Goal: Information Seeking & Learning: Learn about a topic

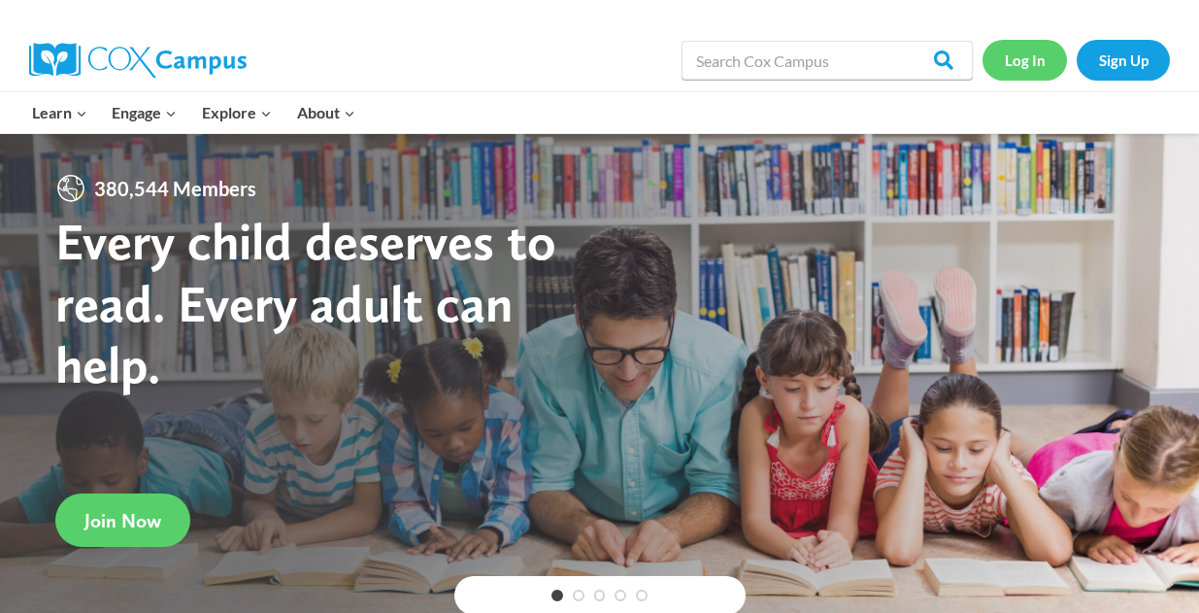
scroll to position [2307, 0]
click at [1012, 61] on link "Log In" at bounding box center [1025, 60] width 84 height 40
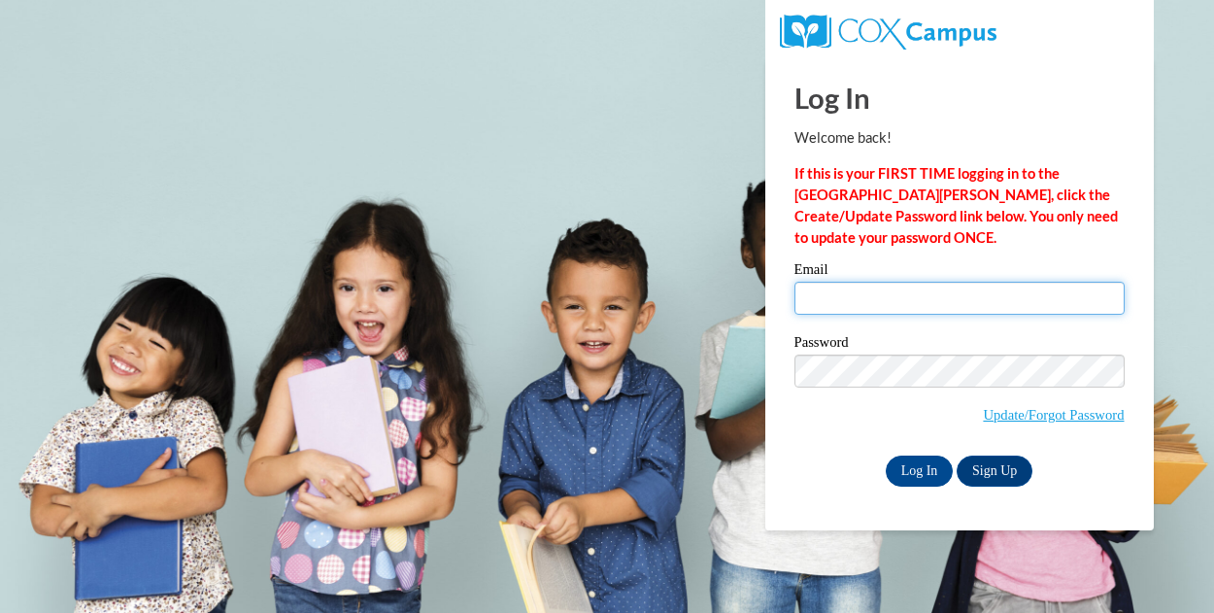
click at [888, 288] on input "Email" at bounding box center [959, 298] width 330 height 33
type input "[EMAIL_ADDRESS][DOMAIN_NAME]"
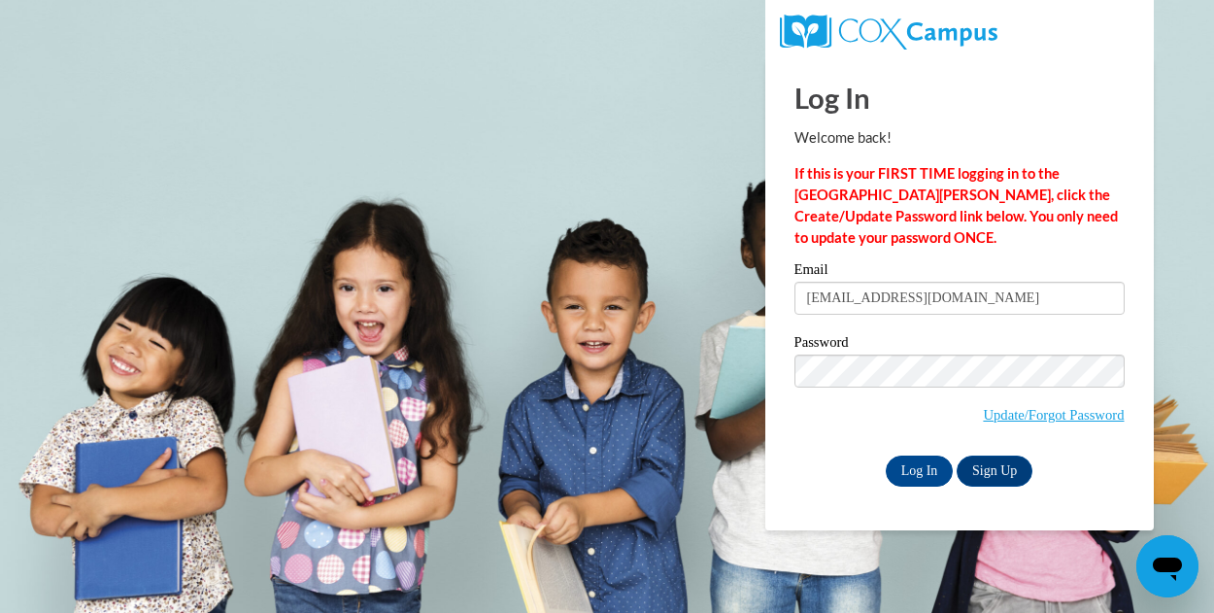
click at [957, 341] on label "Password" at bounding box center [959, 344] width 330 height 19
click at [922, 477] on input "Log In" at bounding box center [920, 470] width 68 height 31
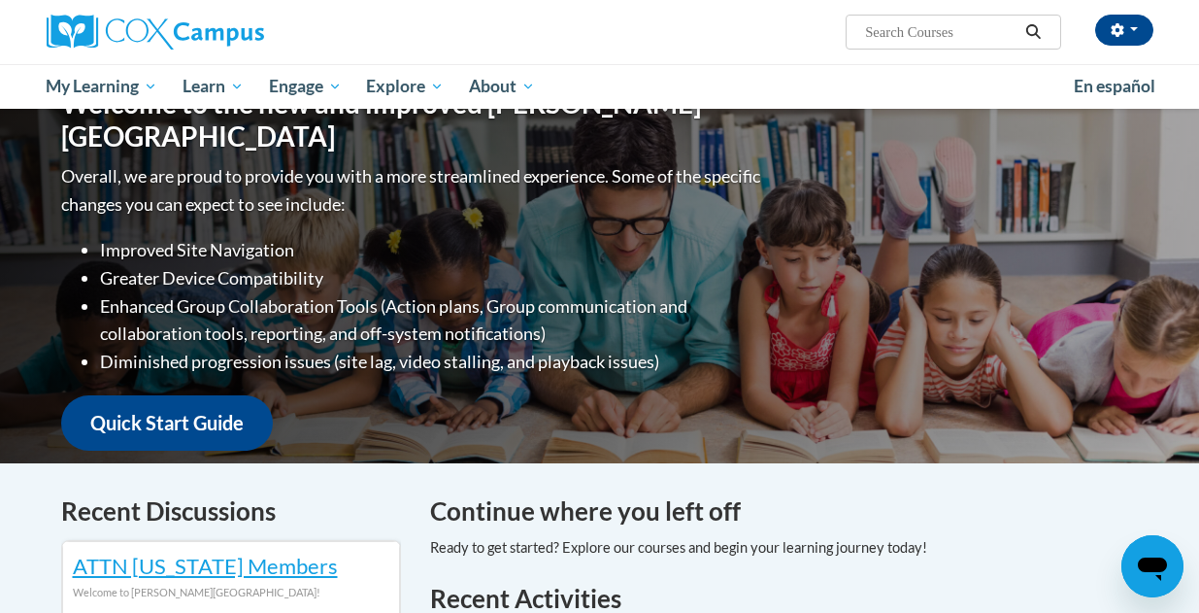
scroll to position [221, 0]
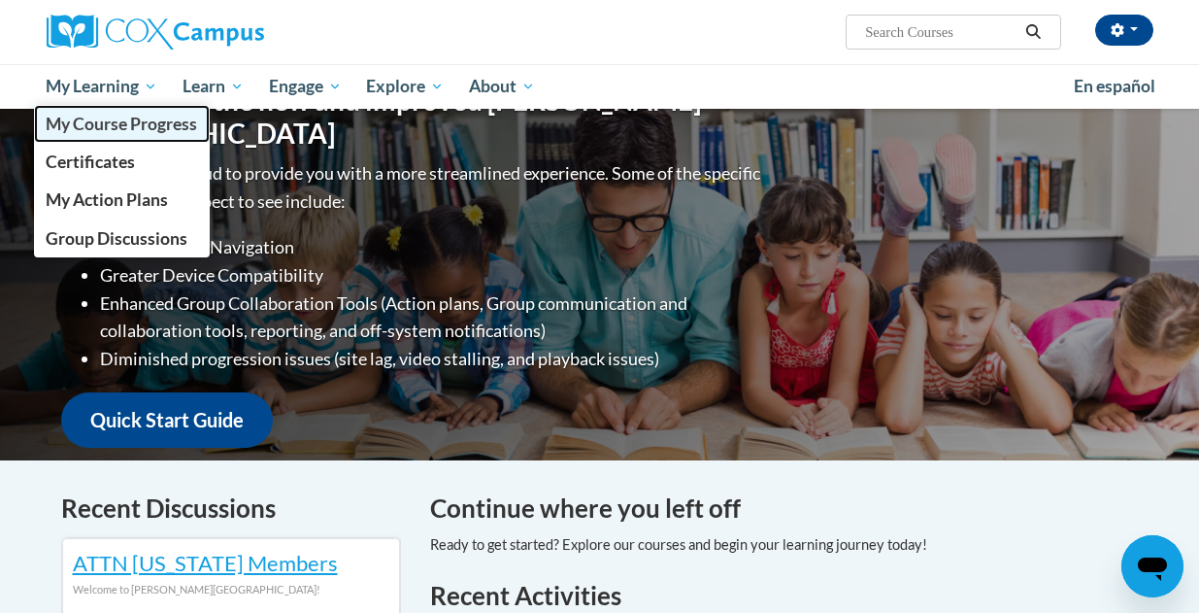
click at [138, 132] on span "My Course Progress" at bounding box center [121, 124] width 151 height 20
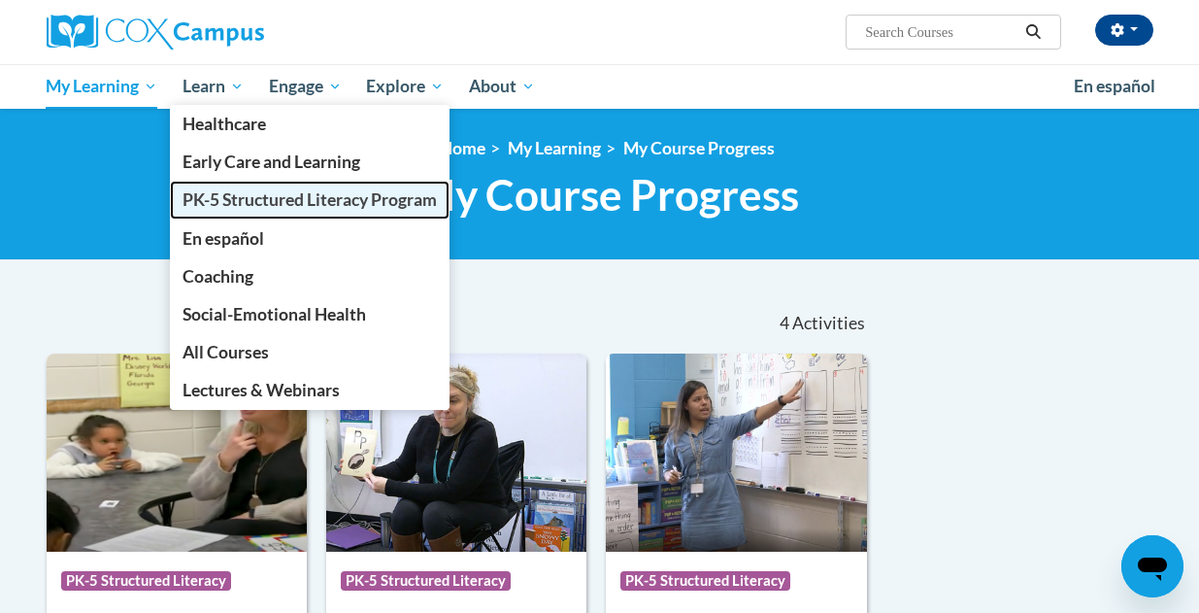
click at [237, 203] on span "PK-5 Structured Literacy Program" at bounding box center [310, 199] width 254 height 20
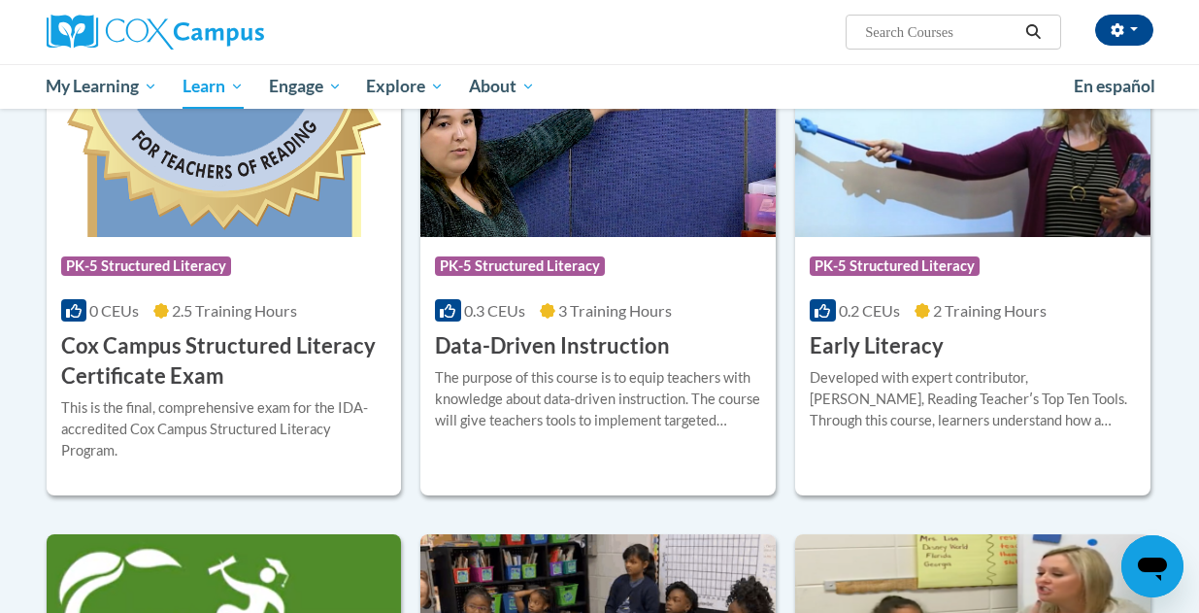
scroll to position [691, 0]
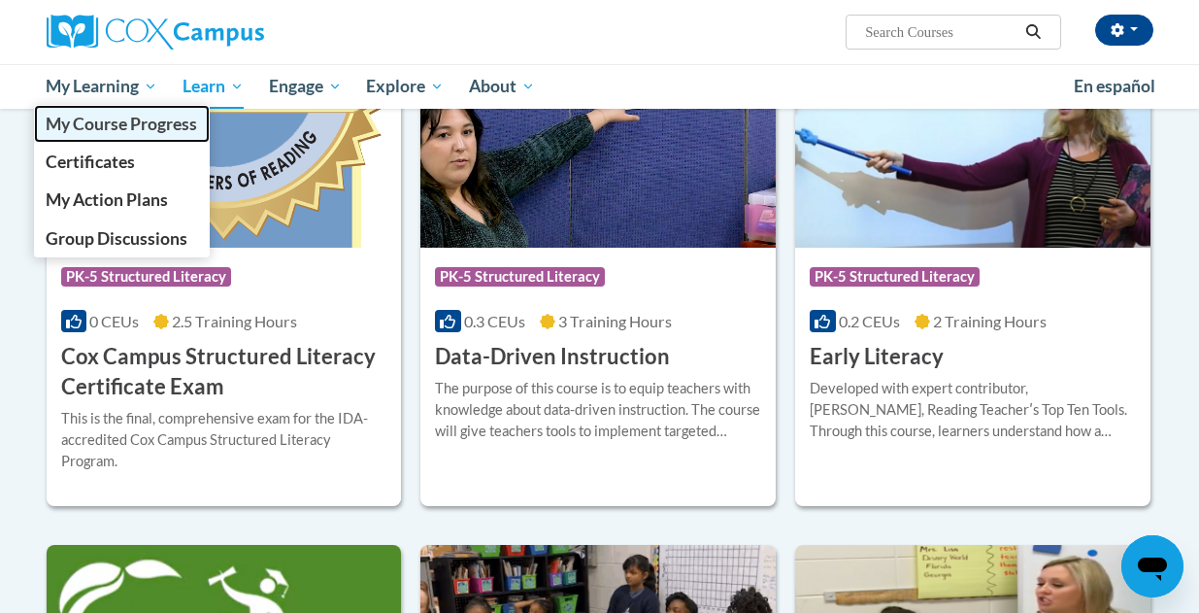
click at [139, 112] on link "My Course Progress" at bounding box center [122, 124] width 177 height 38
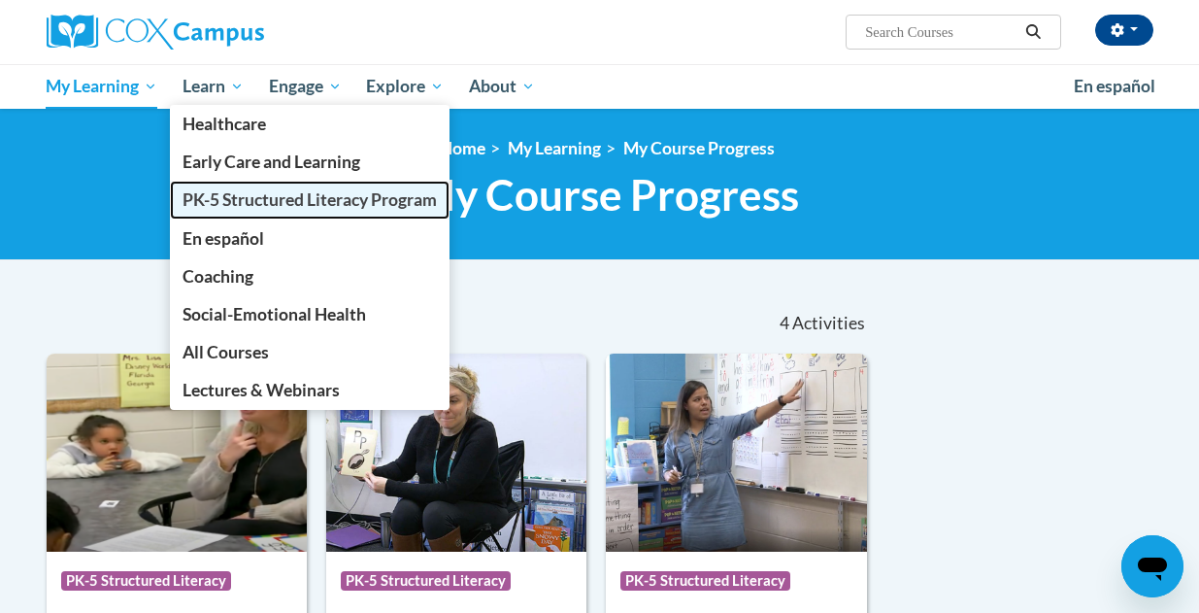
click at [222, 197] on span "PK-5 Structured Literacy Program" at bounding box center [310, 199] width 254 height 20
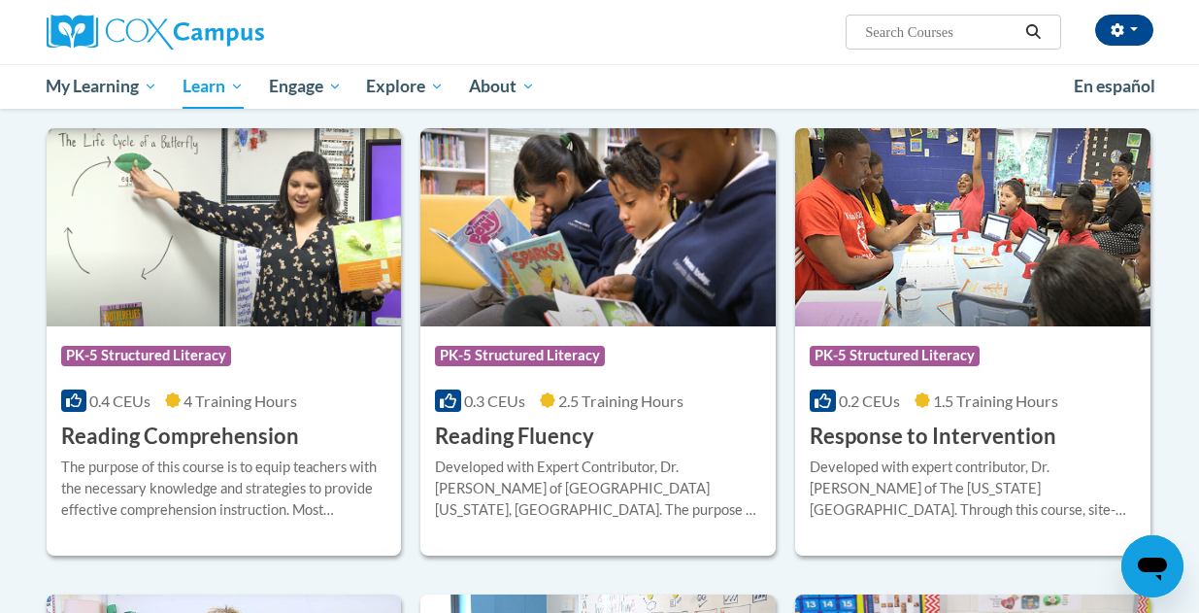
scroll to position [1635, 0]
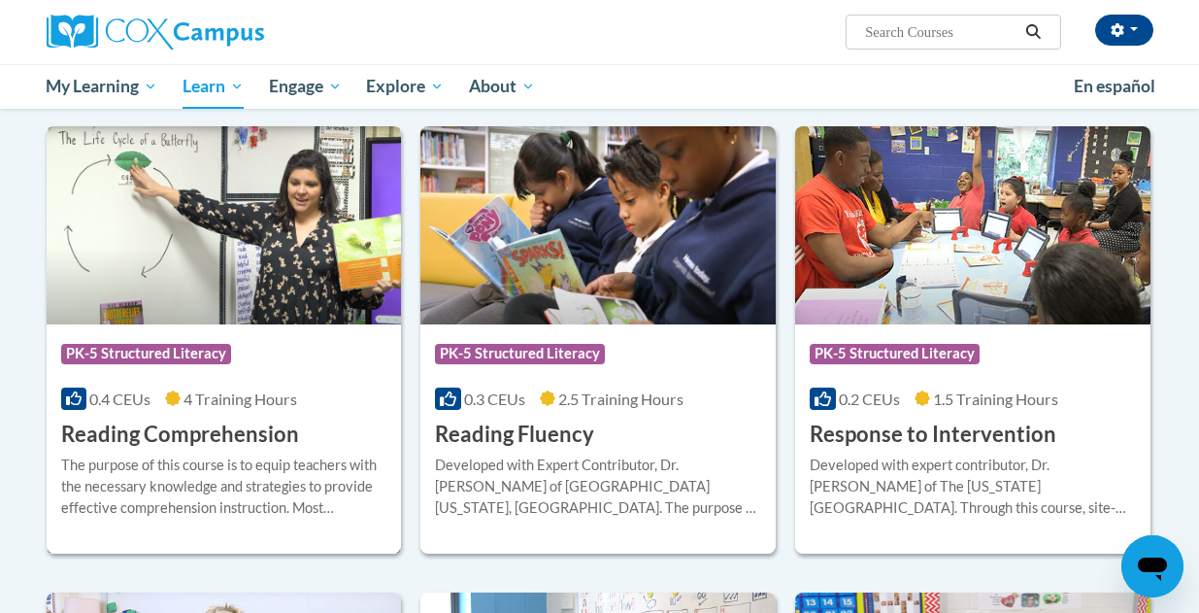
click at [189, 483] on div "The purpose of this course is to equip teachers with the necessary knowledge an…" at bounding box center [224, 486] width 326 height 64
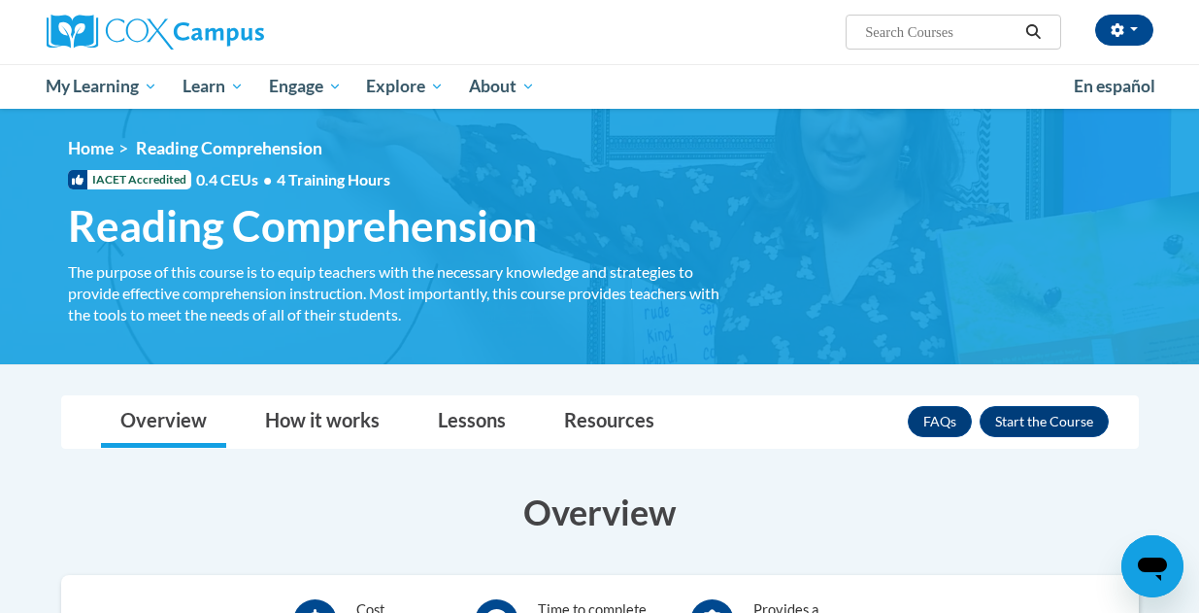
scroll to position [2307, 0]
click at [1026, 406] on button "Enroll" at bounding box center [1044, 421] width 129 height 31
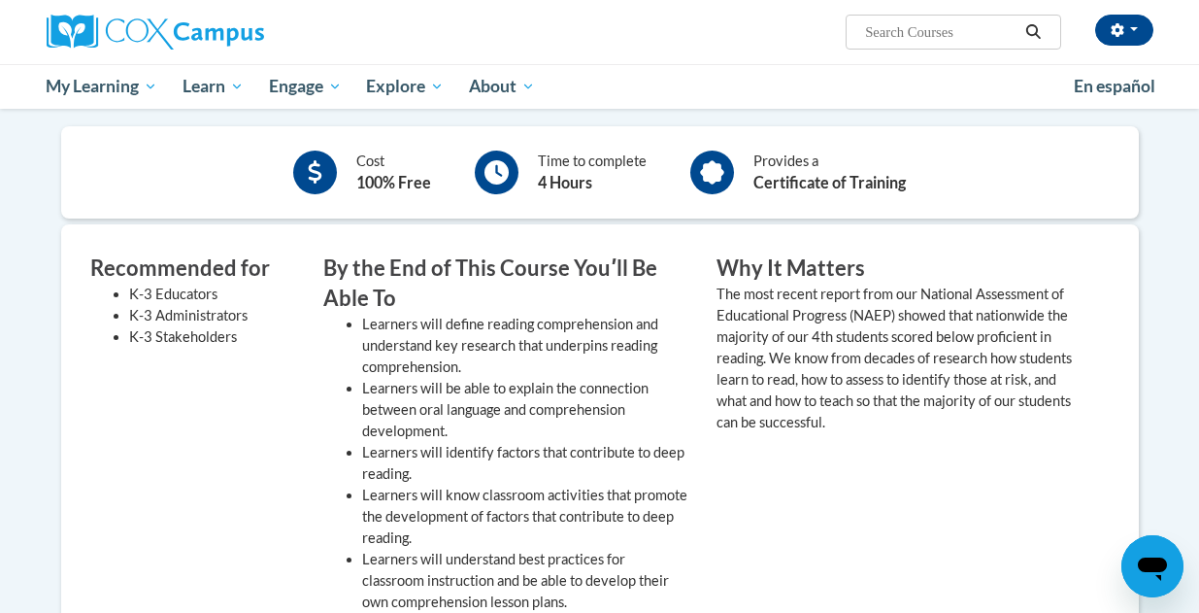
scroll to position [453, 0]
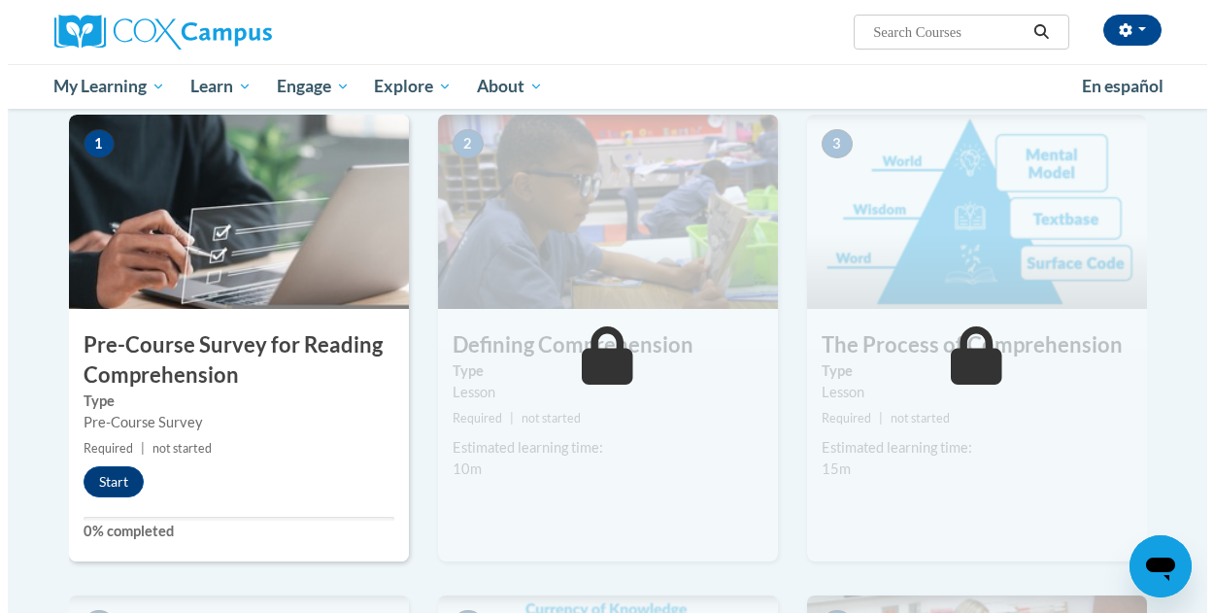
scroll to position [397, 0]
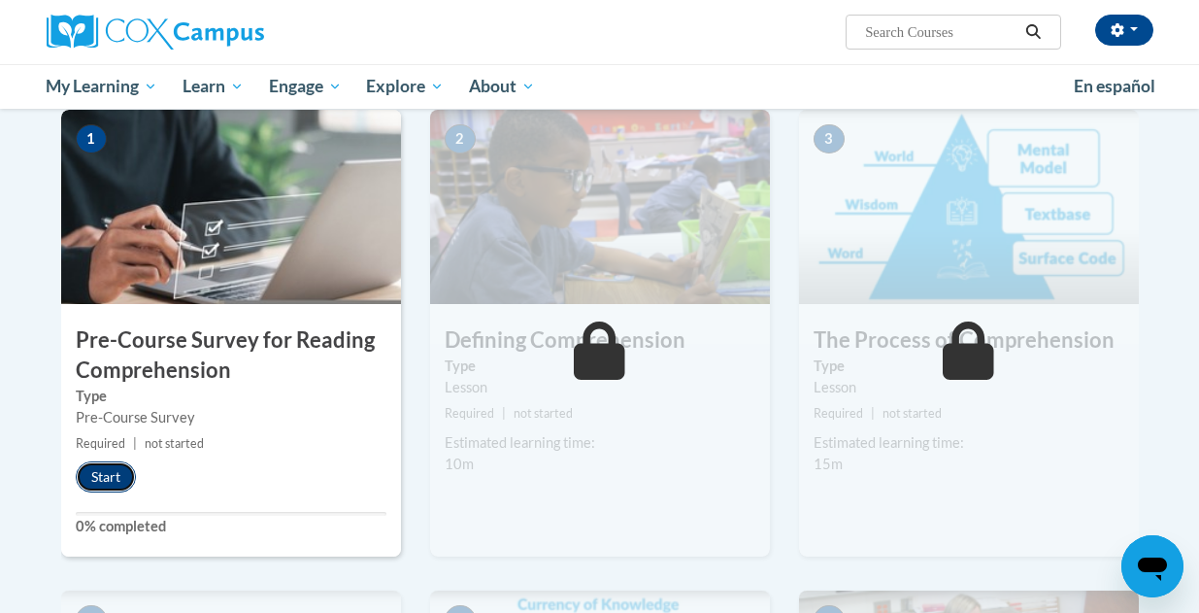
click at [101, 473] on button "Start" at bounding box center [106, 476] width 60 height 31
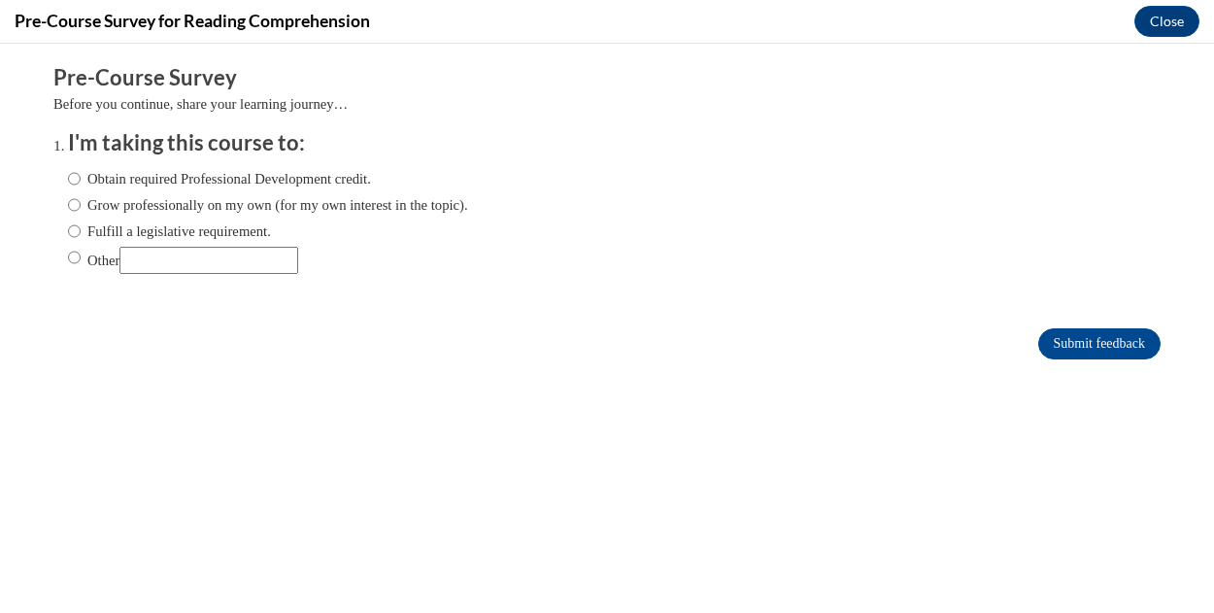
scroll to position [0, 0]
click at [144, 182] on label "Obtain required Professional Development credit." at bounding box center [219, 178] width 303 height 21
click at [81, 182] on input "Obtain required Professional Development credit." at bounding box center [74, 178] width 13 height 21
radio input "true"
click at [144, 182] on label "Obtain required Professional Development credit." at bounding box center [219, 178] width 303 height 21
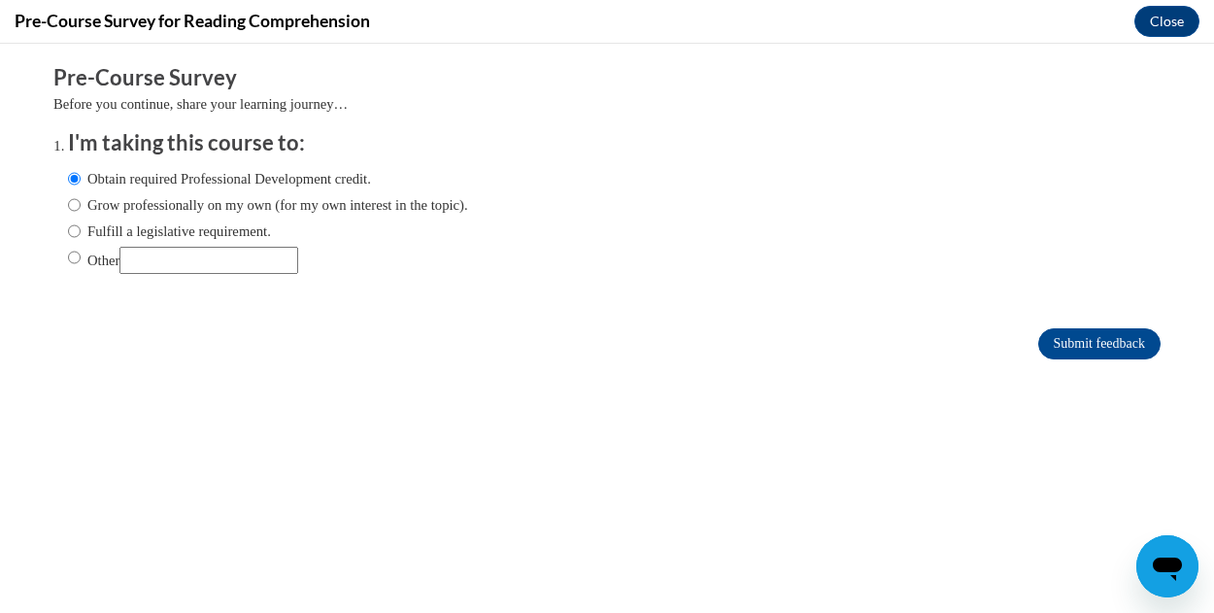
click at [81, 182] on input "Obtain required Professional Development credit." at bounding box center [74, 178] width 13 height 21
click at [144, 203] on label "Grow professionally on my own (for my own interest in the topic)." at bounding box center [268, 204] width 400 height 21
click at [81, 203] on input "Grow professionally on my own (for my own interest in the topic)." at bounding box center [74, 204] width 13 height 21
radio input "true"
click at [140, 230] on label "Fulfill a legislative requirement." at bounding box center [169, 230] width 203 height 21
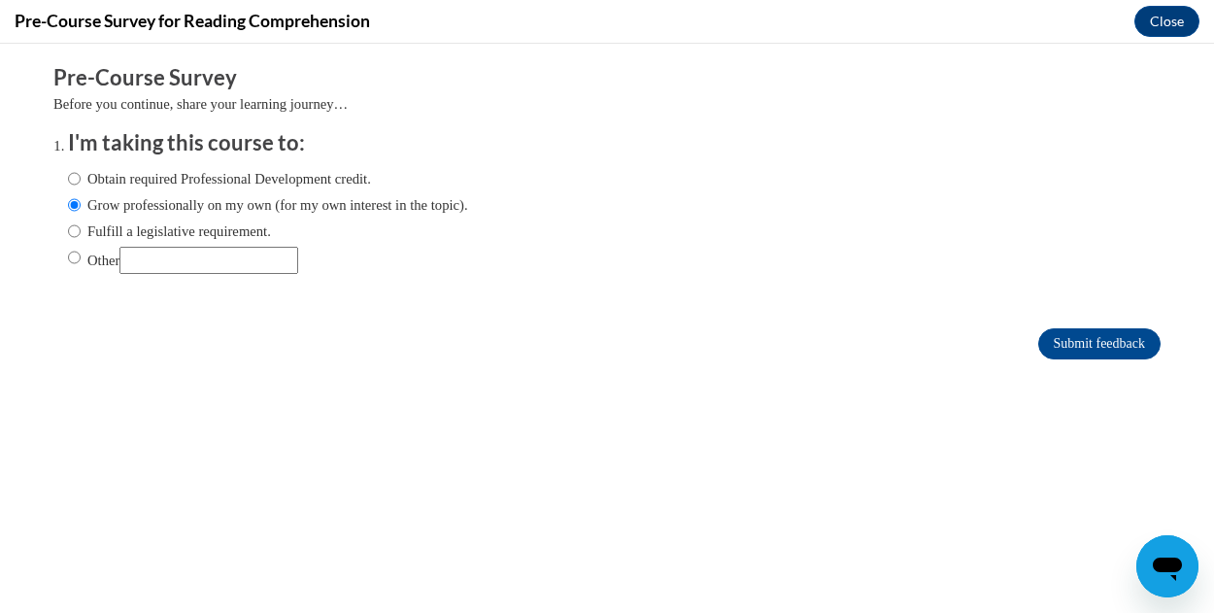
click at [81, 230] on input "Fulfill a legislative requirement." at bounding box center [74, 230] width 13 height 21
radio input "true"
click at [1095, 323] on form "Pre-Course Survey Before you continue, share your learning journey… I'm taking …" at bounding box center [606, 221] width 1107 height 317
click at [1095, 336] on input "Submit feedback" at bounding box center [1099, 343] width 122 height 31
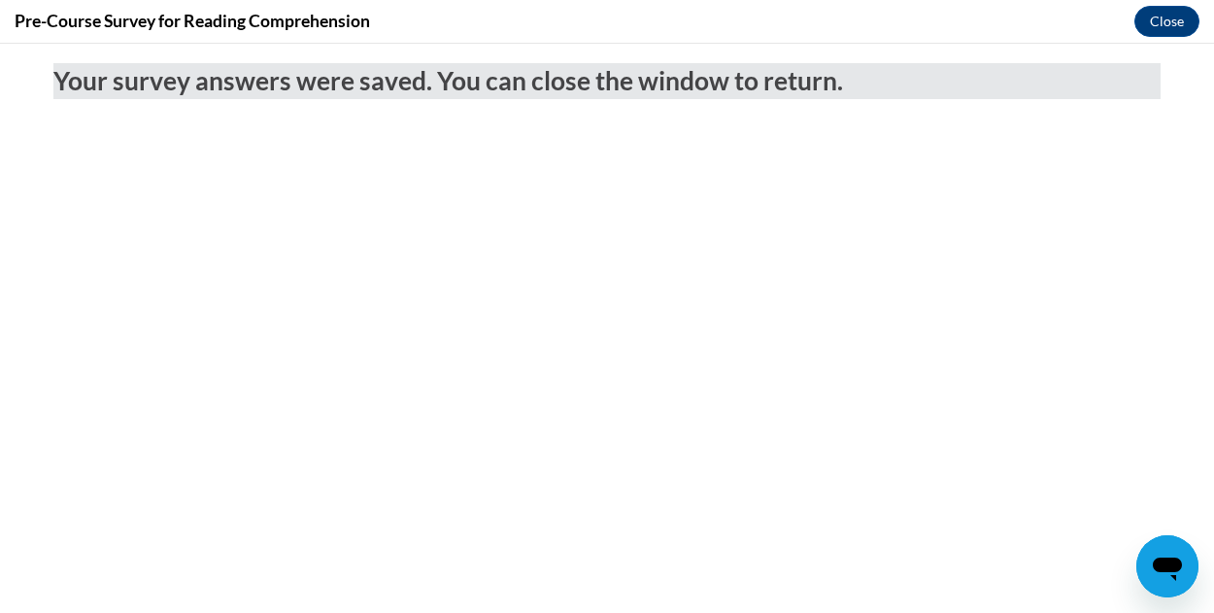
click at [1160, 39] on div "Pre-Course Survey for Reading Comprehension Close" at bounding box center [607, 22] width 1214 height 44
click at [1160, 27] on button "Close" at bounding box center [1166, 21] width 65 height 31
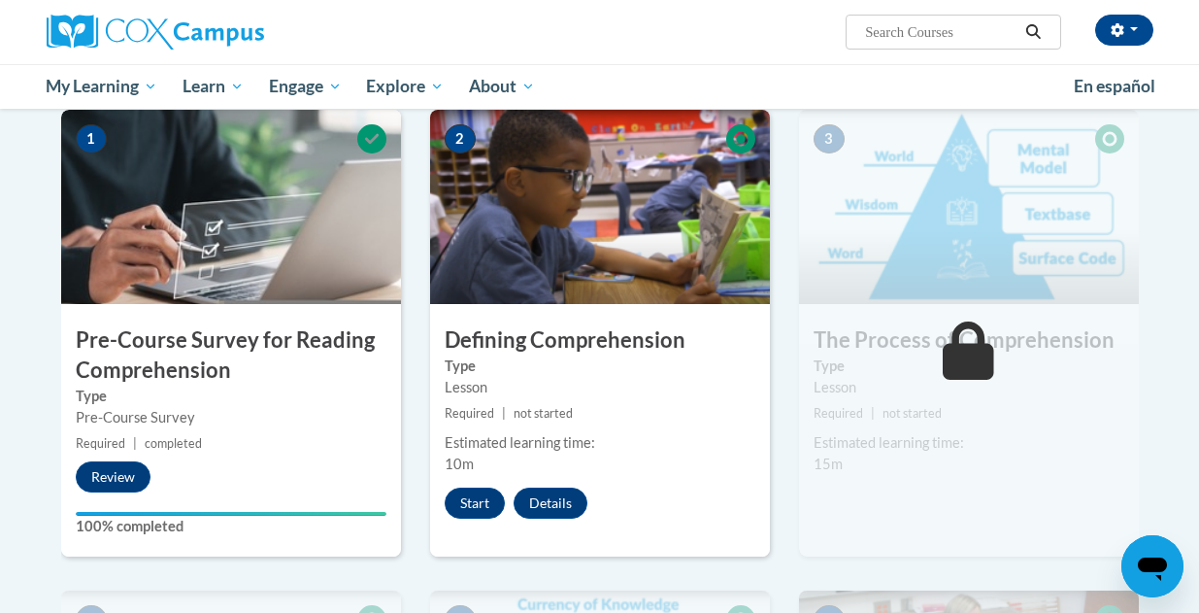
click at [543, 416] on span "not started" at bounding box center [543, 413] width 59 height 15
click at [490, 496] on button "Start" at bounding box center [475, 502] width 60 height 31
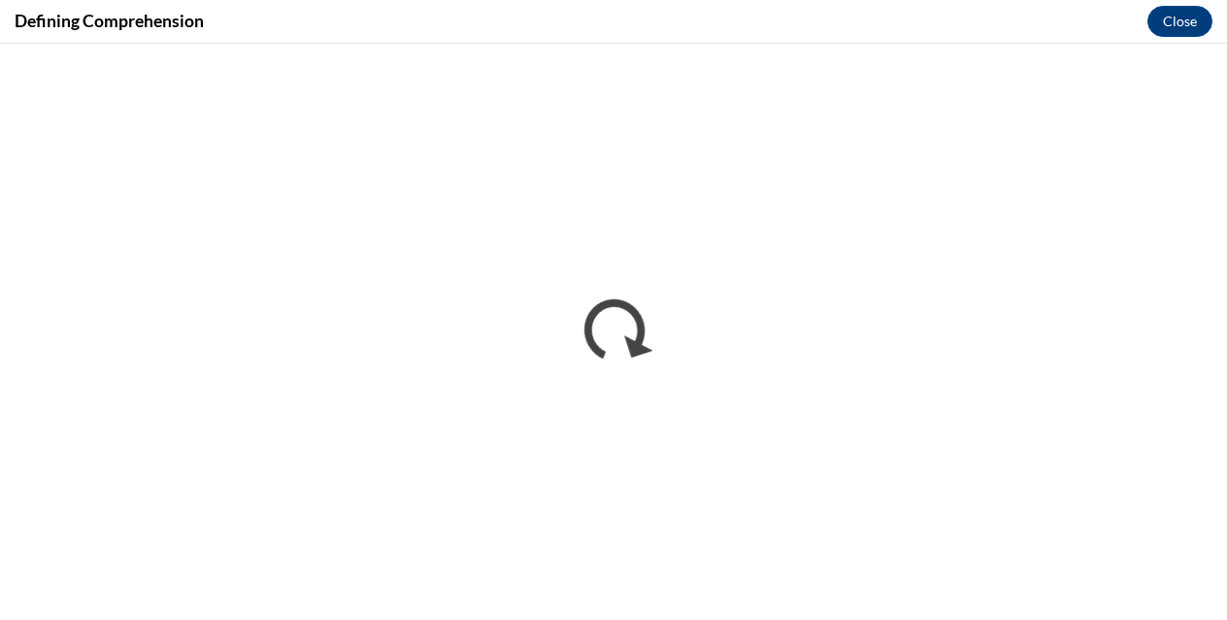
scroll to position [2300, 0]
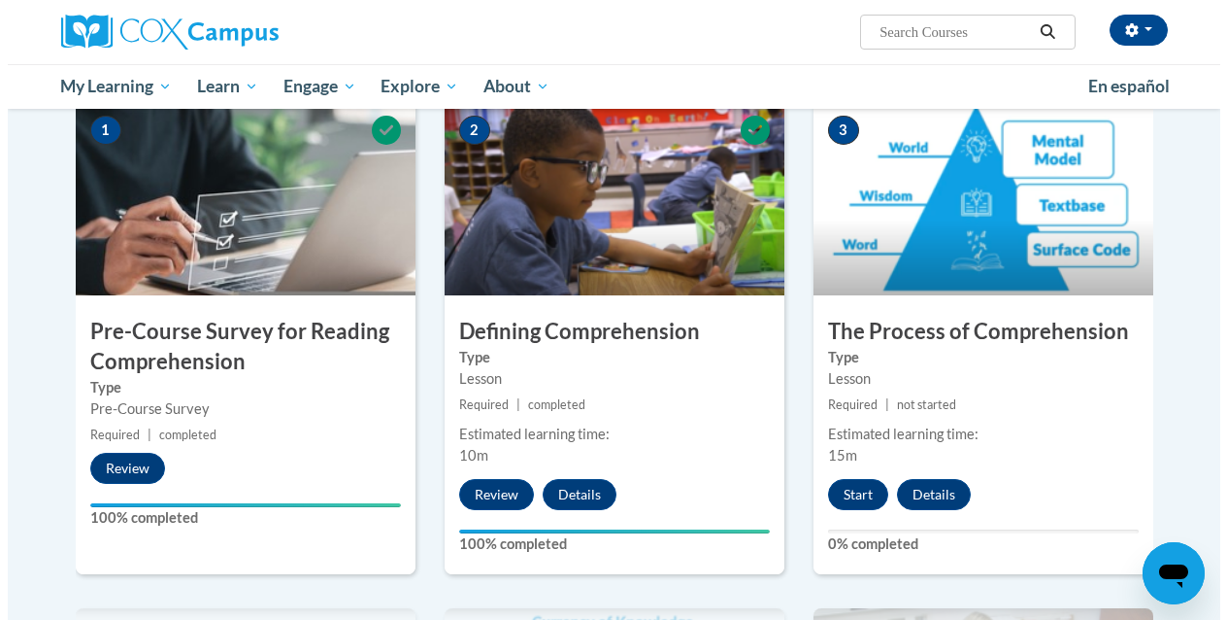
scroll to position [529, 0]
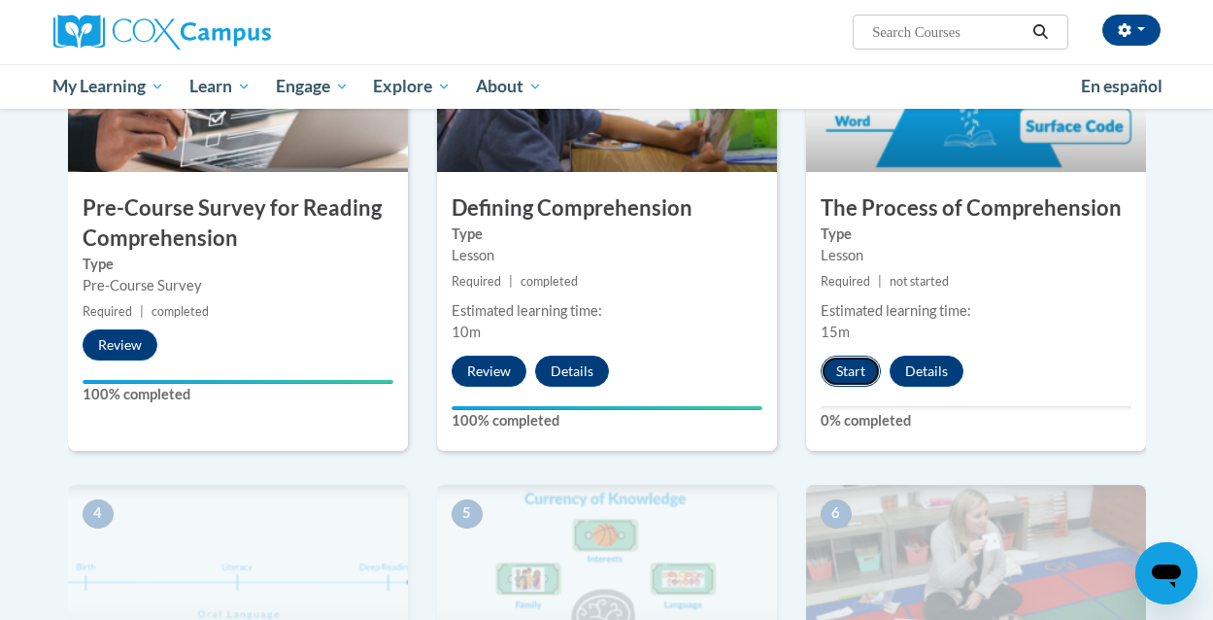
click at [844, 381] on button "Start" at bounding box center [851, 370] width 60 height 31
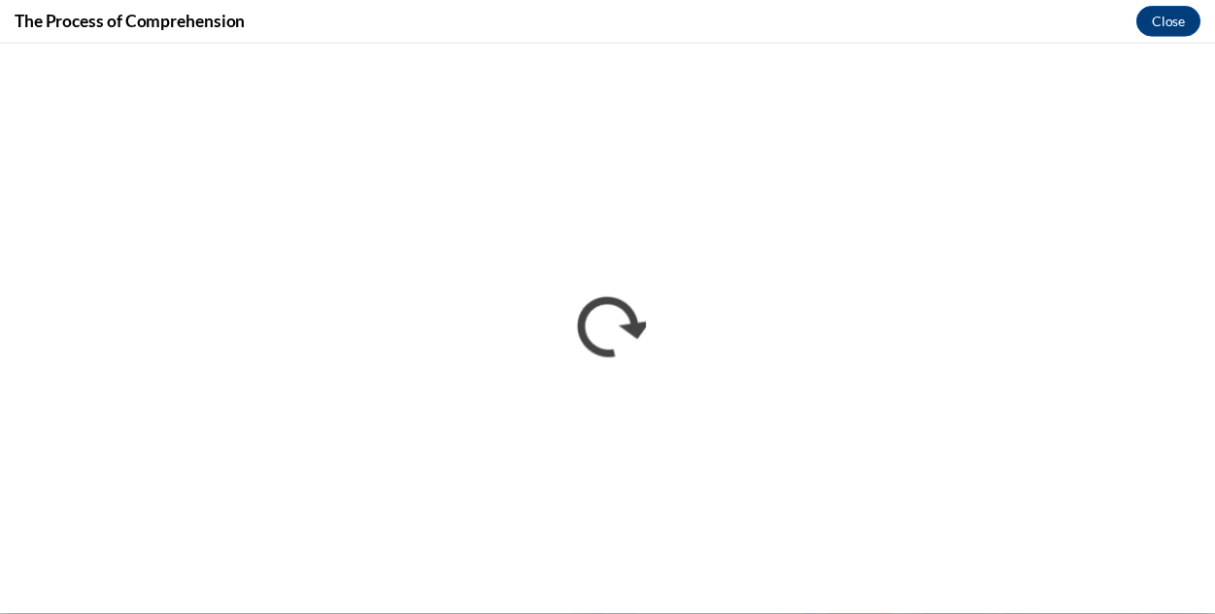
scroll to position [0, 0]
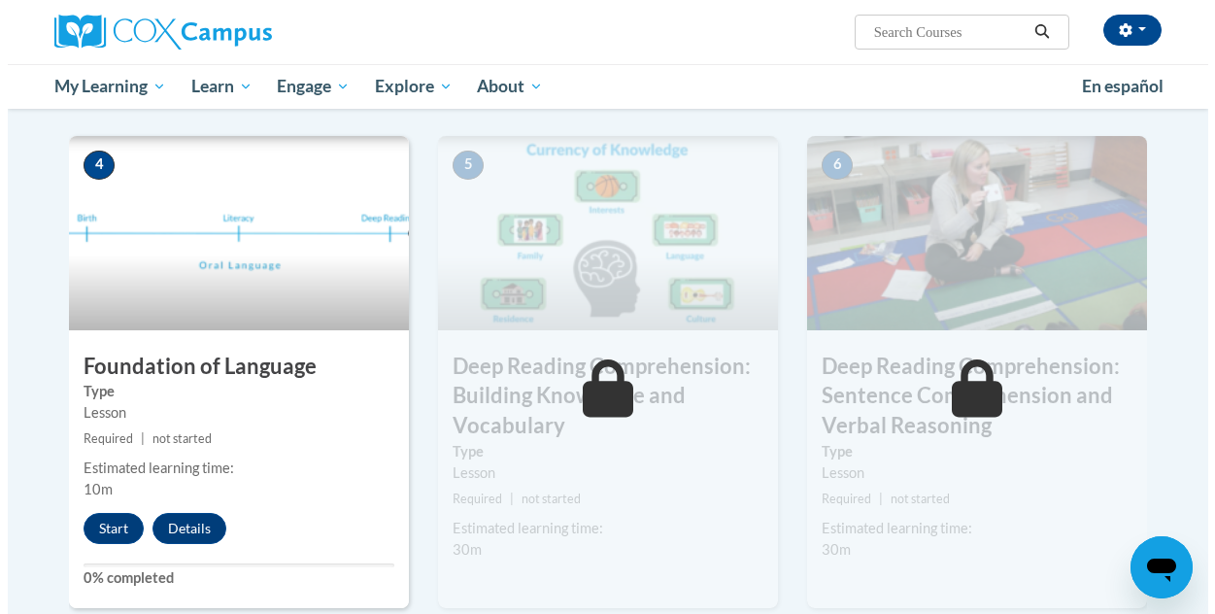
scroll to position [919, 0]
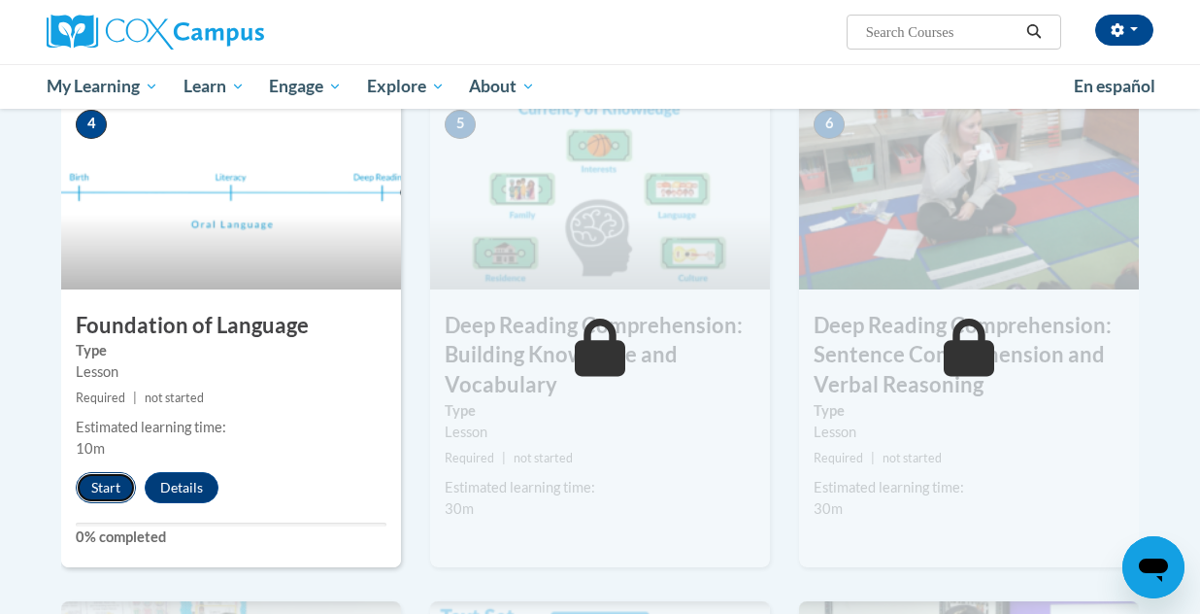
click at [91, 481] on button "Start" at bounding box center [106, 487] width 60 height 31
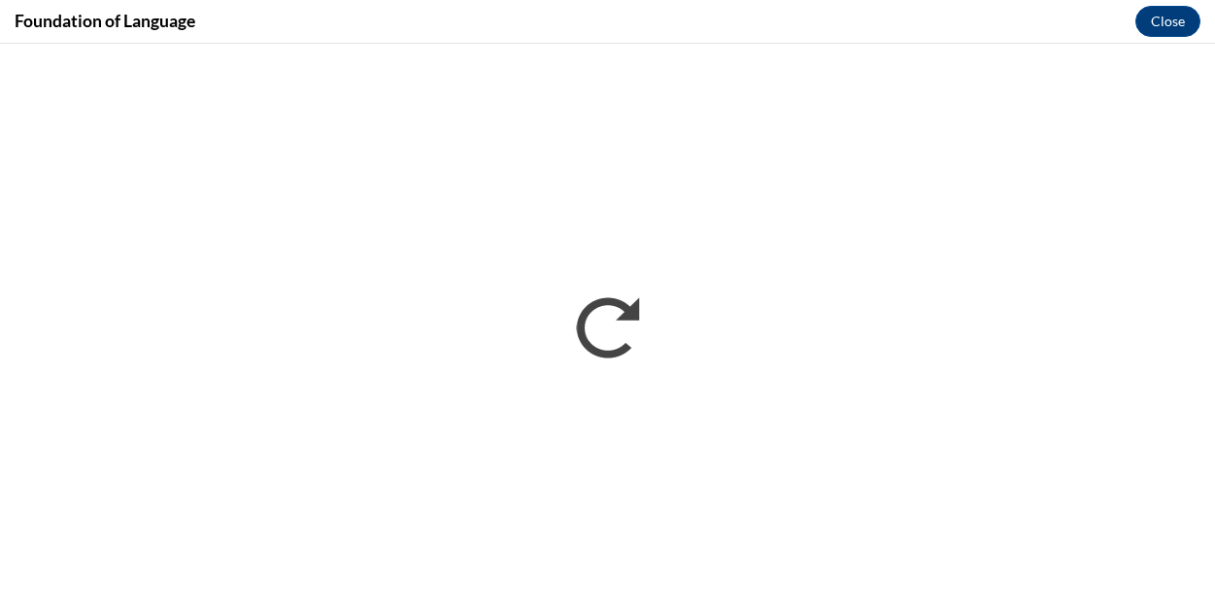
scroll to position [0, 0]
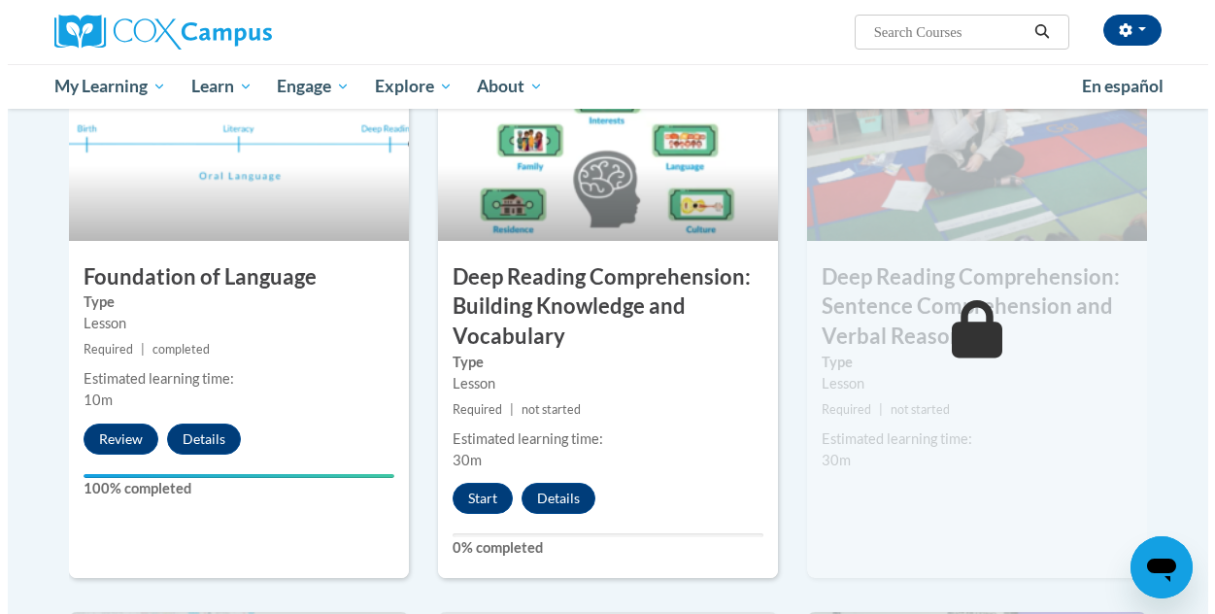
scroll to position [942, 0]
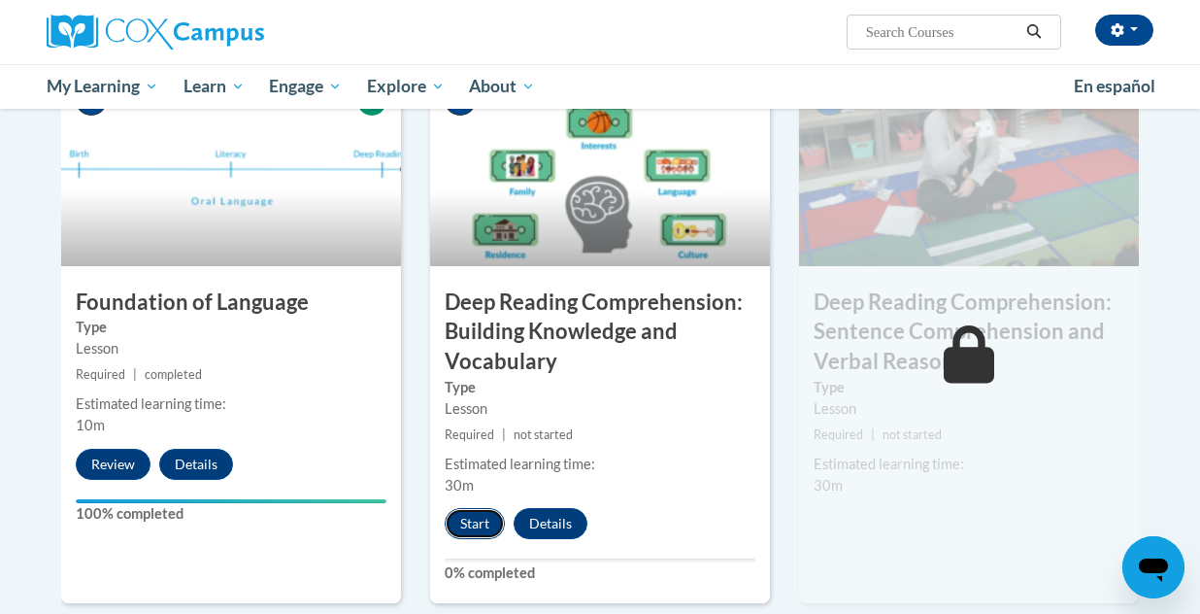
click at [488, 525] on button "Start" at bounding box center [475, 523] width 60 height 31
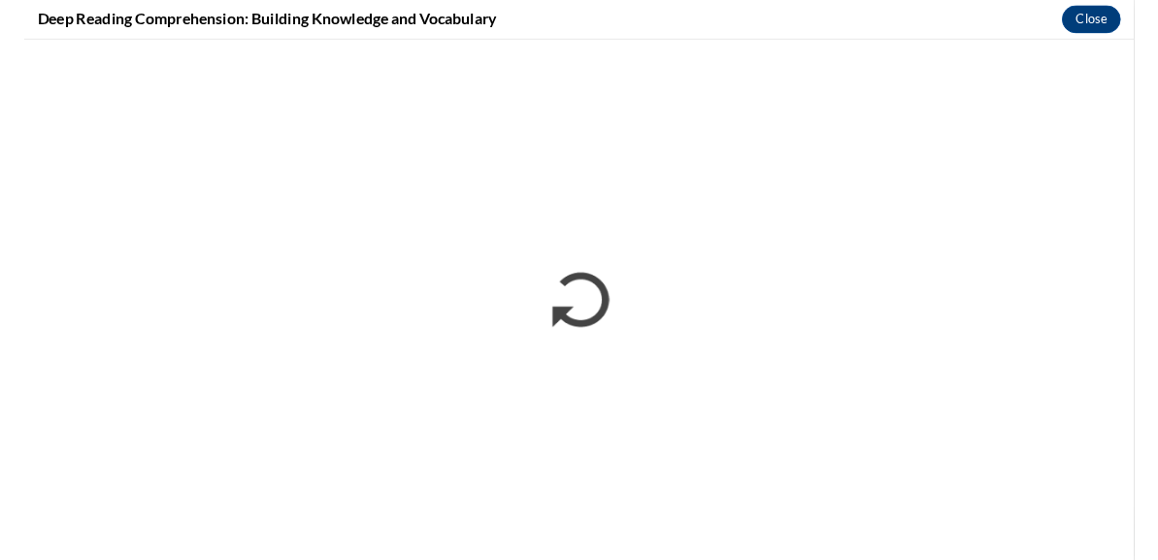
scroll to position [2306, 0]
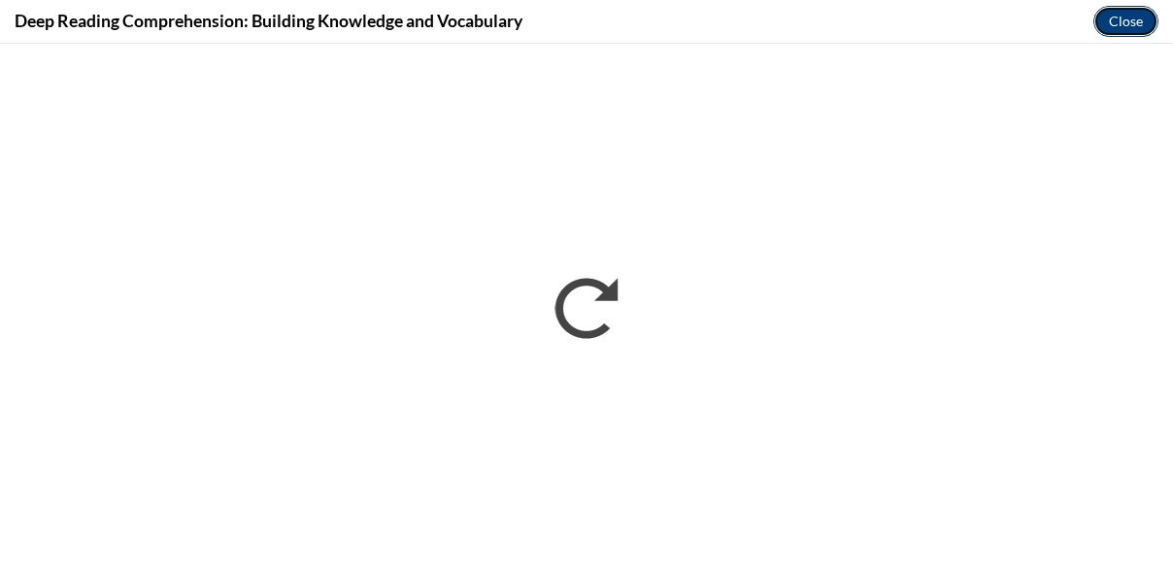
click at [1108, 24] on button "Close" at bounding box center [1125, 21] width 65 height 31
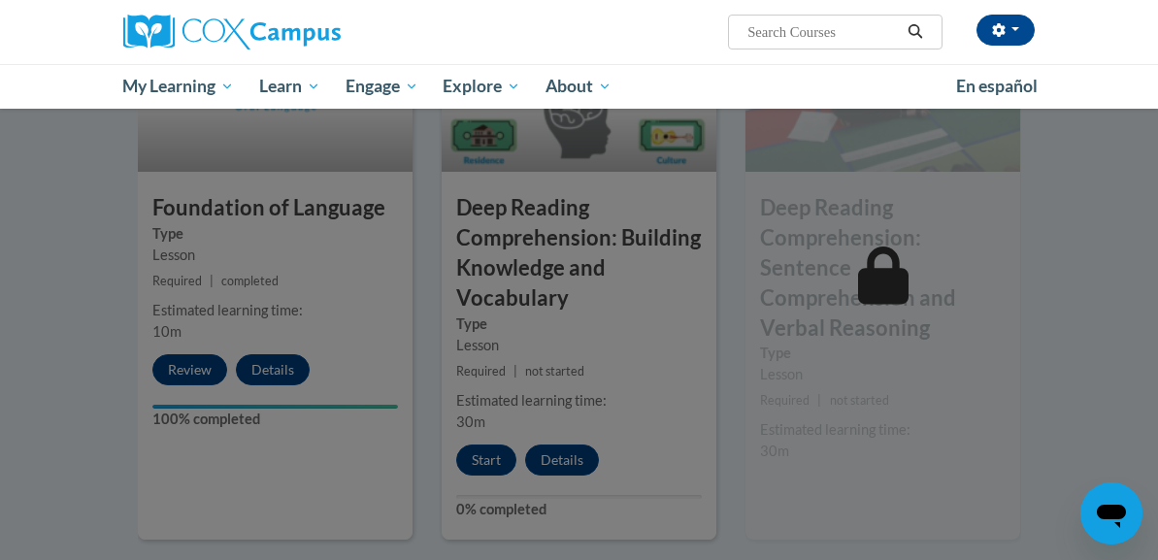
scroll to position [1067, 0]
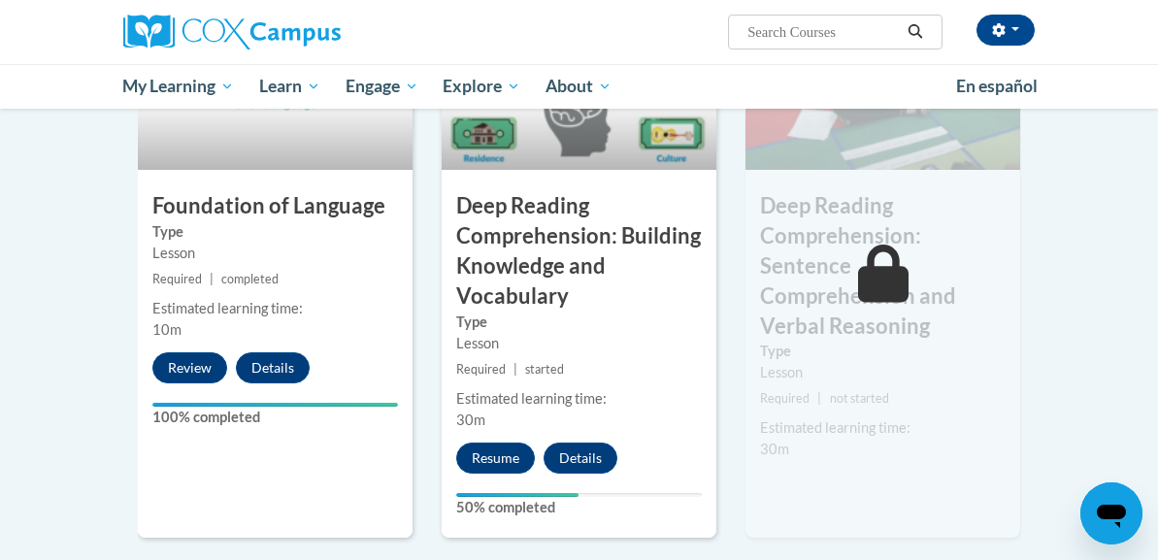
click at [653, 359] on small "Required | started" at bounding box center [579, 369] width 275 height 21
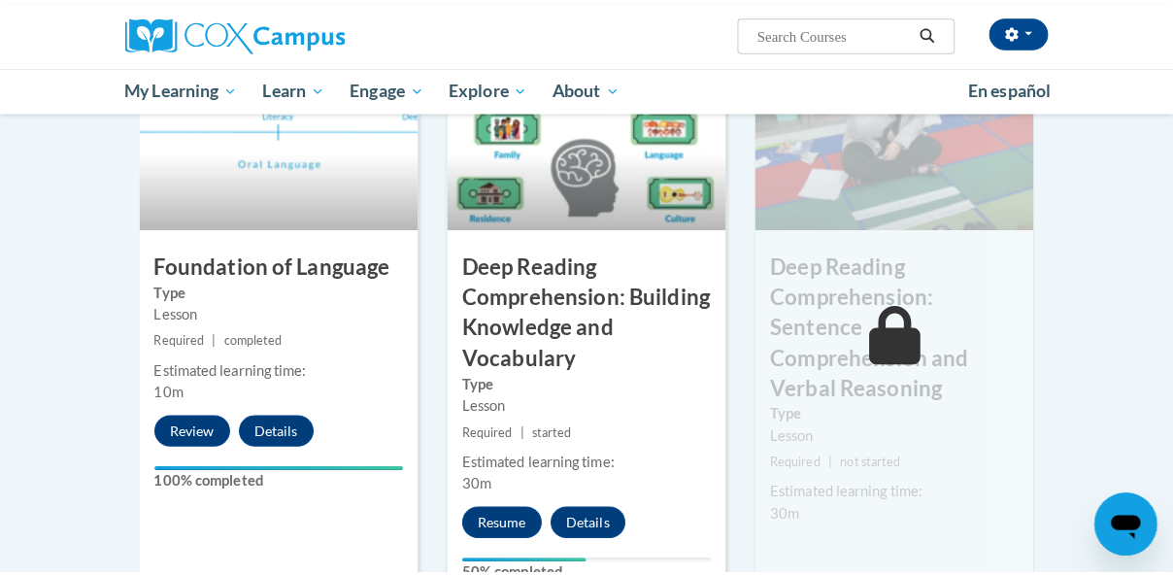
scroll to position [1012, 0]
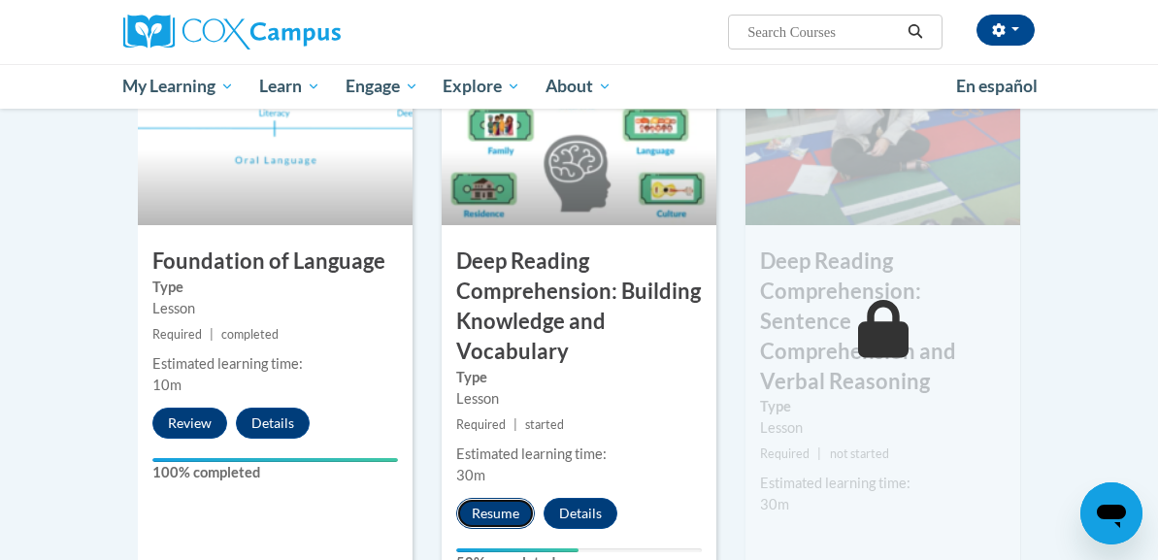
click at [472, 498] on button "Resume" at bounding box center [495, 513] width 79 height 31
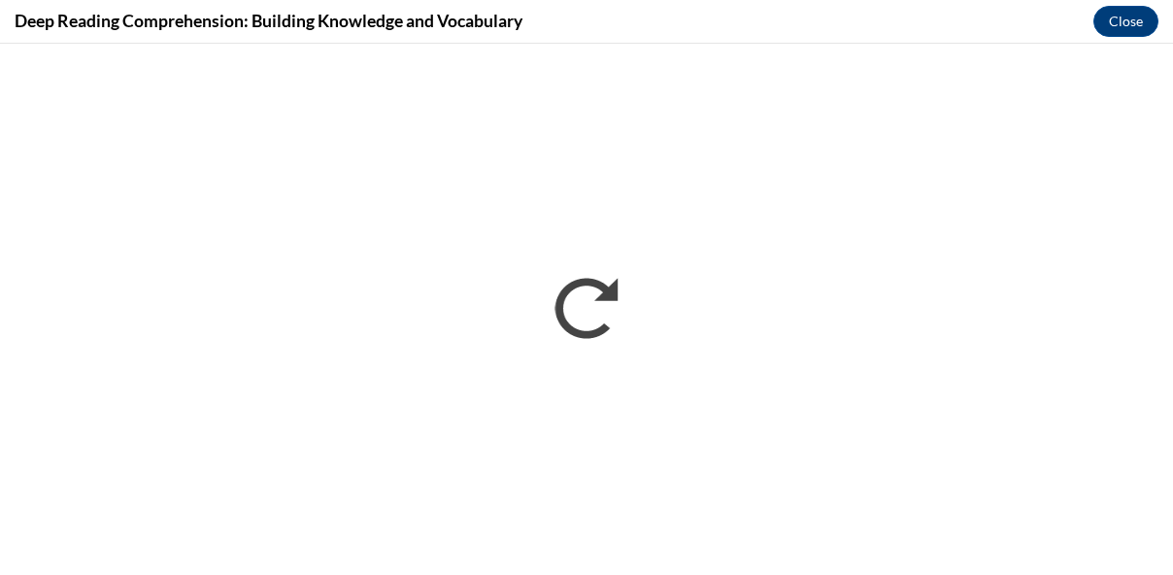
scroll to position [0, 0]
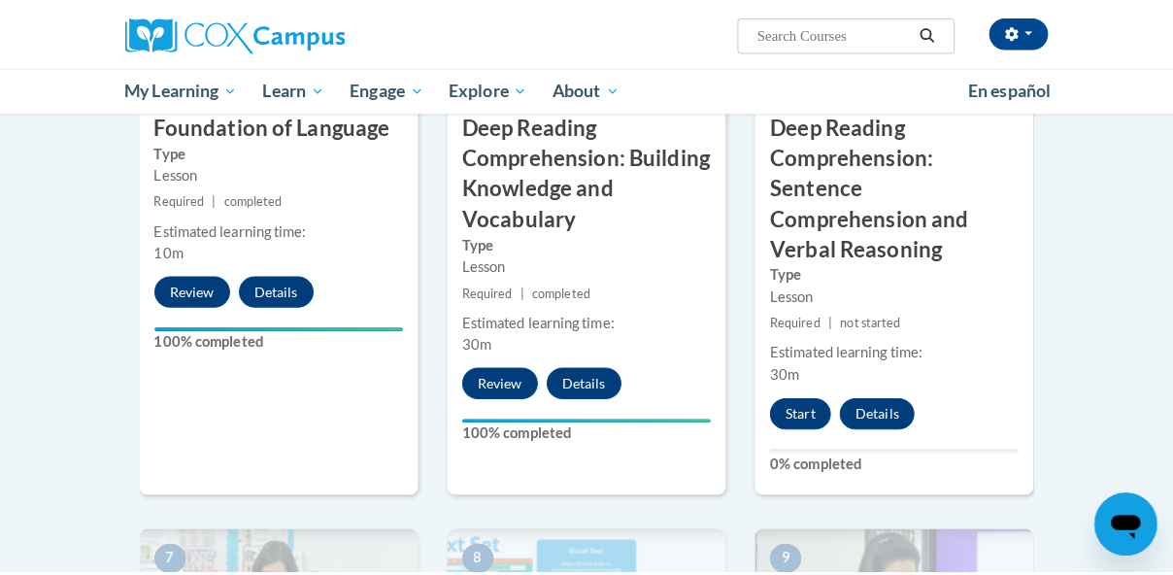
scroll to position [1152, 0]
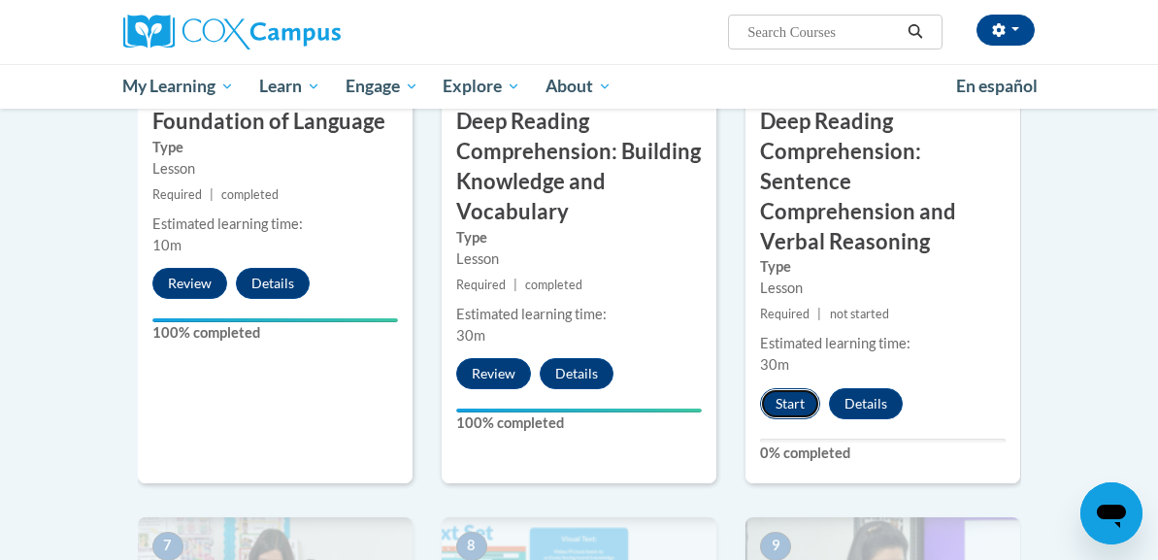
click at [821, 388] on button "Start" at bounding box center [790, 403] width 60 height 31
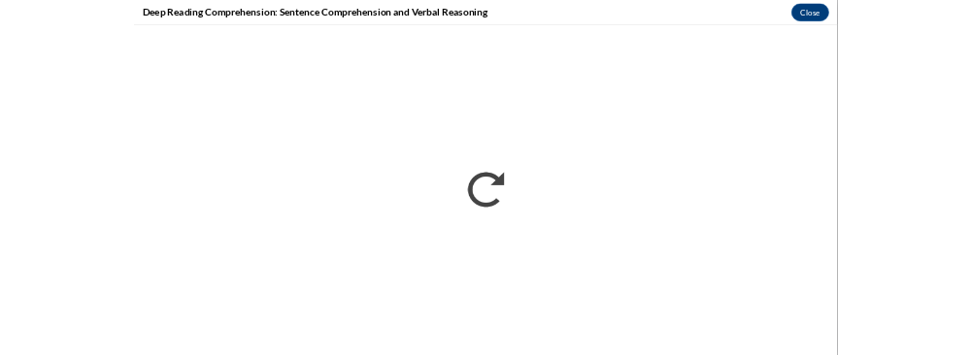
scroll to position [2345, 0]
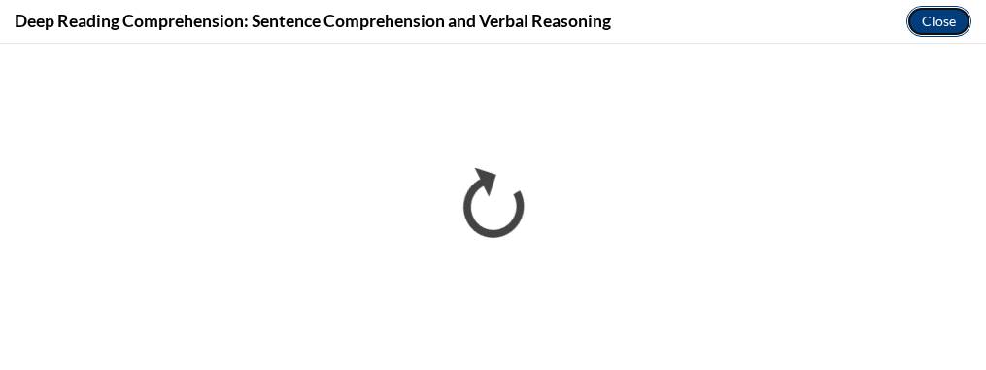
click at [949, 19] on button "Close" at bounding box center [938, 21] width 65 height 31
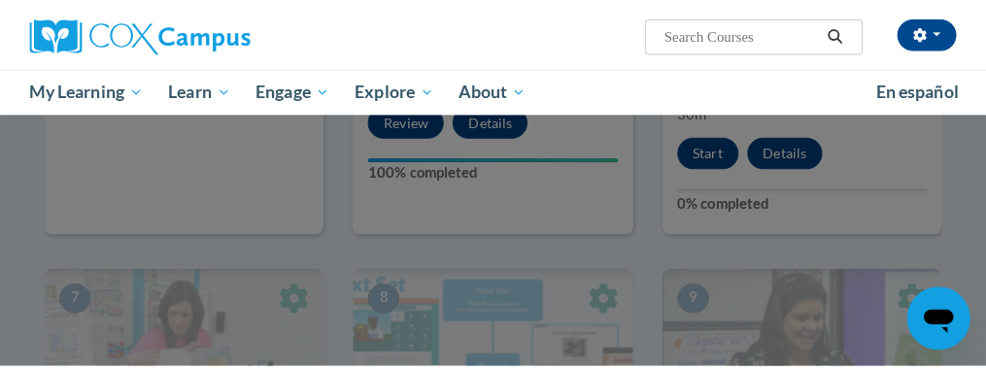
scroll to position [1411, 0]
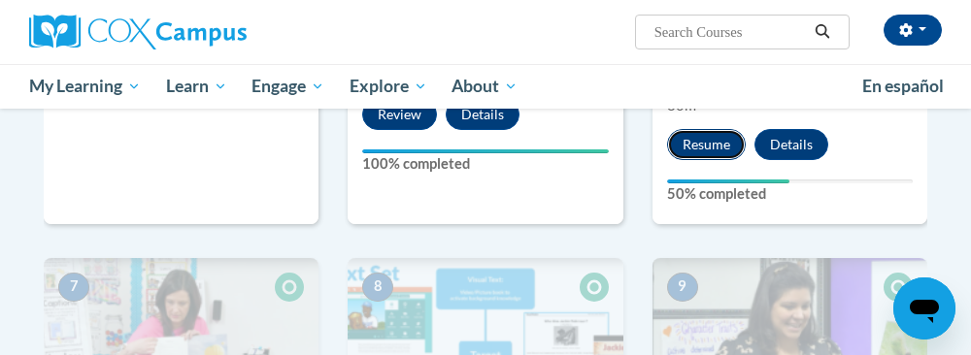
click at [715, 129] on button "Resume" at bounding box center [706, 144] width 79 height 31
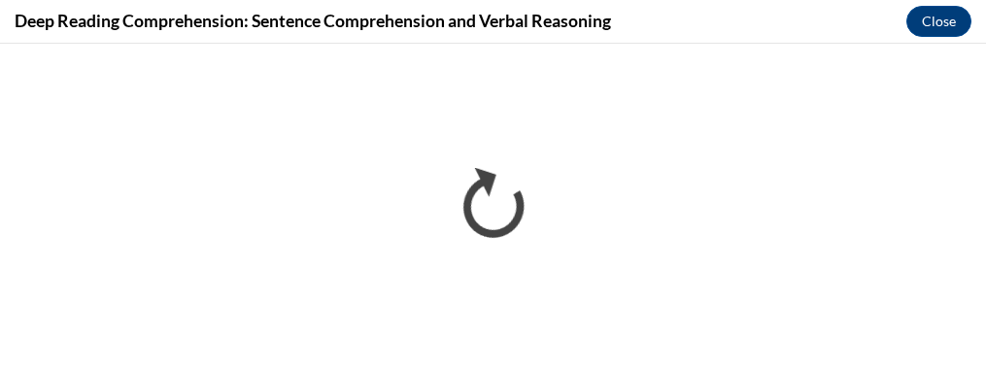
scroll to position [0, 0]
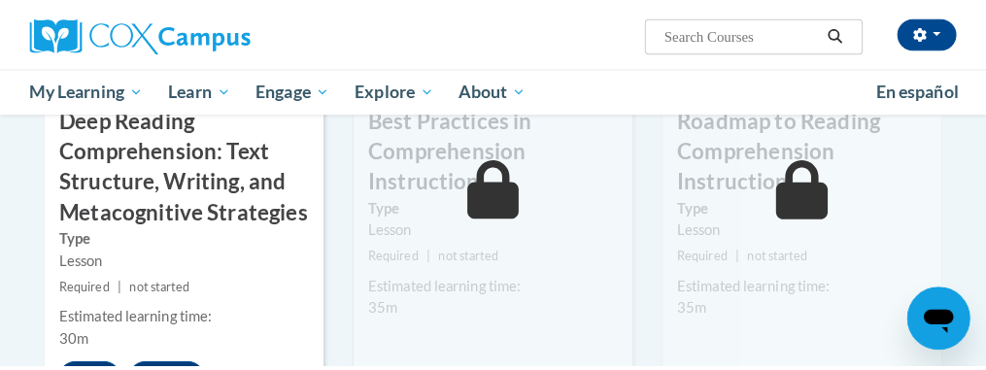
scroll to position [1787, 0]
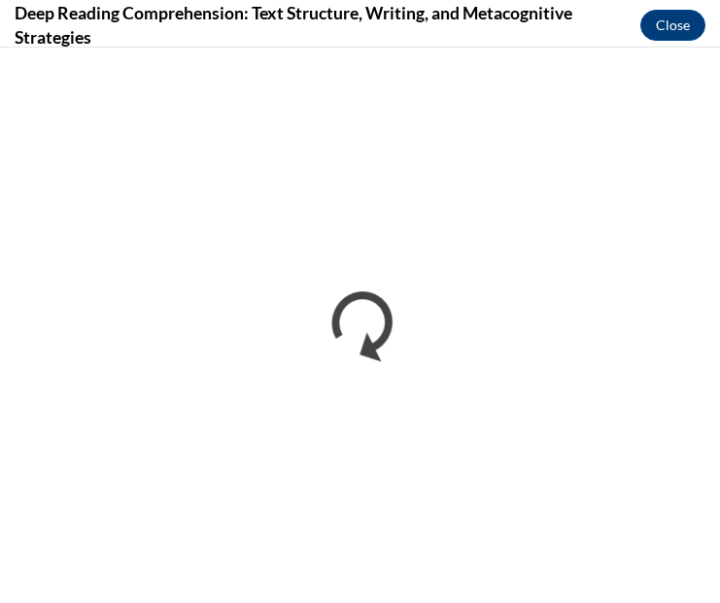
scroll to position [2317, 0]
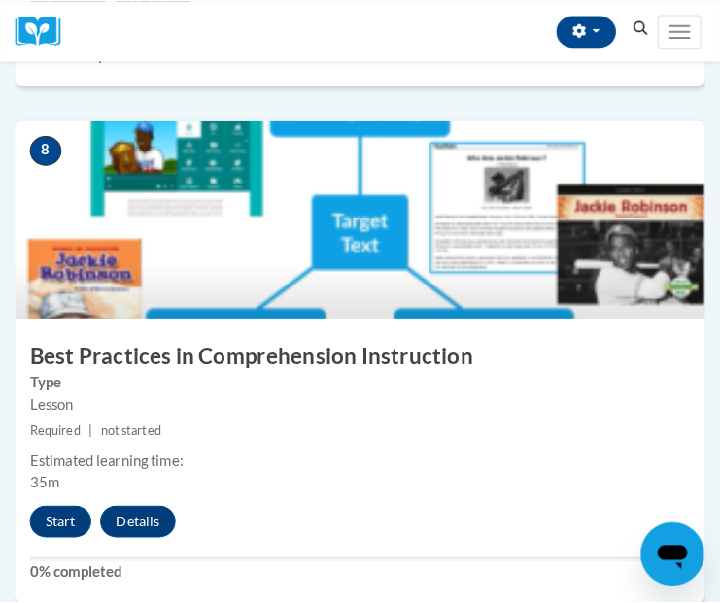
scroll to position [3959, 0]
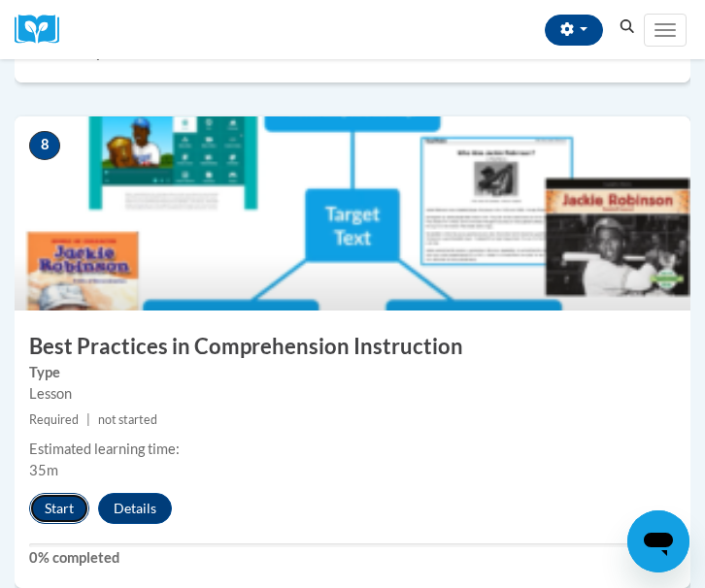
click at [64, 493] on button "Start" at bounding box center [59, 508] width 60 height 31
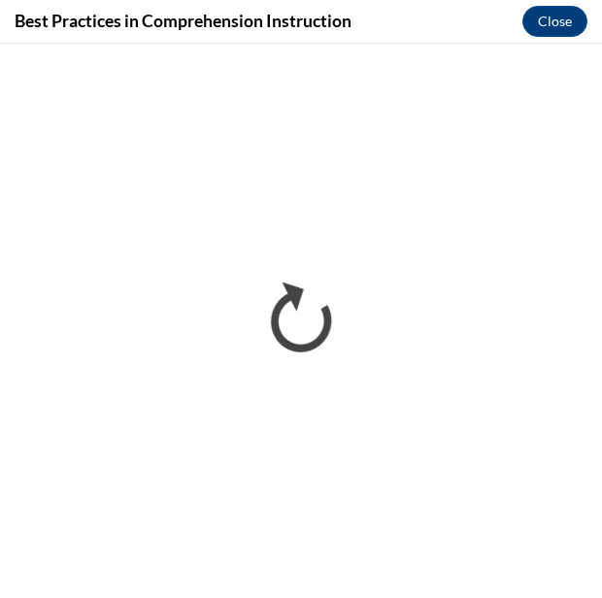
scroll to position [2317, 0]
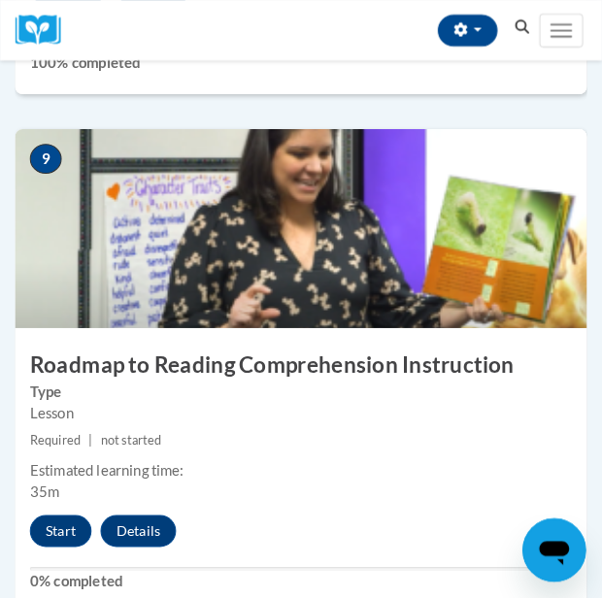
scroll to position [4454, 0]
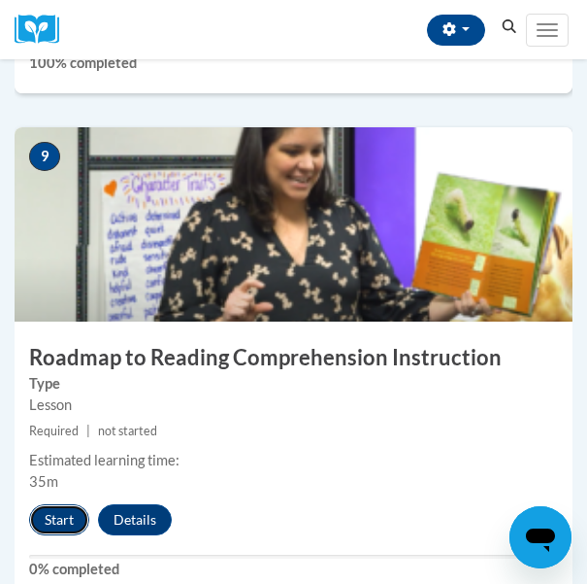
click at [50, 514] on button "Start" at bounding box center [59, 519] width 60 height 31
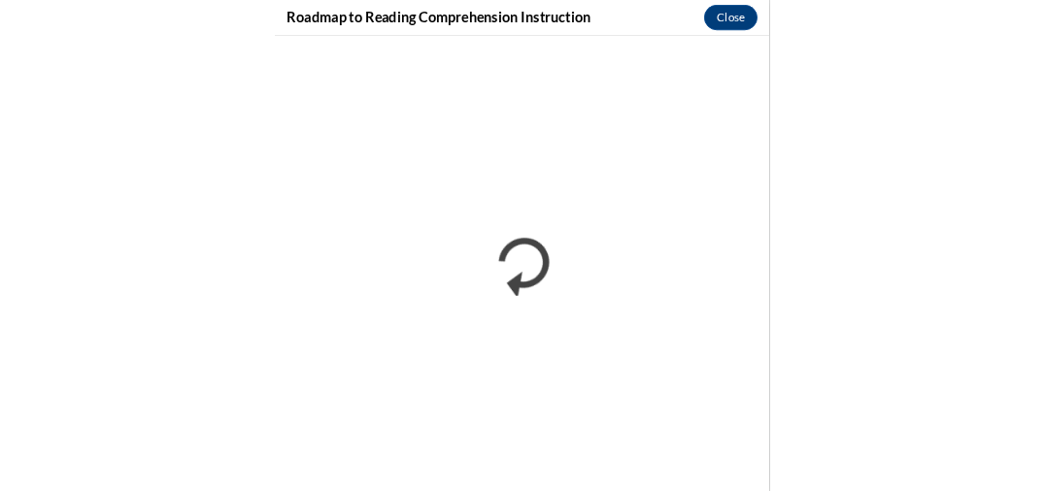
scroll to position [2684, 0]
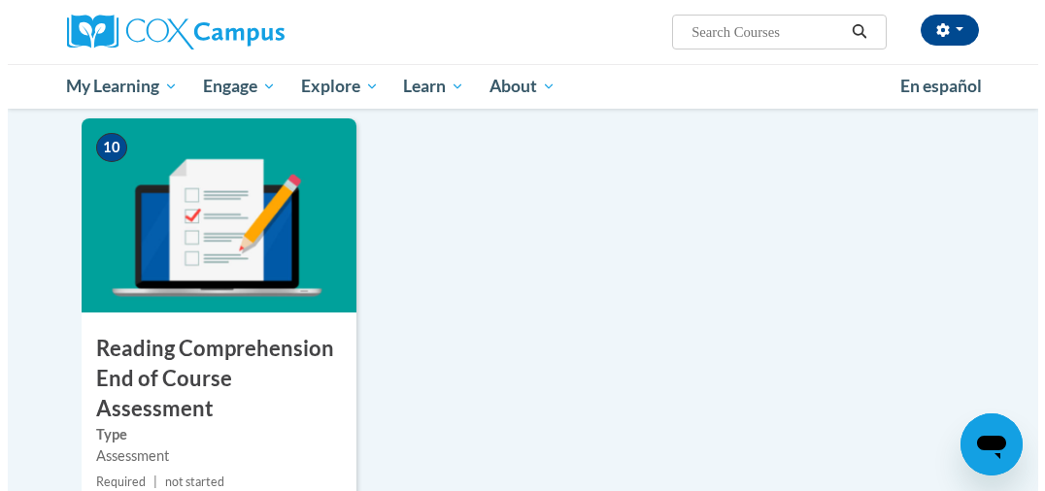
scroll to position [2404, 0]
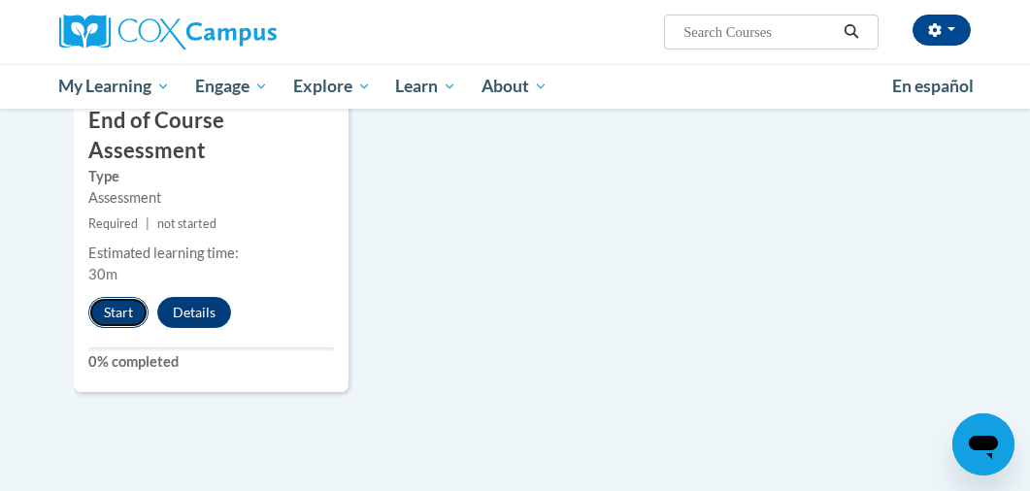
click at [119, 297] on button "Start" at bounding box center [118, 312] width 60 height 31
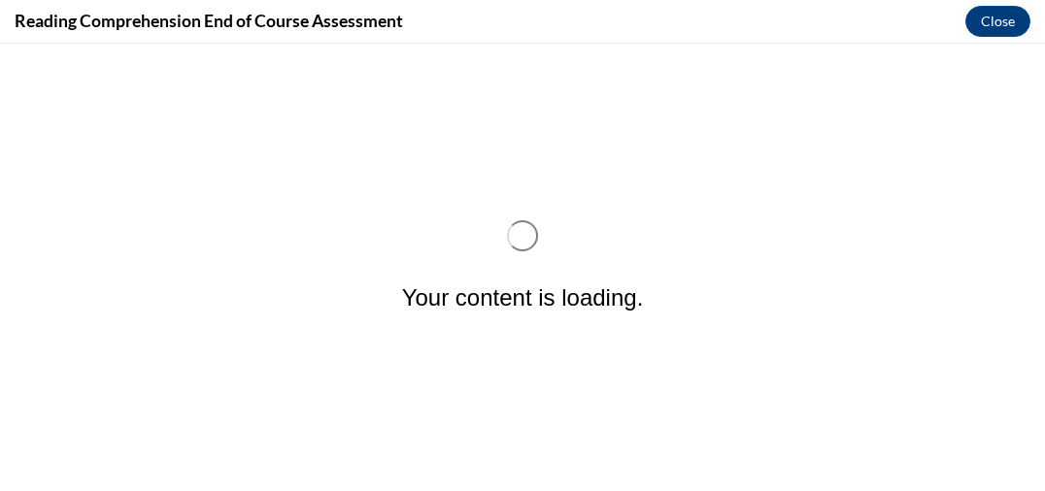
scroll to position [0, 0]
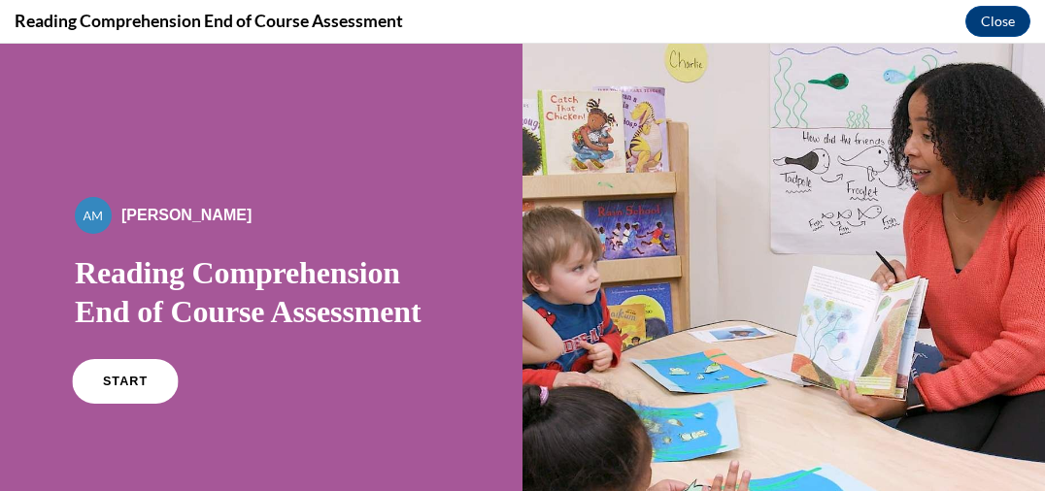
click at [143, 384] on link "START" at bounding box center [125, 381] width 106 height 45
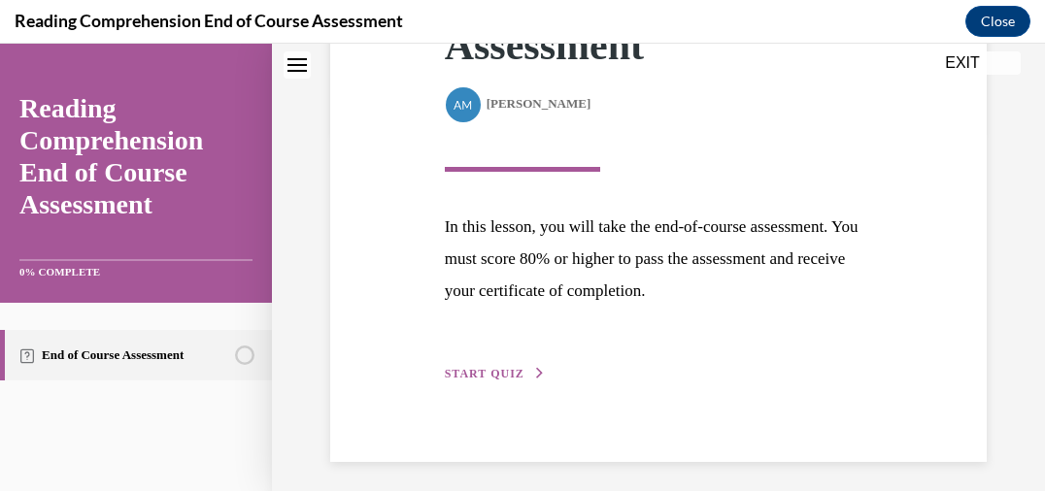
scroll to position [371, 0]
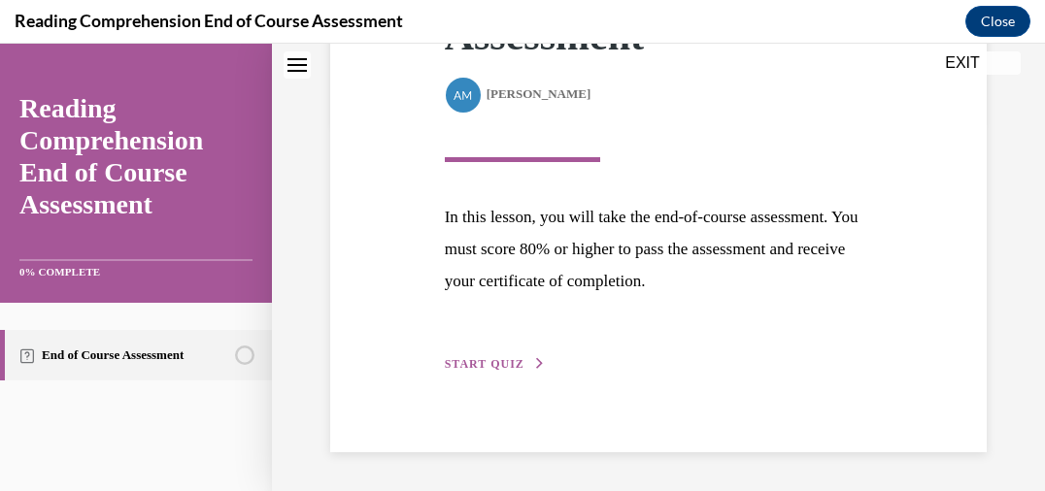
click at [503, 370] on span "START QUIZ" at bounding box center [485, 364] width 80 height 14
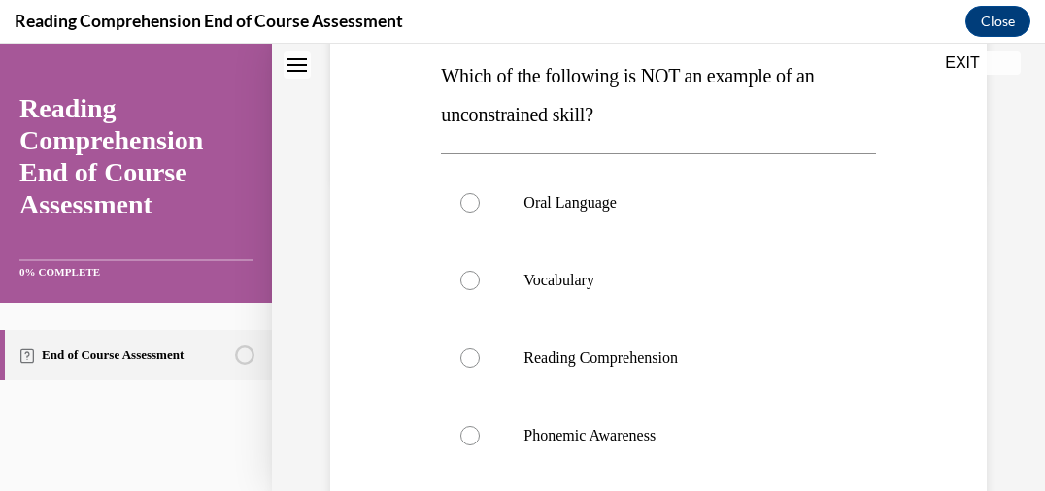
scroll to position [312, 0]
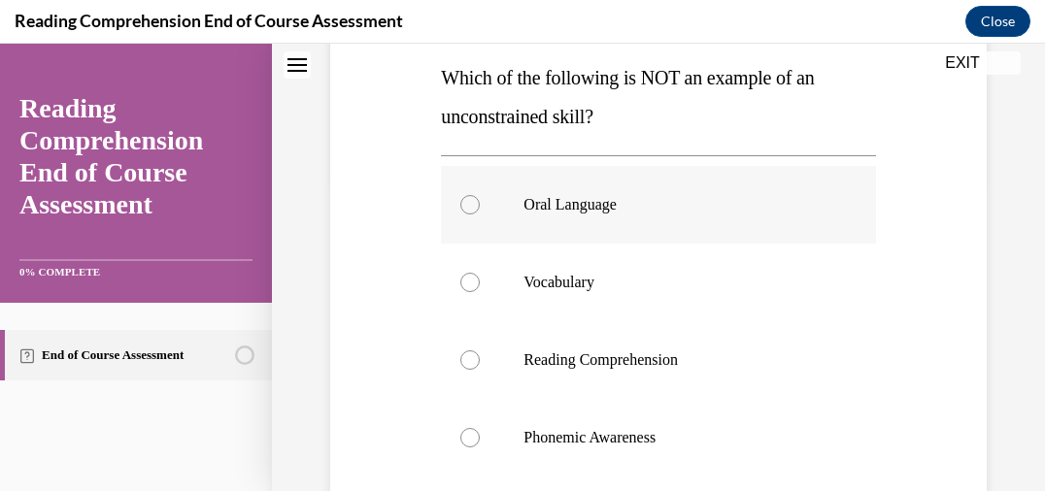
click at [836, 215] on label "Oral Language" at bounding box center [658, 205] width 434 height 78
click at [480, 215] on input "Oral Language" at bounding box center [469, 204] width 19 height 19
radio input "true"
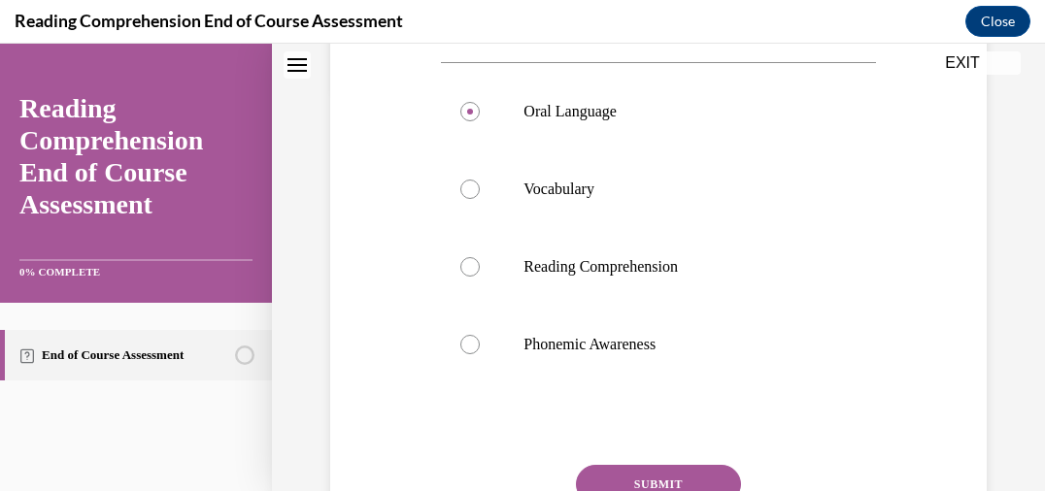
click at [706, 483] on button "SUBMIT" at bounding box center [658, 484] width 165 height 39
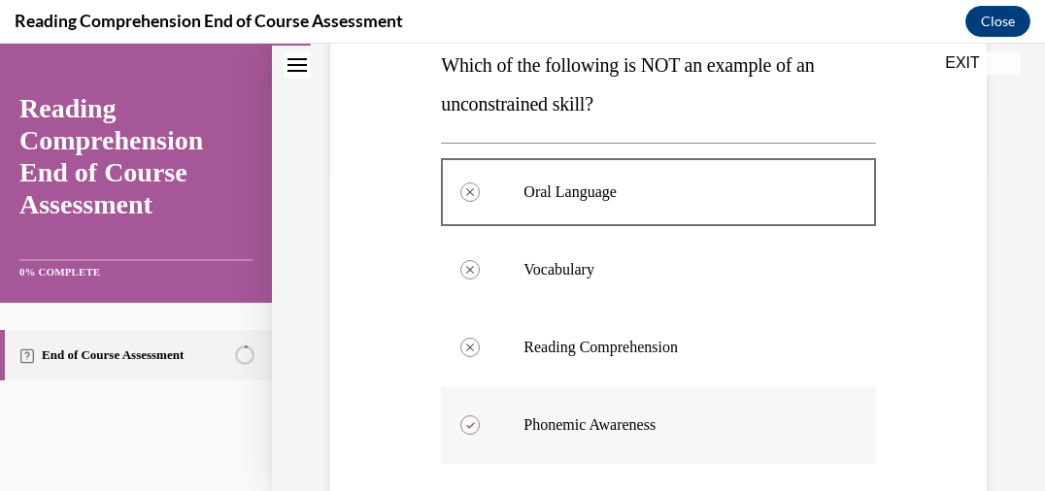
scroll to position [319, 0]
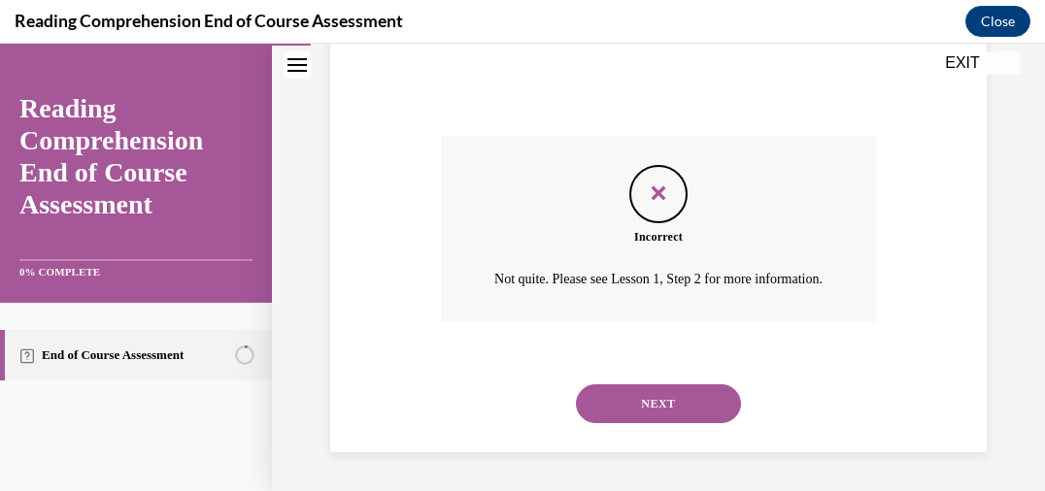
click at [691, 418] on button "NEXT" at bounding box center [658, 404] width 165 height 39
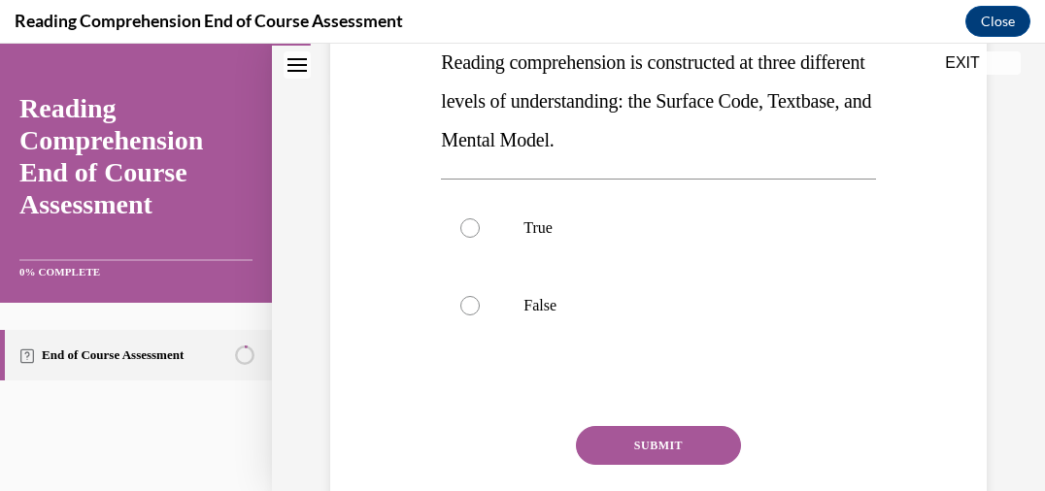
scroll to position [365, 0]
click at [584, 234] on p "True" at bounding box center [674, 228] width 303 height 19
click at [480, 234] on input "True" at bounding box center [469, 228] width 19 height 19
radio input "true"
click at [646, 448] on button "SUBMIT" at bounding box center [658, 446] width 165 height 39
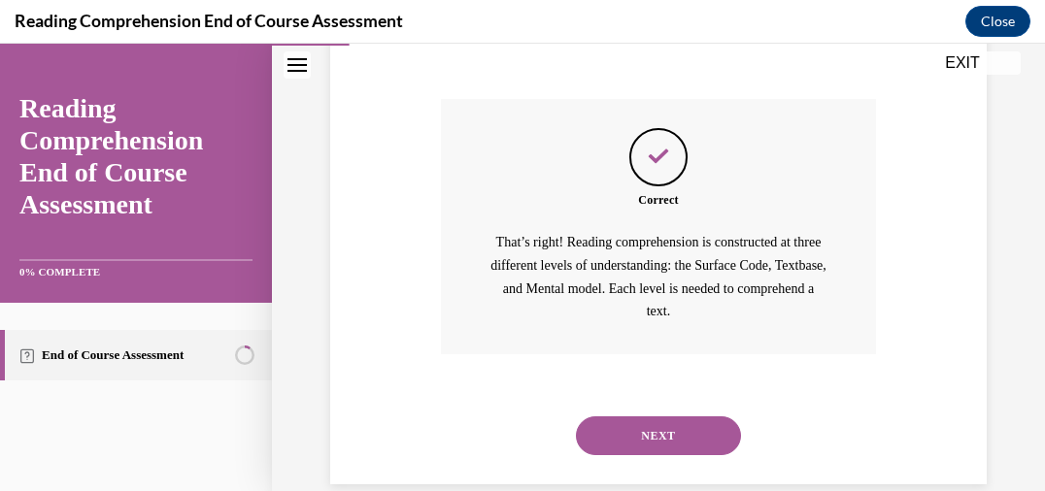
scroll to position [725, 0]
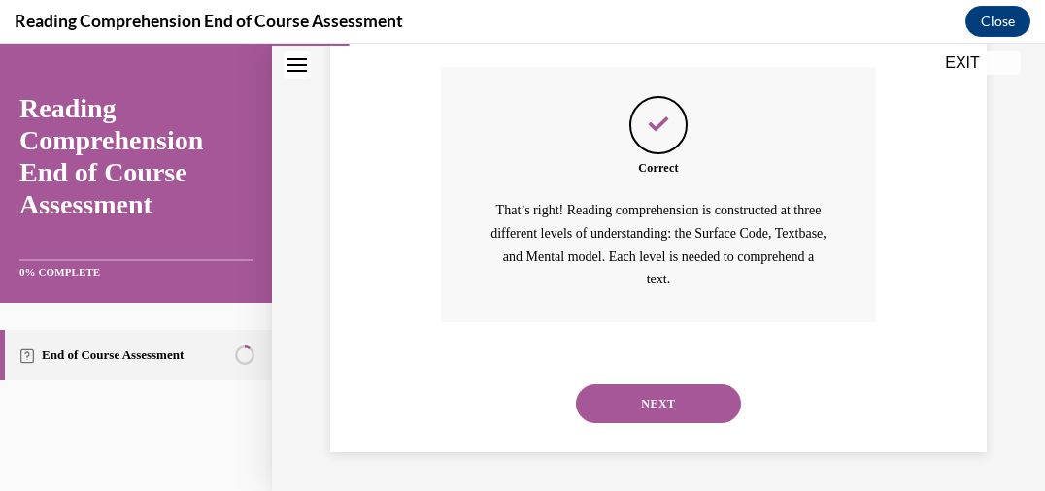
click at [642, 399] on button "NEXT" at bounding box center [658, 404] width 165 height 39
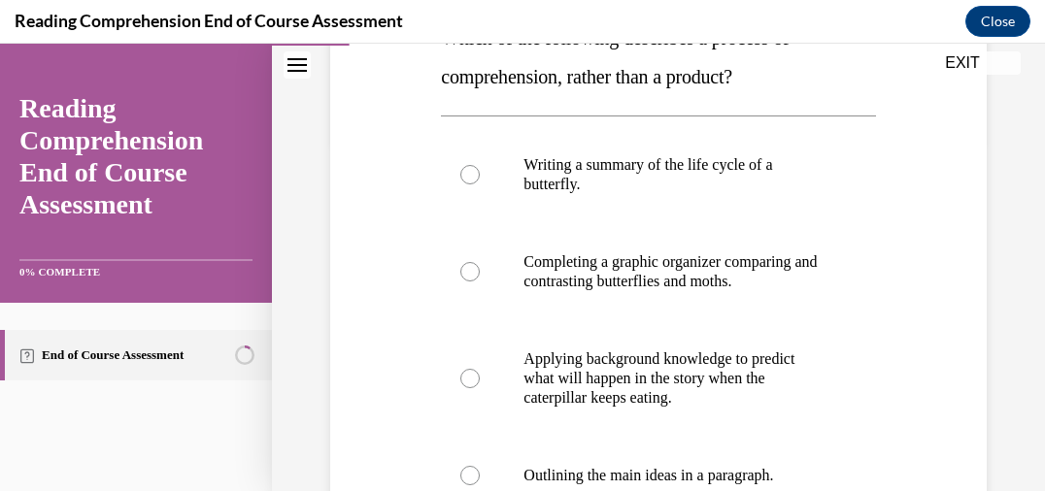
scroll to position [358, 0]
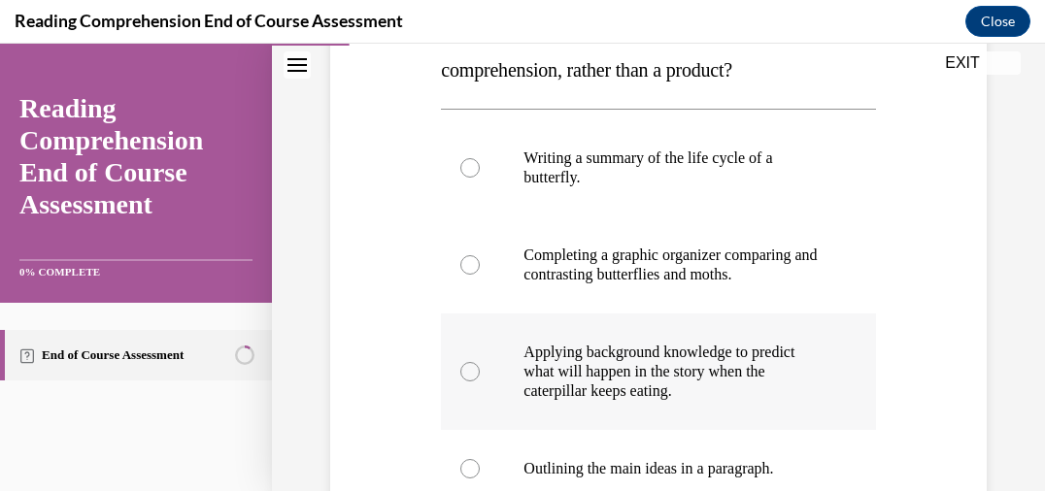
click at [641, 399] on p "Applying background knowledge to predict what will happen in the story when the…" at bounding box center [674, 372] width 303 height 58
click at [480, 382] on input "Applying background knowledge to predict what will happen in the story when the…" at bounding box center [469, 371] width 19 height 19
radio input "true"
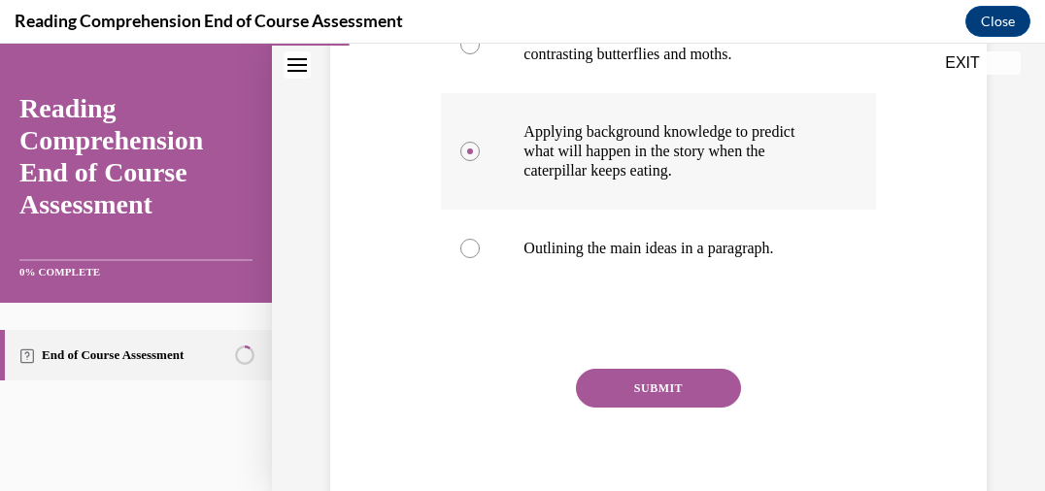
click at [641, 399] on button "SUBMIT" at bounding box center [658, 388] width 165 height 39
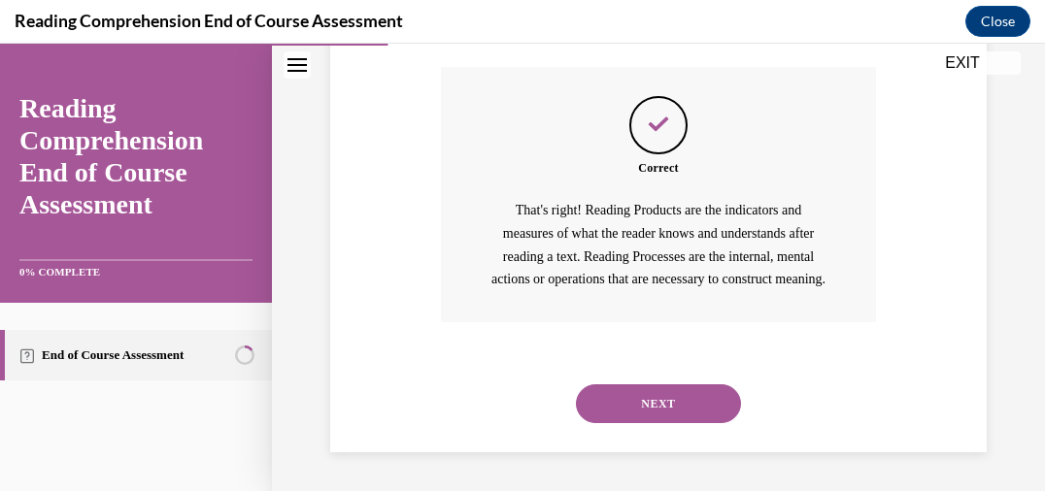
click at [641, 399] on button "NEXT" at bounding box center [658, 404] width 165 height 39
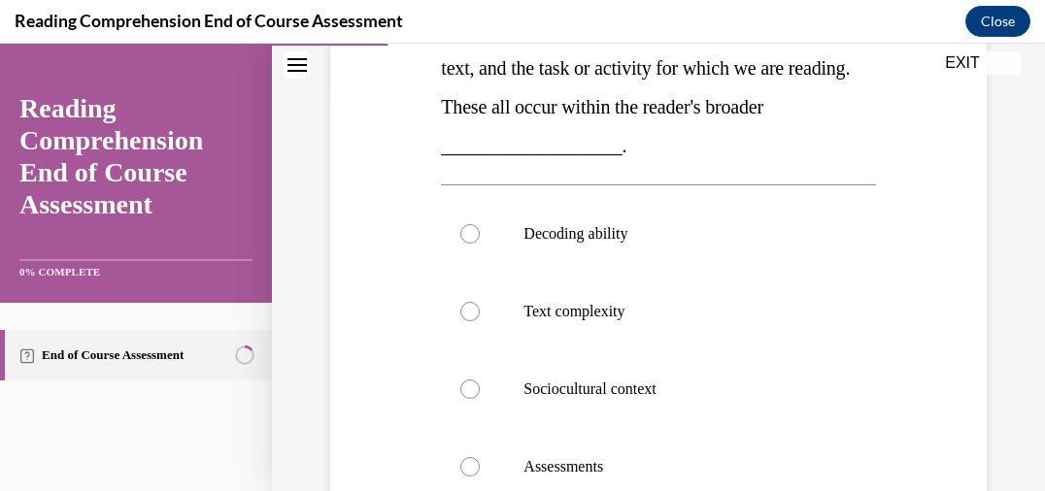
scroll to position [401, 0]
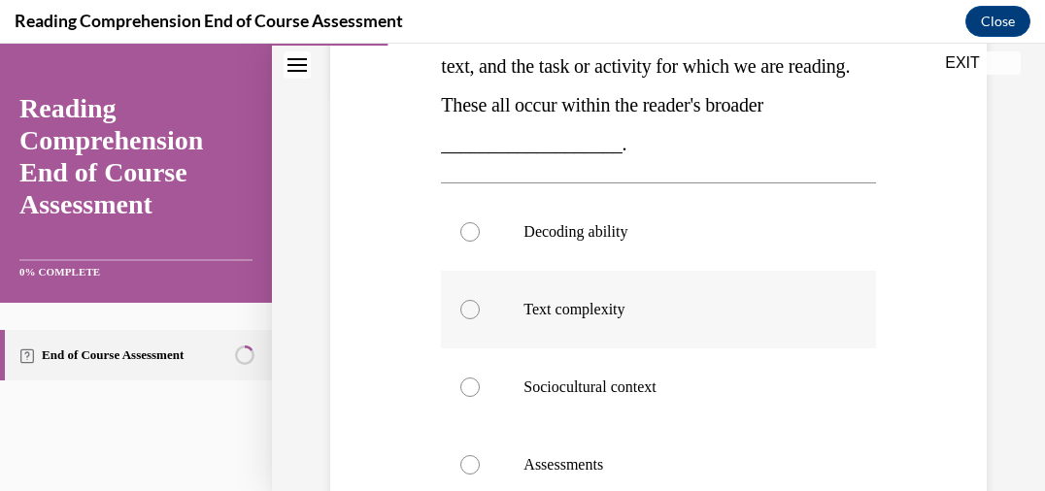
click at [638, 318] on p "Text complexity" at bounding box center [674, 309] width 303 height 19
click at [480, 318] on input "Text complexity" at bounding box center [469, 309] width 19 height 19
radio input "true"
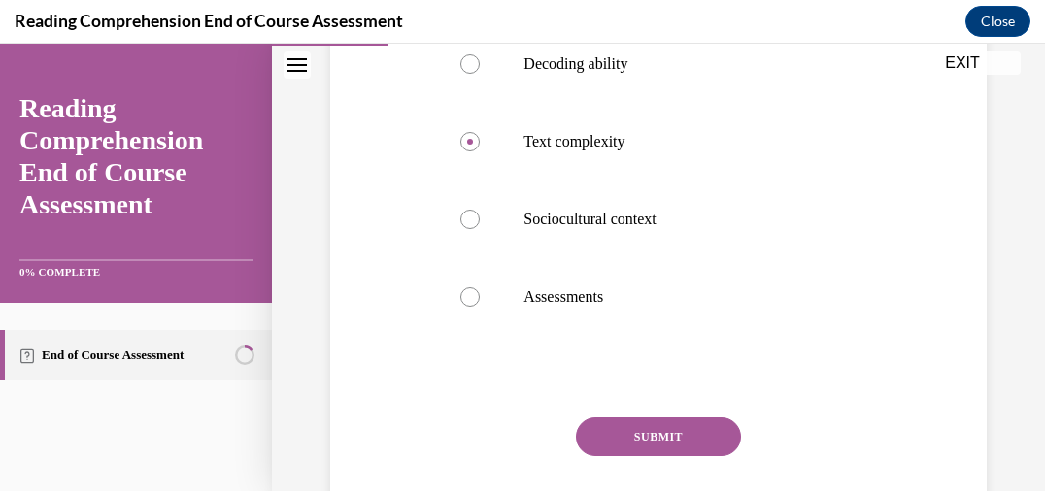
click at [636, 438] on button "SUBMIT" at bounding box center [658, 437] width 165 height 39
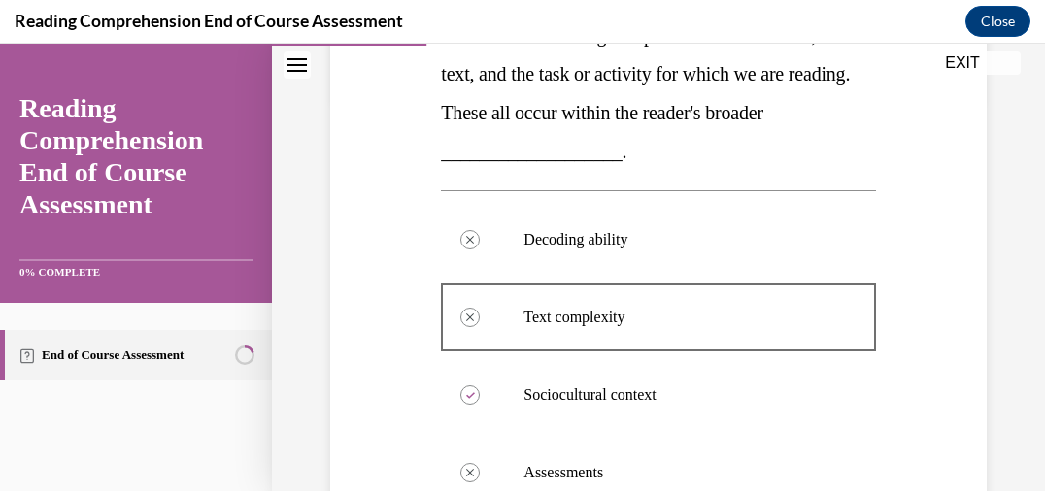
scroll to position [398, 0]
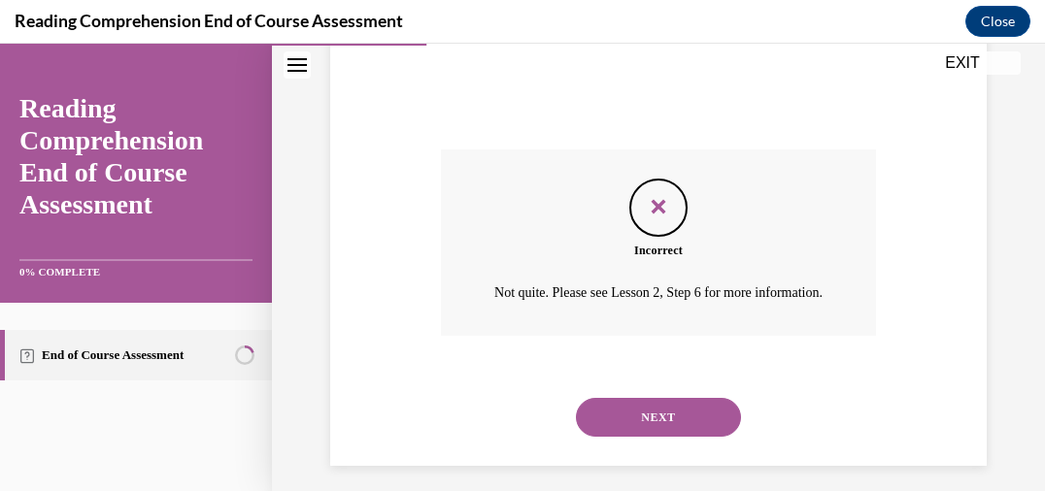
click at [691, 437] on button "NEXT" at bounding box center [658, 417] width 165 height 39
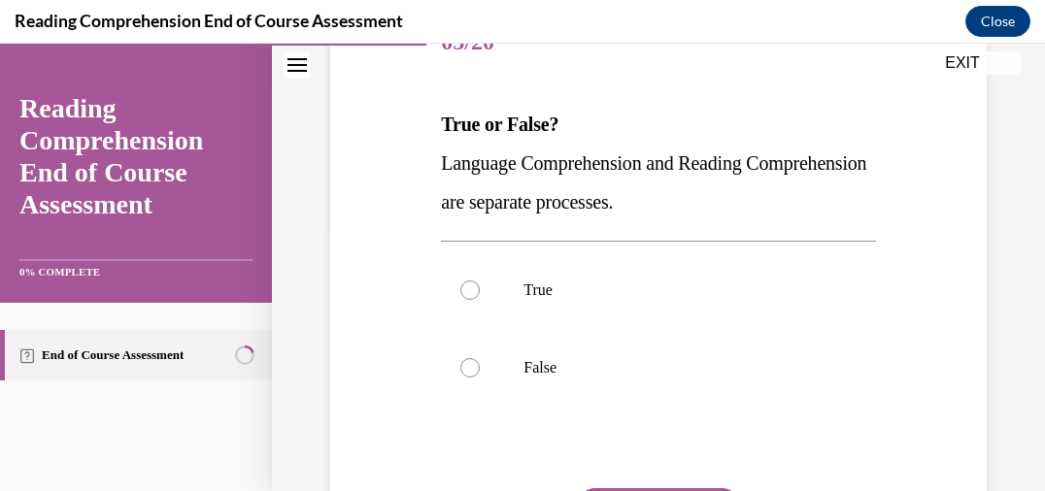
scroll to position [267, 0]
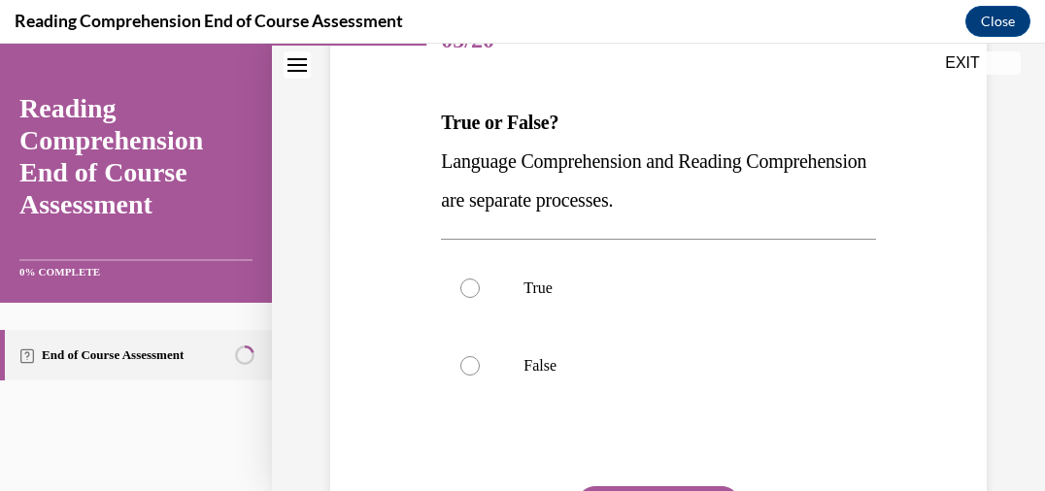
click at [691, 447] on div at bounding box center [658, 445] width 434 height 23
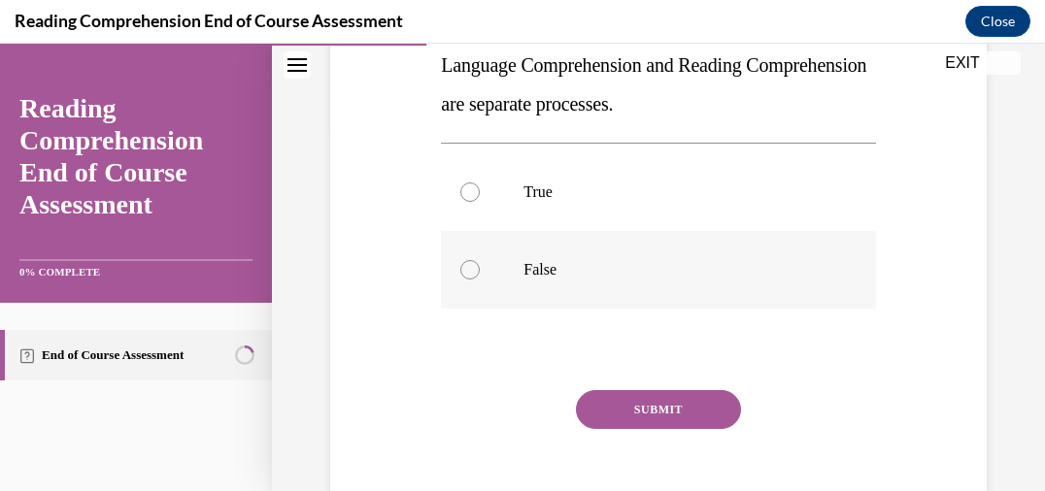
scroll to position [364, 0]
click at [687, 263] on p "False" at bounding box center [674, 268] width 303 height 19
click at [480, 263] on input "False" at bounding box center [469, 268] width 19 height 19
radio input "true"
click at [656, 387] on div "Question 05/20 True or False? Language Comprehension and Reading Comprehension …" at bounding box center [658, 227] width 434 height 643
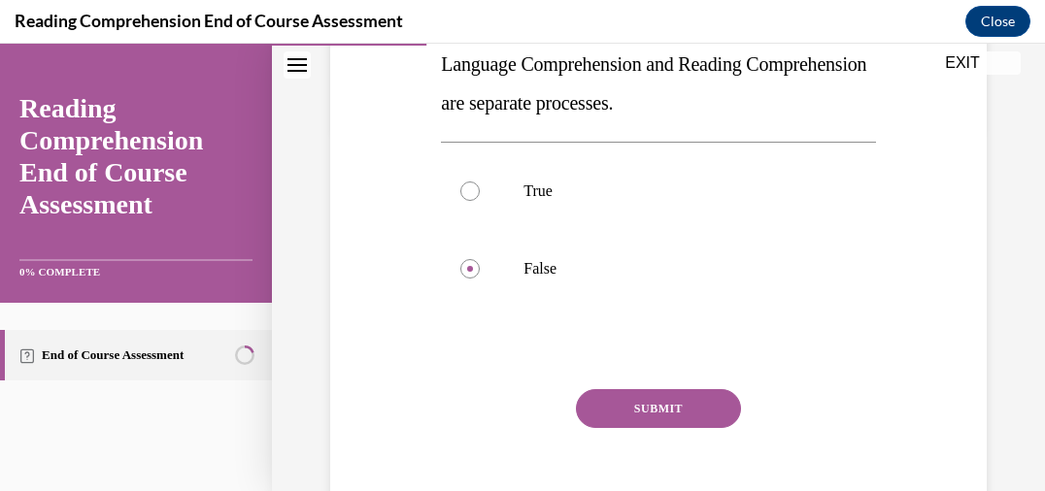
click at [664, 410] on button "SUBMIT" at bounding box center [658, 408] width 165 height 39
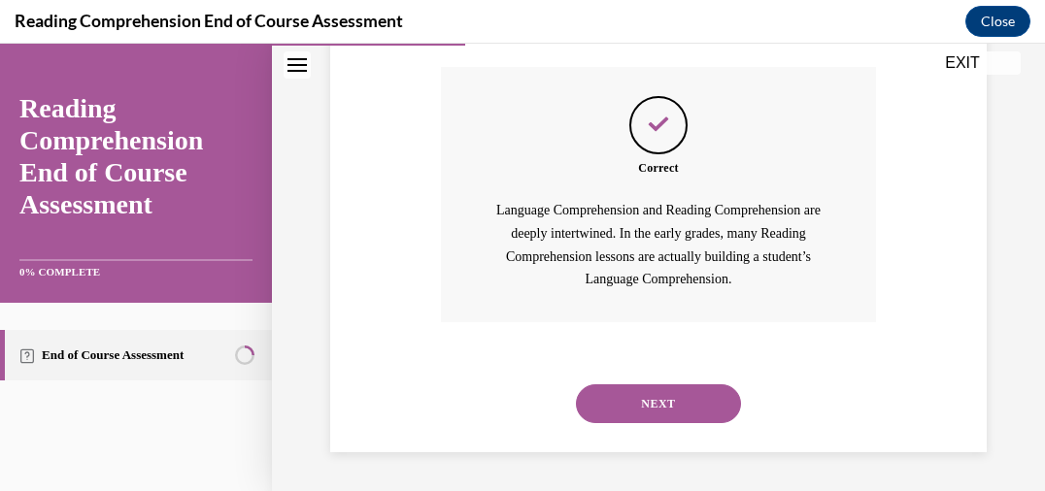
click at [664, 410] on button "NEXT" at bounding box center [658, 404] width 165 height 39
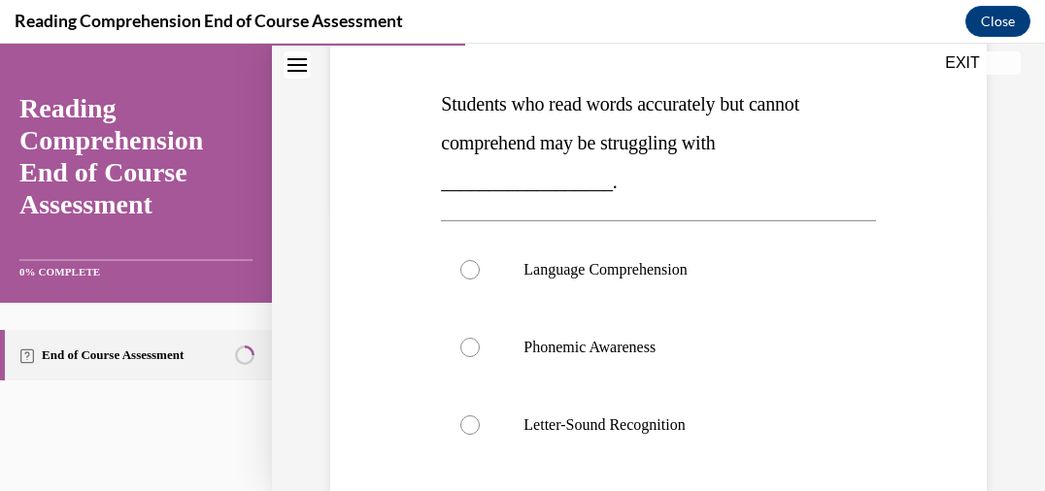
scroll to position [292, 0]
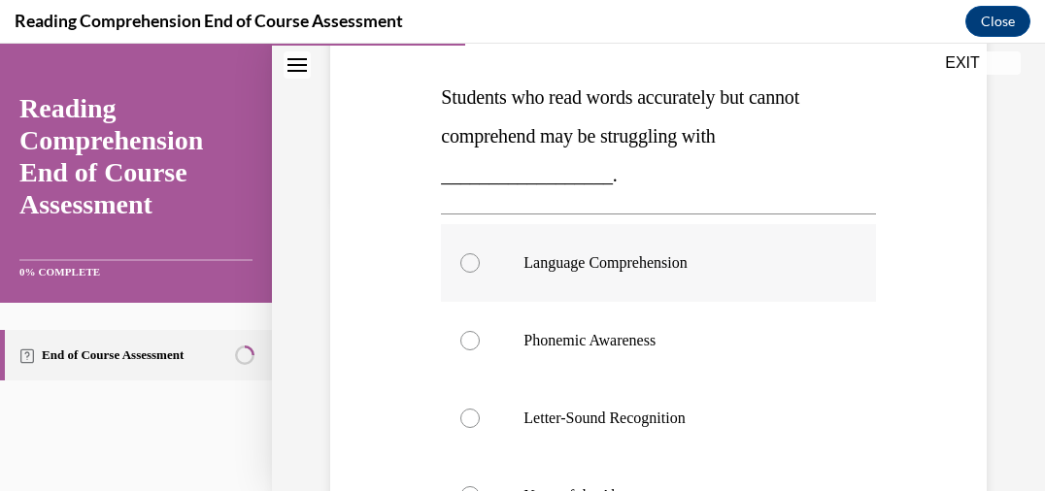
click at [677, 255] on p "Language Comprehension" at bounding box center [674, 262] width 303 height 19
click at [480, 255] on input "Language Comprehension" at bounding box center [469, 262] width 19 height 19
radio input "true"
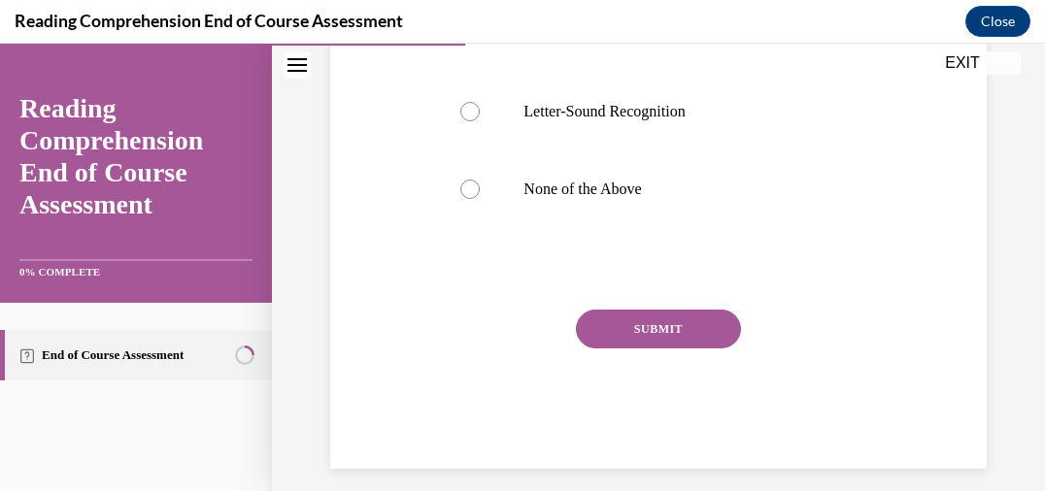
click at [663, 318] on button "SUBMIT" at bounding box center [658, 329] width 165 height 39
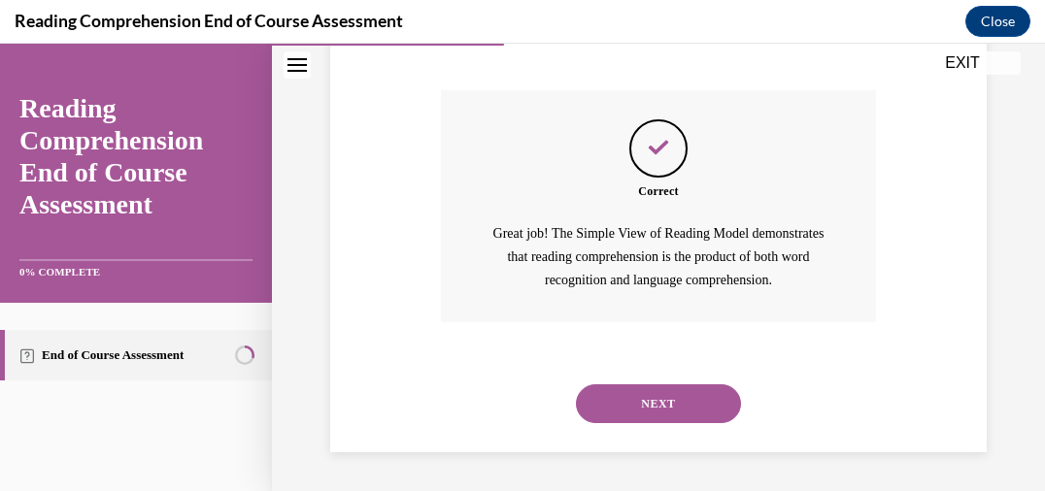
scroll to position [842, 0]
click at [660, 395] on button "NEXT" at bounding box center [658, 404] width 165 height 39
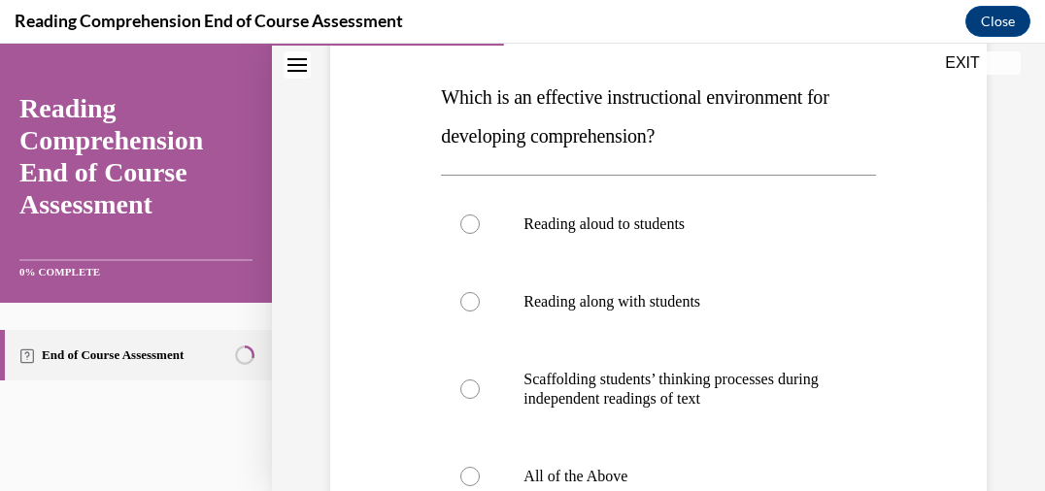
scroll to position [302, 0]
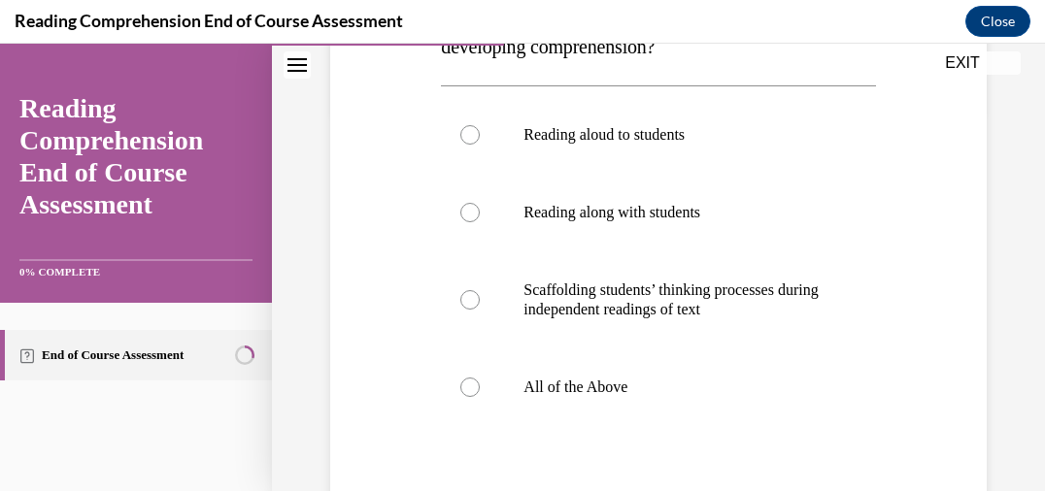
click at [660, 395] on p "All of the Above" at bounding box center [674, 387] width 303 height 19
click at [480, 395] on input "All of the Above" at bounding box center [469, 387] width 19 height 19
radio input "true"
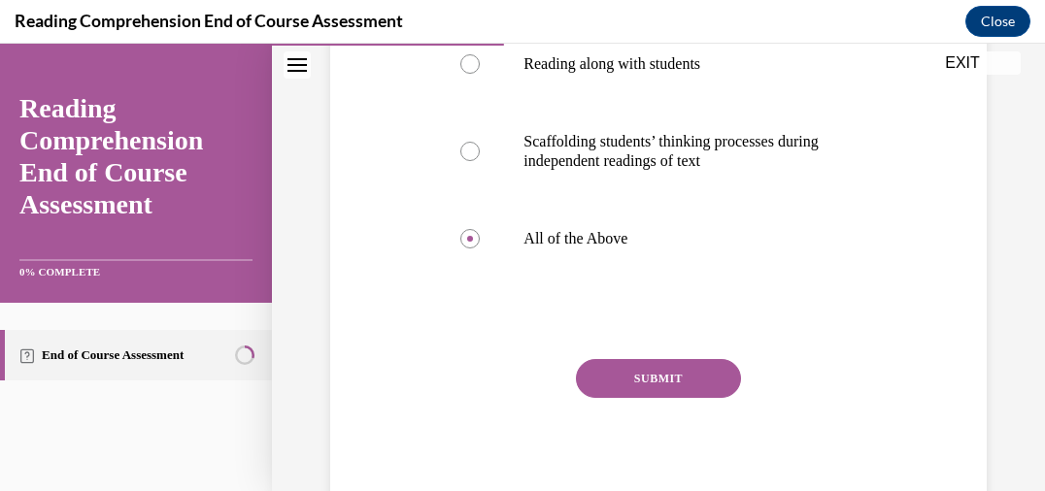
click at [660, 395] on button "SUBMIT" at bounding box center [658, 378] width 165 height 39
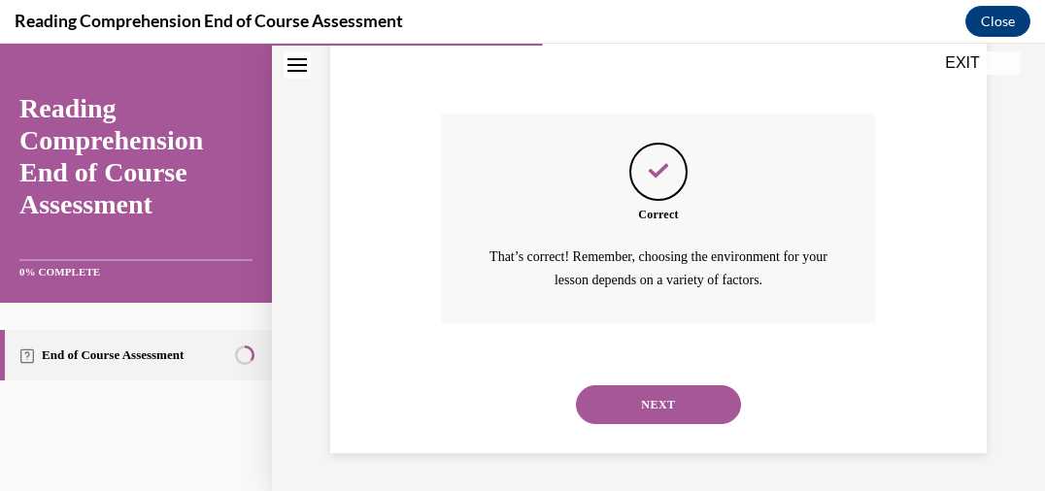
click at [660, 395] on button "NEXT" at bounding box center [658, 405] width 165 height 39
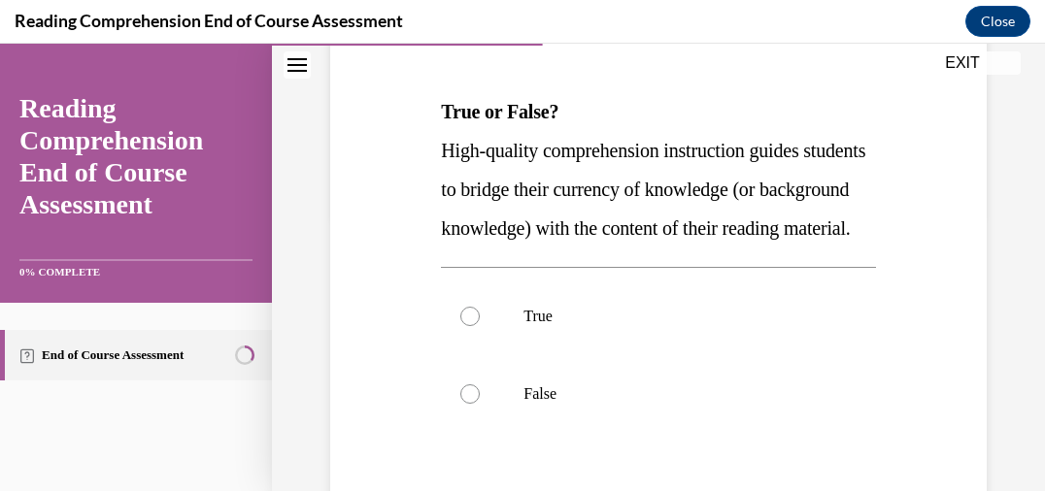
scroll to position [287, 0]
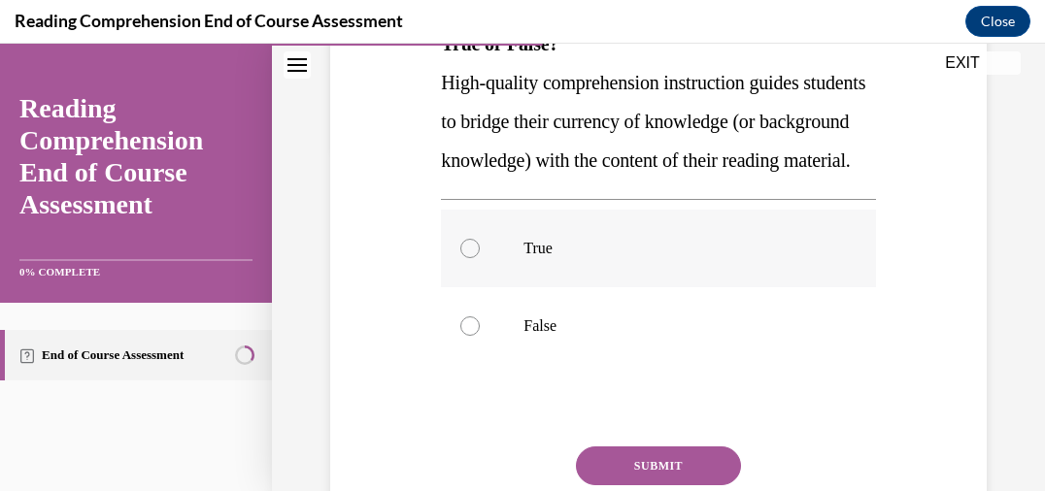
click at [669, 258] on p "True" at bounding box center [674, 248] width 303 height 19
click at [480, 258] on input "True" at bounding box center [469, 248] width 19 height 19
radio input "true"
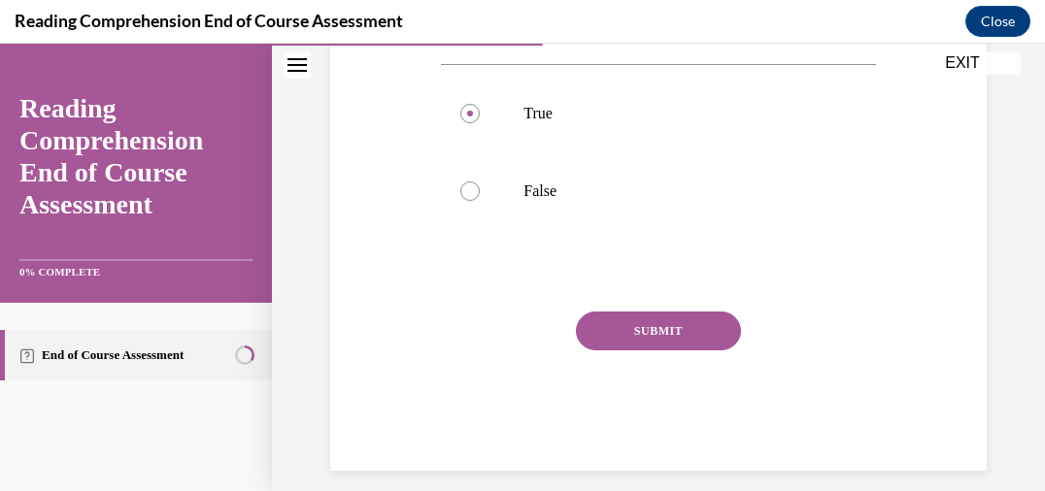
click at [668, 351] on button "SUBMIT" at bounding box center [658, 331] width 165 height 39
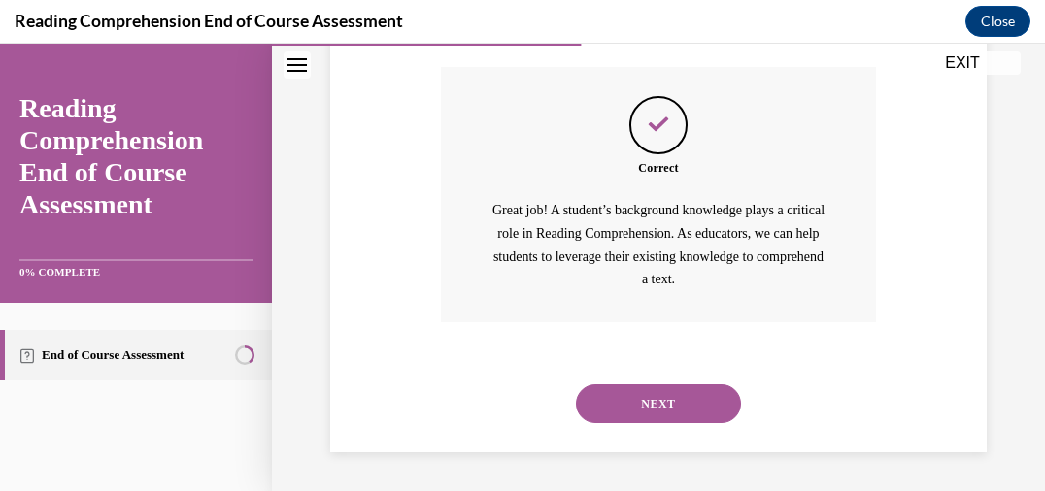
scroll to position [764, 0]
click at [667, 402] on button "NEXT" at bounding box center [658, 404] width 165 height 39
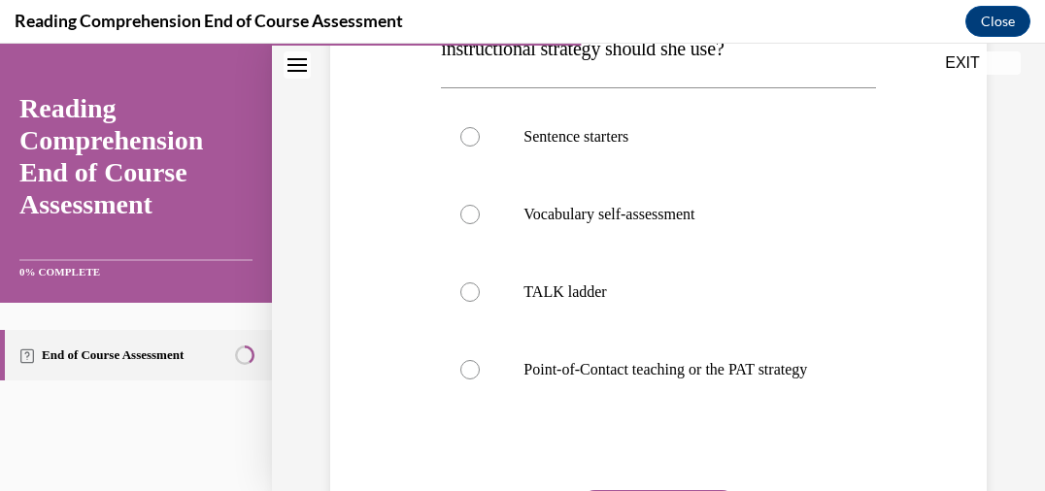
scroll to position [467, 0]
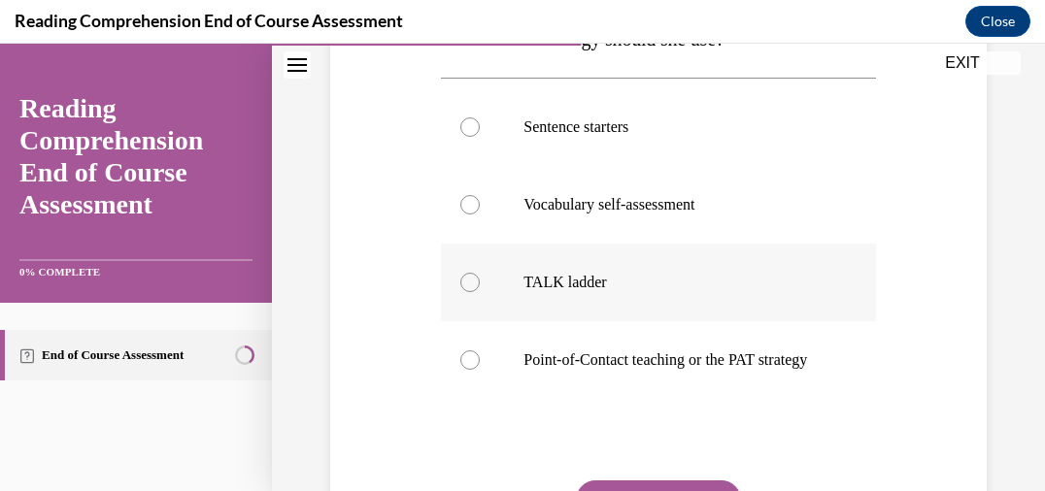
click at [662, 277] on p "TALK ladder" at bounding box center [674, 282] width 303 height 19
click at [480, 277] on input "TALK ladder" at bounding box center [469, 282] width 19 height 19
radio input "true"
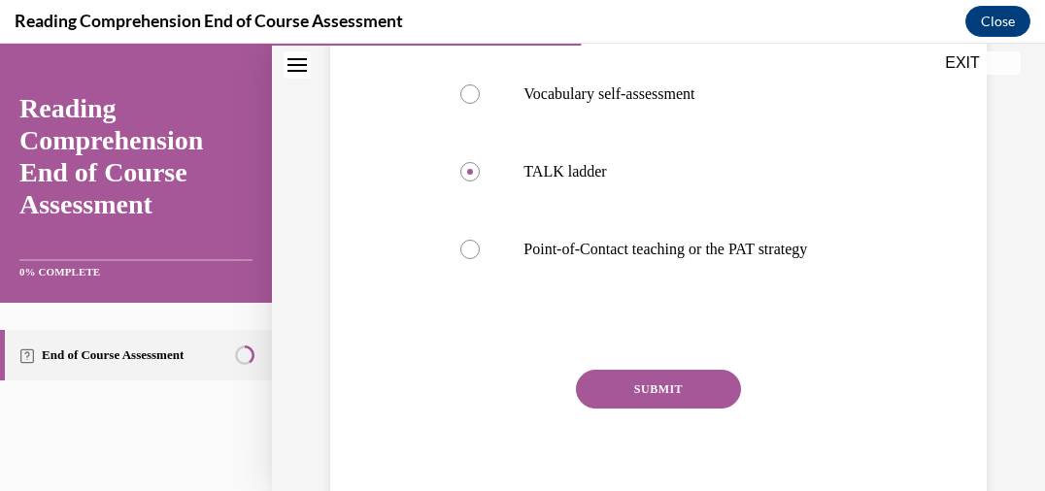
click at [676, 407] on button "SUBMIT" at bounding box center [658, 389] width 165 height 39
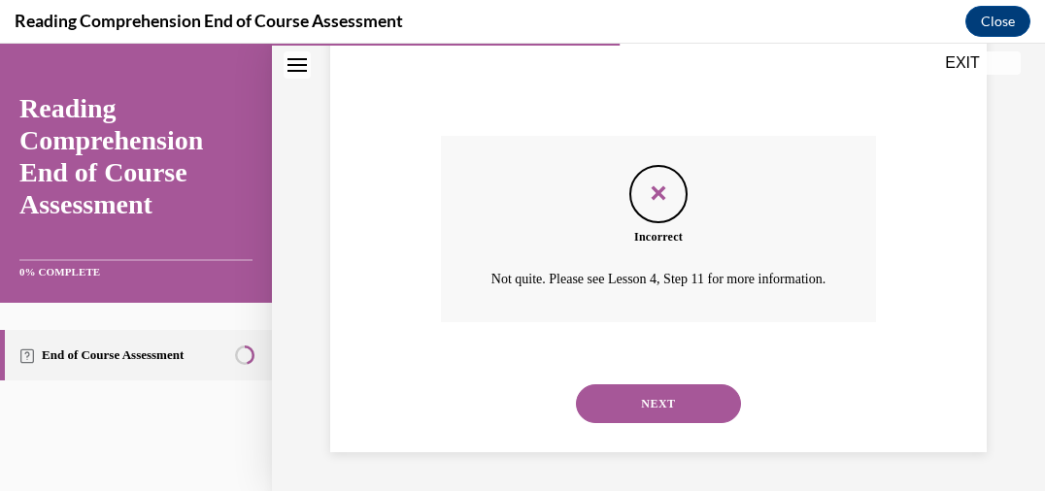
click at [676, 407] on button "NEXT" at bounding box center [658, 404] width 165 height 39
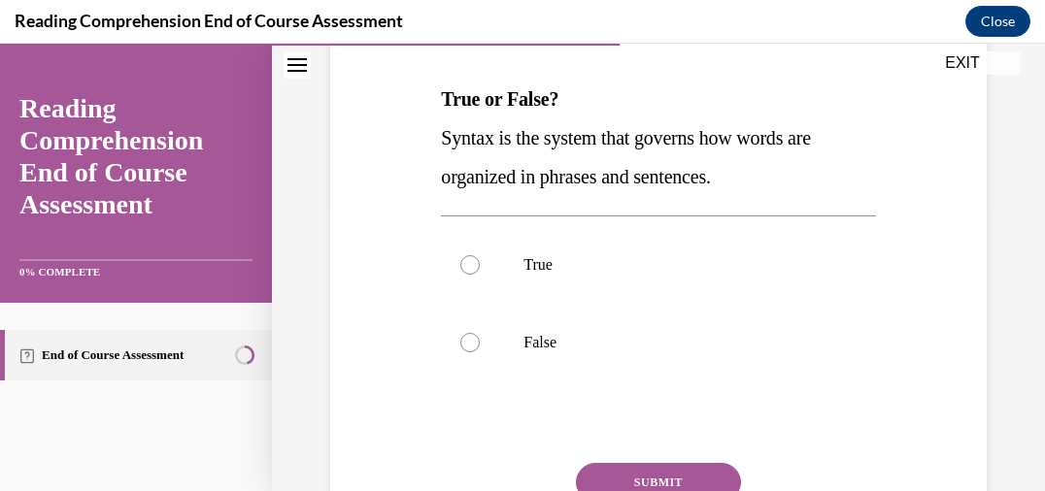
scroll to position [298, 0]
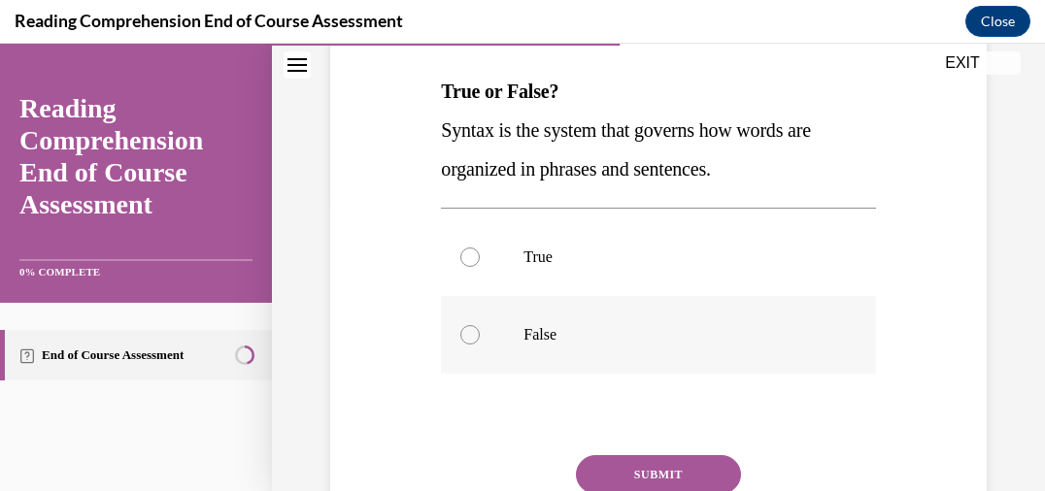
click at [639, 338] on p "False" at bounding box center [674, 334] width 303 height 19
click at [480, 338] on input "False" at bounding box center [469, 334] width 19 height 19
radio input "true"
click at [663, 468] on button "SUBMIT" at bounding box center [658, 474] width 165 height 39
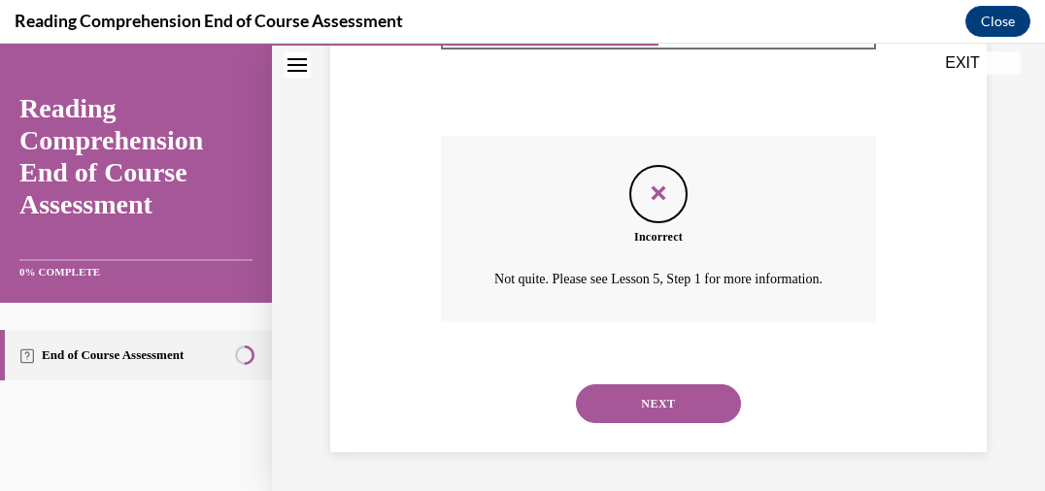
scroll to position [640, 0]
click at [661, 403] on button "NEXT" at bounding box center [658, 404] width 165 height 39
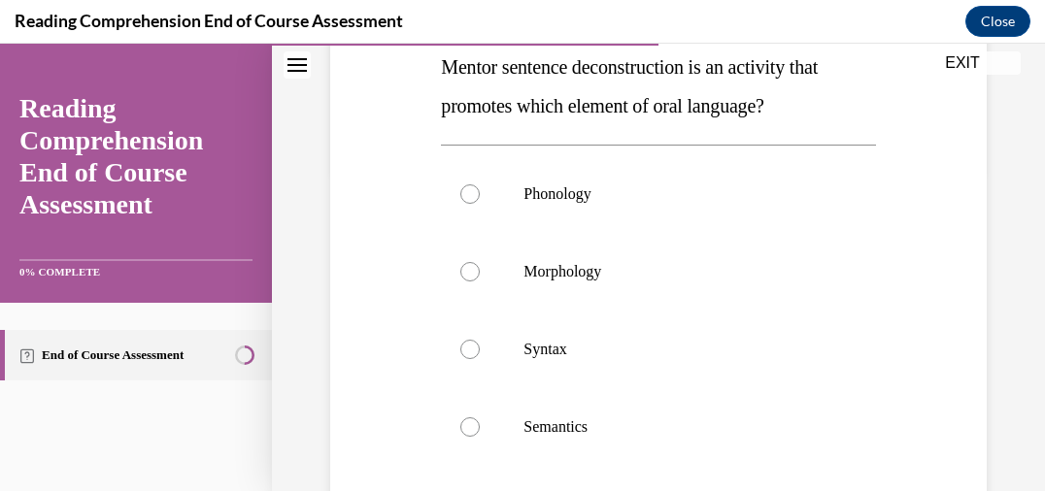
scroll to position [332, 0]
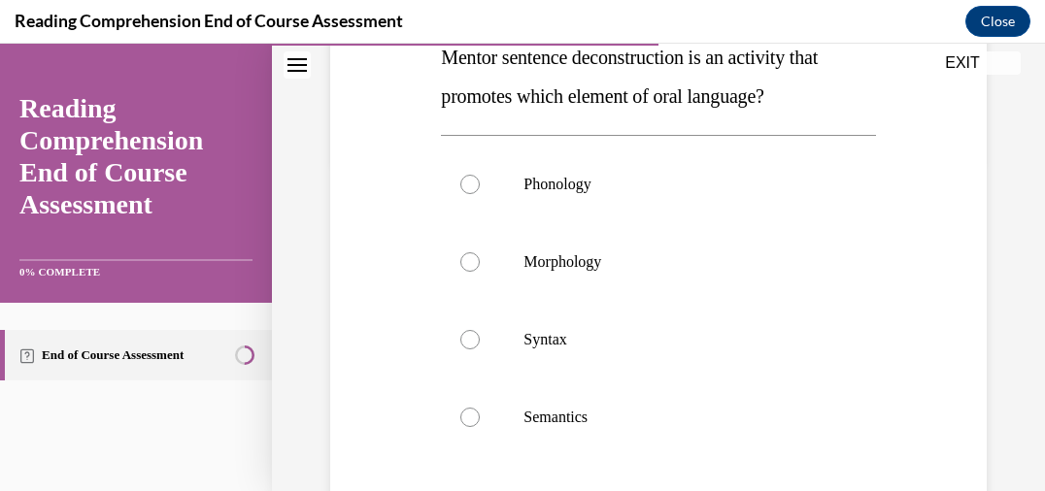
click at [661, 403] on label "Semantics" at bounding box center [658, 418] width 434 height 78
click at [480, 408] on input "Semantics" at bounding box center [469, 417] width 19 height 19
radio input "true"
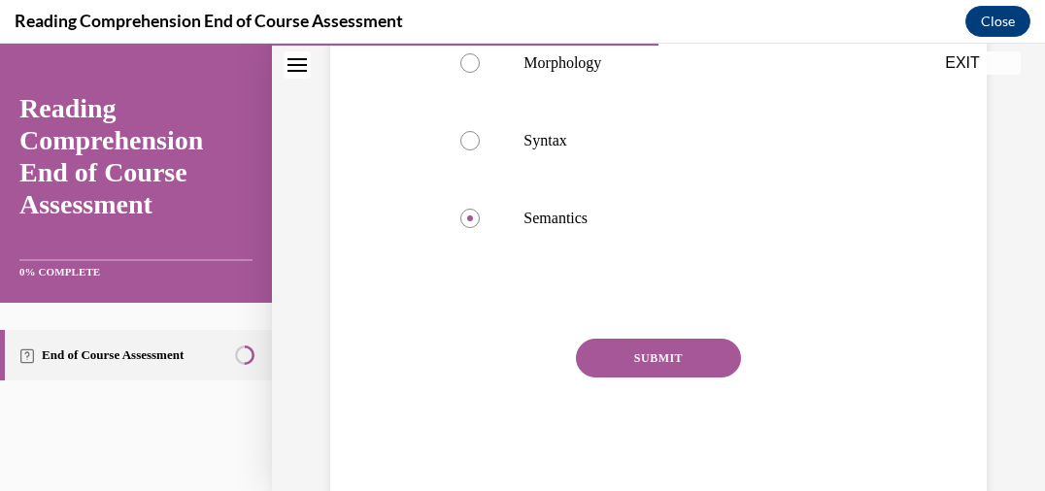
click at [658, 406] on div "SUBMIT" at bounding box center [658, 387] width 434 height 97
click at [651, 356] on button "SUBMIT" at bounding box center [658, 358] width 165 height 39
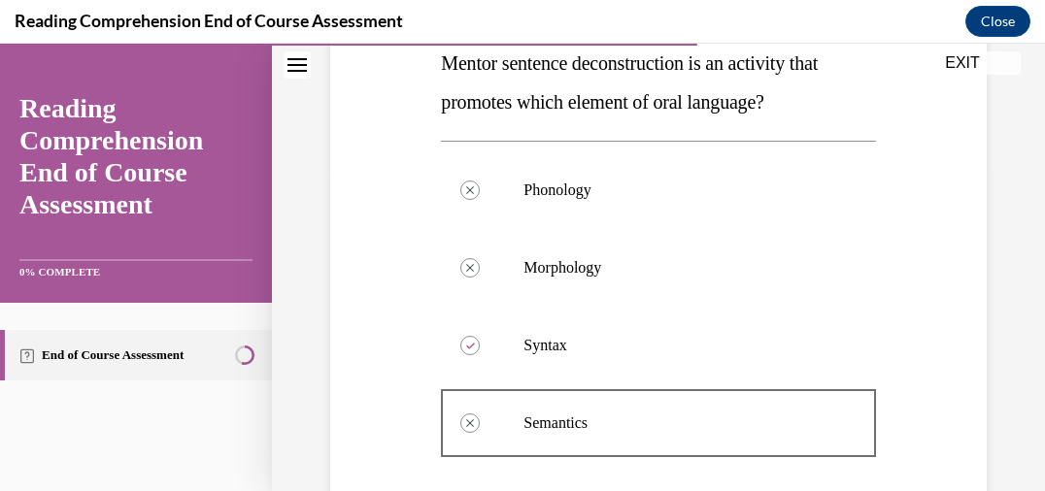
scroll to position [328, 0]
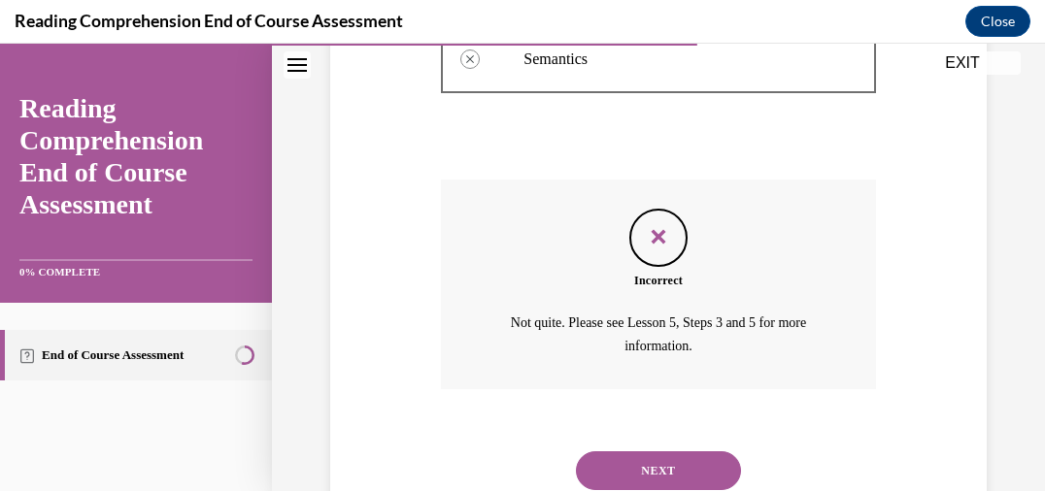
click at [693, 475] on button "NEXT" at bounding box center [658, 471] width 165 height 39
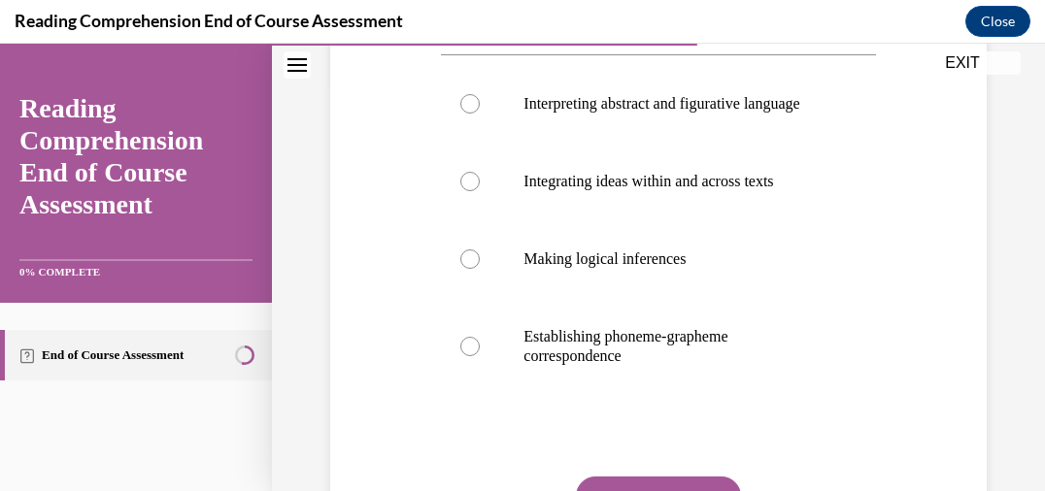
scroll to position [418, 0]
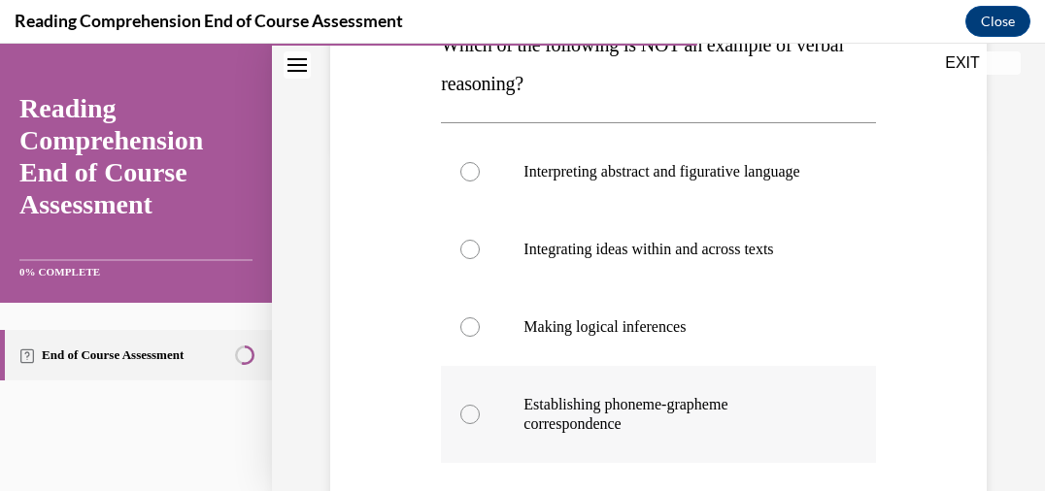
click at [686, 434] on p "Establishing phoneme-grapheme correspondence" at bounding box center [674, 414] width 303 height 39
click at [480, 424] on input "Establishing phoneme-grapheme correspondence" at bounding box center [469, 414] width 19 height 19
radio input "true"
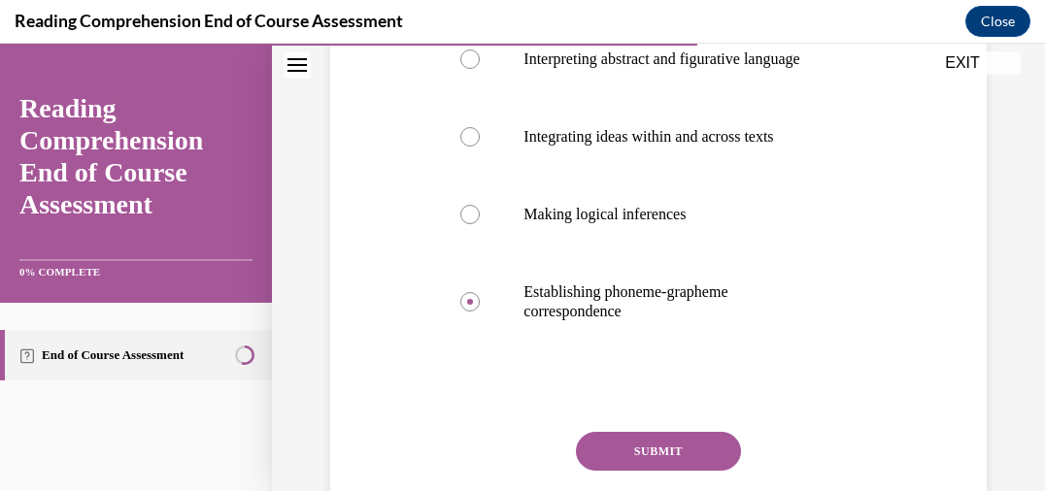
click at [664, 471] on button "SUBMIT" at bounding box center [658, 451] width 165 height 39
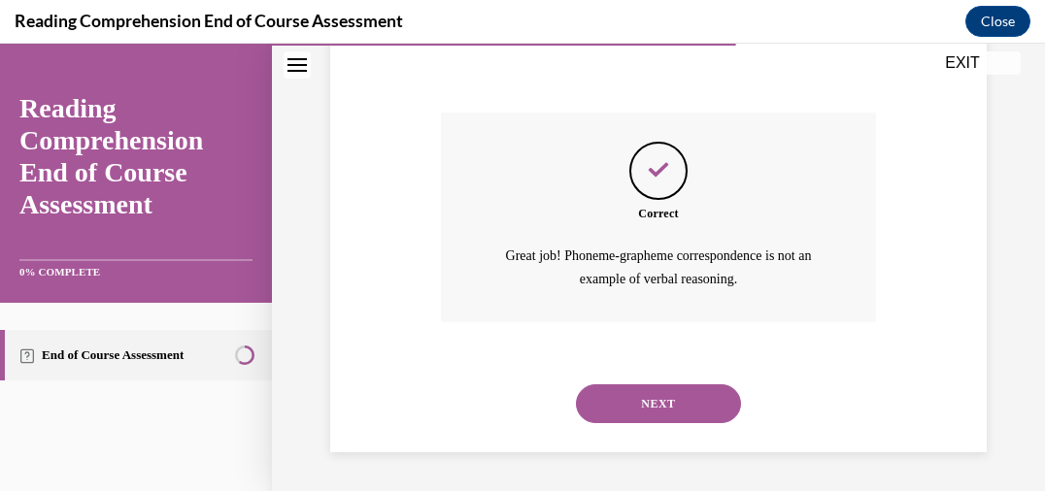
click at [654, 410] on button "NEXT" at bounding box center [658, 404] width 165 height 39
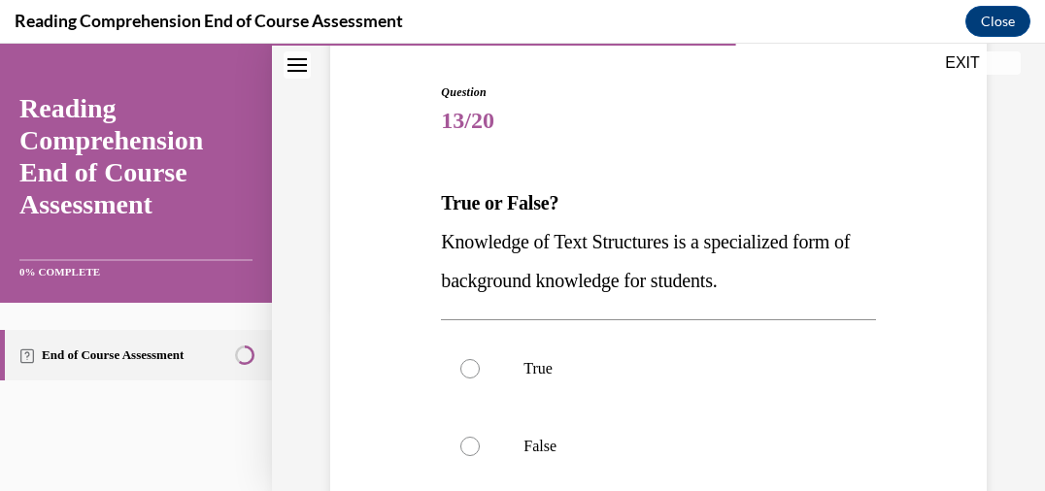
scroll to position [187, 0]
click at [661, 379] on label "True" at bounding box center [658, 368] width 434 height 78
click at [480, 378] on input "True" at bounding box center [469, 367] width 19 height 19
radio input "true"
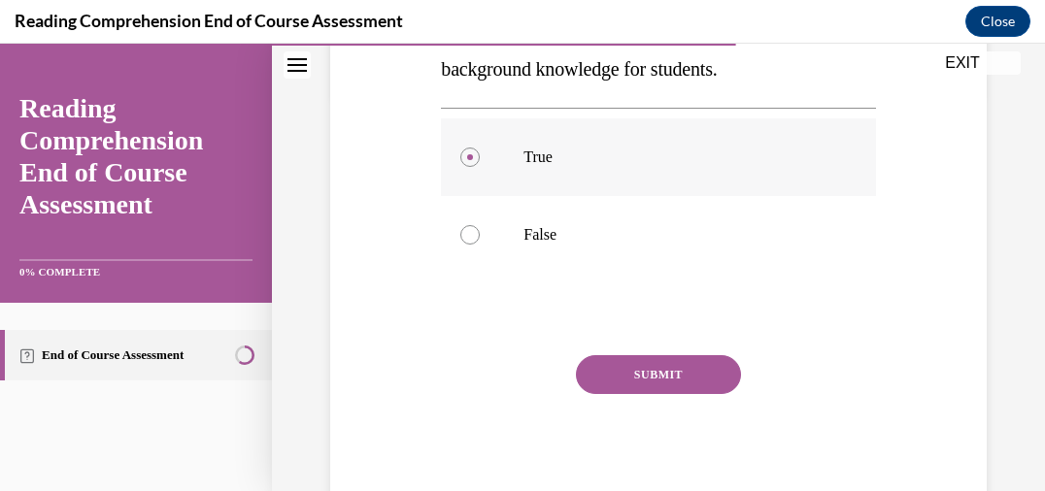
click at [661, 379] on button "SUBMIT" at bounding box center [658, 374] width 165 height 39
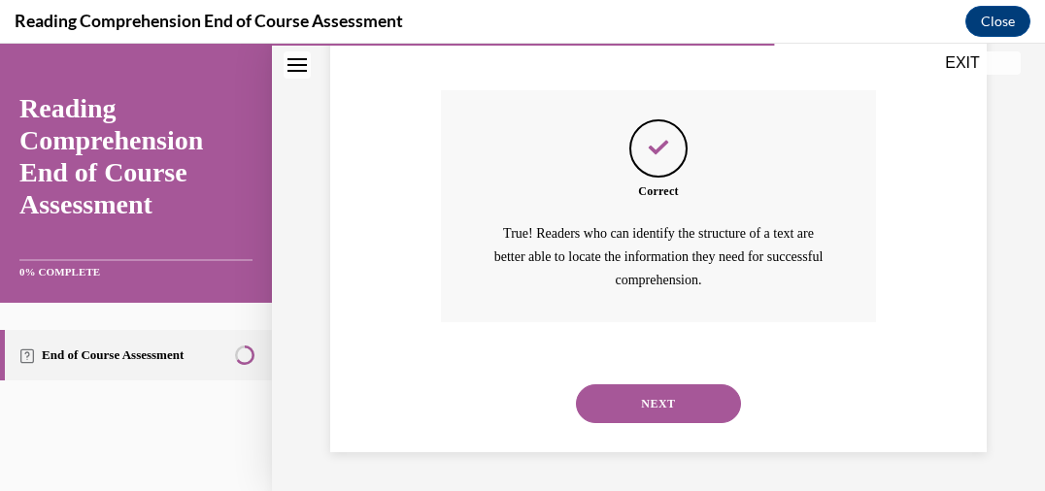
click at [662, 404] on button "NEXT" at bounding box center [658, 404] width 165 height 39
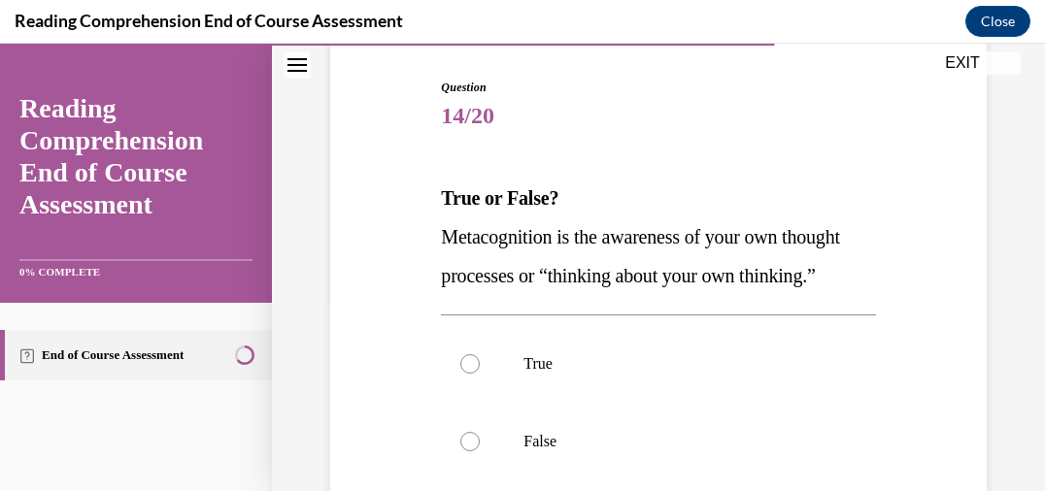
scroll to position [200, 0]
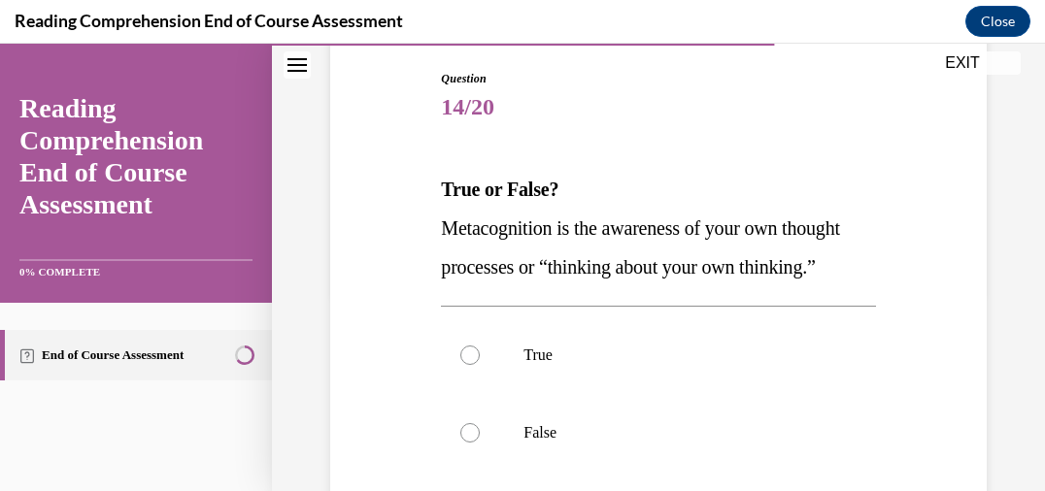
click at [662, 394] on label "True" at bounding box center [658, 356] width 434 height 78
click at [480, 365] on input "True" at bounding box center [469, 355] width 19 height 19
radio input "true"
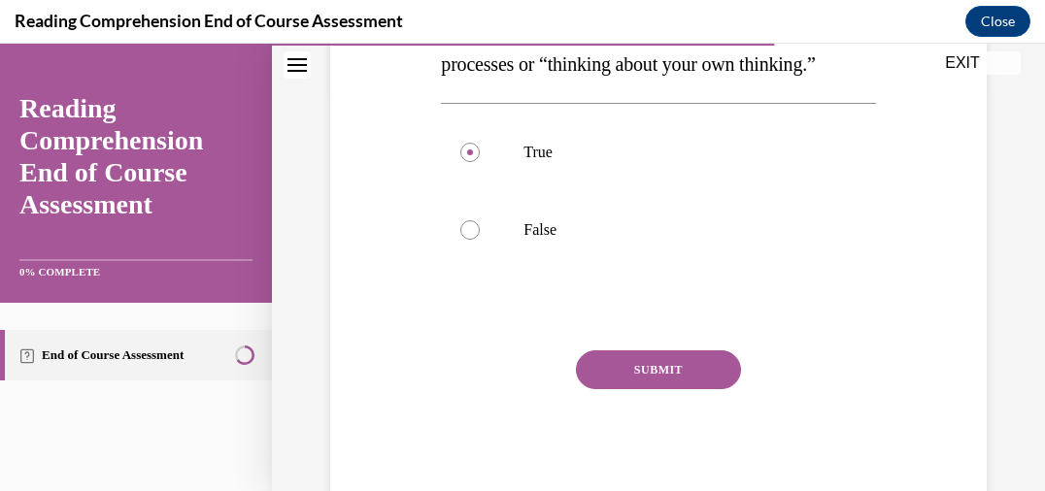
click at [662, 389] on button "SUBMIT" at bounding box center [658, 370] width 165 height 39
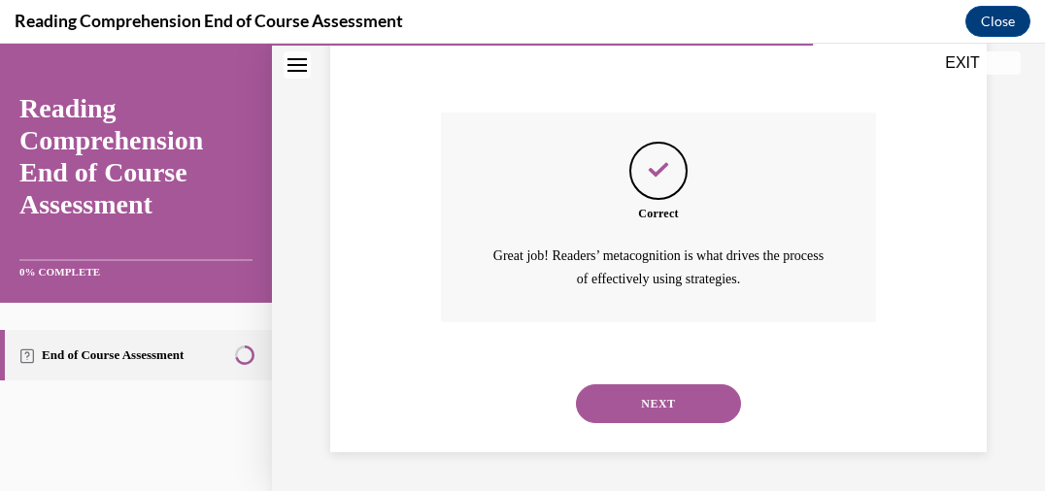
click at [662, 406] on button "NEXT" at bounding box center [658, 404] width 165 height 39
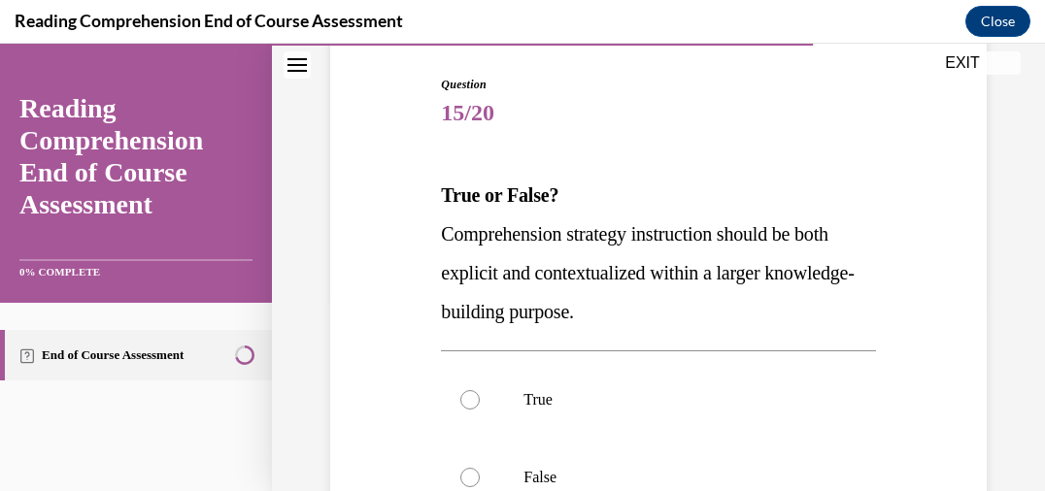
scroll to position [196, 0]
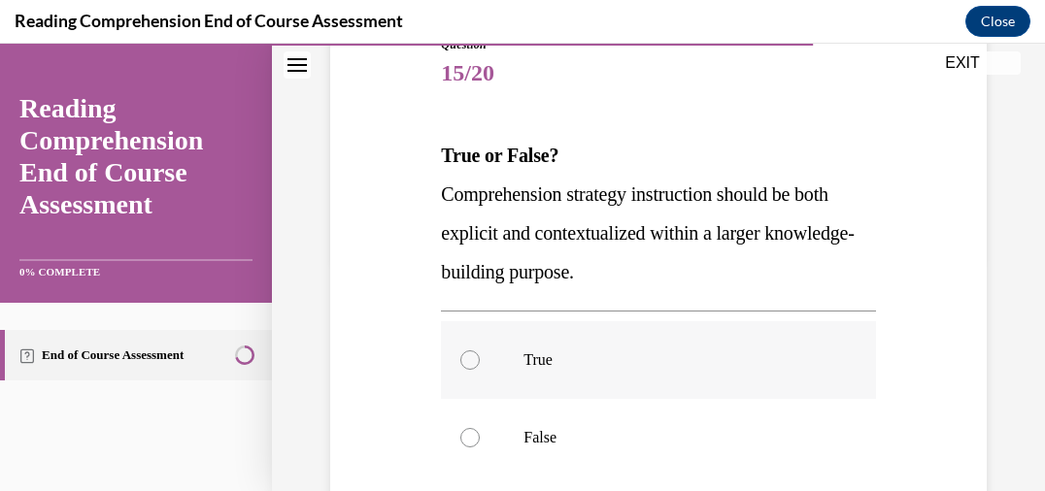
click at [660, 354] on p "True" at bounding box center [674, 360] width 303 height 19
click at [480, 354] on input "True" at bounding box center [469, 360] width 19 height 19
radio input "true"
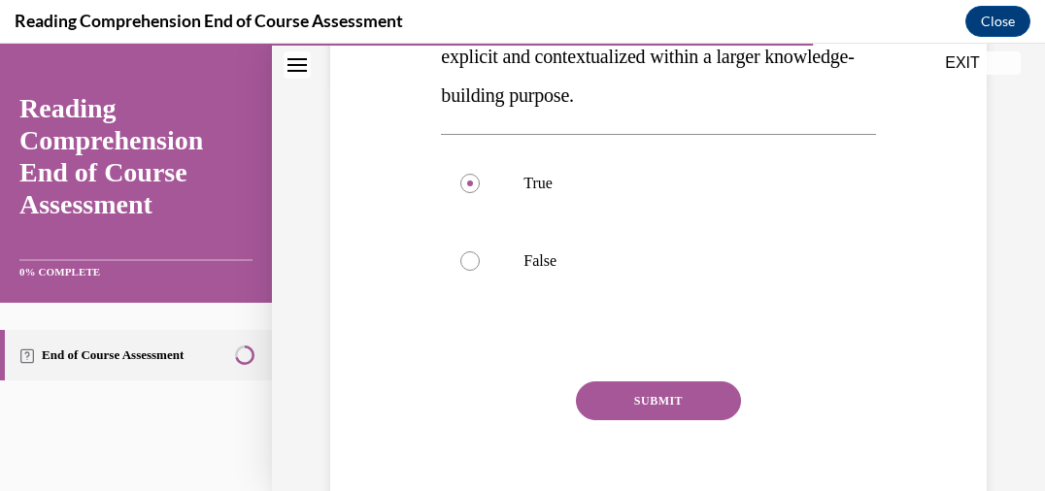
click at [660, 403] on button "SUBMIT" at bounding box center [658, 401] width 165 height 39
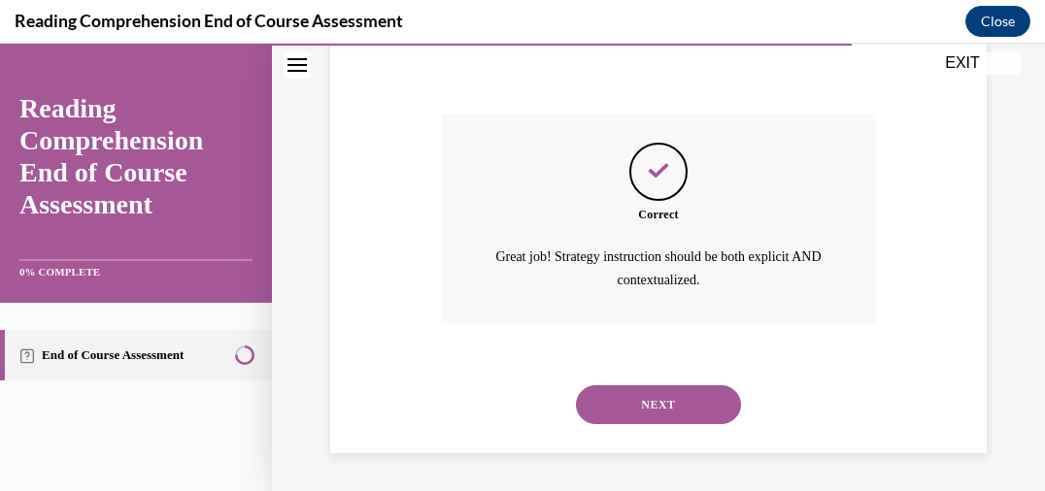
click at [654, 415] on button "NEXT" at bounding box center [658, 405] width 165 height 39
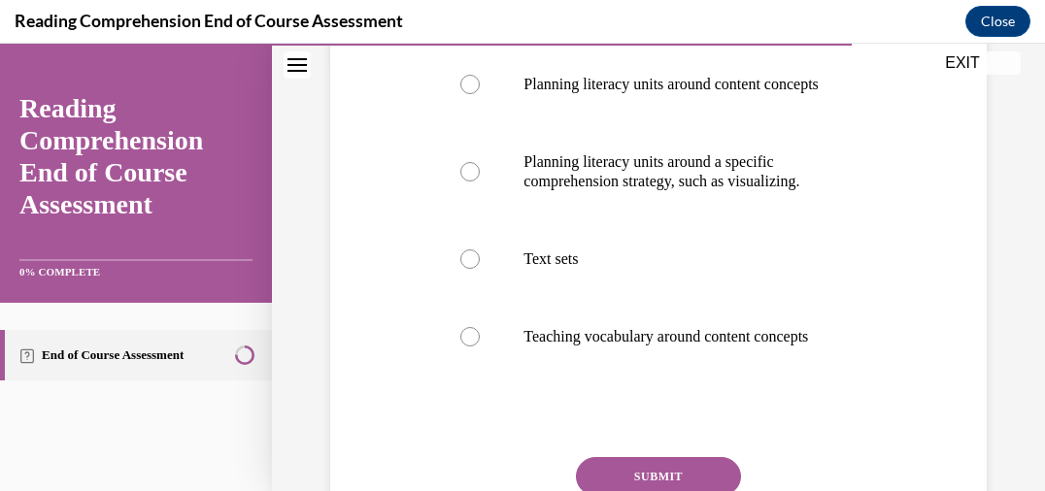
scroll to position [437, 0]
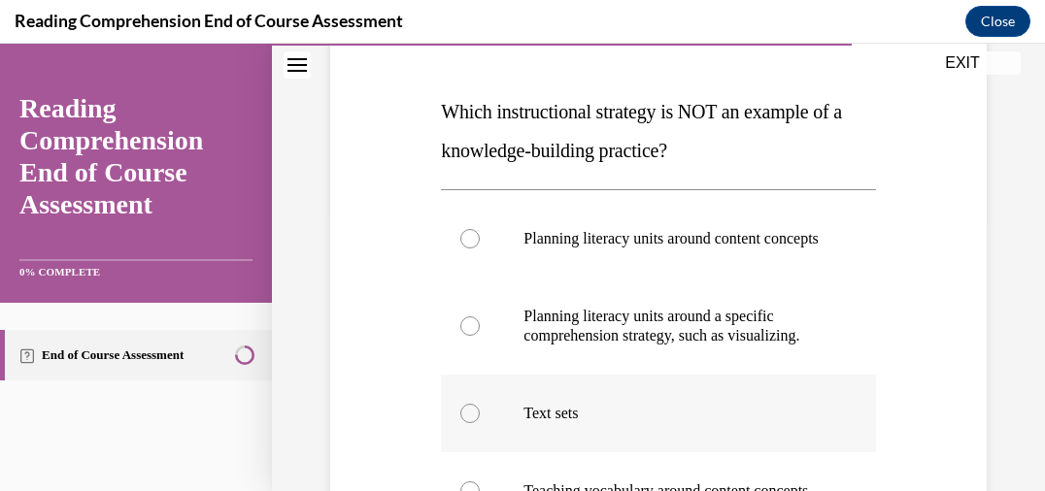
click at [650, 423] on p "Text sets" at bounding box center [674, 413] width 303 height 19
click at [480, 423] on input "Text sets" at bounding box center [469, 413] width 19 height 19
radio input "true"
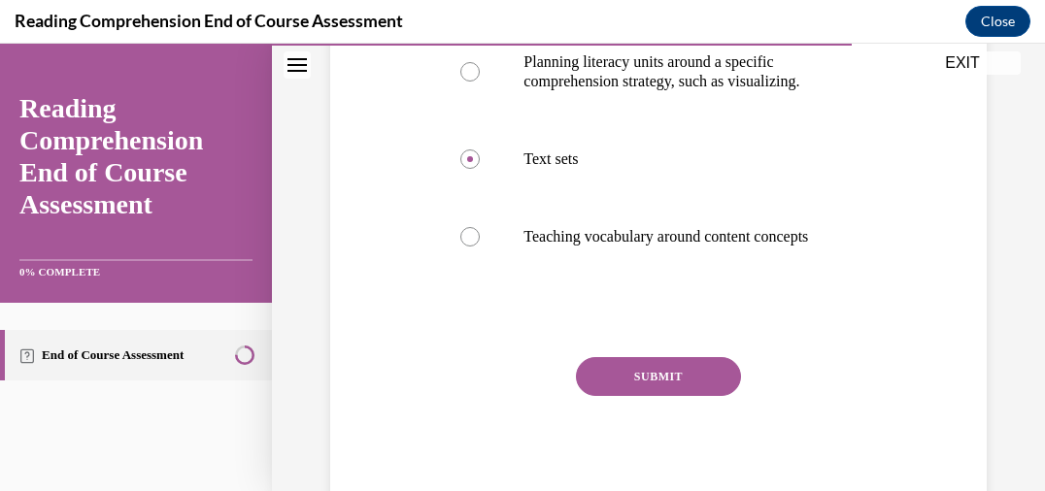
click at [650, 396] on button "SUBMIT" at bounding box center [658, 376] width 165 height 39
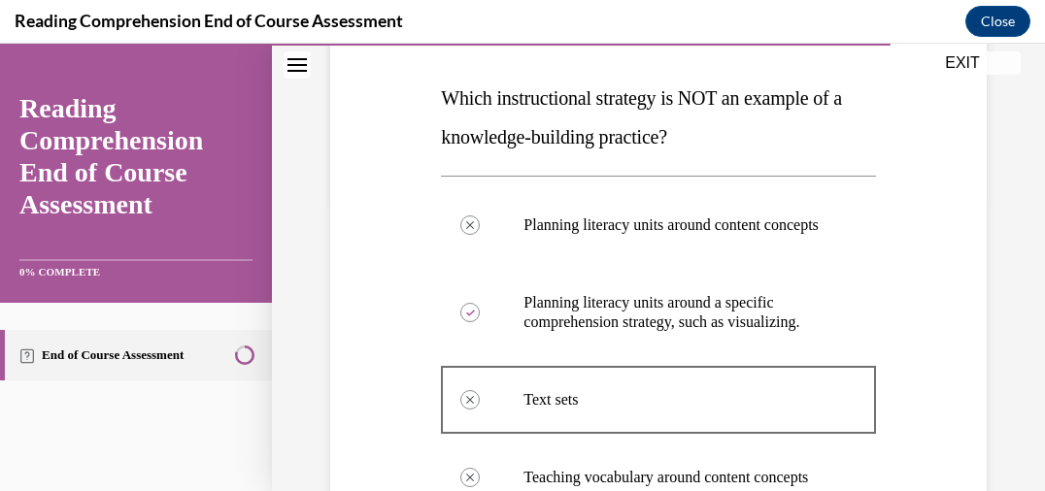
scroll to position [292, 0]
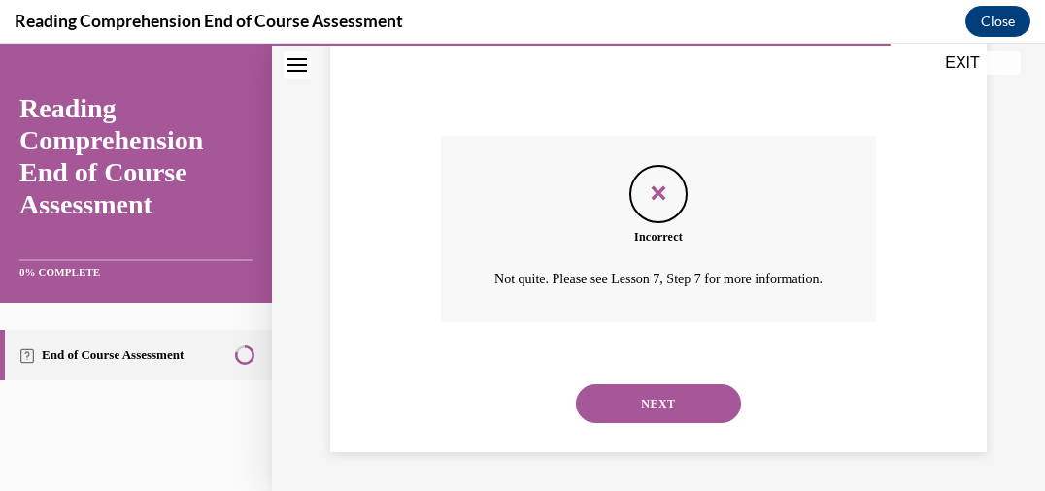
click at [721, 403] on button "NEXT" at bounding box center [658, 404] width 165 height 39
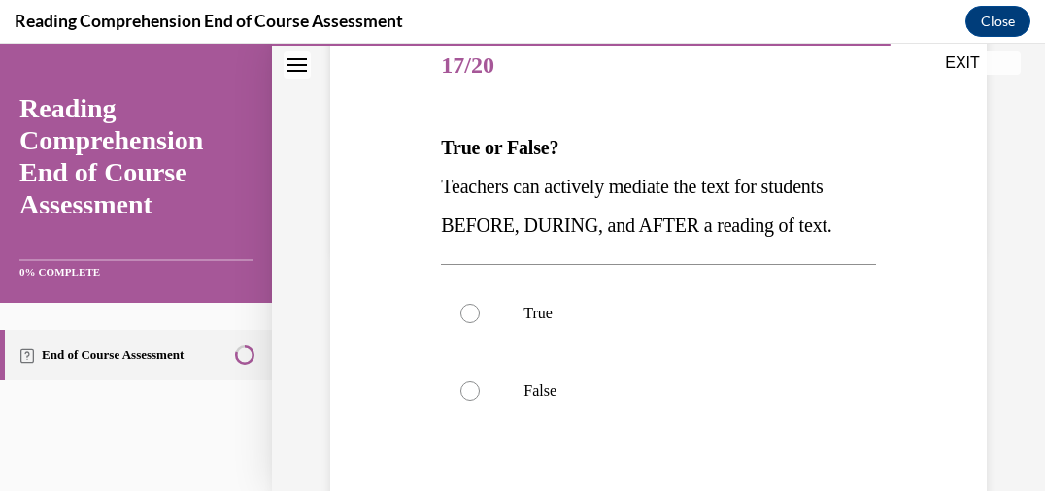
scroll to position [245, 0]
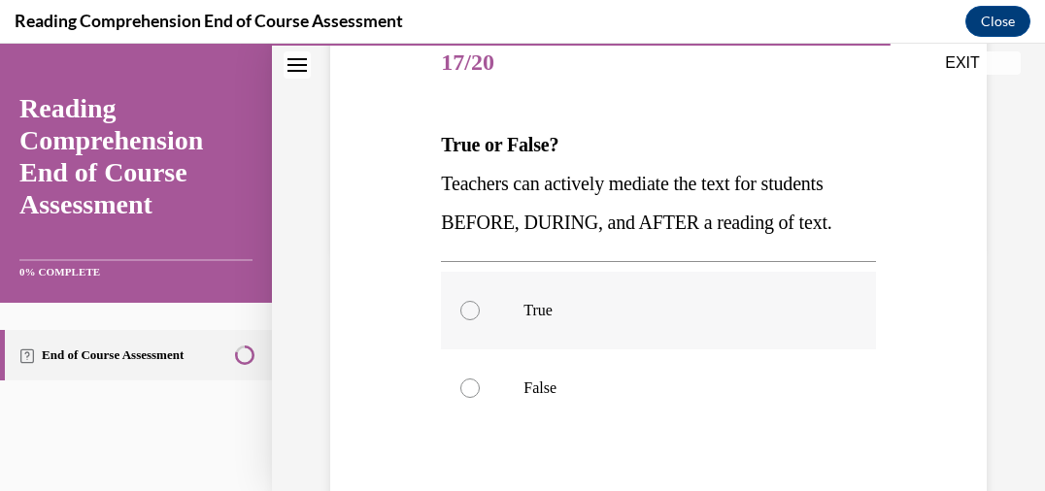
click at [751, 329] on label "True" at bounding box center [658, 311] width 434 height 78
click at [480, 320] on input "True" at bounding box center [469, 310] width 19 height 19
radio input "true"
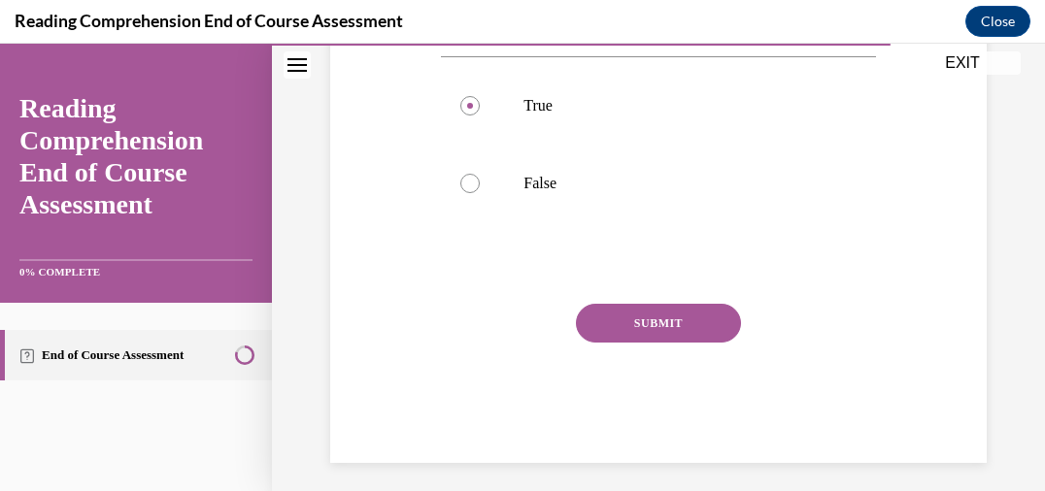
click at [711, 326] on button "SUBMIT" at bounding box center [658, 323] width 165 height 39
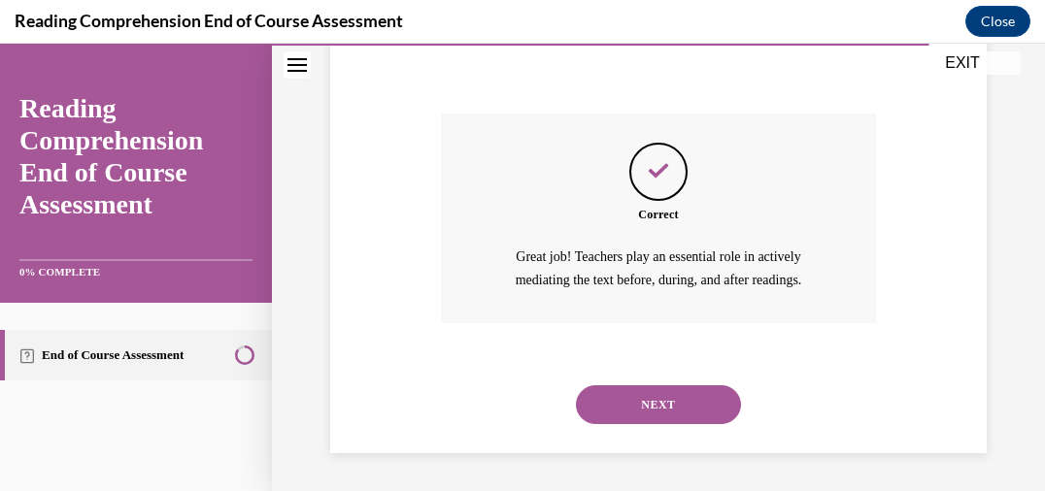
click at [694, 410] on button "NEXT" at bounding box center [658, 405] width 165 height 39
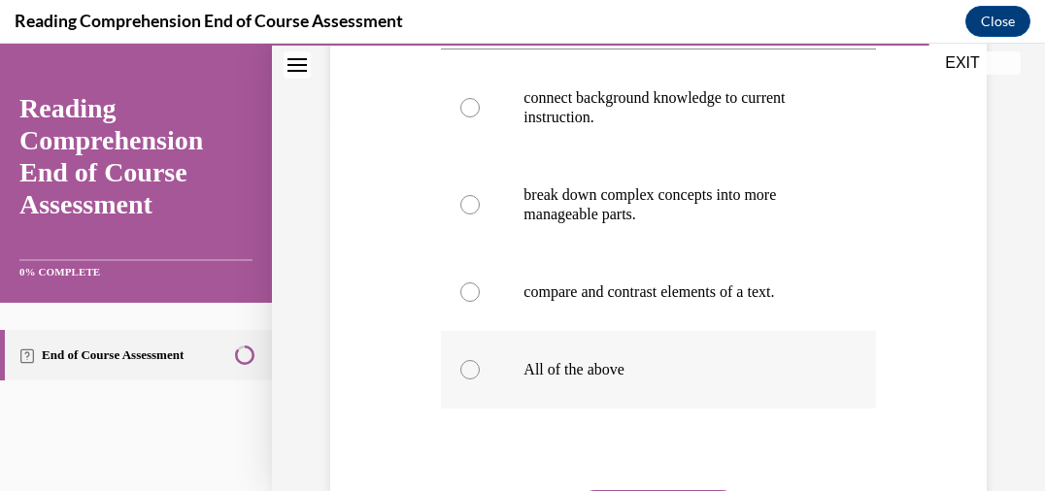
click at [694, 380] on p "All of the above" at bounding box center [674, 369] width 303 height 19
click at [480, 380] on input "All of the above" at bounding box center [469, 369] width 19 height 19
radio input "true"
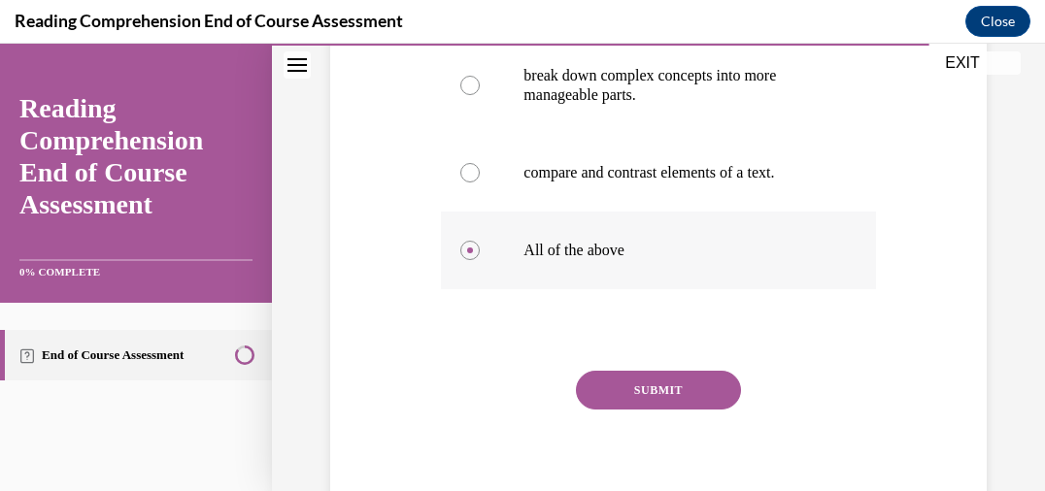
click at [694, 410] on button "SUBMIT" at bounding box center [658, 390] width 165 height 39
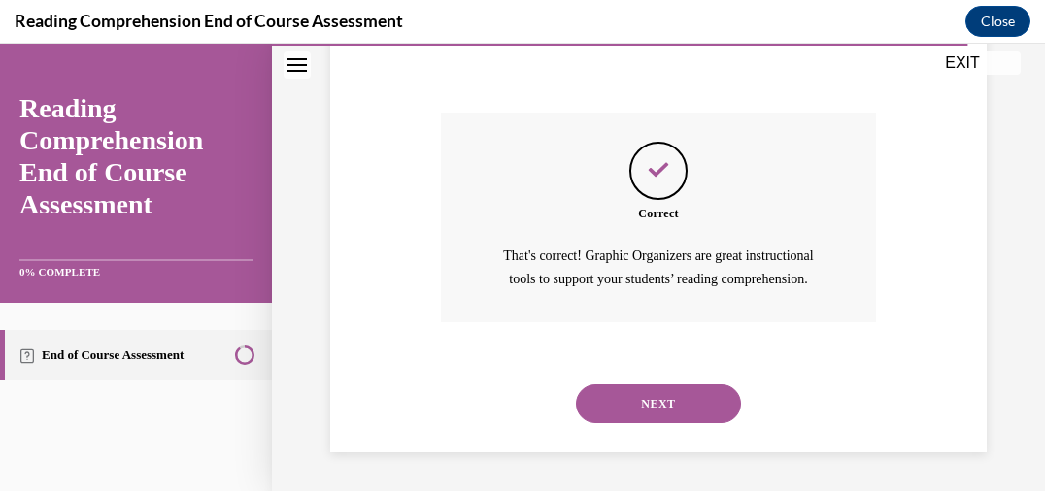
scroll to position [795, 0]
click at [694, 410] on button "NEXT" at bounding box center [658, 404] width 165 height 39
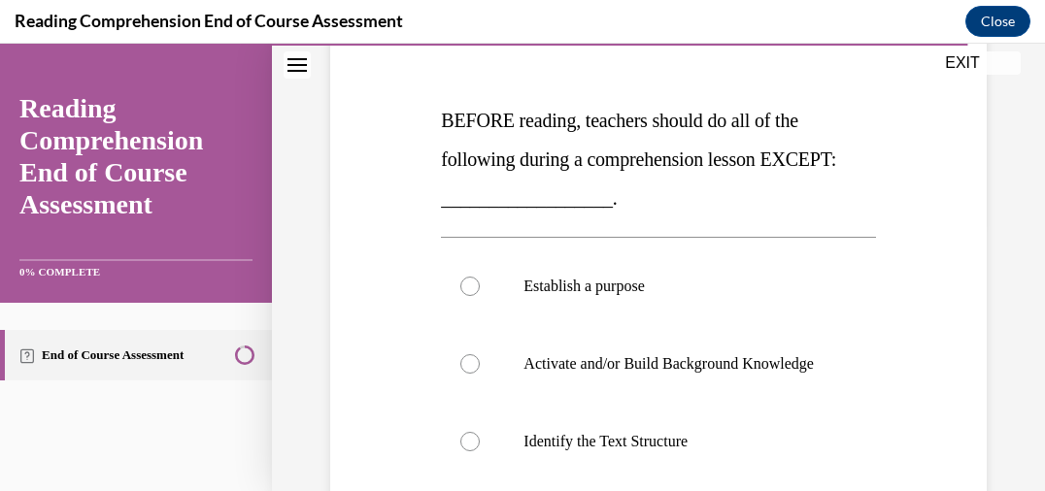
scroll to position [271, 0]
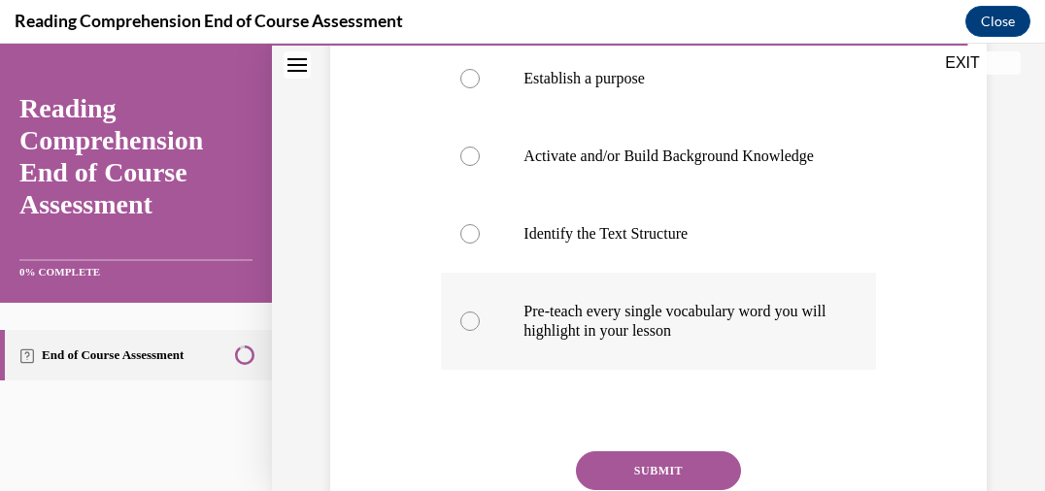
click at [723, 341] on p "Pre-teach every single vocabulary word you will highlight in your lesson" at bounding box center [674, 321] width 303 height 39
click at [480, 331] on input "Pre-teach every single vocabulary word you will highlight in your lesson" at bounding box center [469, 321] width 19 height 19
radio input "true"
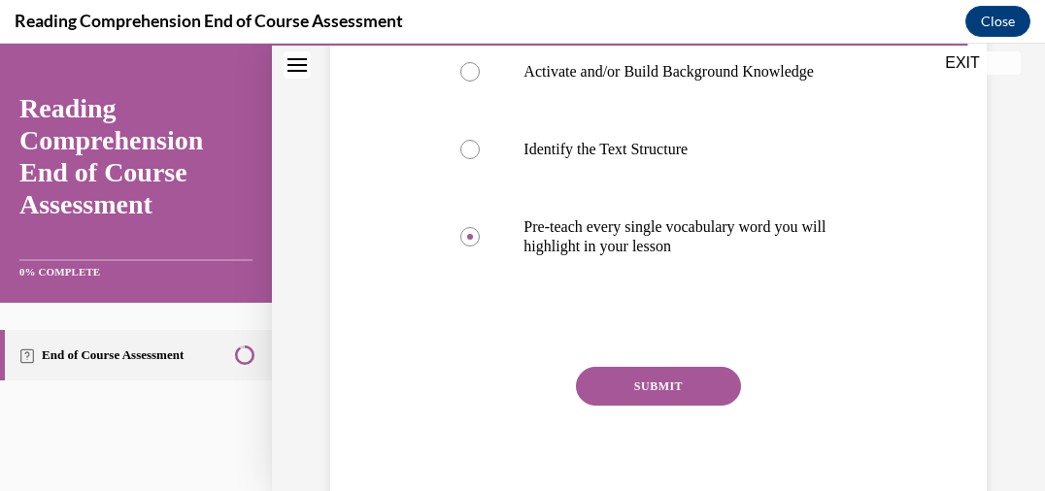
click at [706, 391] on button "SUBMIT" at bounding box center [658, 386] width 165 height 39
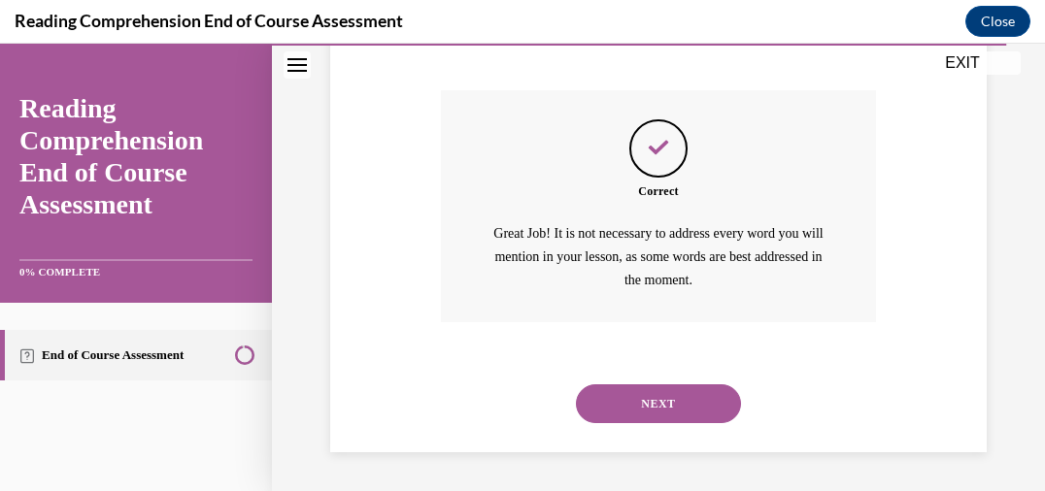
click at [706, 391] on button "NEXT" at bounding box center [658, 404] width 165 height 39
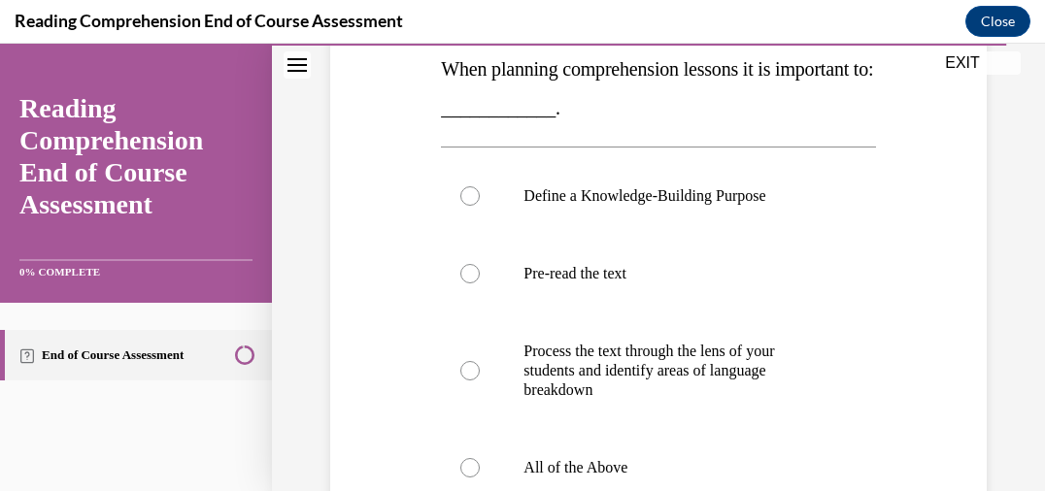
scroll to position [323, 0]
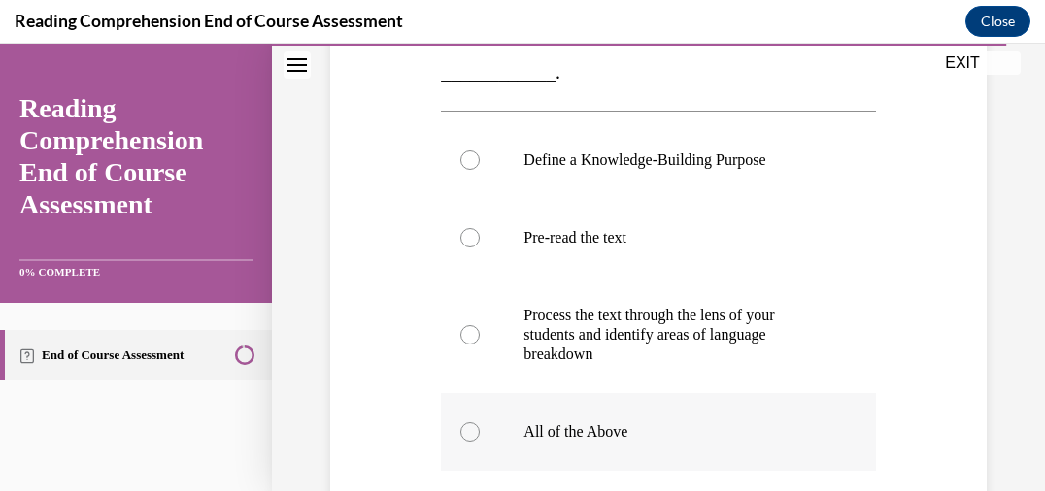
click at [701, 415] on label "All of the Above" at bounding box center [658, 432] width 434 height 78
click at [480, 422] on input "All of the Above" at bounding box center [469, 431] width 19 height 19
radio input "true"
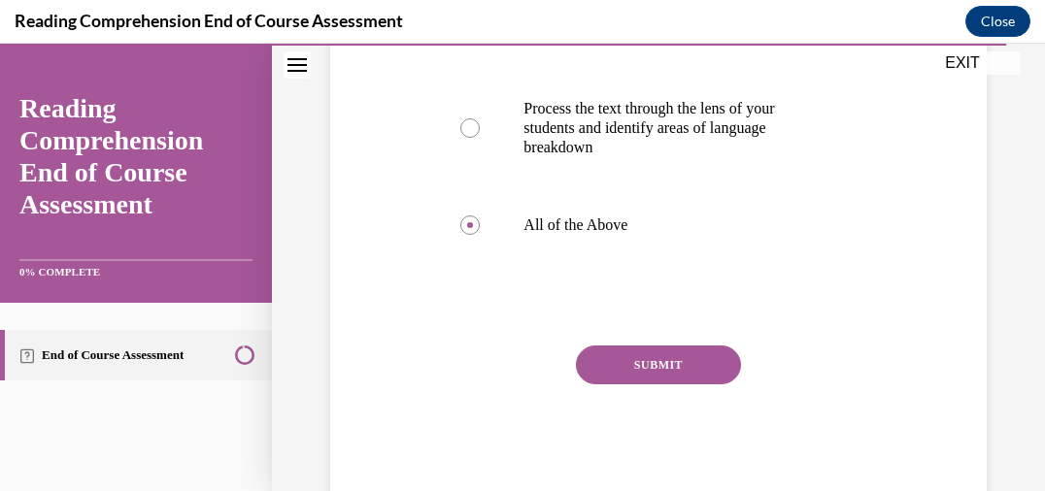
click at [694, 363] on button "SUBMIT" at bounding box center [658, 365] width 165 height 39
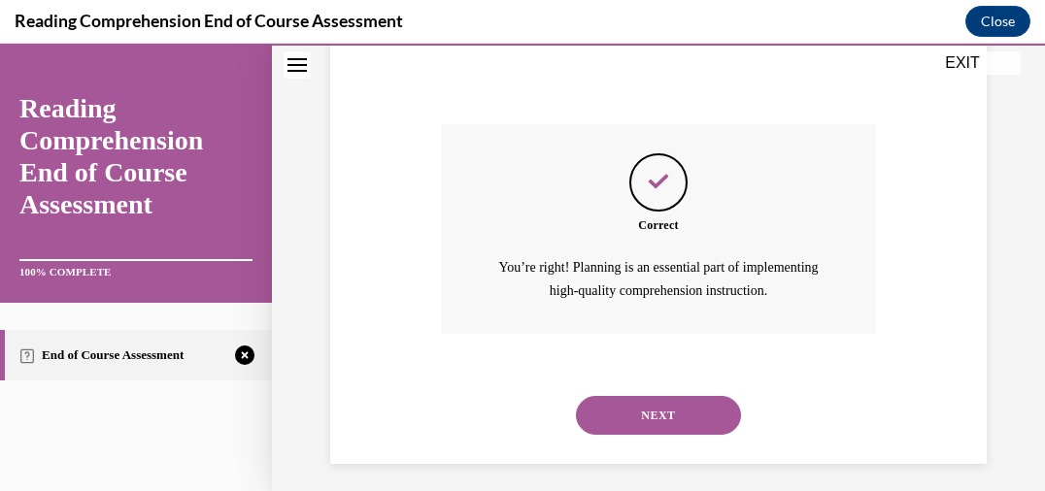
scroll to position [795, 0]
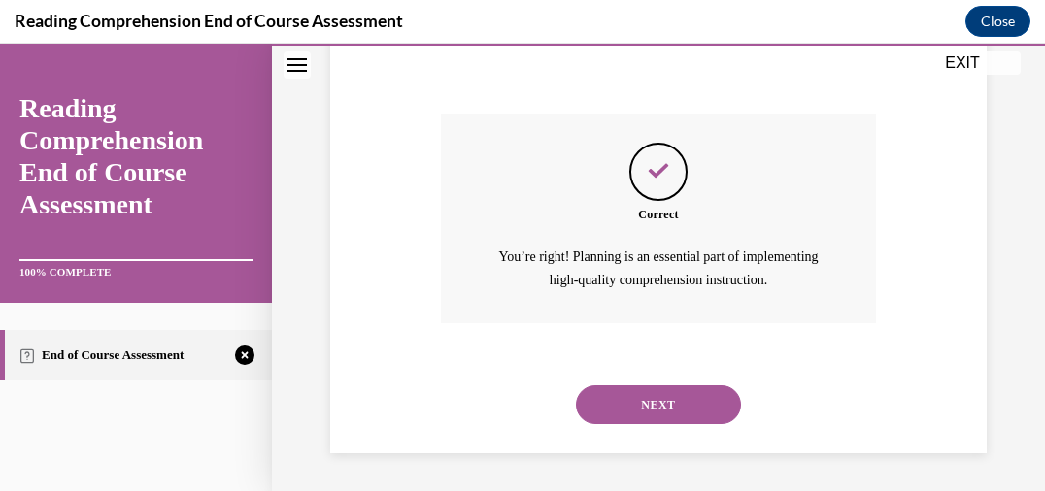
click at [686, 405] on button "NEXT" at bounding box center [658, 405] width 165 height 39
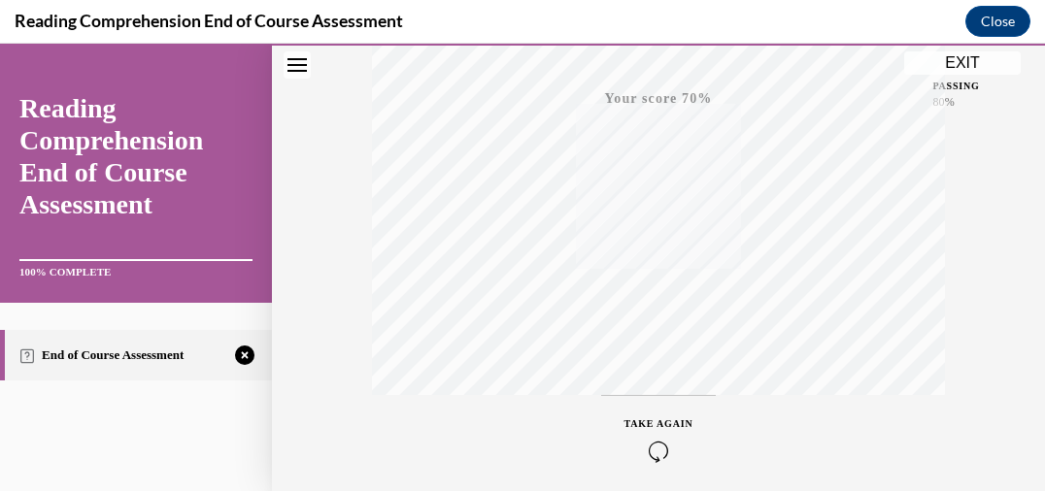
scroll to position [548, 0]
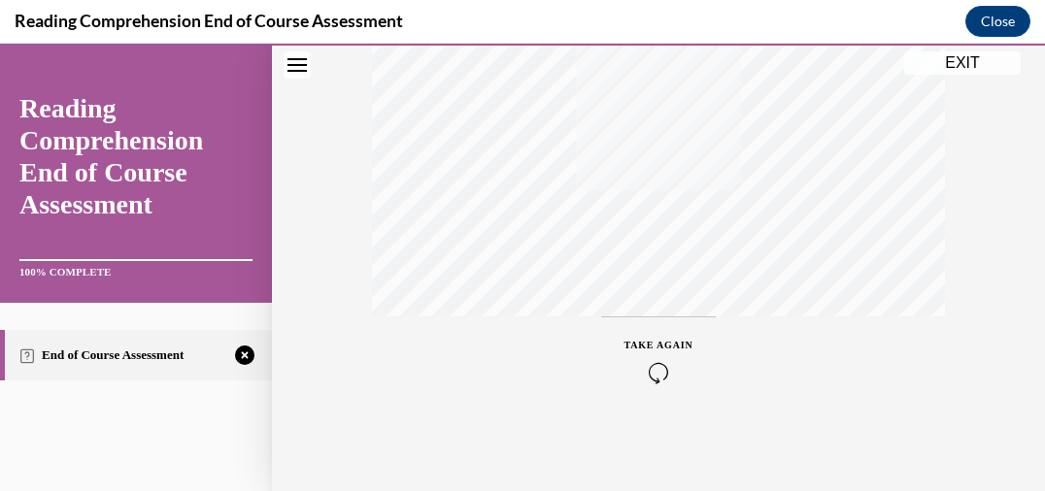
click at [656, 350] on span "TAKE AGAIN" at bounding box center [658, 345] width 69 height 11
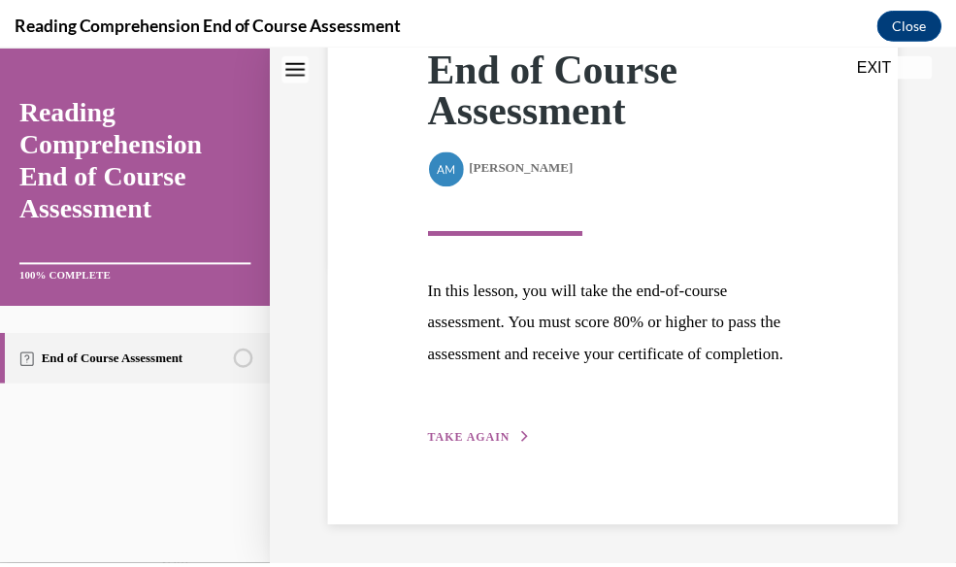
scroll to position [2353, 0]
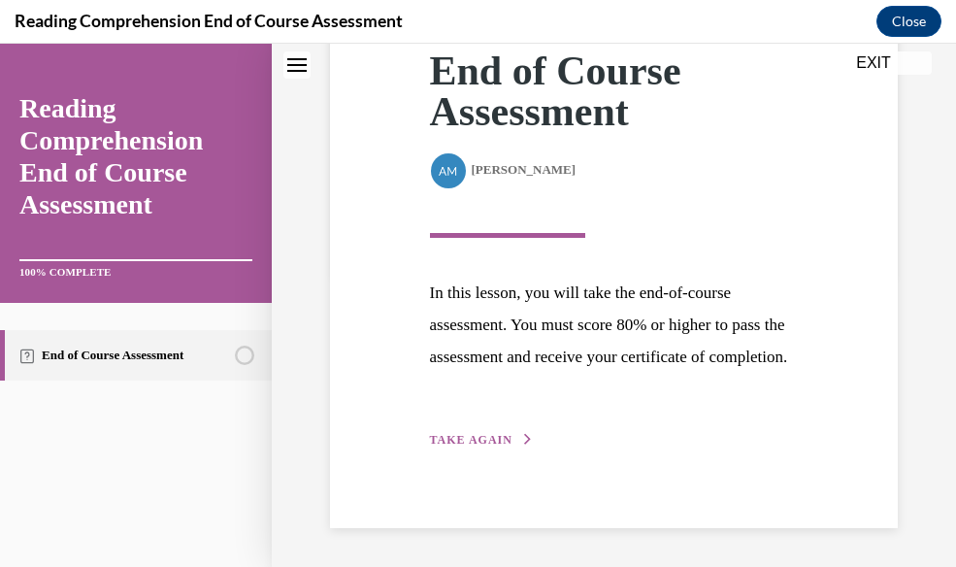
click at [475, 447] on span "TAKE AGAIN" at bounding box center [471, 440] width 83 height 14
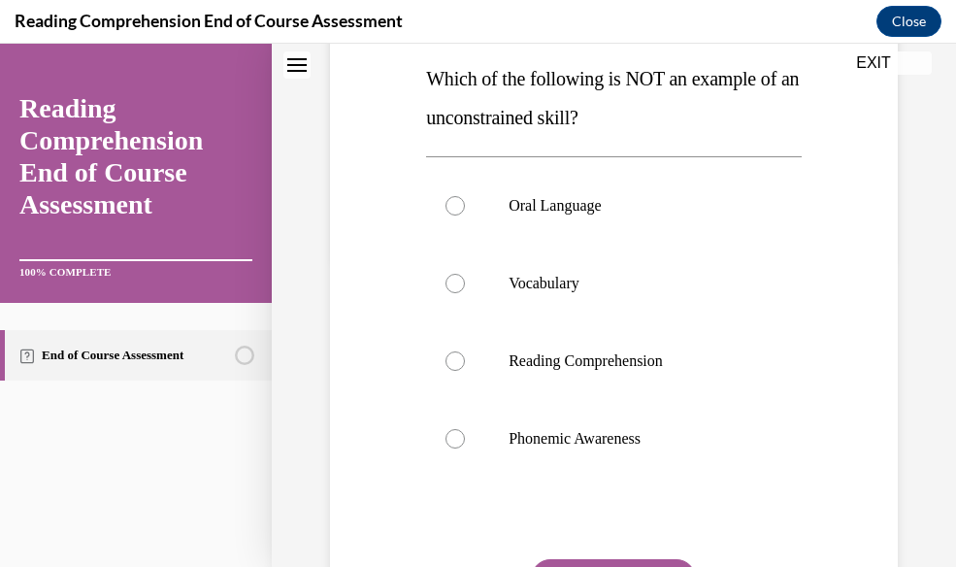
scroll to position [306, 0]
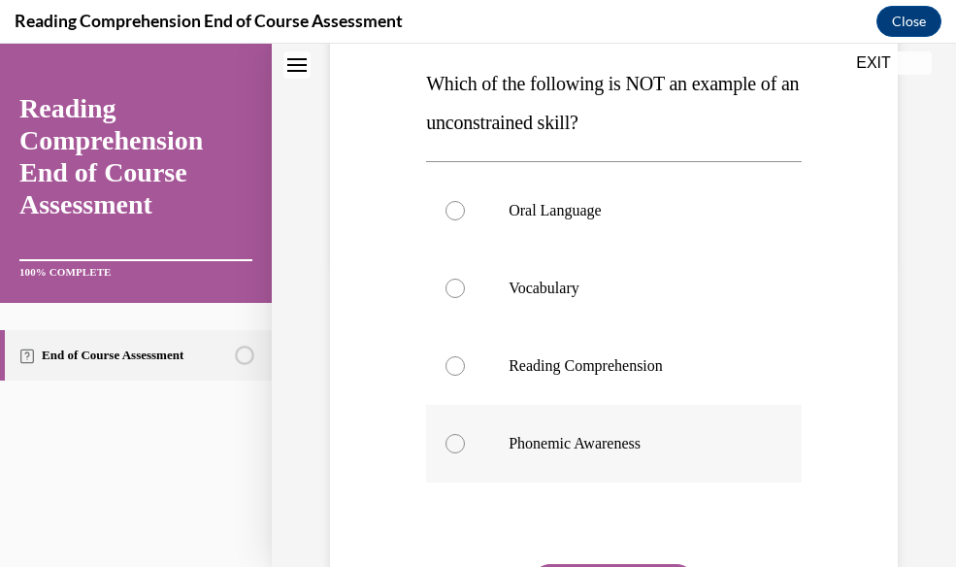
click at [675, 427] on label "Phonemic Awareness" at bounding box center [614, 444] width 376 height 78
click at [465, 434] on input "Phonemic Awareness" at bounding box center [455, 443] width 19 height 19
radio input "true"
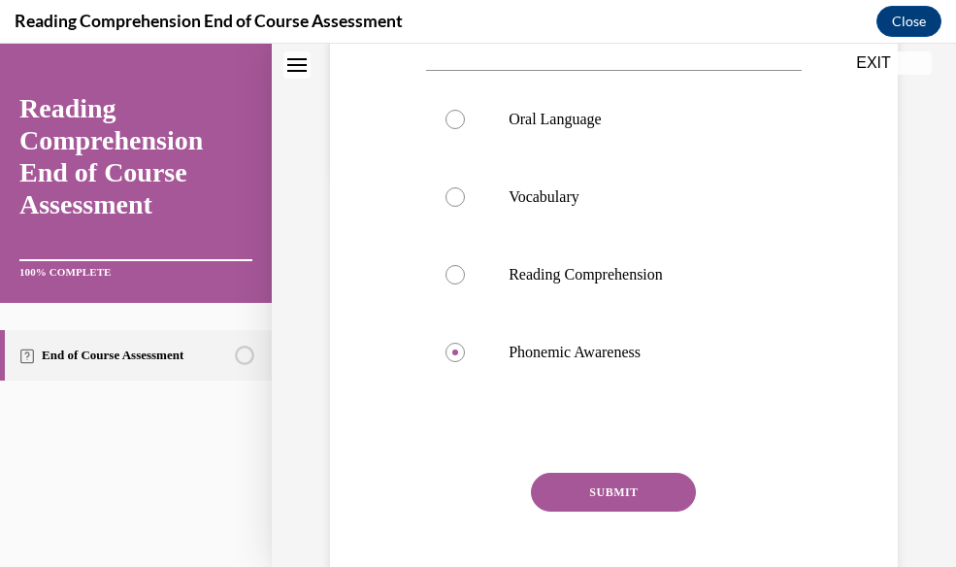
click at [654, 482] on button "SUBMIT" at bounding box center [613, 492] width 165 height 39
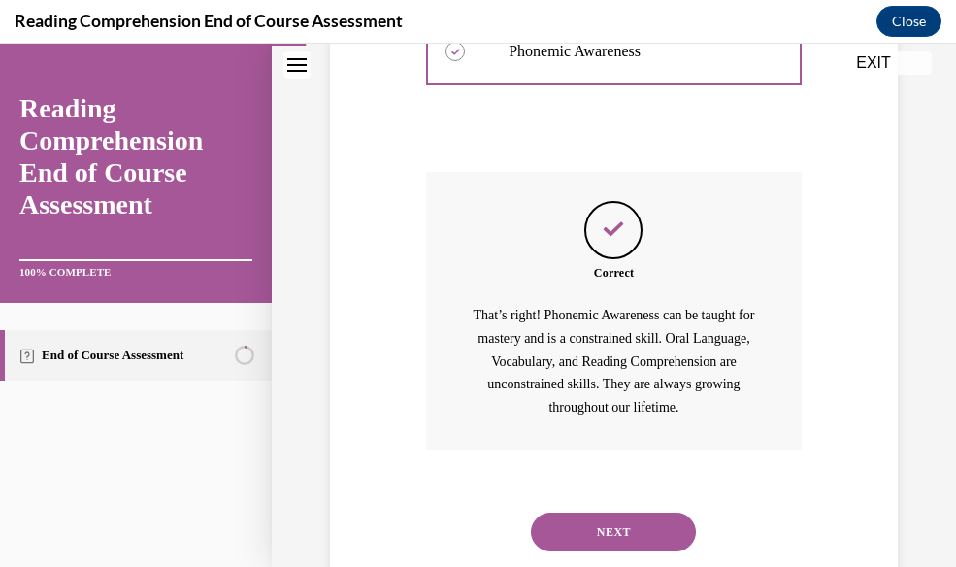
scroll to position [751, 0]
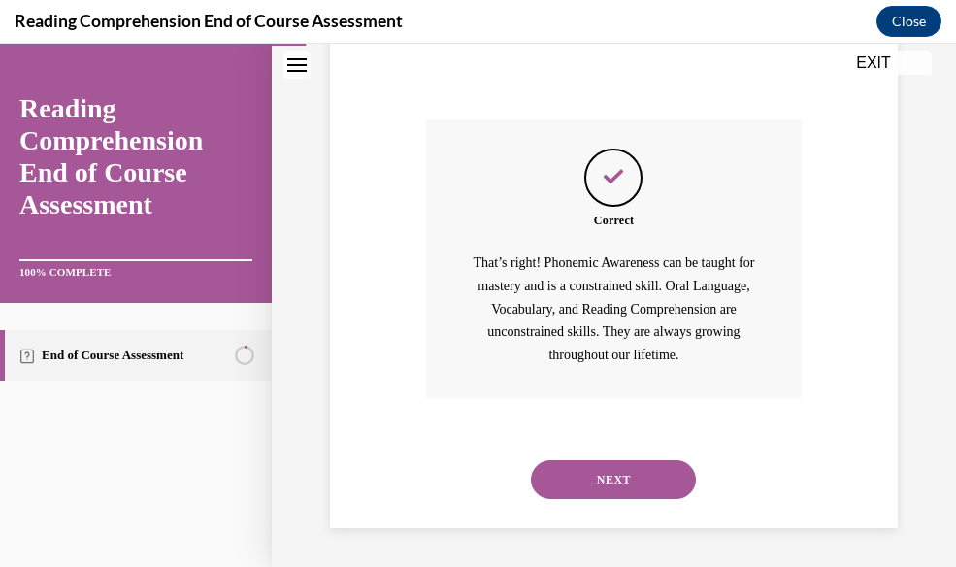
click at [654, 482] on button "NEXT" at bounding box center [613, 479] width 165 height 39
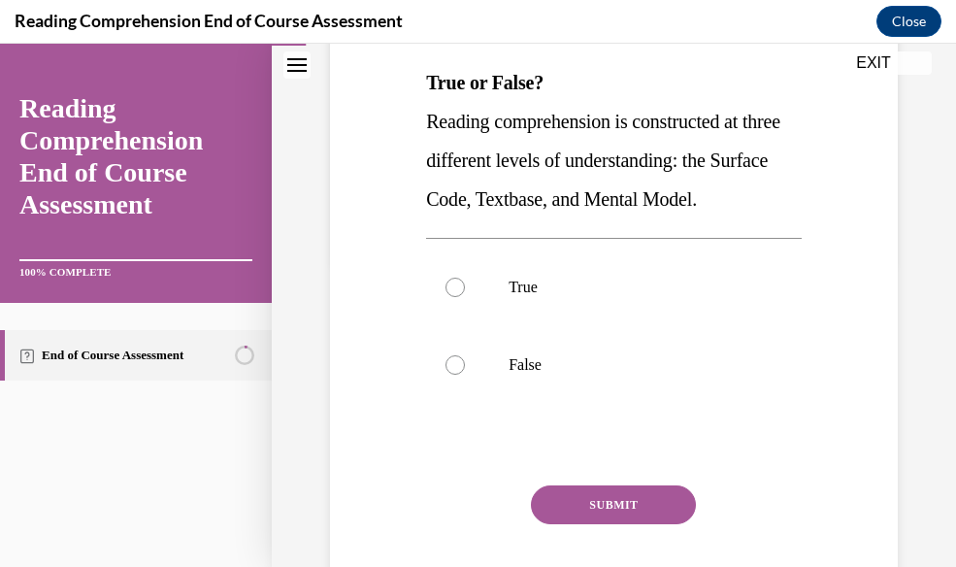
scroll to position [303, 0]
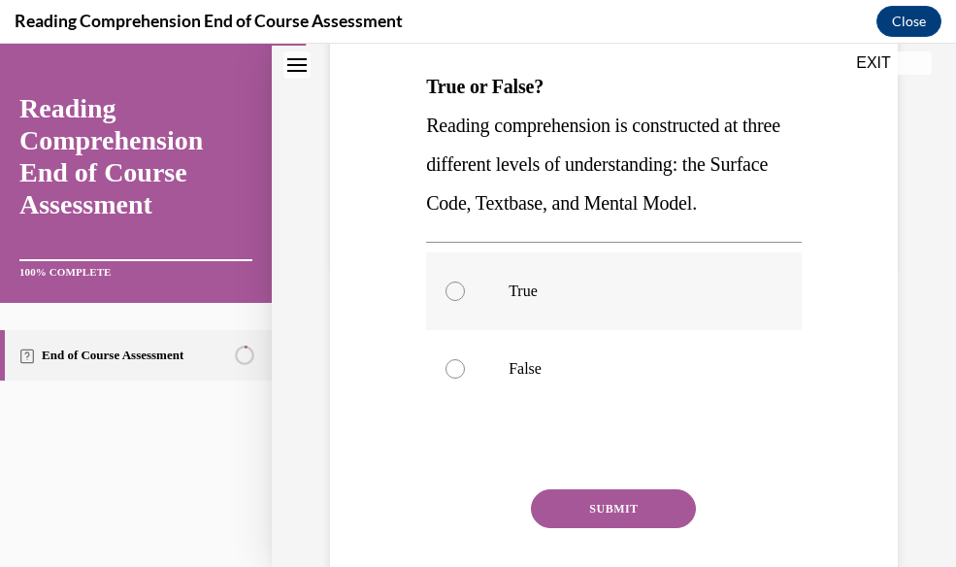
click at [608, 280] on label "True" at bounding box center [614, 291] width 376 height 78
click at [465, 282] on input "True" at bounding box center [455, 291] width 19 height 19
radio input "true"
click at [660, 490] on button "SUBMIT" at bounding box center [613, 508] width 165 height 39
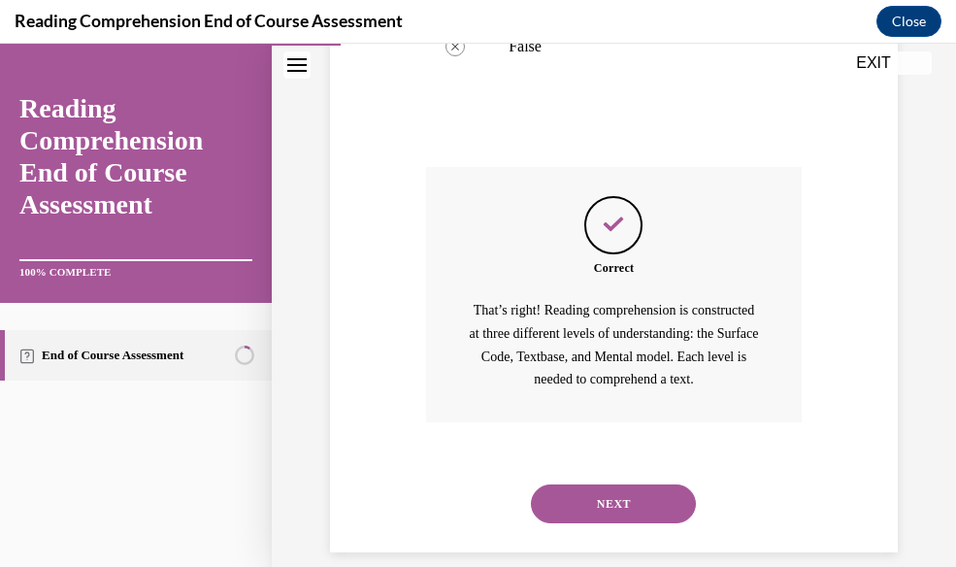
scroll to position [673, 0]
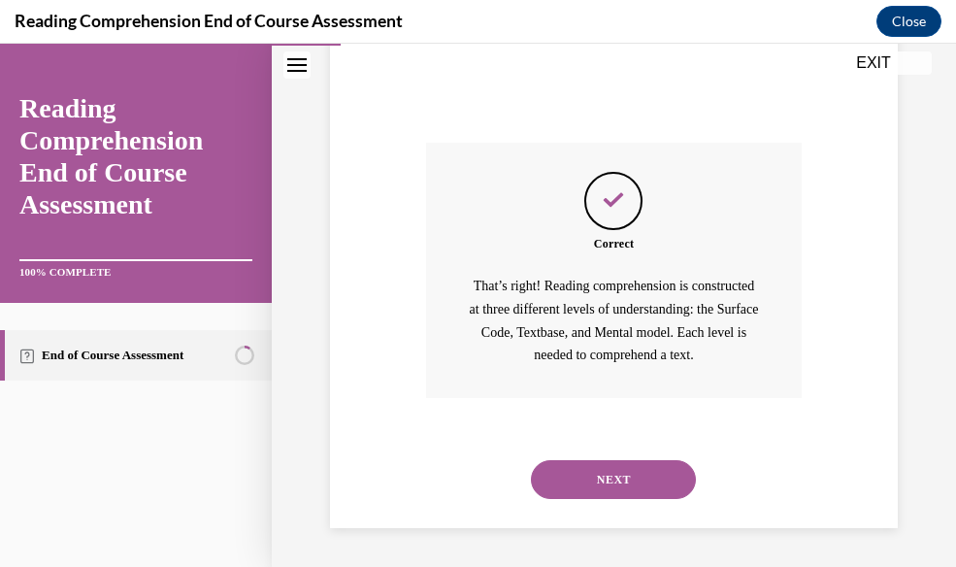
click at [660, 490] on button "NEXT" at bounding box center [613, 479] width 165 height 39
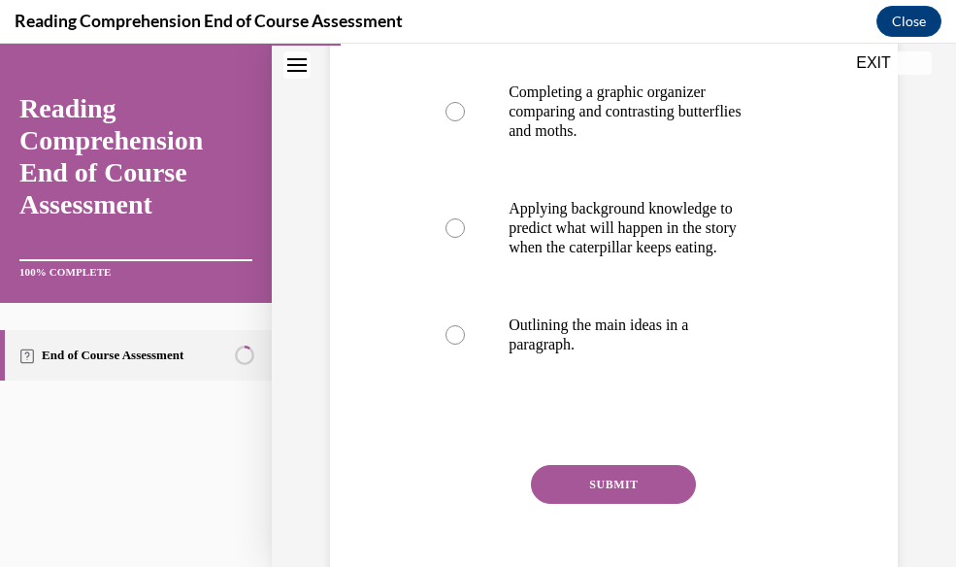
scroll to position [523, 0]
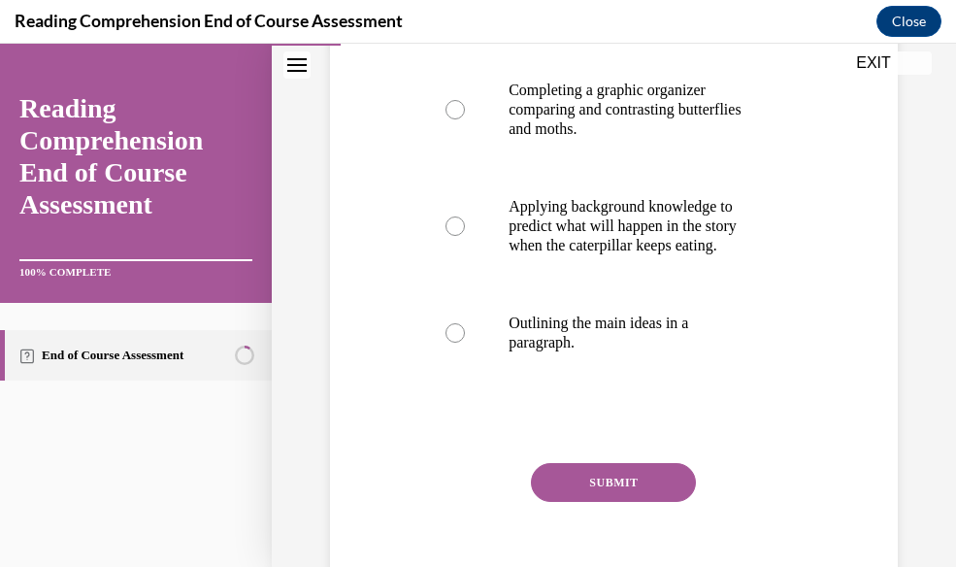
click at [700, 346] on p "Outlining the main ideas in a paragraph." at bounding box center [631, 333] width 245 height 39
click at [465, 343] on input "Outlining the main ideas in a paragraph." at bounding box center [455, 332] width 19 height 19
radio input "true"
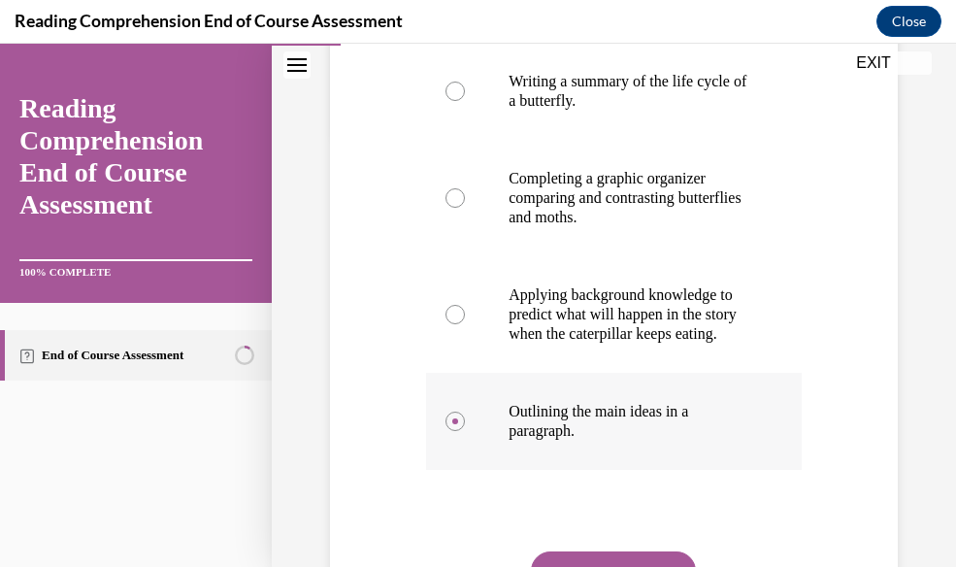
scroll to position [436, 0]
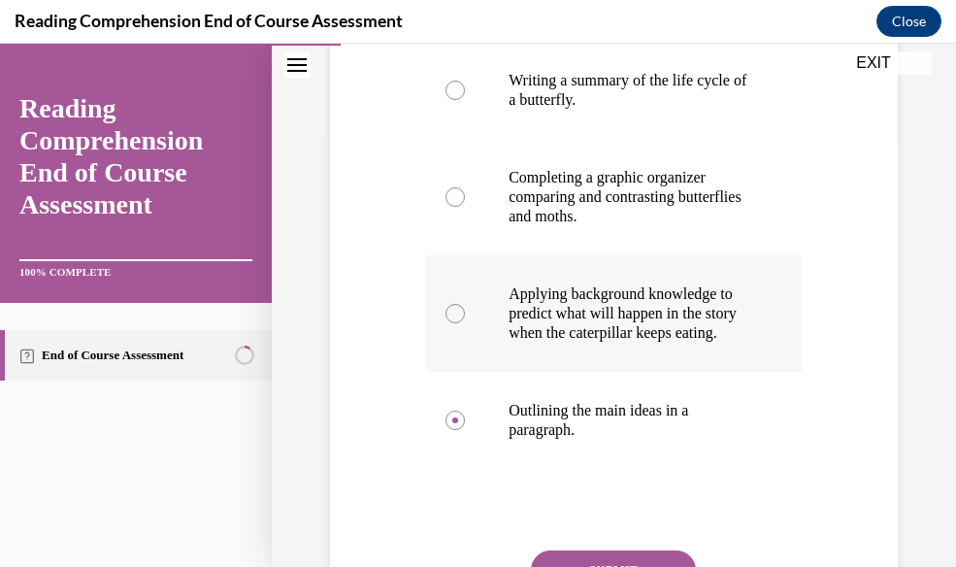
click at [703, 326] on p "Applying background knowledge to predict what will happen in the story when the…" at bounding box center [631, 314] width 245 height 58
click at [465, 323] on input "Applying background knowledge to predict what will happen in the story when the…" at bounding box center [455, 313] width 19 height 19
radio input "true"
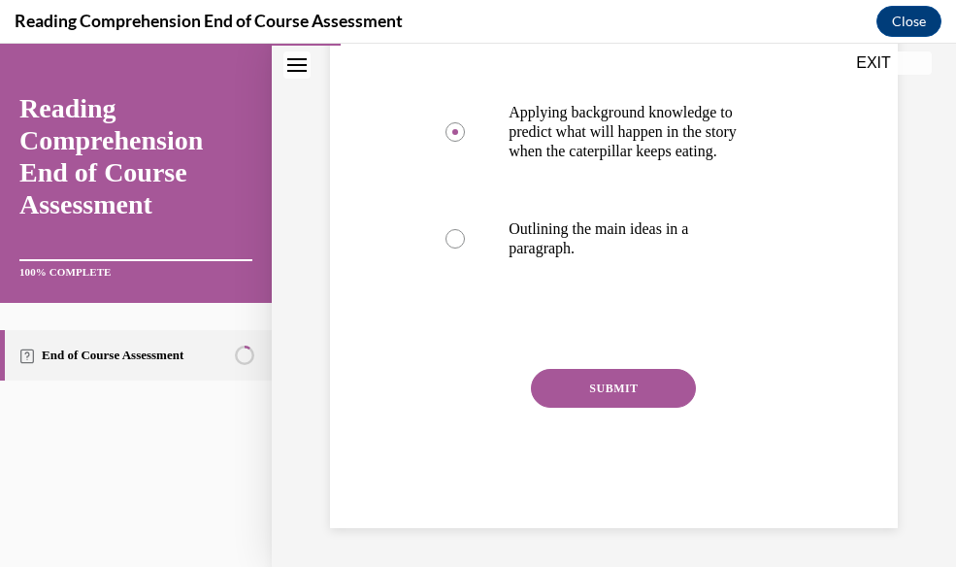
click at [649, 386] on button "SUBMIT" at bounding box center [613, 388] width 165 height 39
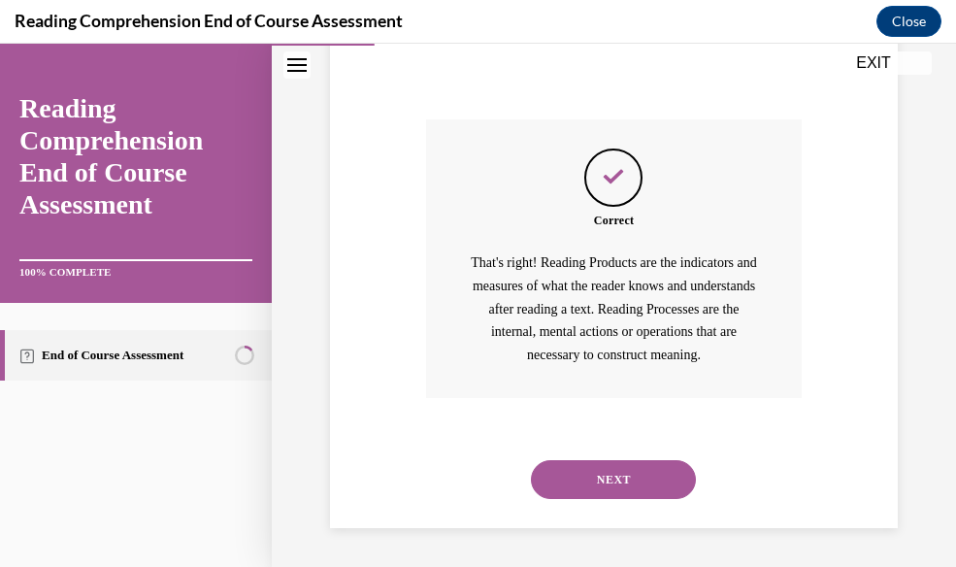
scroll to position [910, 0]
click at [638, 466] on button "NEXT" at bounding box center [613, 479] width 165 height 39
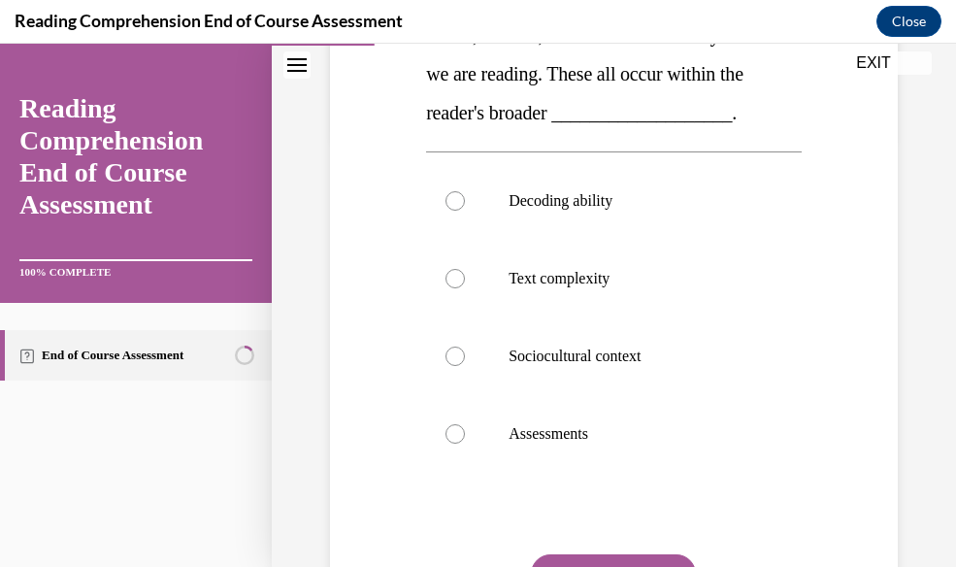
scroll to position [434, 0]
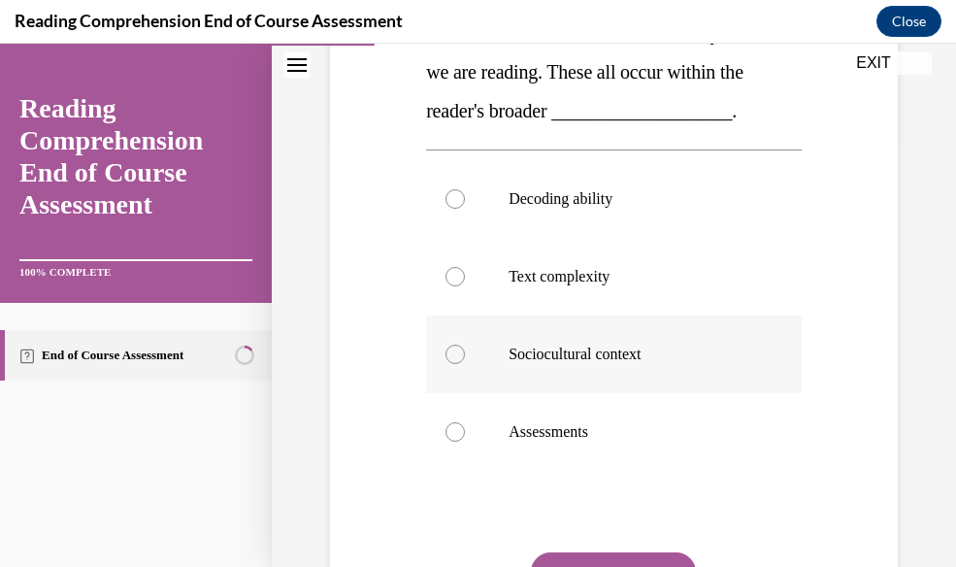
click at [637, 364] on p "Sociocultural context" at bounding box center [631, 354] width 245 height 19
click at [465, 364] on input "Sociocultural context" at bounding box center [455, 354] width 19 height 19
radio input "true"
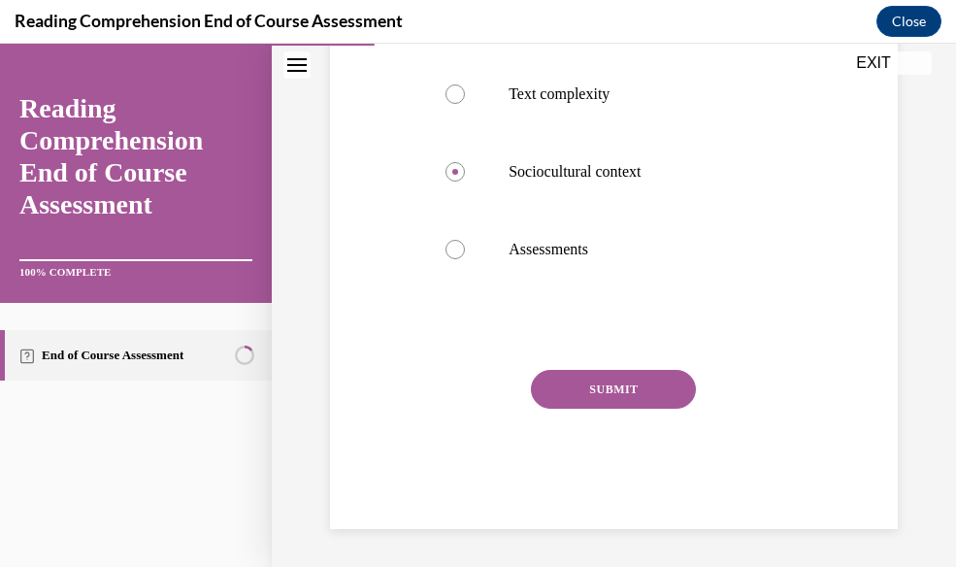
click at [626, 409] on button "SUBMIT" at bounding box center [613, 389] width 165 height 39
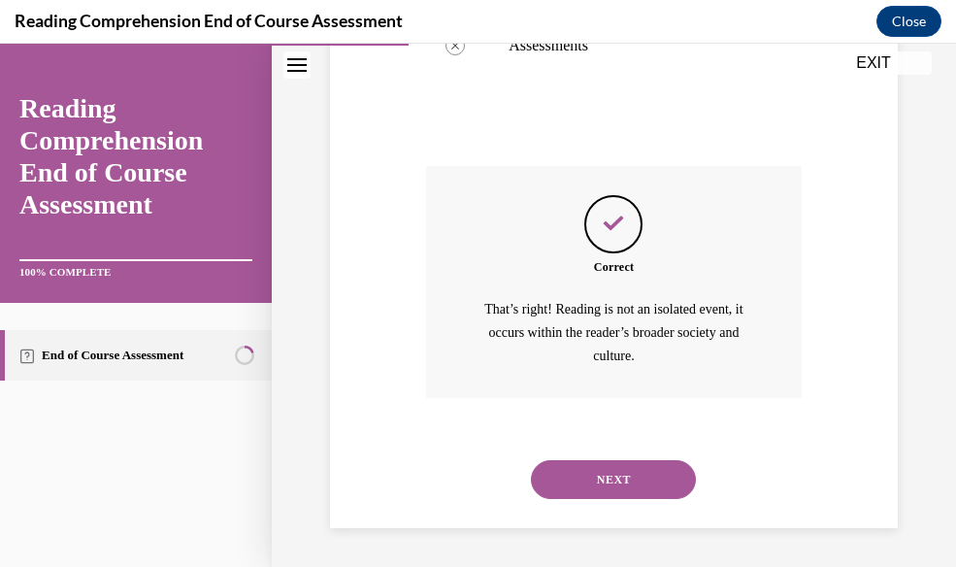
scroll to position [859, 0]
click at [621, 477] on button "NEXT" at bounding box center [613, 479] width 165 height 39
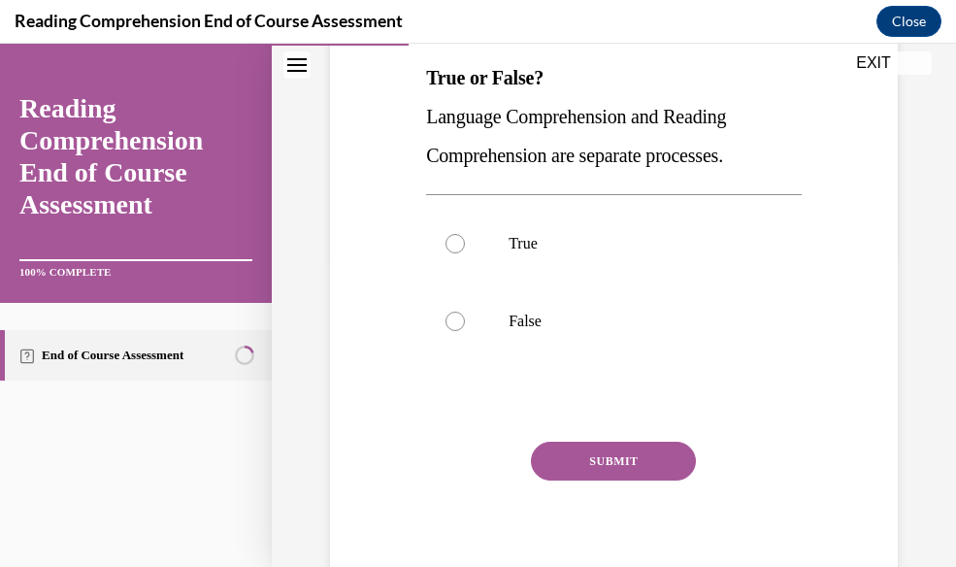
scroll to position [308, 0]
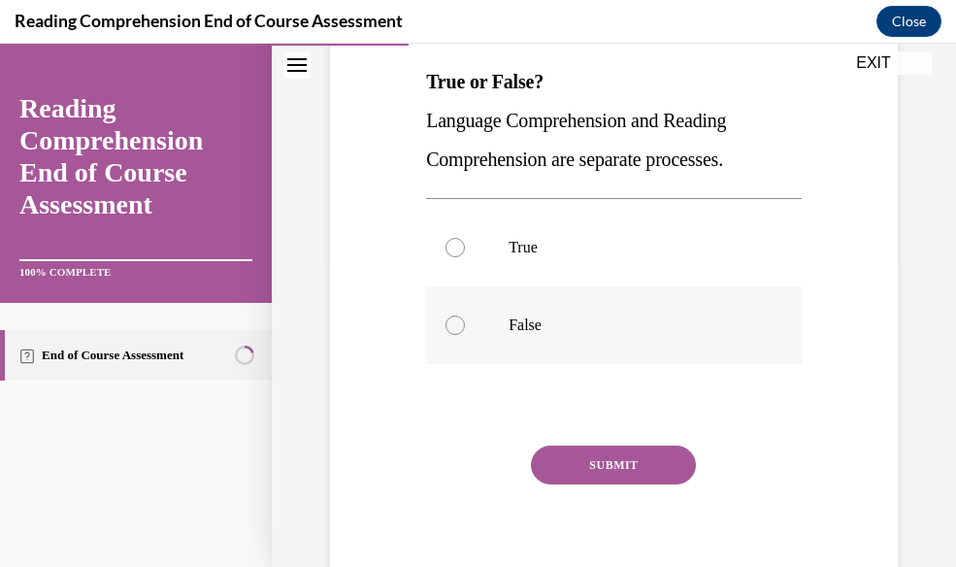
click at [680, 329] on p "False" at bounding box center [631, 325] width 245 height 19
click at [465, 329] on input "False" at bounding box center [455, 325] width 19 height 19
radio input "true"
click at [611, 463] on button "SUBMIT" at bounding box center [613, 465] width 165 height 39
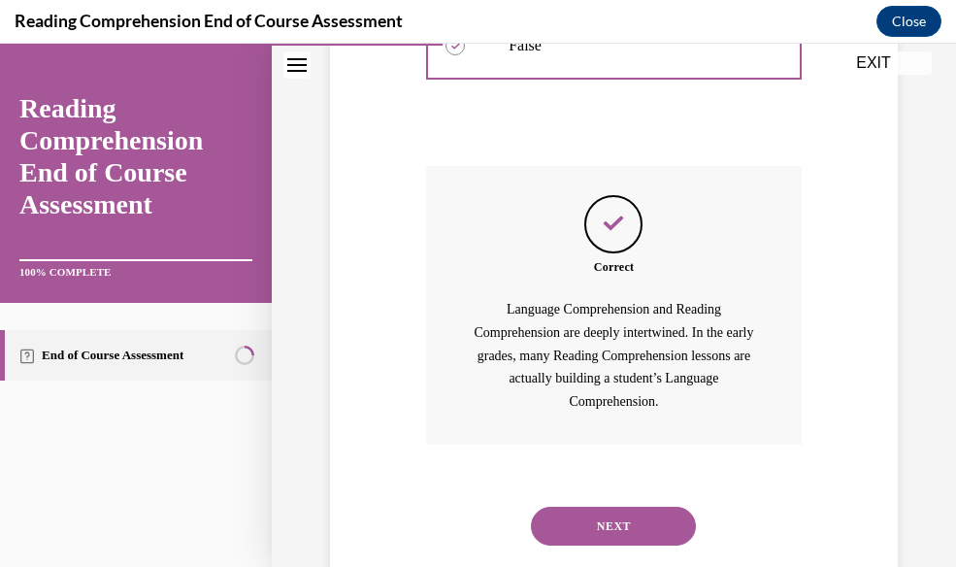
scroll to position [634, 0]
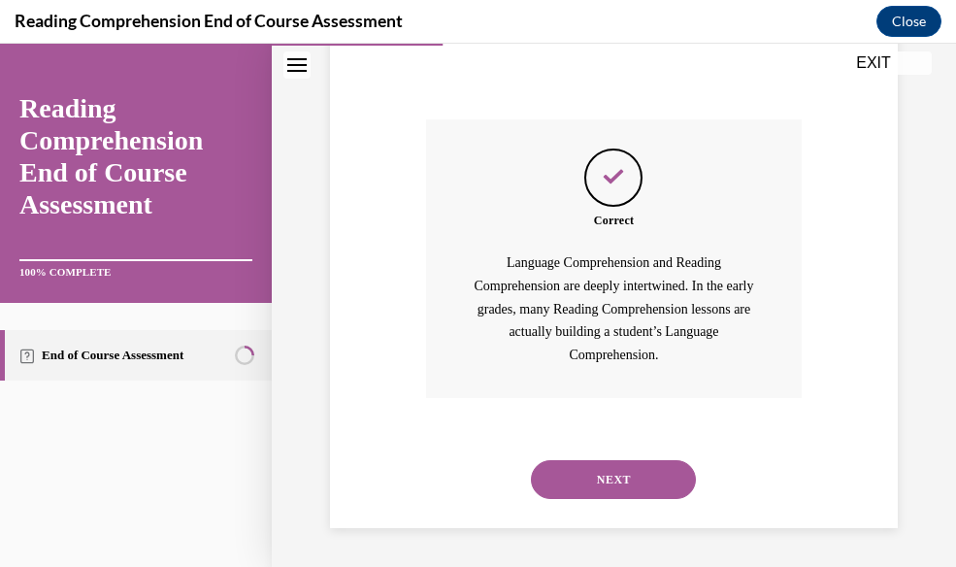
click at [611, 463] on button "NEXT" at bounding box center [613, 479] width 165 height 39
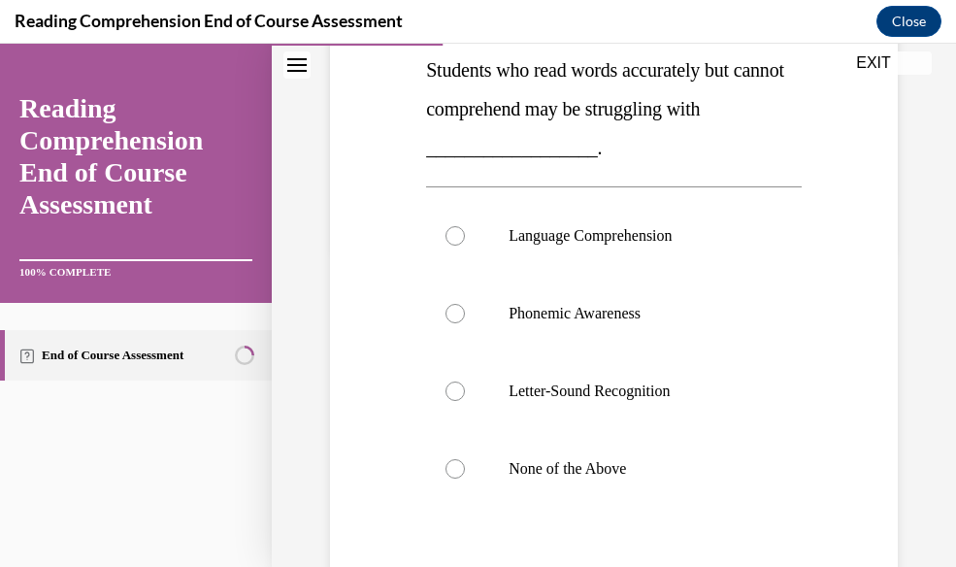
scroll to position [320, 0]
click at [612, 468] on p "None of the Above" at bounding box center [631, 467] width 245 height 19
click at [465, 468] on input "None of the Above" at bounding box center [455, 467] width 19 height 19
radio input "true"
click at [689, 252] on label "Language Comprehension" at bounding box center [614, 235] width 376 height 78
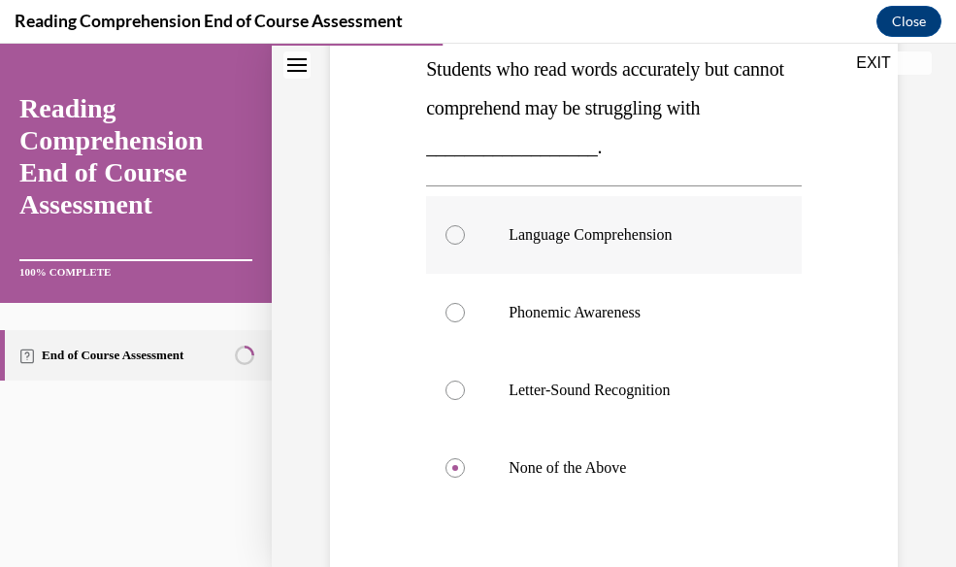
click at [465, 245] on input "Language Comprehension" at bounding box center [455, 234] width 19 height 19
radio input "true"
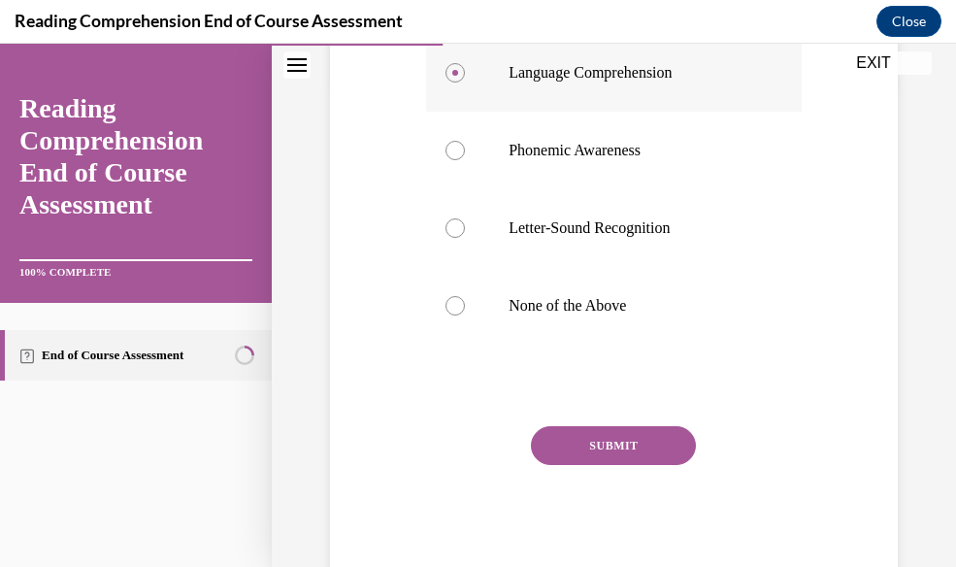
scroll to position [493, 0]
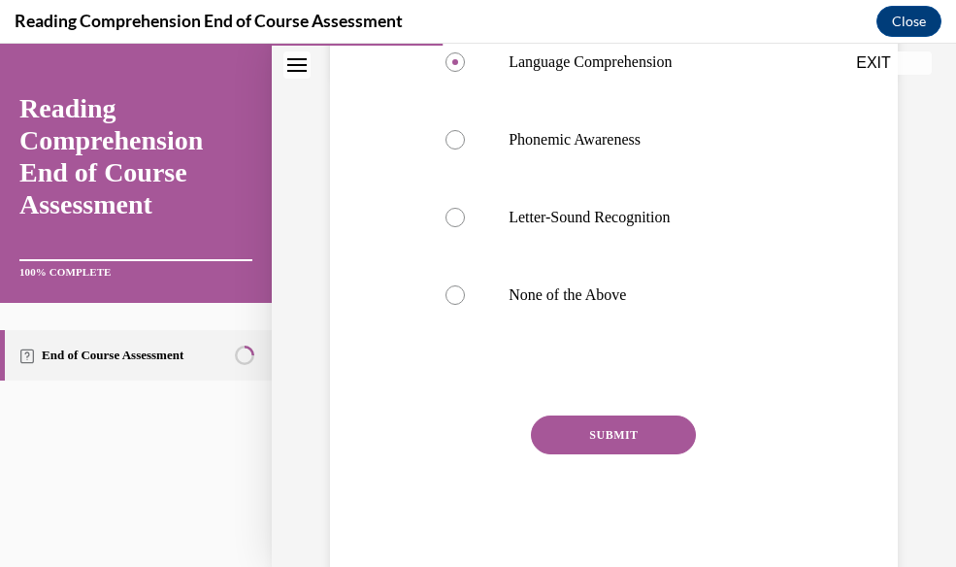
click at [637, 433] on button "SUBMIT" at bounding box center [613, 435] width 165 height 39
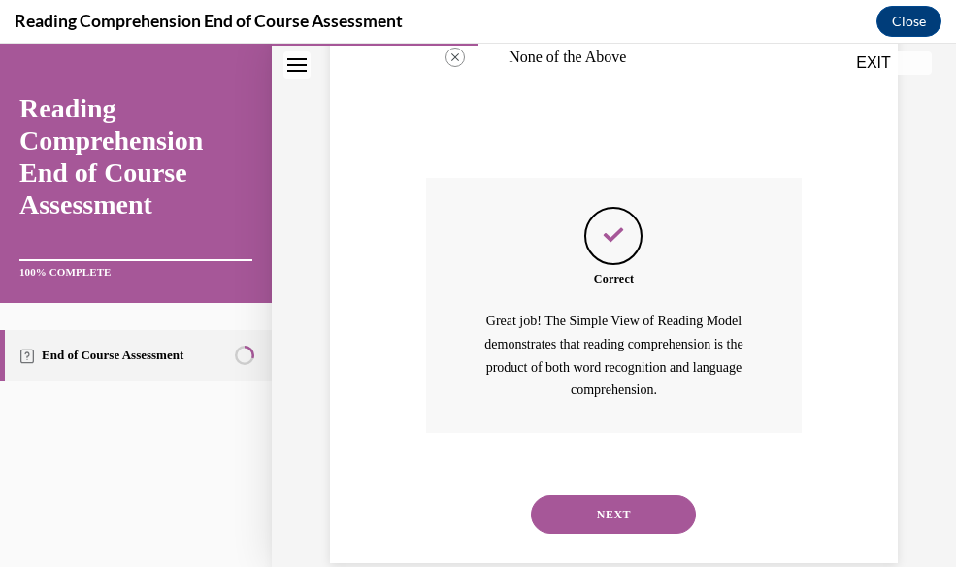
scroll to position [766, 0]
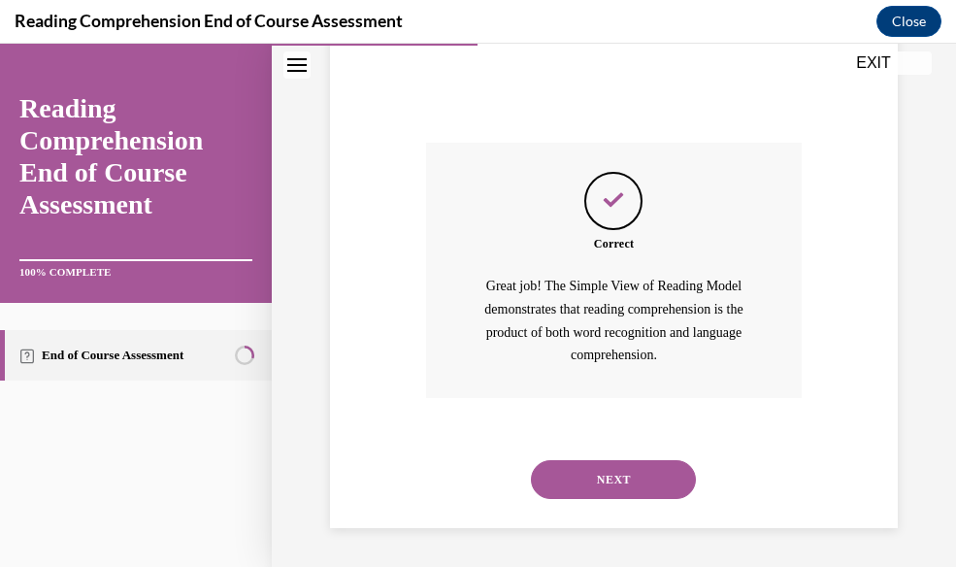
click at [633, 490] on div "NEXT" at bounding box center [614, 480] width 376 height 78
click at [632, 482] on button "NEXT" at bounding box center [613, 479] width 165 height 39
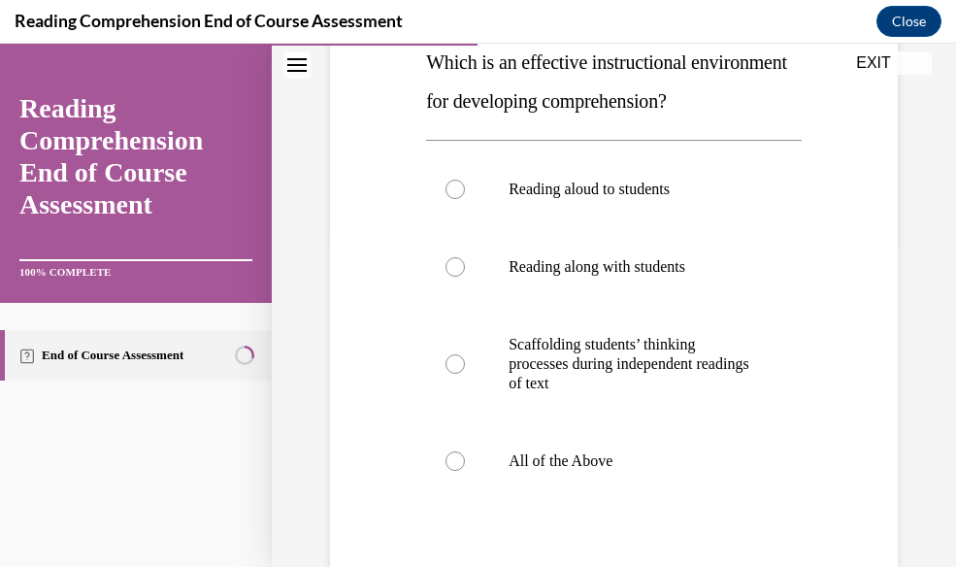
scroll to position [329, 0]
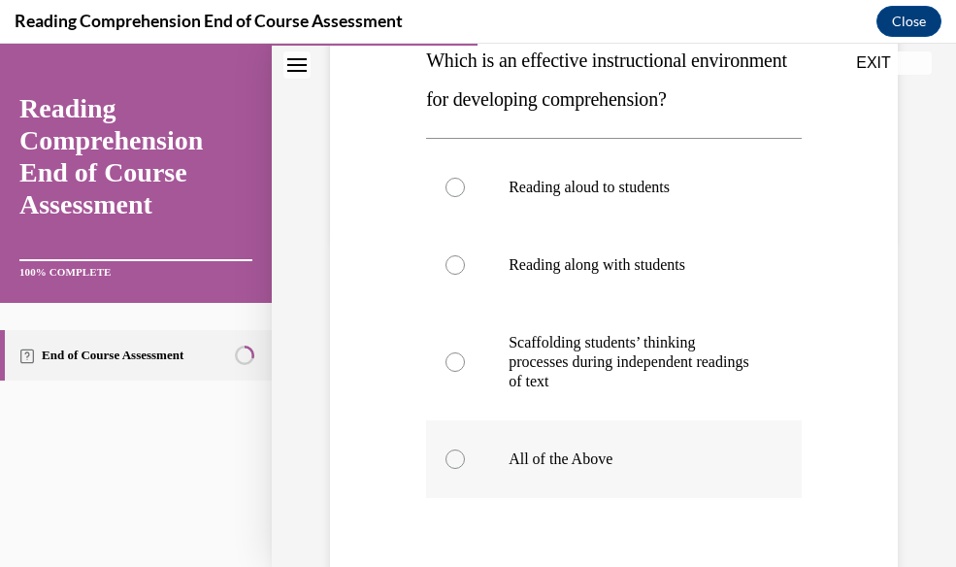
click at [625, 469] on p "All of the Above" at bounding box center [631, 459] width 245 height 19
click at [465, 469] on input "All of the Above" at bounding box center [455, 459] width 19 height 19
radio input "true"
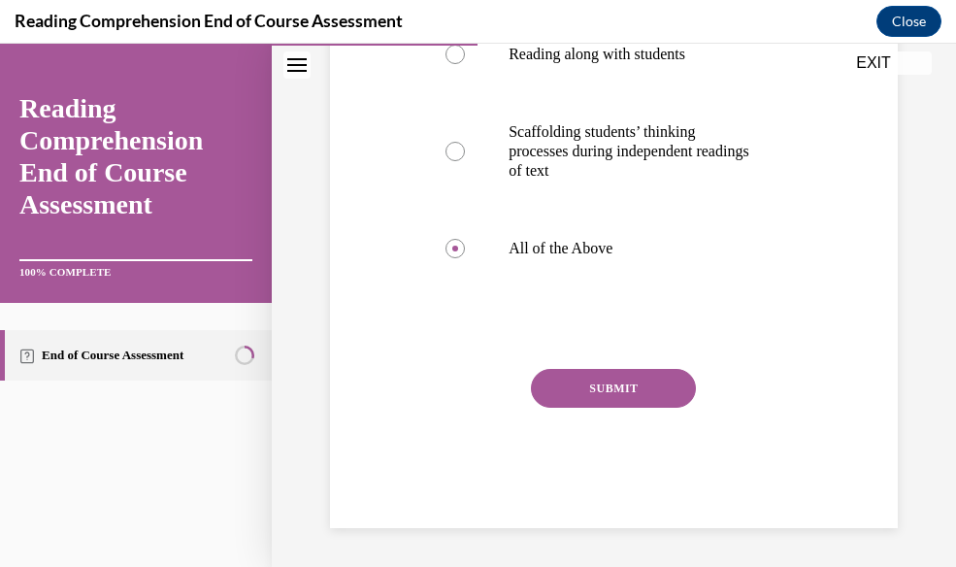
click at [625, 377] on button "SUBMIT" at bounding box center [613, 388] width 165 height 39
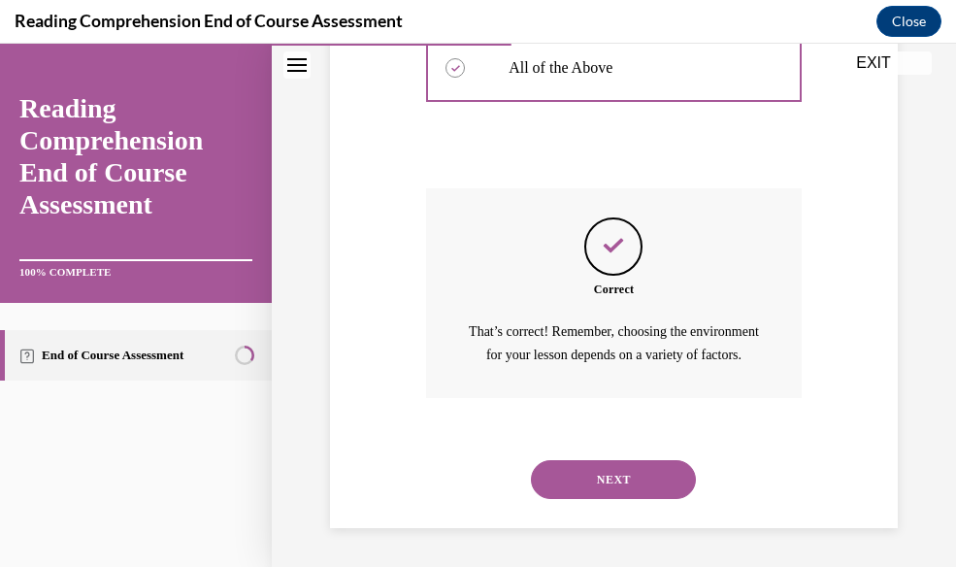
scroll to position [782, 0]
click at [621, 453] on div "NEXT" at bounding box center [614, 480] width 376 height 78
click at [621, 468] on button "NEXT" at bounding box center [613, 479] width 165 height 39
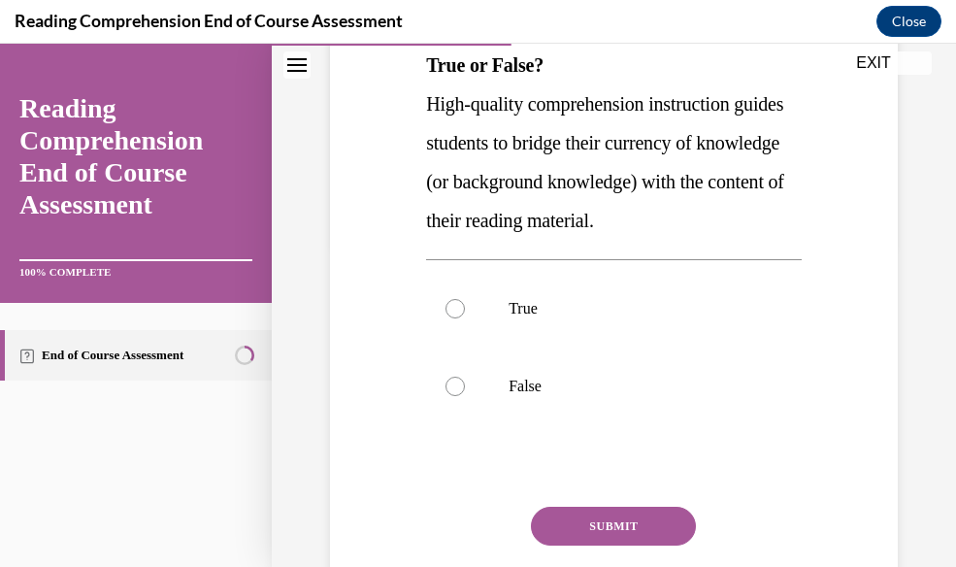
scroll to position [316, 0]
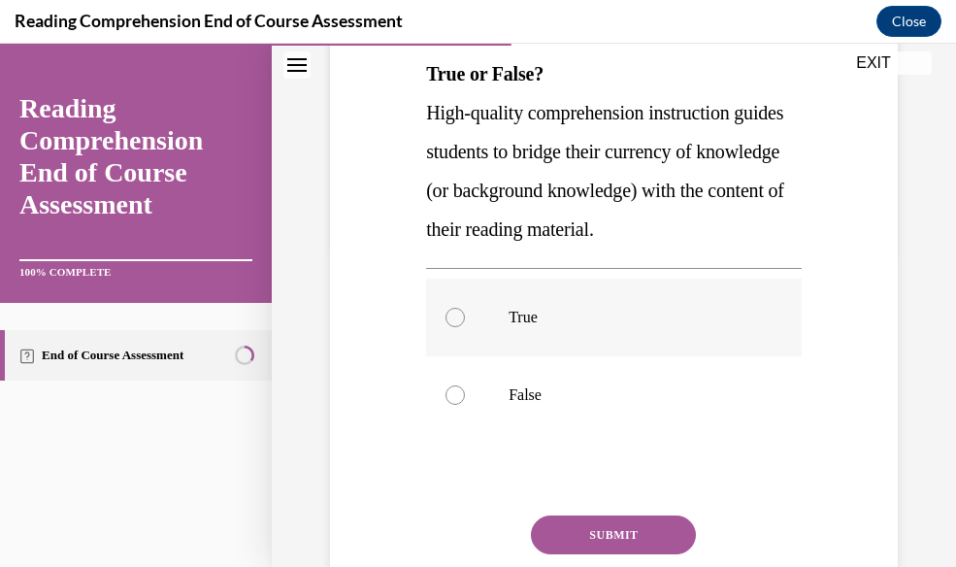
click at [648, 322] on p "True" at bounding box center [631, 317] width 245 height 19
click at [465, 322] on input "True" at bounding box center [455, 317] width 19 height 19
radio input "true"
click at [609, 490] on button "SUBMIT" at bounding box center [613, 535] width 165 height 39
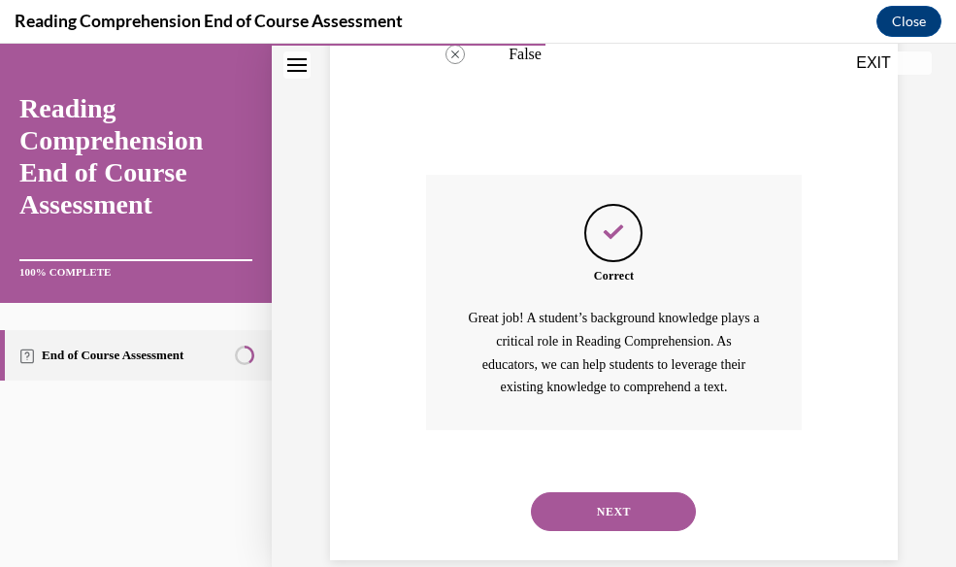
scroll to position [688, 0]
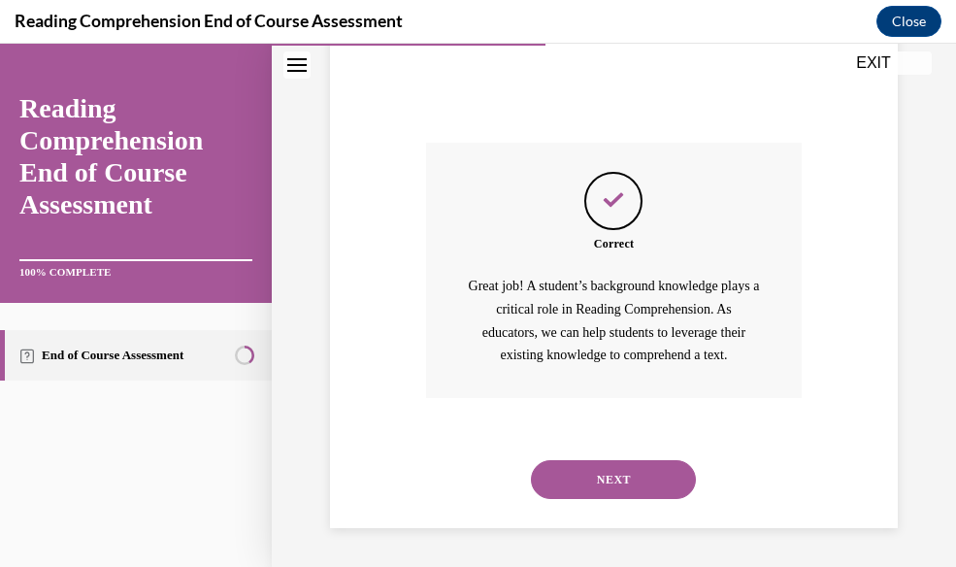
click at [608, 487] on button "NEXT" at bounding box center [613, 479] width 165 height 39
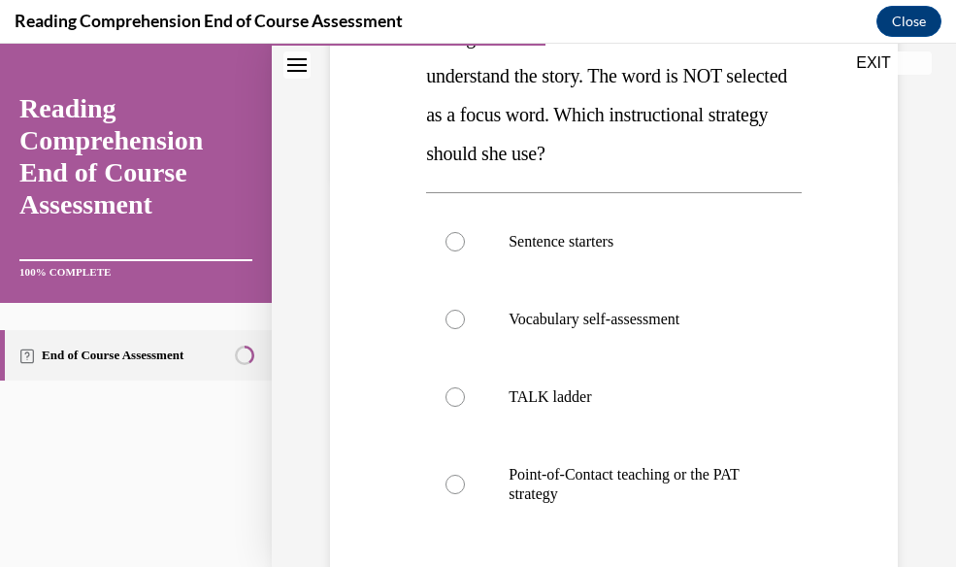
scroll to position [397, 0]
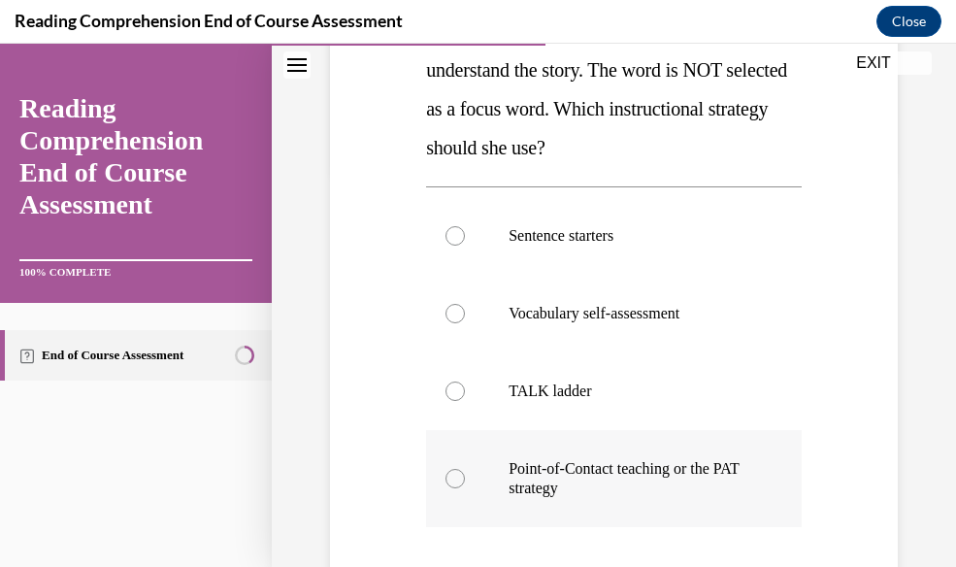
click at [583, 475] on p "Point-of-Contact teaching or the PAT strategy" at bounding box center [631, 478] width 245 height 39
click at [465, 475] on input "Point-of-Contact teaching or the PAT strategy" at bounding box center [455, 478] width 19 height 19
radio input "true"
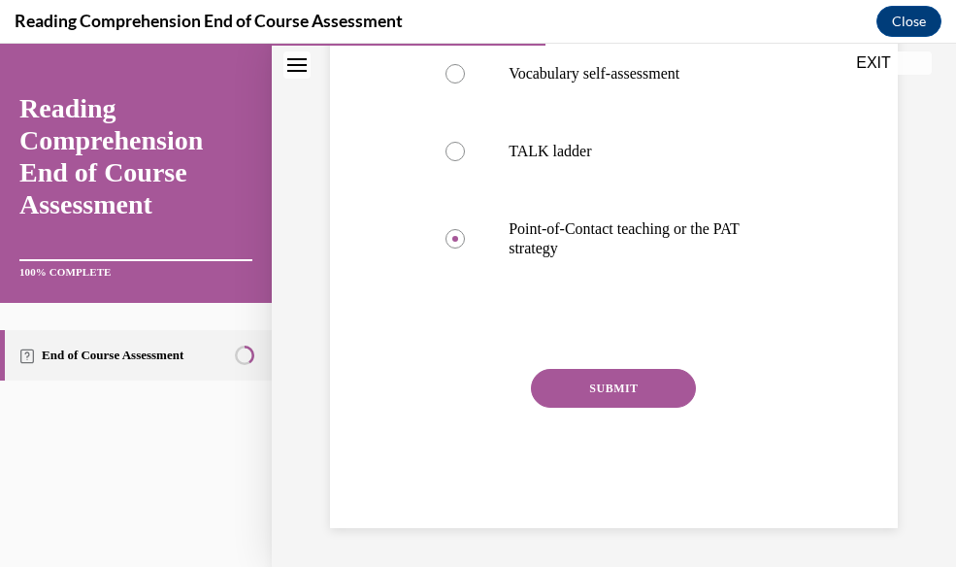
click at [600, 374] on button "SUBMIT" at bounding box center [613, 388] width 165 height 39
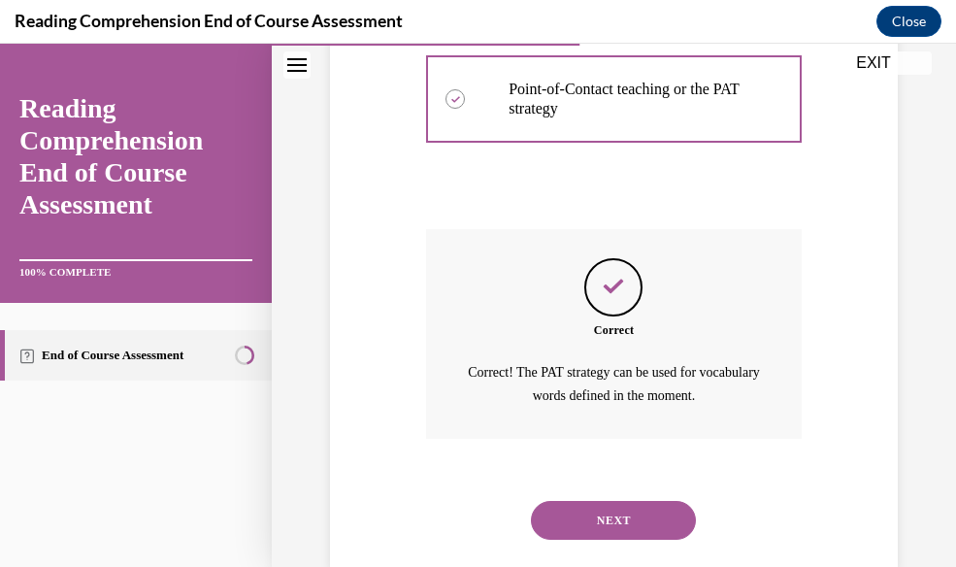
scroll to position [817, 0]
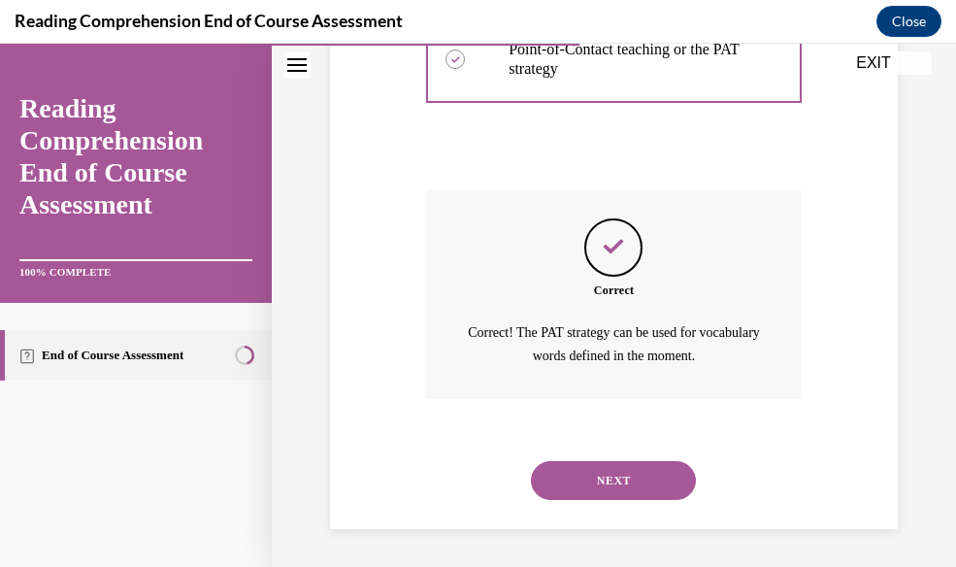
click at [602, 463] on button "NEXT" at bounding box center [613, 480] width 165 height 39
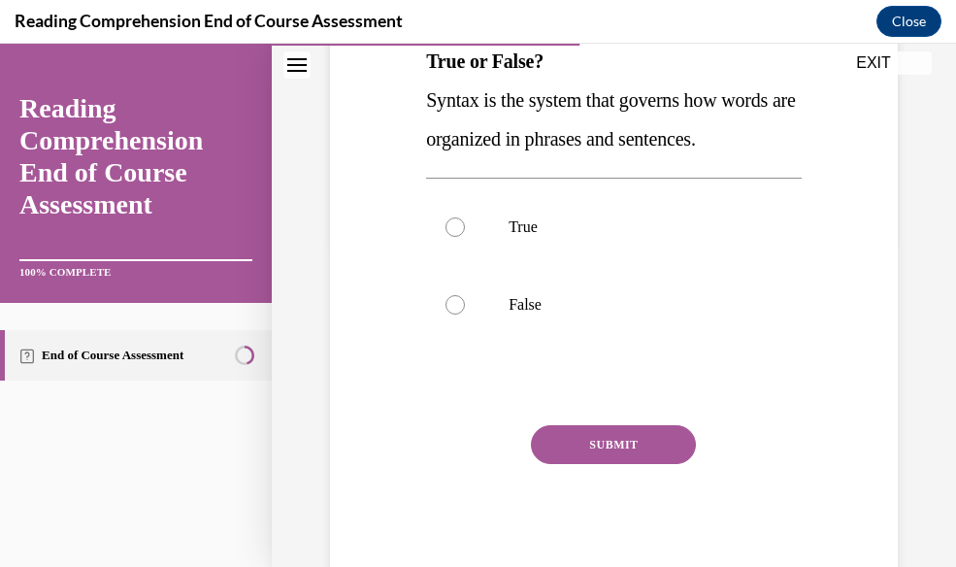
scroll to position [330, 0]
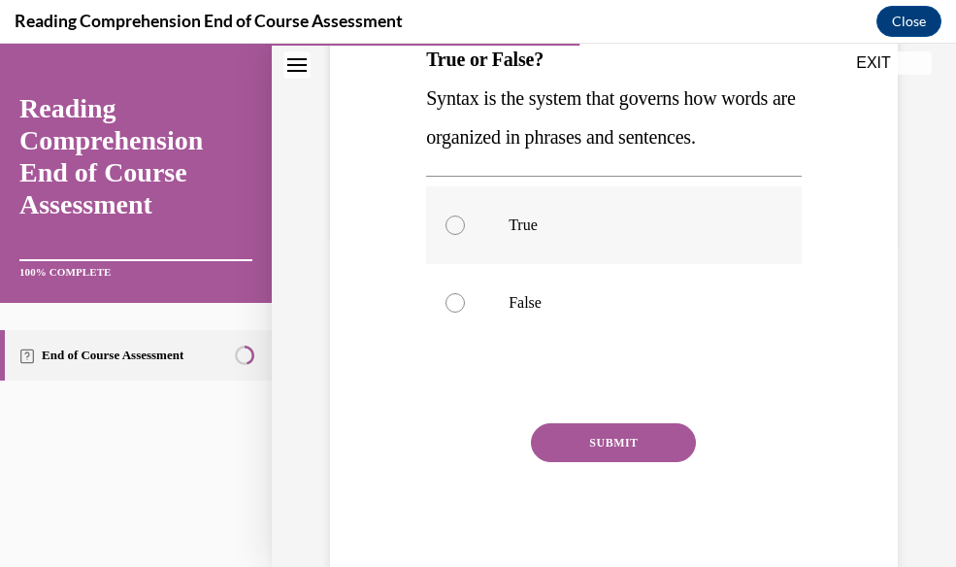
click at [530, 235] on p "True" at bounding box center [631, 225] width 245 height 19
click at [465, 235] on input "True" at bounding box center [455, 225] width 19 height 19
radio input "true"
click at [602, 490] on div "SUBMIT" at bounding box center [614, 471] width 376 height 97
click at [602, 462] on button "SUBMIT" at bounding box center [613, 442] width 165 height 39
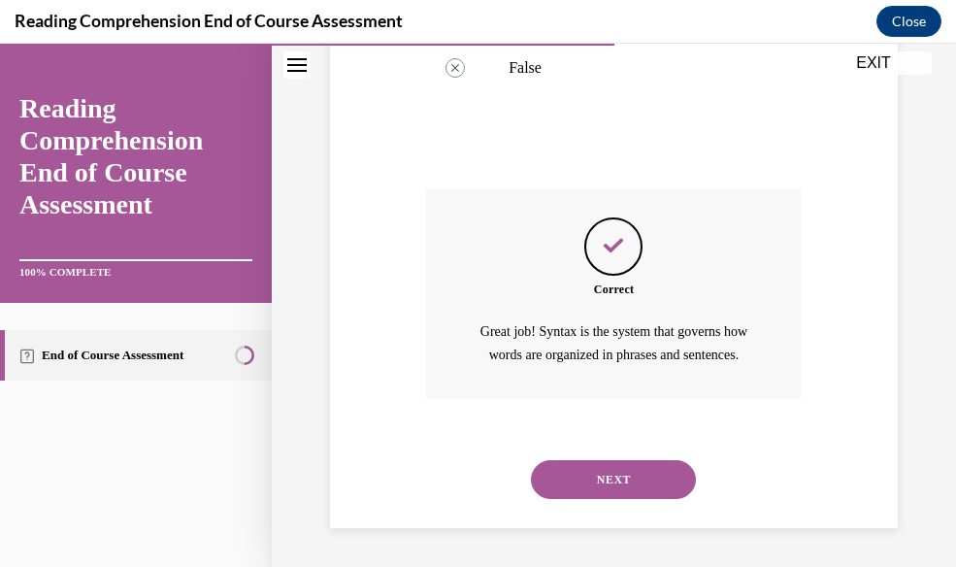
scroll to position [626, 0]
click at [603, 481] on button "NEXT" at bounding box center [613, 479] width 165 height 39
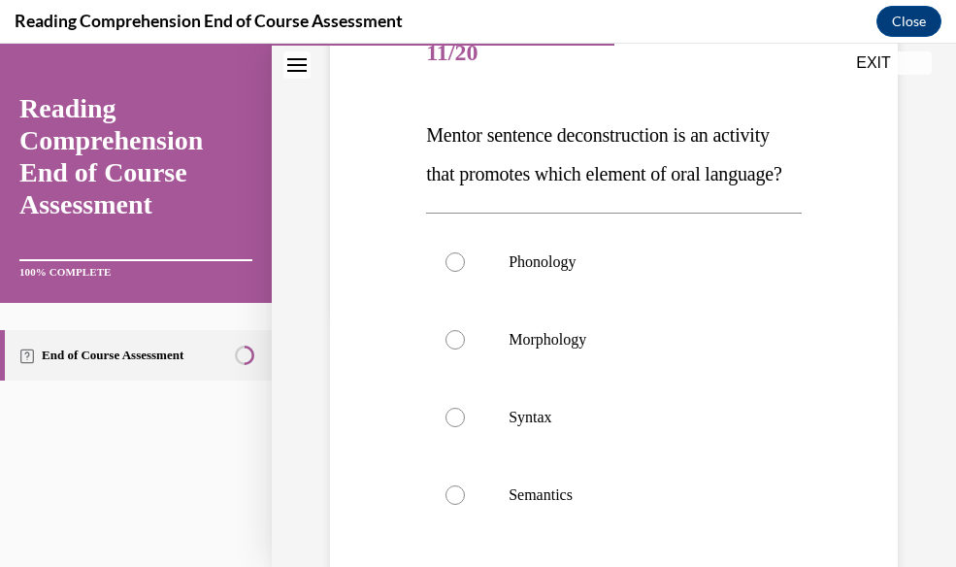
scroll to position [255, 0]
click at [593, 426] on p "Syntax" at bounding box center [631, 416] width 245 height 19
click at [465, 426] on input "Syntax" at bounding box center [455, 416] width 19 height 19
radio input "true"
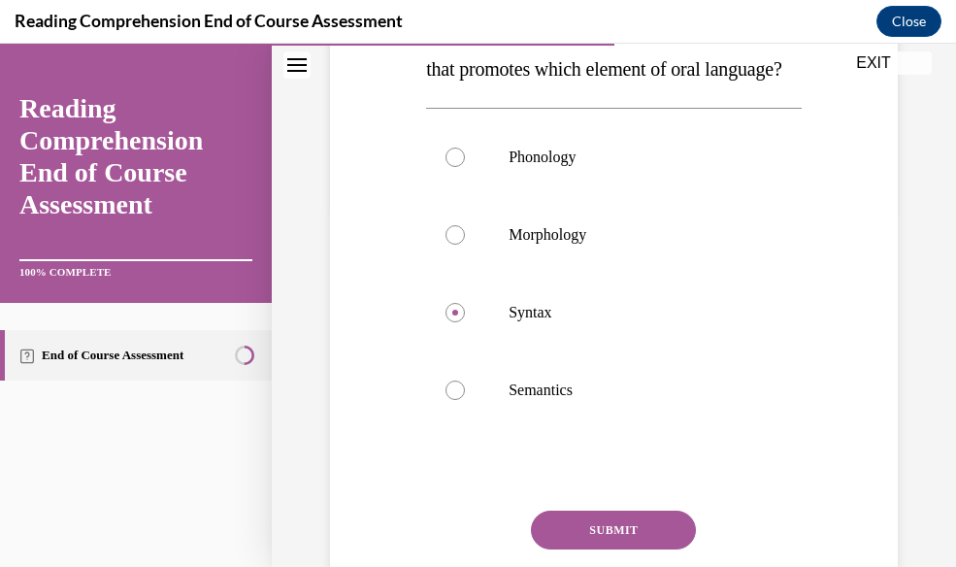
click at [613, 490] on button "SUBMIT" at bounding box center [613, 530] width 165 height 39
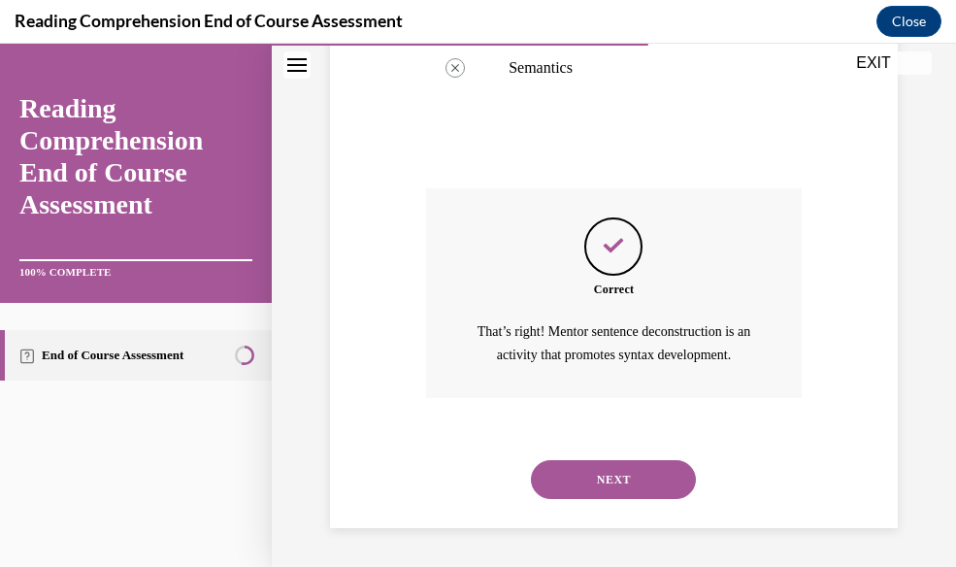
scroll to position [720, 0]
click at [613, 477] on button "NEXT" at bounding box center [613, 479] width 165 height 39
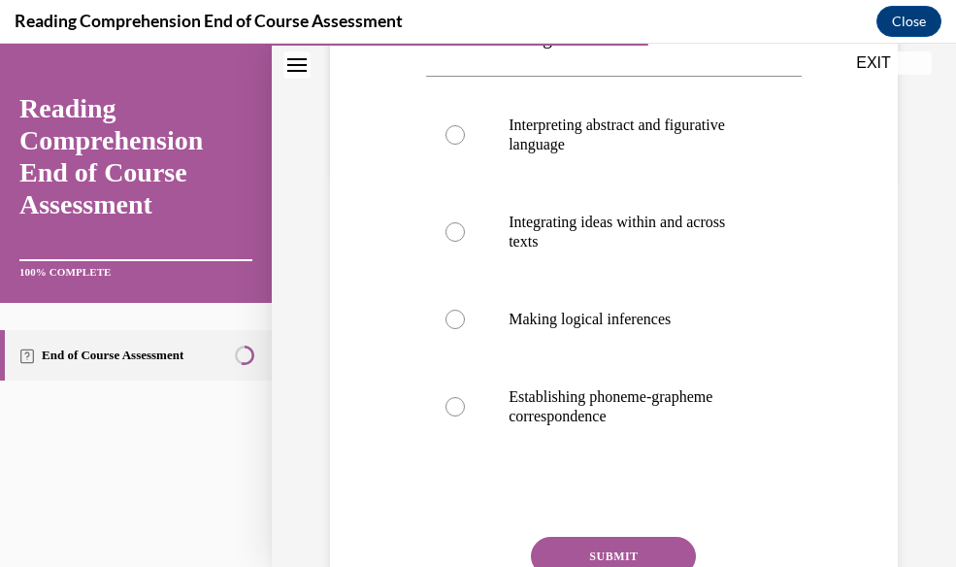
scroll to position [403, 0]
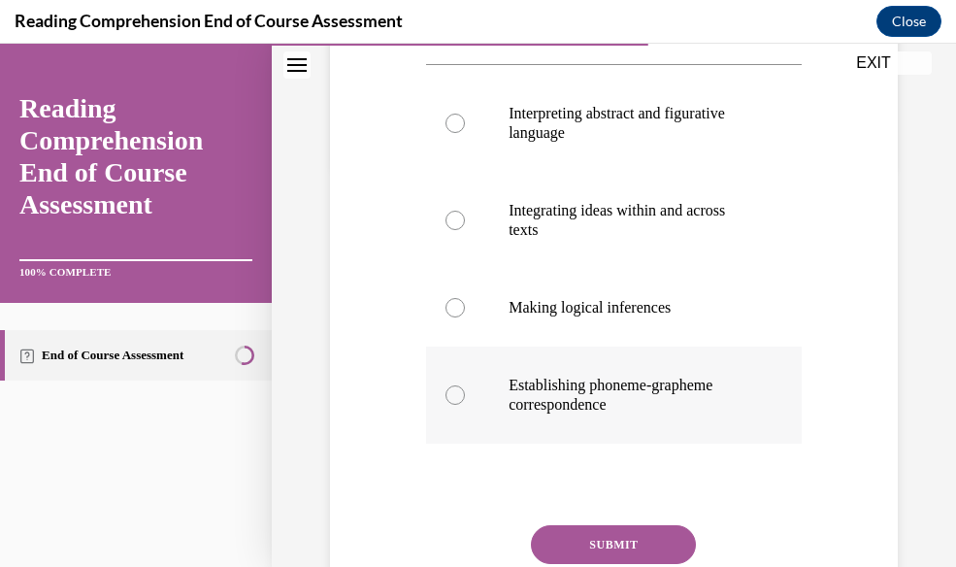
click at [619, 387] on p "Establishing phoneme-grapheme correspondence" at bounding box center [631, 395] width 245 height 39
click at [465, 387] on input "Establishing phoneme-grapheme correspondence" at bounding box center [455, 395] width 19 height 19
radio input "true"
click at [637, 490] on button "SUBMIT" at bounding box center [613, 544] width 165 height 39
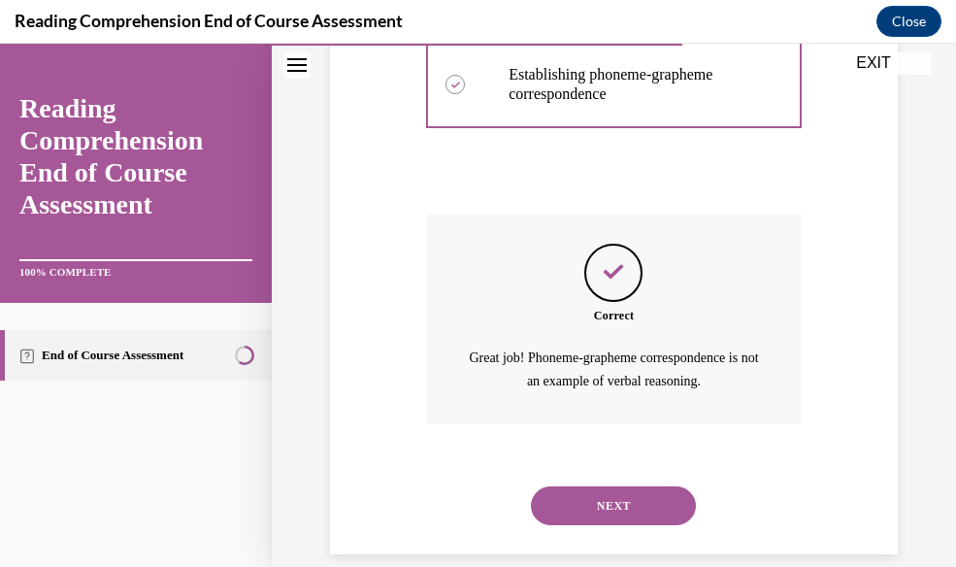
scroll to position [739, 0]
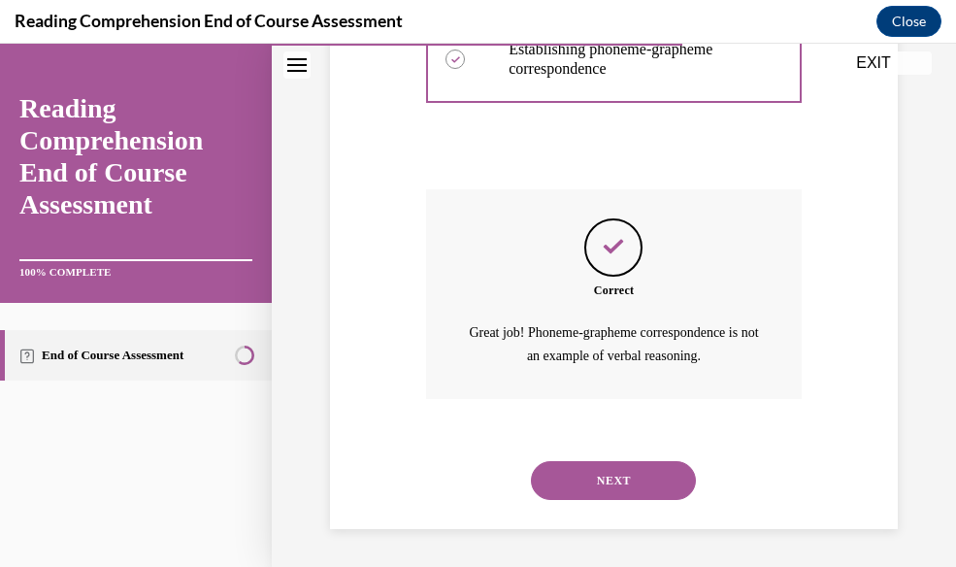
click at [607, 481] on button "NEXT" at bounding box center [613, 480] width 165 height 39
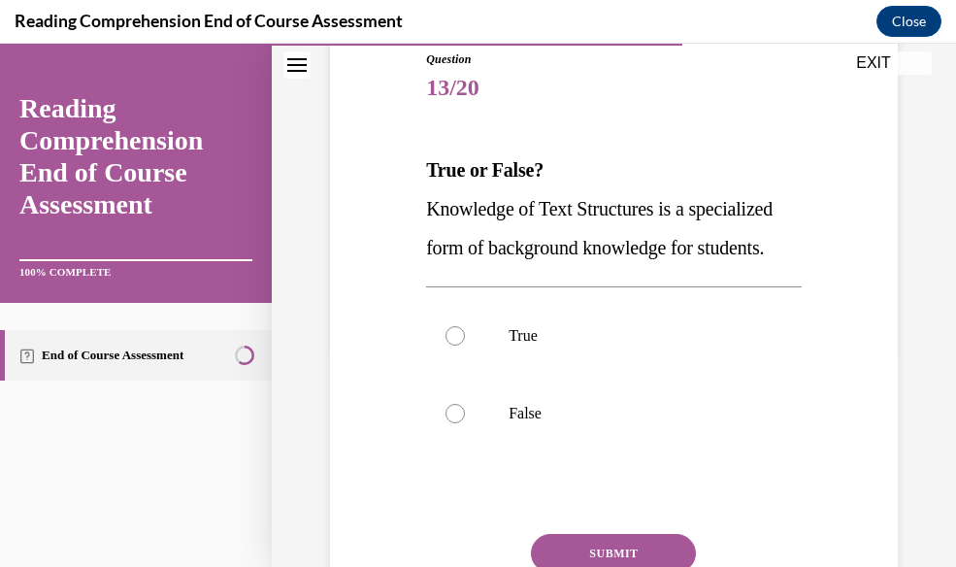
scroll to position [244, 0]
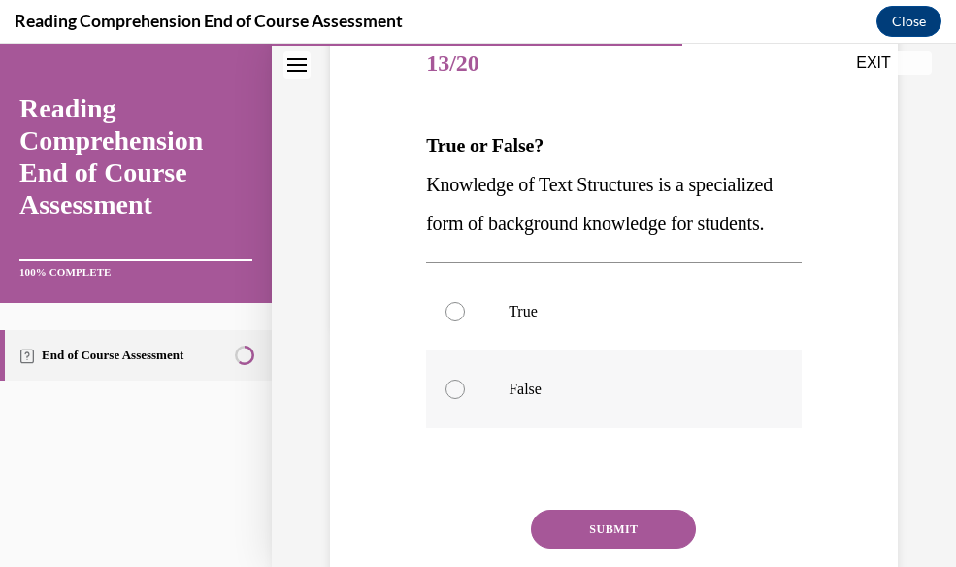
click at [615, 428] on label "False" at bounding box center [614, 390] width 376 height 78
click at [465, 399] on input "False" at bounding box center [455, 389] width 19 height 19
radio input "true"
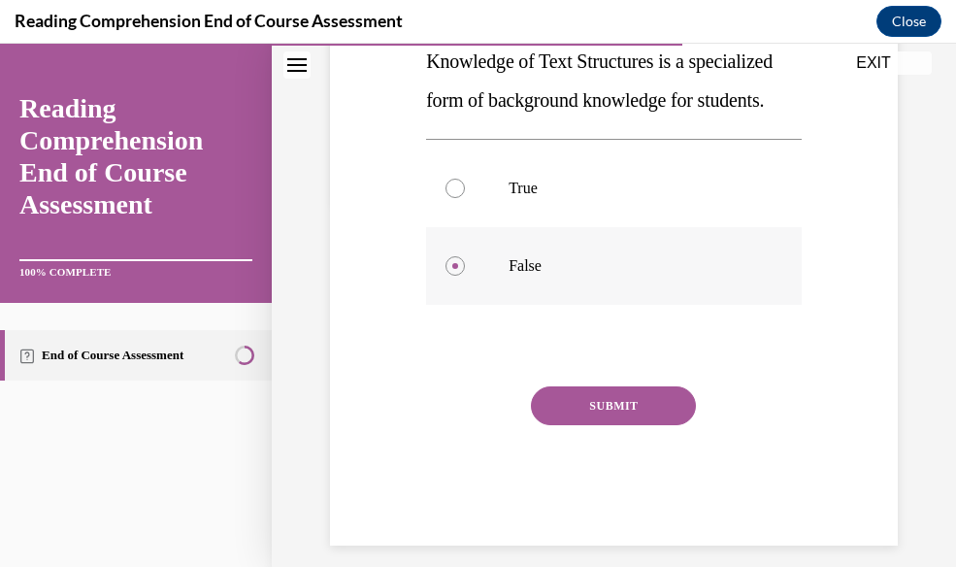
click at [615, 425] on button "SUBMIT" at bounding box center [613, 405] width 165 height 39
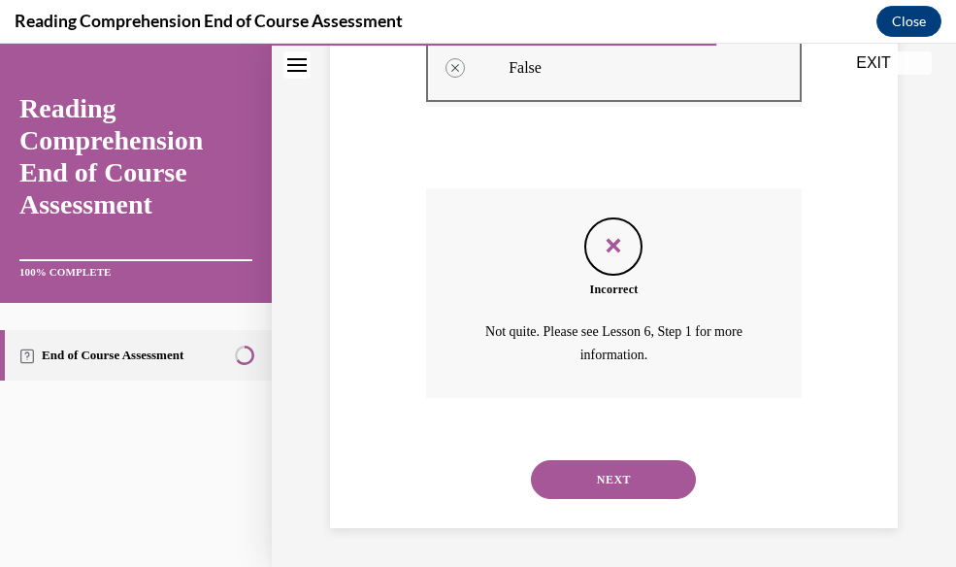
scroll to position [603, 0]
click at [617, 490] on button "NEXT" at bounding box center [613, 479] width 165 height 39
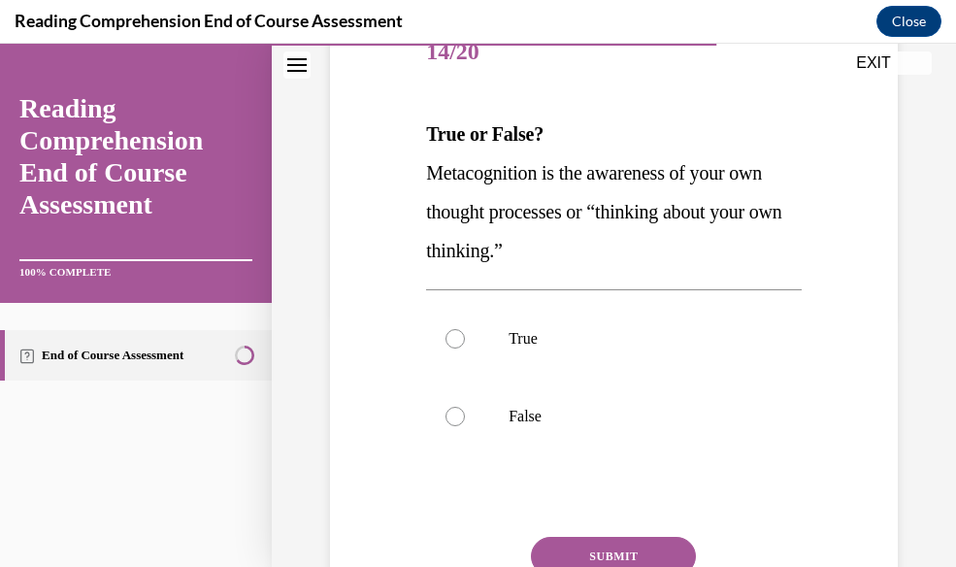
scroll to position [292, 0]
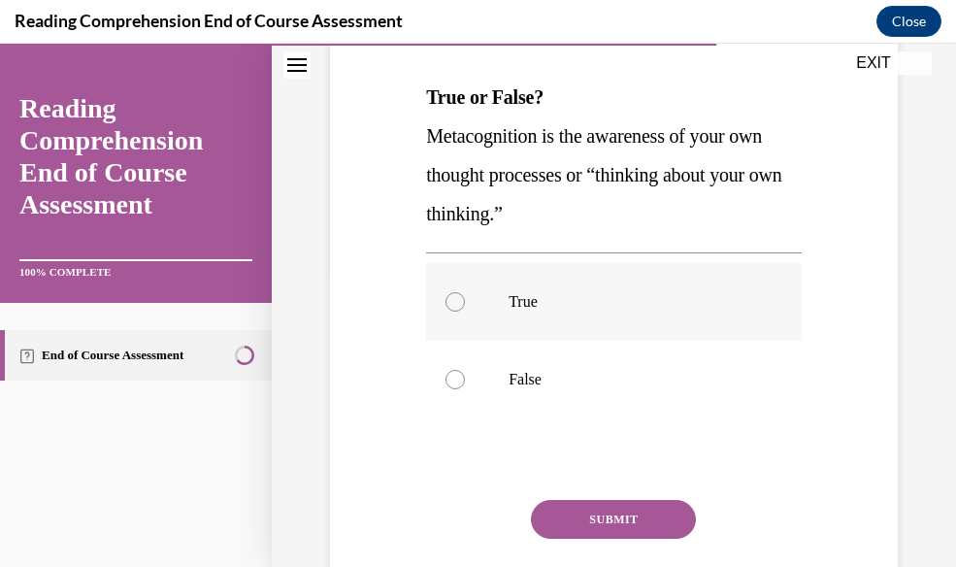
click at [661, 295] on p "True" at bounding box center [631, 301] width 245 height 19
click at [465, 295] on input "True" at bounding box center [455, 301] width 19 height 19
radio input "true"
click at [638, 490] on div "SUBMIT" at bounding box center [614, 548] width 376 height 97
click at [638, 490] on button "SUBMIT" at bounding box center [613, 519] width 165 height 39
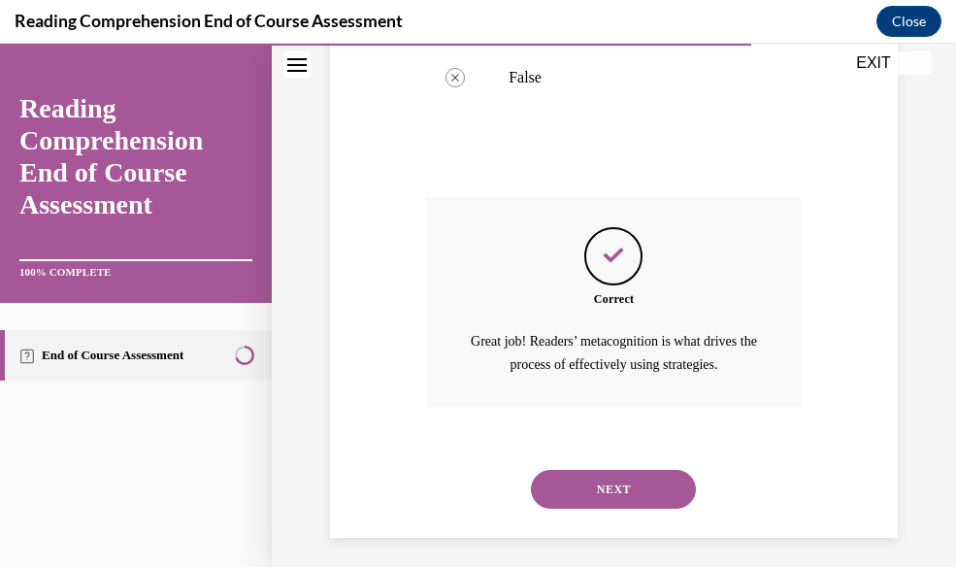
scroll to position [603, 0]
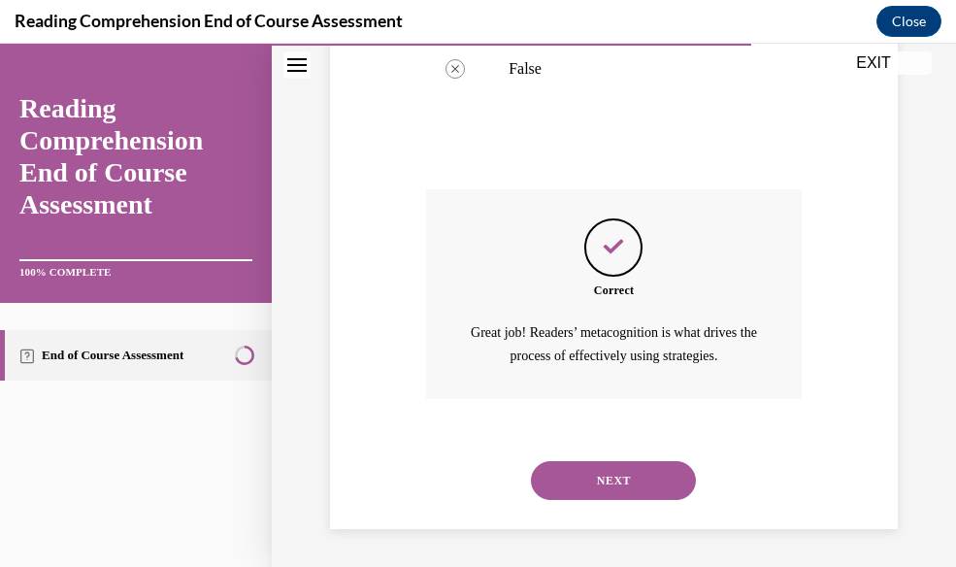
click at [624, 472] on button "NEXT" at bounding box center [613, 480] width 165 height 39
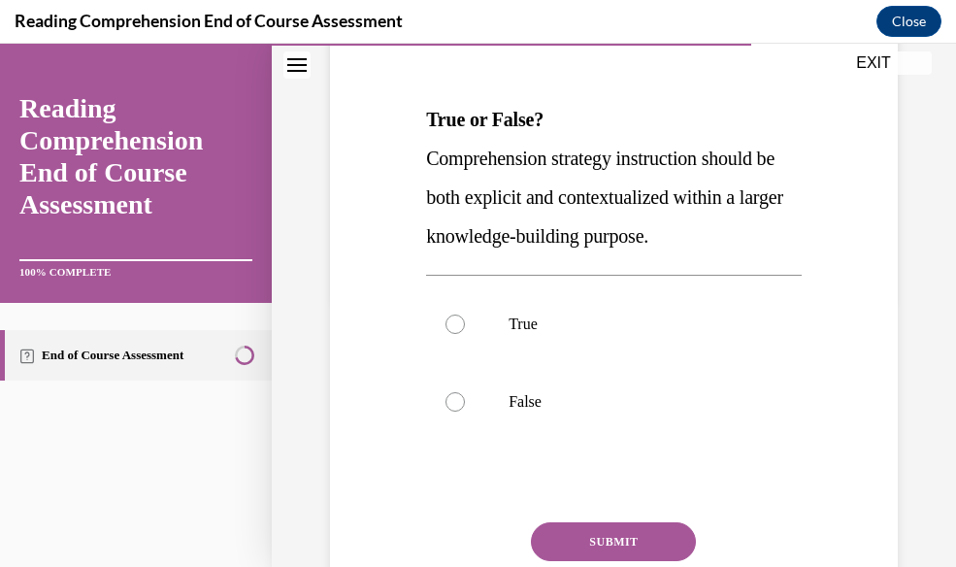
scroll to position [272, 0]
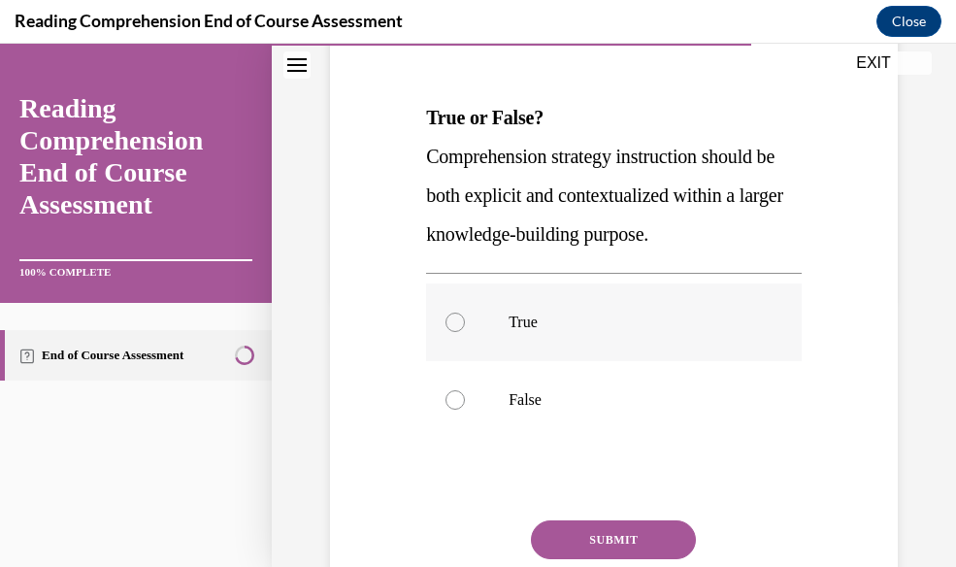
click at [567, 320] on p "True" at bounding box center [631, 322] width 245 height 19
click at [465, 320] on input "True" at bounding box center [455, 322] width 19 height 19
radio input "true"
click at [591, 490] on button "SUBMIT" at bounding box center [613, 539] width 165 height 39
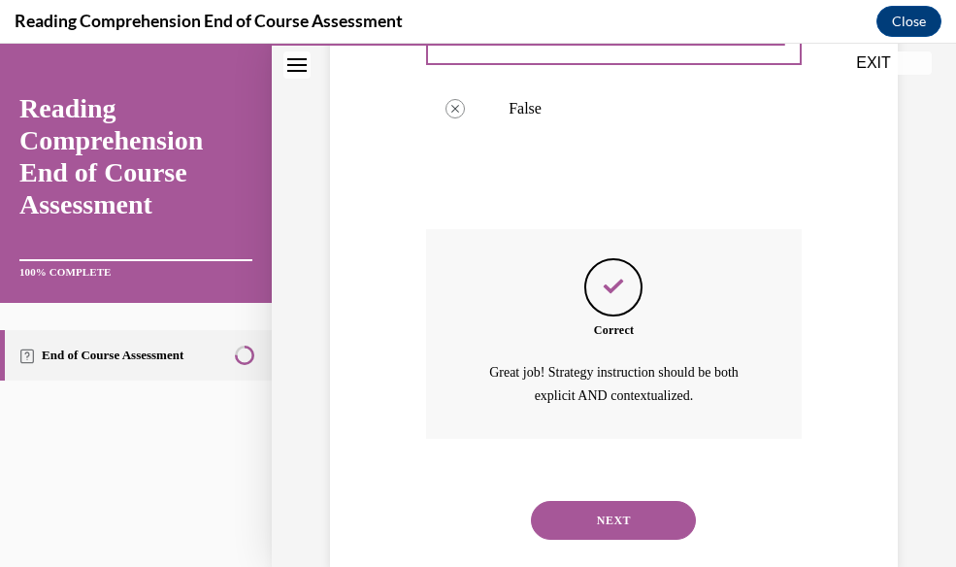
scroll to position [603, 0]
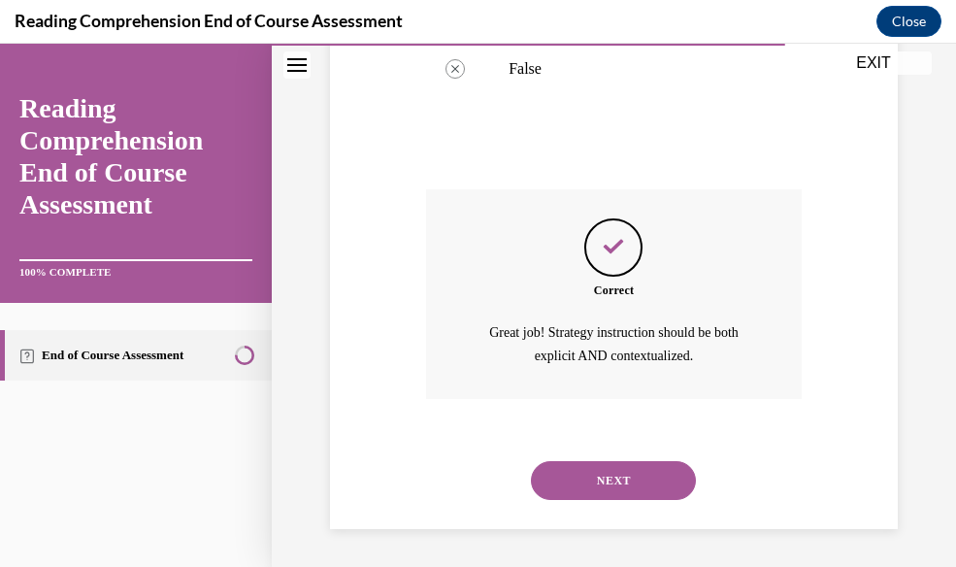
click at [600, 481] on button "NEXT" at bounding box center [613, 480] width 165 height 39
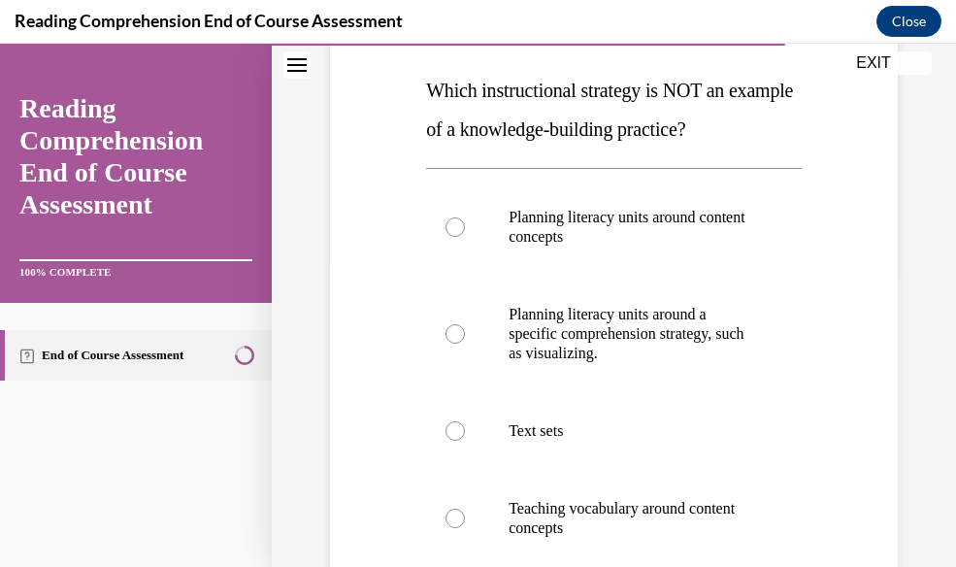
scroll to position [297, 0]
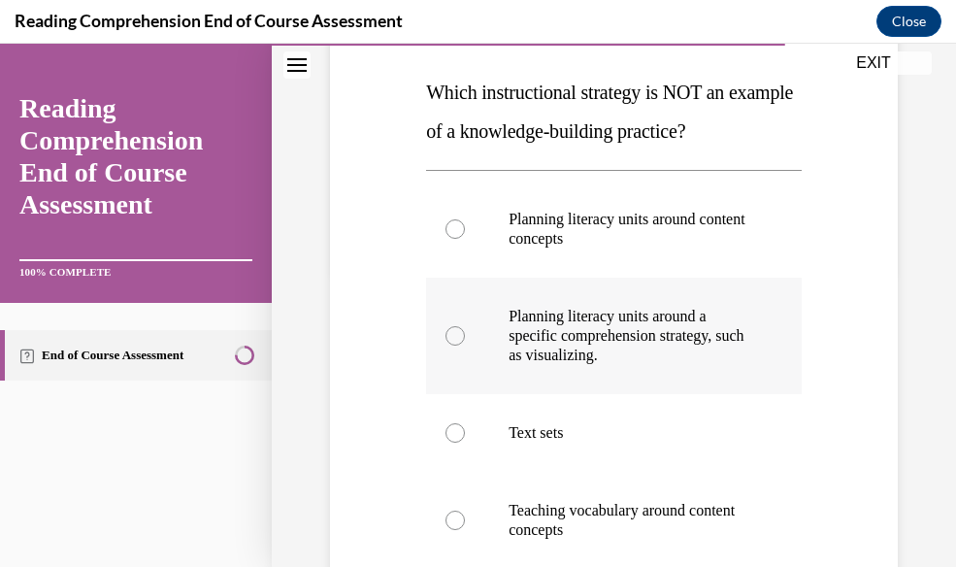
click at [595, 330] on p "Planning literacy units around a specific comprehension strategy, such as visua…" at bounding box center [631, 336] width 245 height 58
click at [465, 330] on input "Planning literacy units around a specific comprehension strategy, such as visua…" at bounding box center [455, 335] width 19 height 19
radio input "true"
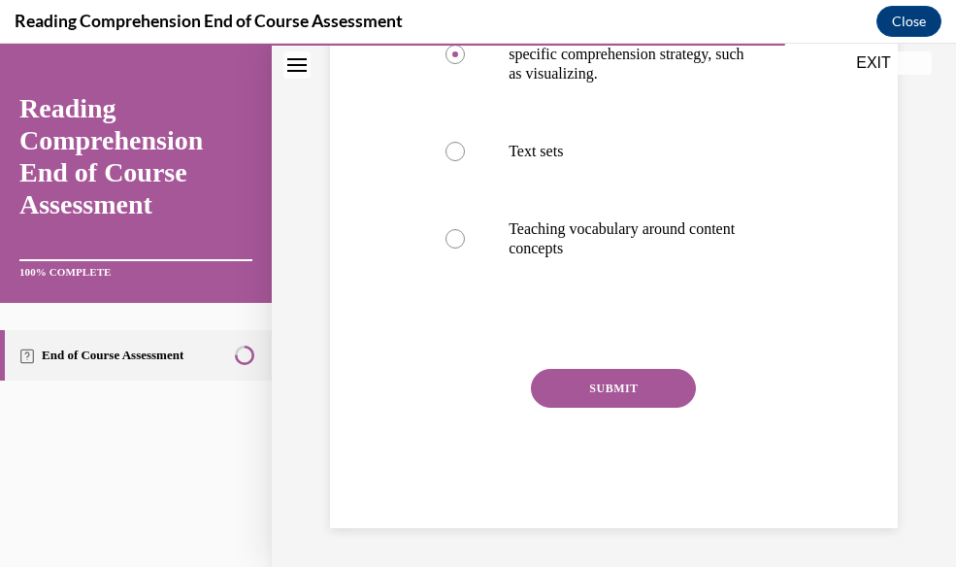
click at [592, 407] on button "SUBMIT" at bounding box center [613, 388] width 165 height 39
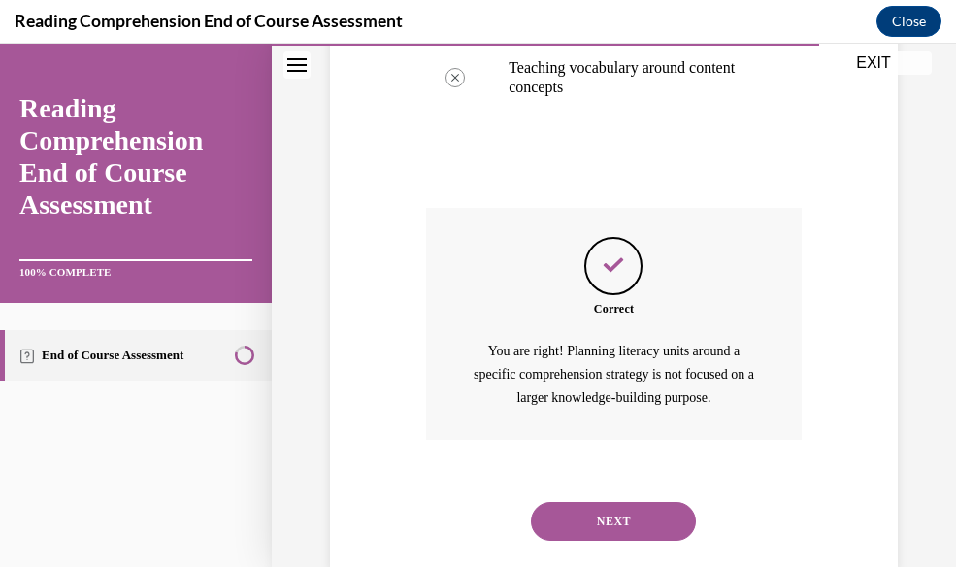
scroll to position [782, 0]
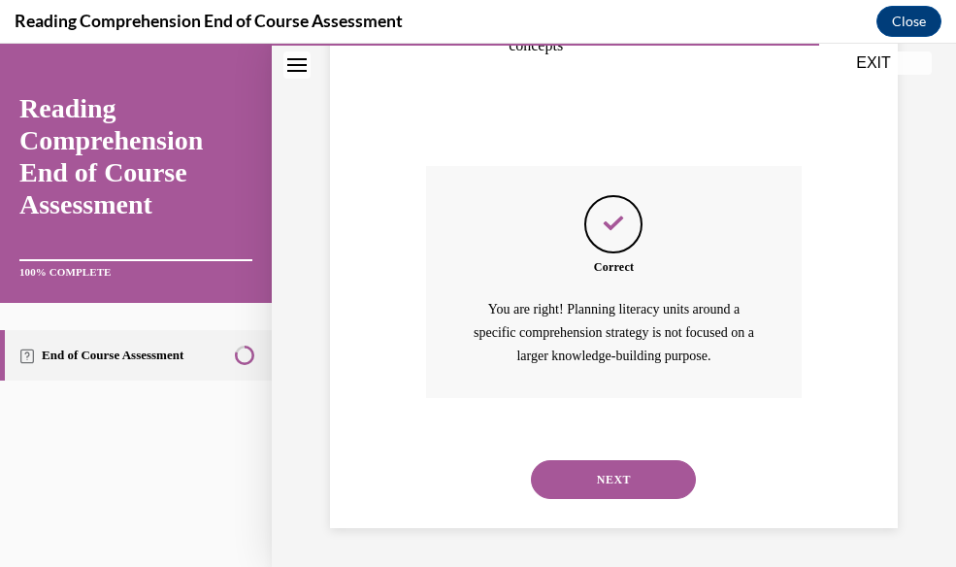
click at [659, 486] on button "NEXT" at bounding box center [613, 479] width 165 height 39
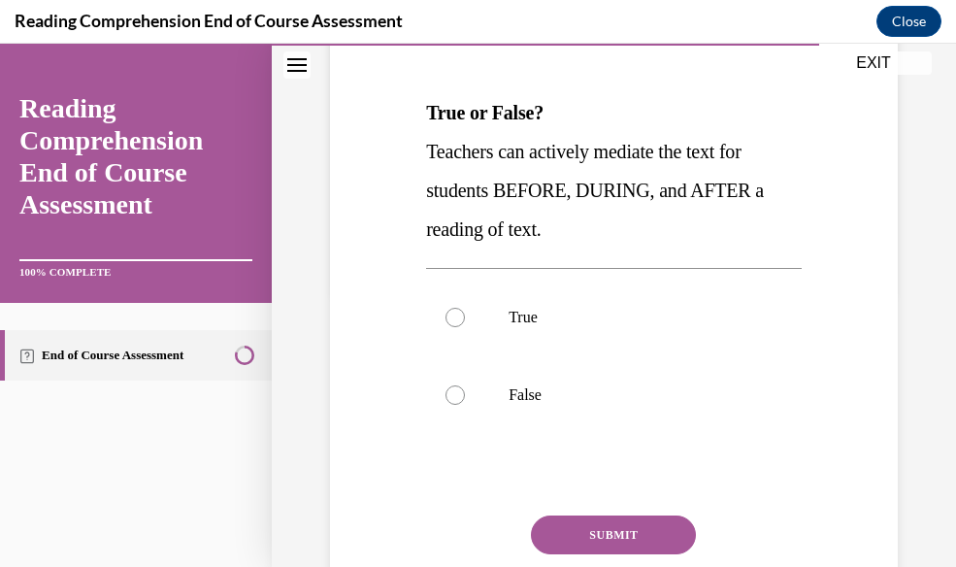
scroll to position [280, 0]
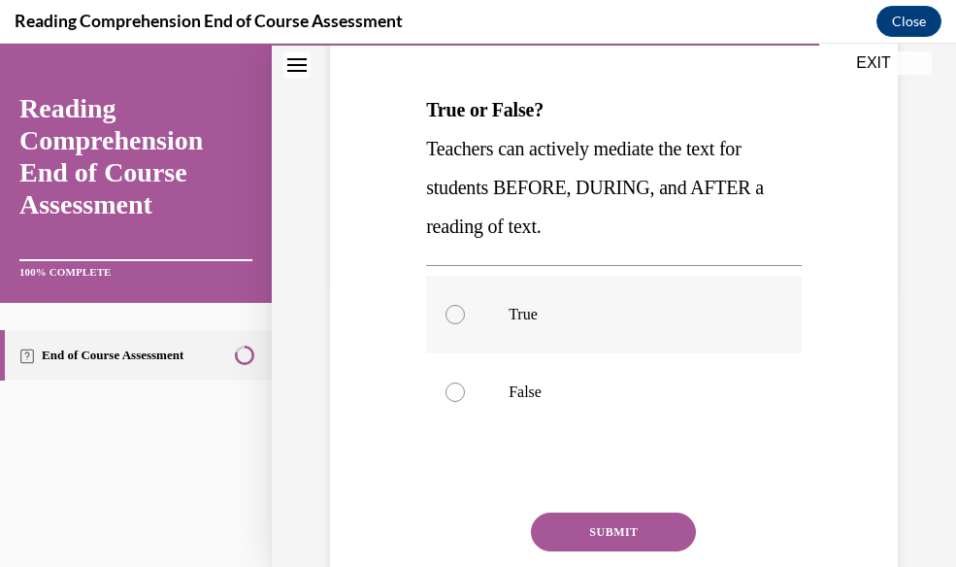
click at [647, 321] on p "True" at bounding box center [631, 314] width 245 height 19
click at [465, 321] on input "True" at bounding box center [455, 314] width 19 height 19
radio input "true"
click at [634, 490] on button "SUBMIT" at bounding box center [613, 532] width 165 height 39
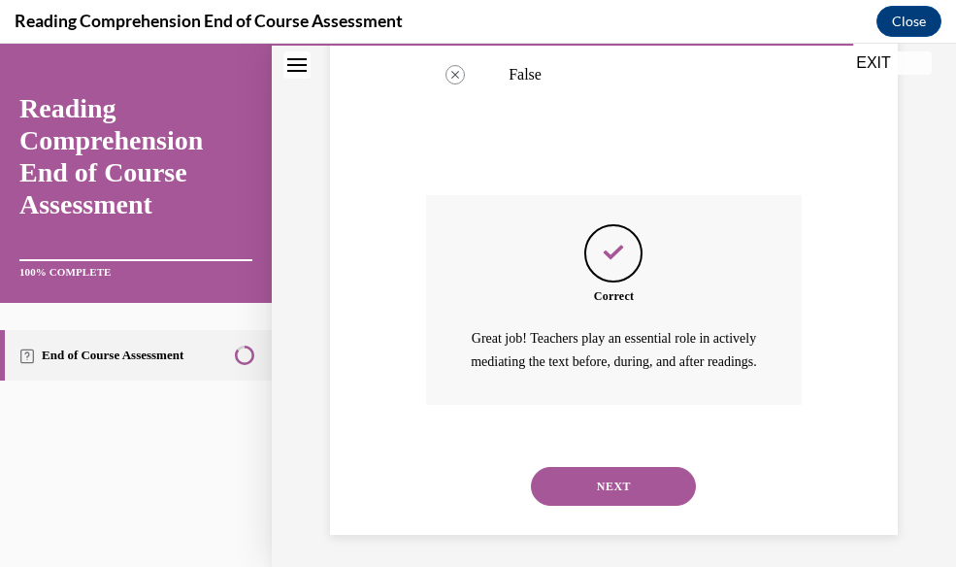
scroll to position [626, 0]
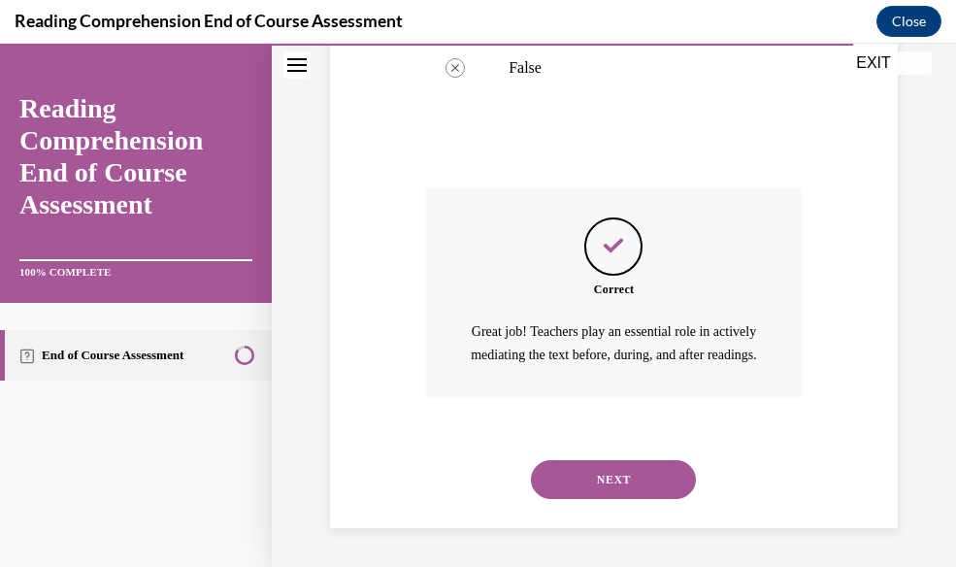
click at [628, 487] on button "NEXT" at bounding box center [613, 479] width 165 height 39
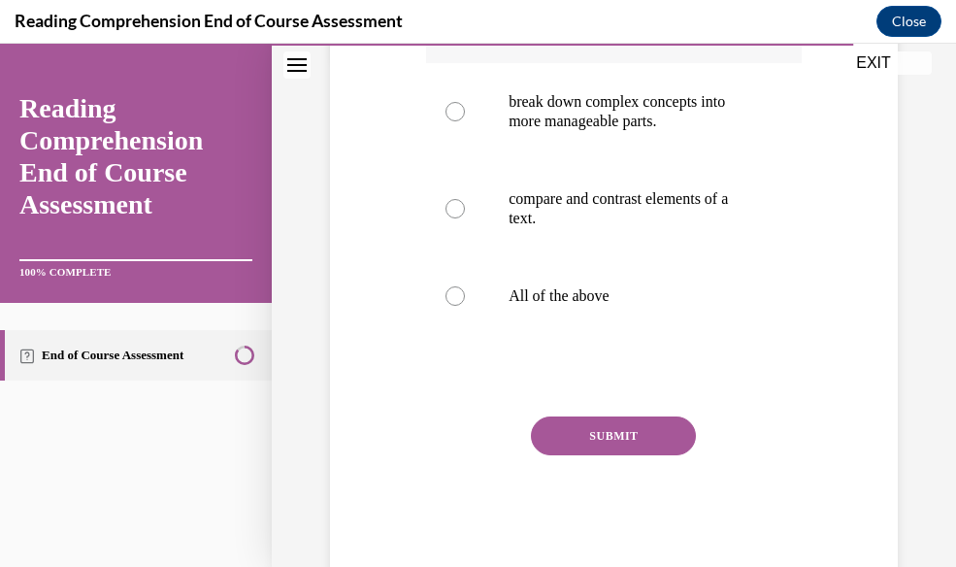
scroll to position [514, 0]
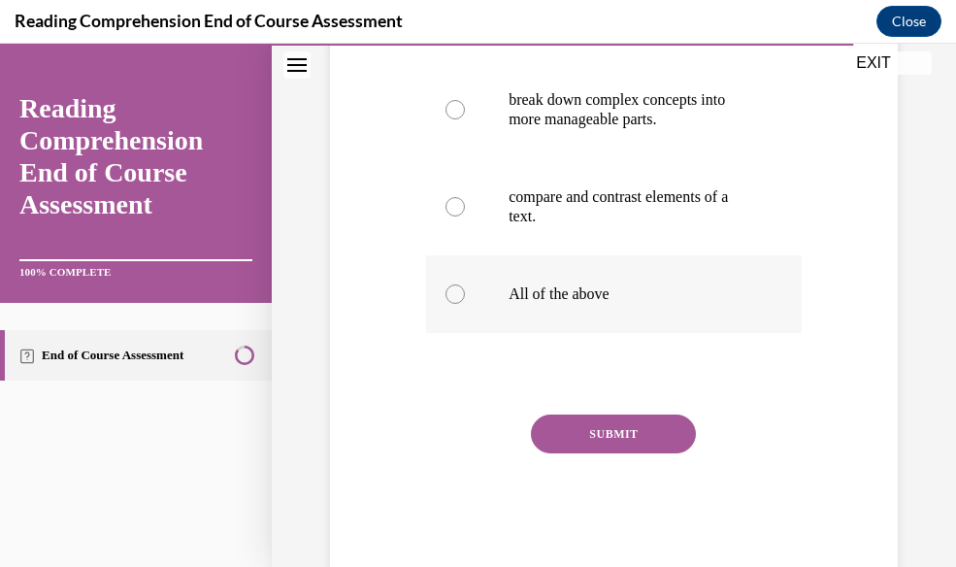
click at [609, 274] on label "All of the above" at bounding box center [614, 294] width 376 height 78
click at [465, 285] on input "All of the above" at bounding box center [455, 294] width 19 height 19
radio input "true"
click at [627, 428] on button "SUBMIT" at bounding box center [613, 434] width 165 height 39
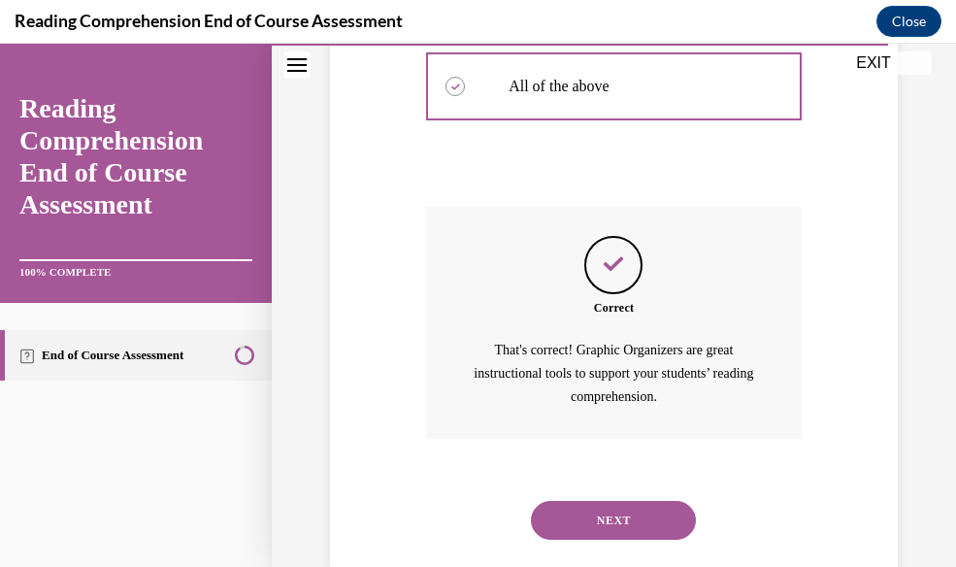
scroll to position [762, 0]
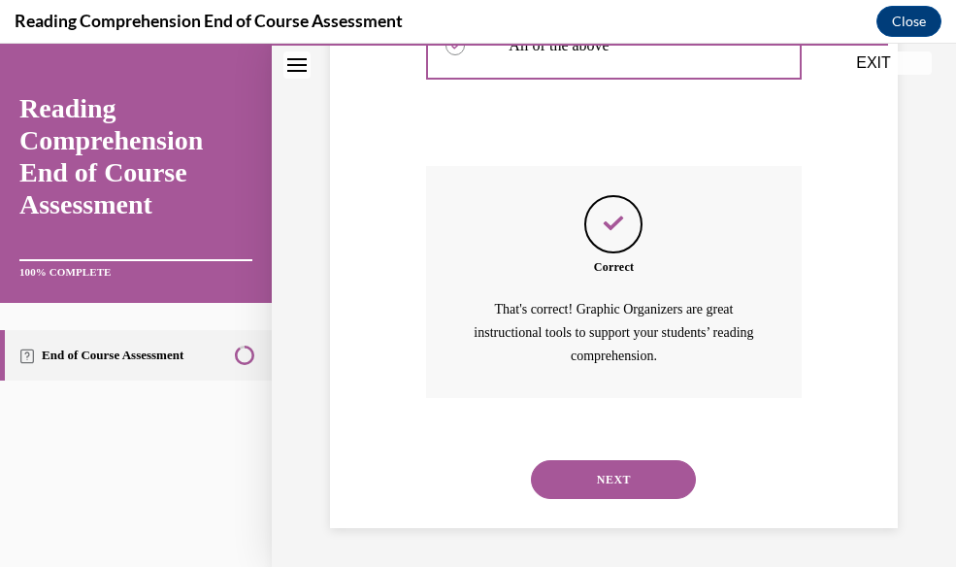
click at [623, 474] on button "NEXT" at bounding box center [613, 479] width 165 height 39
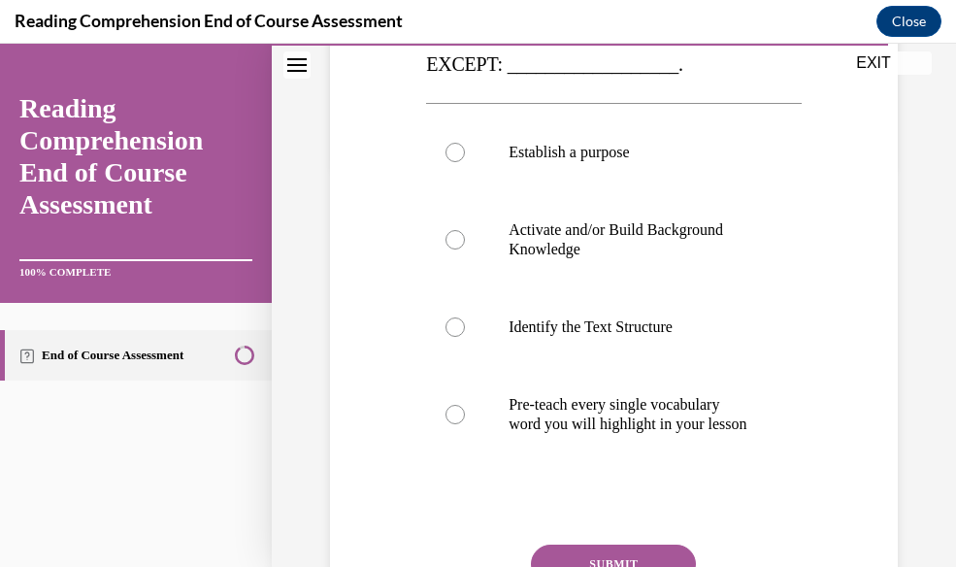
scroll to position [401, 0]
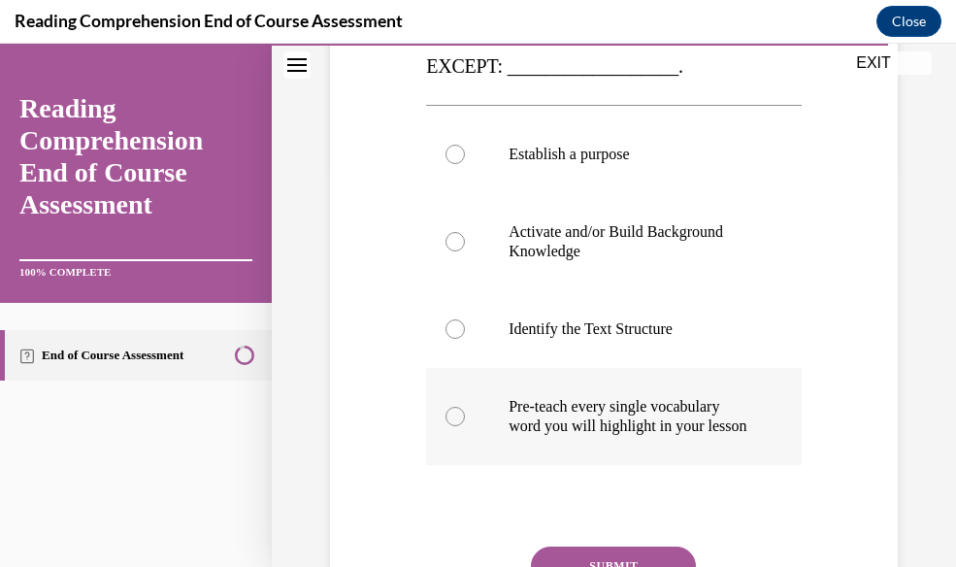
click at [651, 435] on p "Pre-teach every single vocabulary word you will highlight in your lesson" at bounding box center [631, 416] width 245 height 39
click at [465, 426] on input "Pre-teach every single vocabulary word you will highlight in your lesson" at bounding box center [455, 416] width 19 height 19
radio input "true"
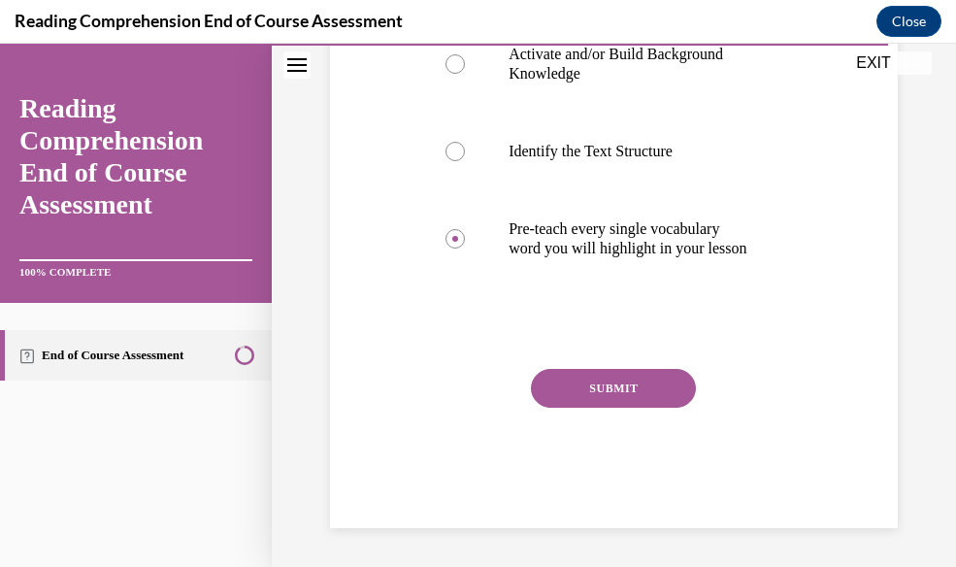
click at [638, 387] on button "SUBMIT" at bounding box center [613, 388] width 165 height 39
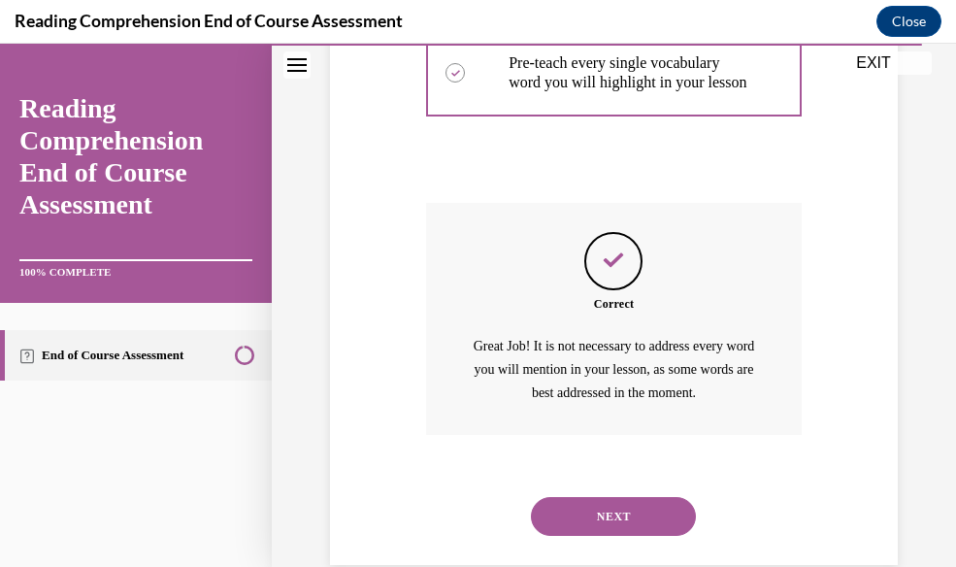
scroll to position [801, 0]
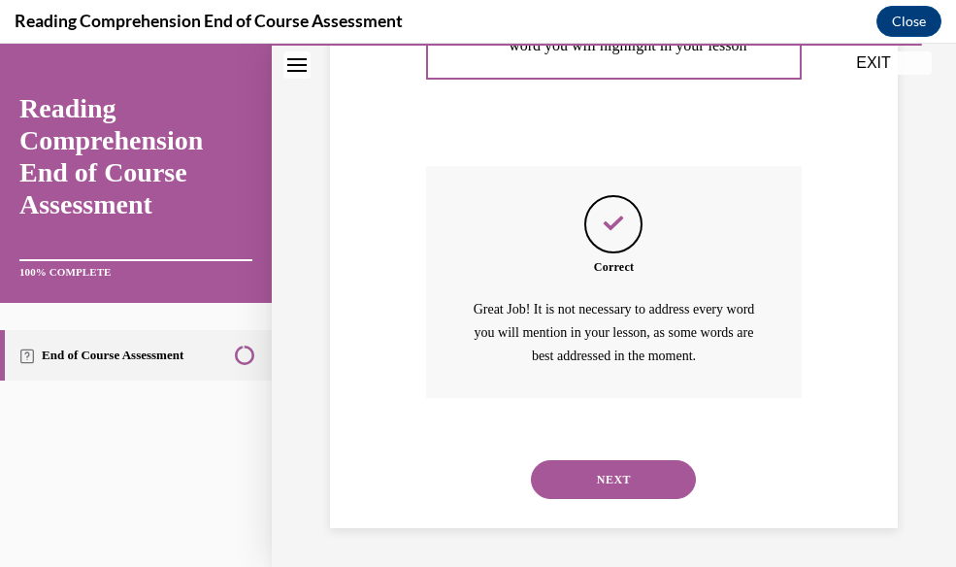
click at [617, 482] on button "NEXT" at bounding box center [613, 479] width 165 height 39
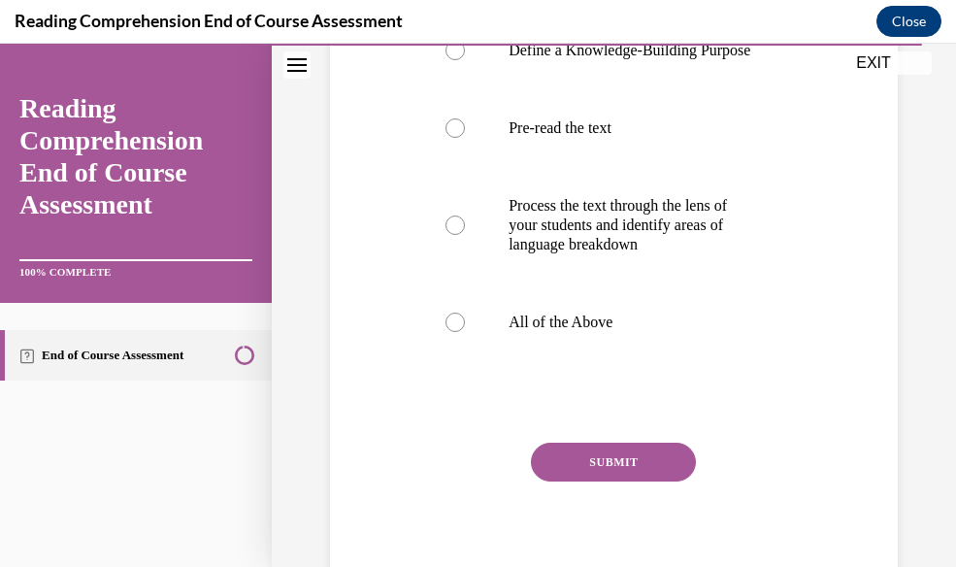
scroll to position [468, 0]
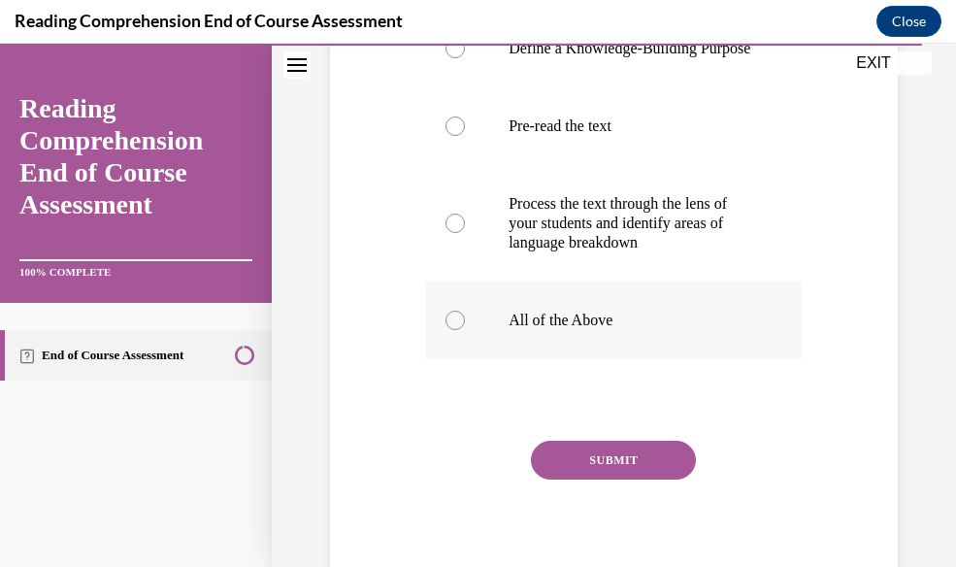
click at [591, 330] on p "All of the Above" at bounding box center [631, 320] width 245 height 19
click at [465, 330] on input "All of the Above" at bounding box center [455, 320] width 19 height 19
radio input "true"
click at [594, 480] on button "SUBMIT" at bounding box center [613, 460] width 165 height 39
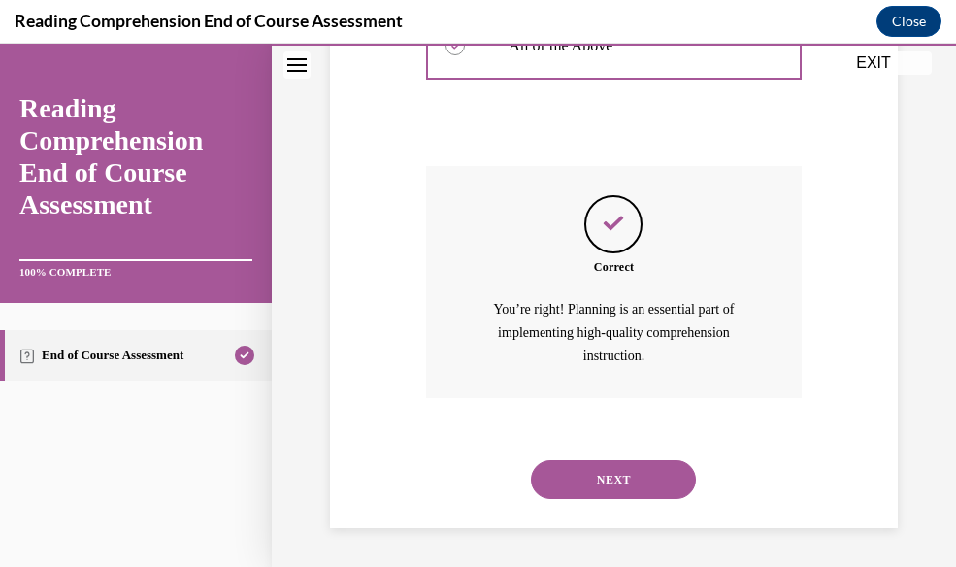
scroll to position [762, 0]
click at [595, 490] on button "NEXT" at bounding box center [613, 479] width 165 height 39
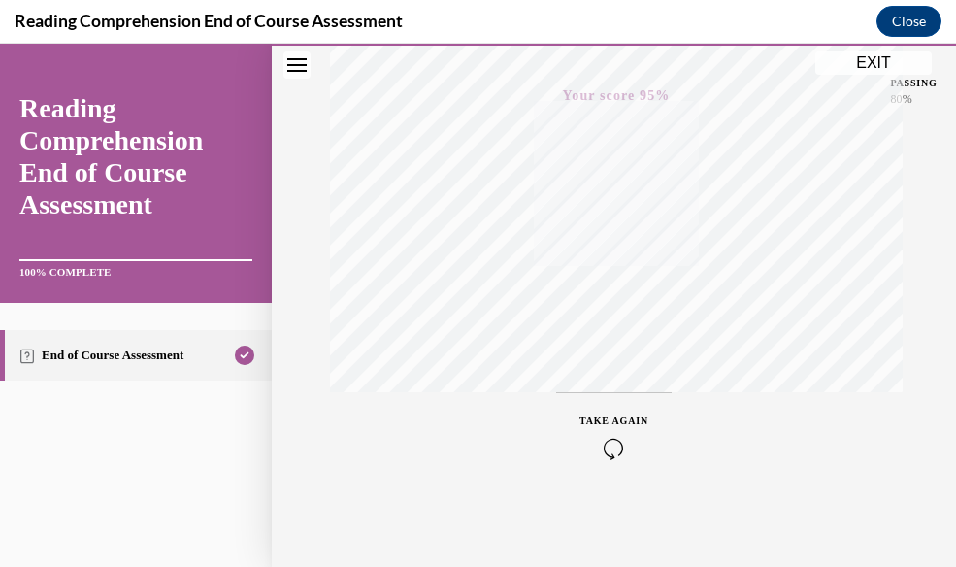
scroll to position [0, 0]
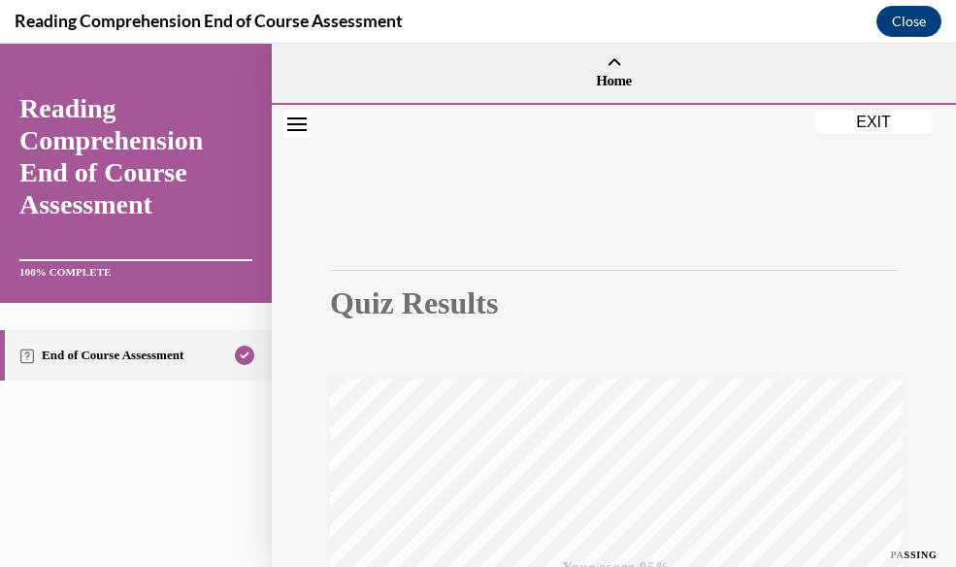
click at [883, 116] on button "EXIT" at bounding box center [874, 122] width 117 height 23
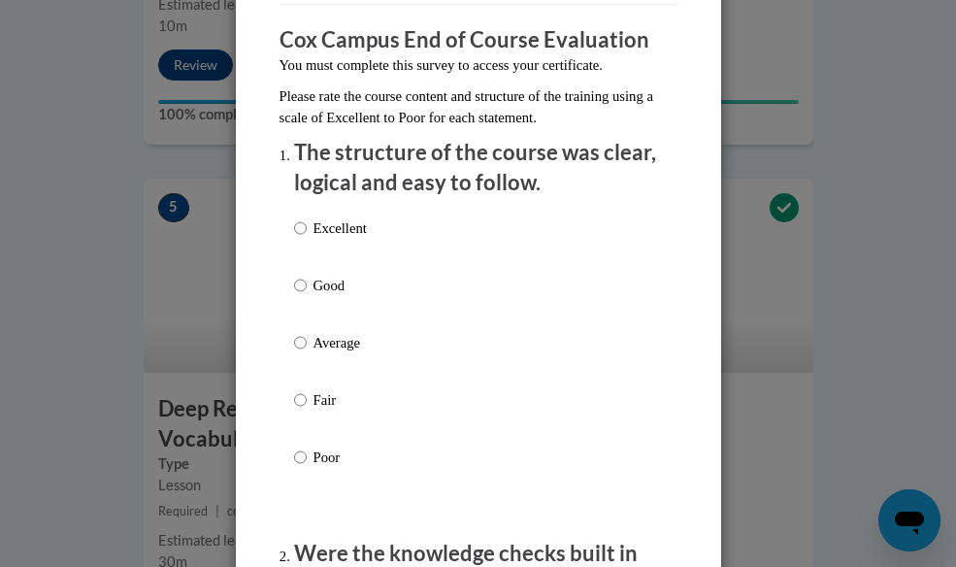
click at [321, 231] on p "Excellent" at bounding box center [340, 228] width 53 height 21
click at [307, 231] on input "Excellent" at bounding box center [300, 228] width 13 height 21
radio input "true"
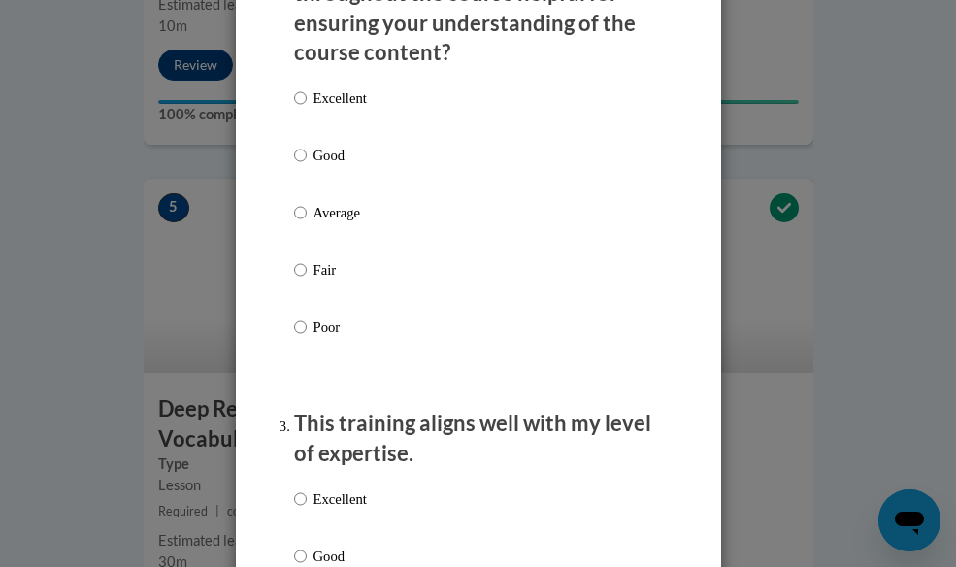
scroll to position [859, 0]
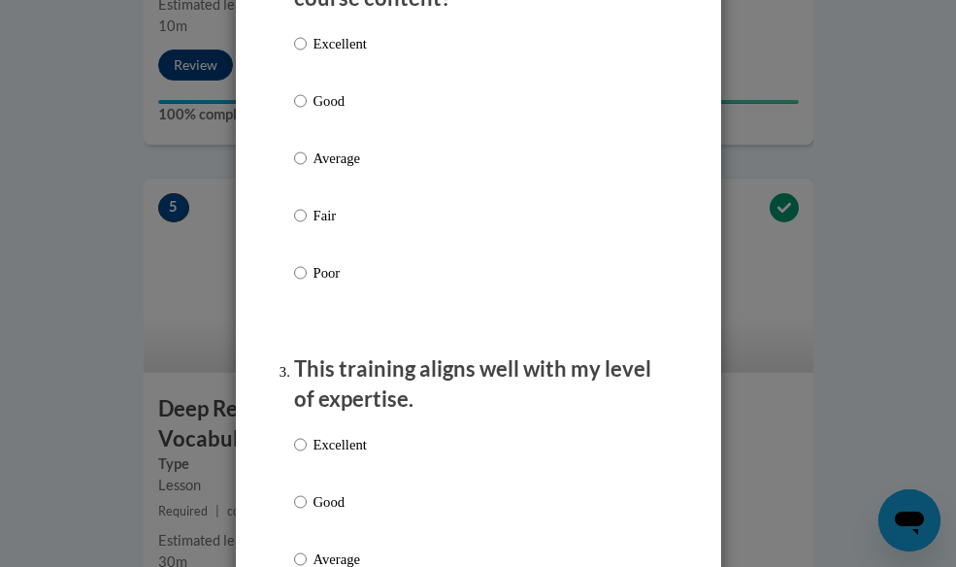
click at [353, 34] on p "Excellent" at bounding box center [340, 43] width 53 height 21
click at [307, 34] on input "Excellent" at bounding box center [300, 43] width 13 height 21
radio input "true"
click at [346, 428] on div "Excellent Good Average Fair Poor" at bounding box center [330, 574] width 73 height 301
click at [346, 438] on p "Excellent" at bounding box center [340, 444] width 53 height 21
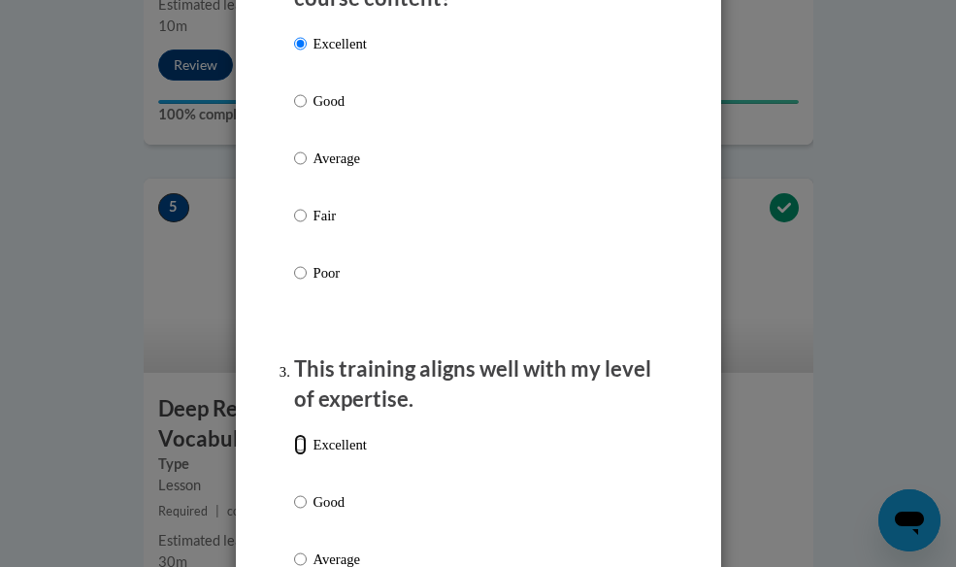
click at [307, 438] on input "Excellent" at bounding box center [300, 444] width 13 height 21
radio input "true"
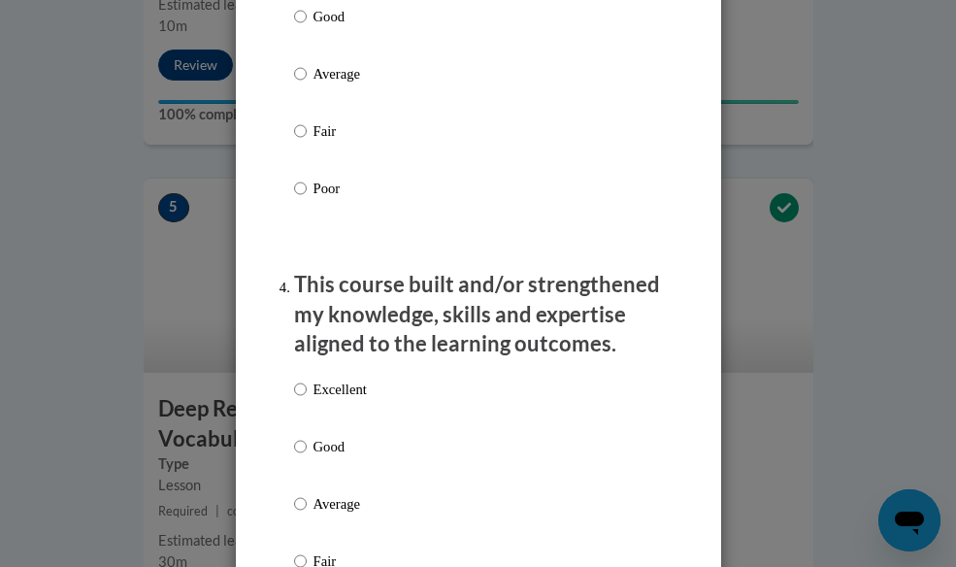
click at [339, 386] on p "Excellent" at bounding box center [340, 389] width 53 height 21
click at [307, 386] on input "Excellent" at bounding box center [300, 389] width 13 height 21
radio input "true"
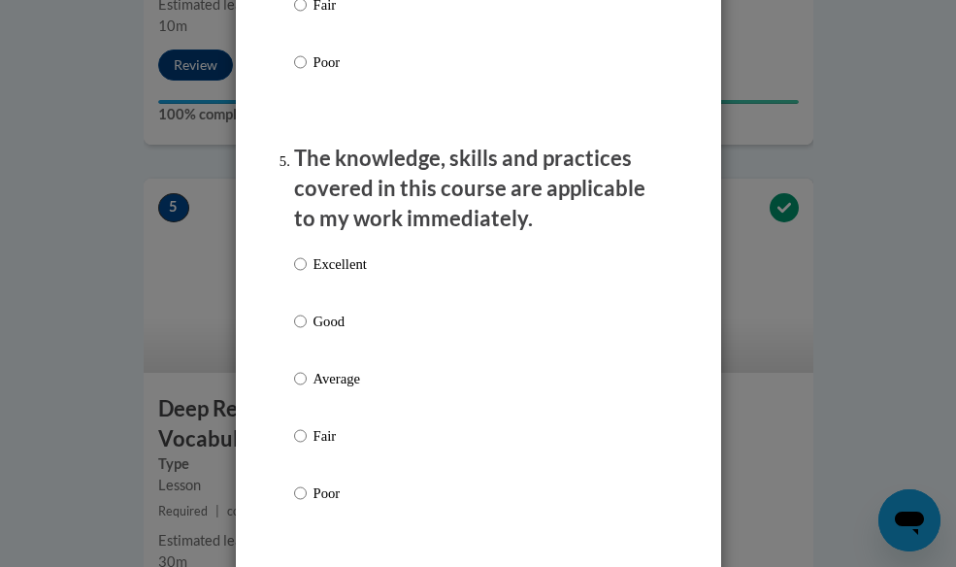
click at [338, 253] on p "Excellent" at bounding box center [340, 263] width 53 height 21
click at [307, 253] on input "Excellent" at bounding box center [300, 263] width 13 height 21
radio input "true"
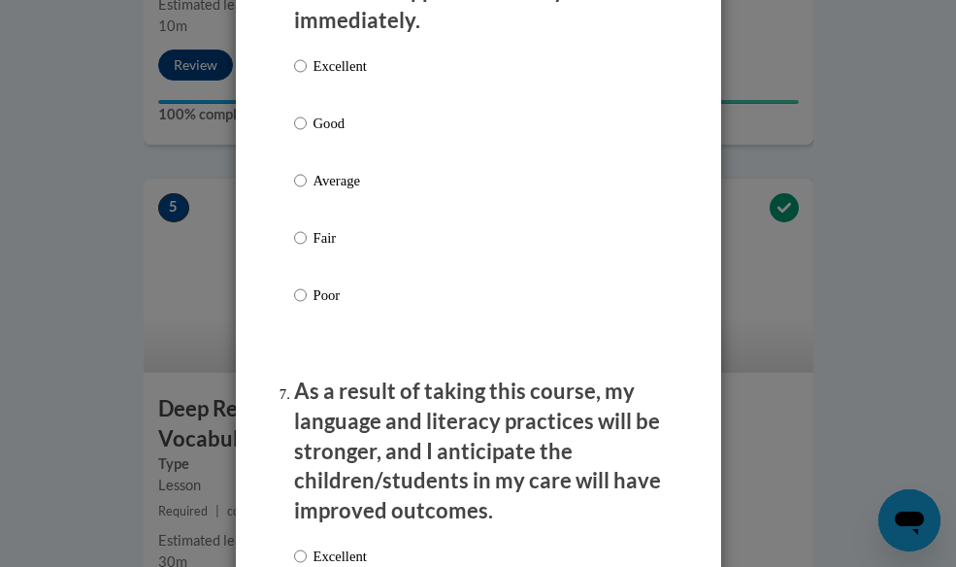
click at [350, 56] on p "Excellent" at bounding box center [340, 65] width 53 height 21
click at [307, 56] on input "Excellent" at bounding box center [300, 65] width 13 height 21
radio input "true"
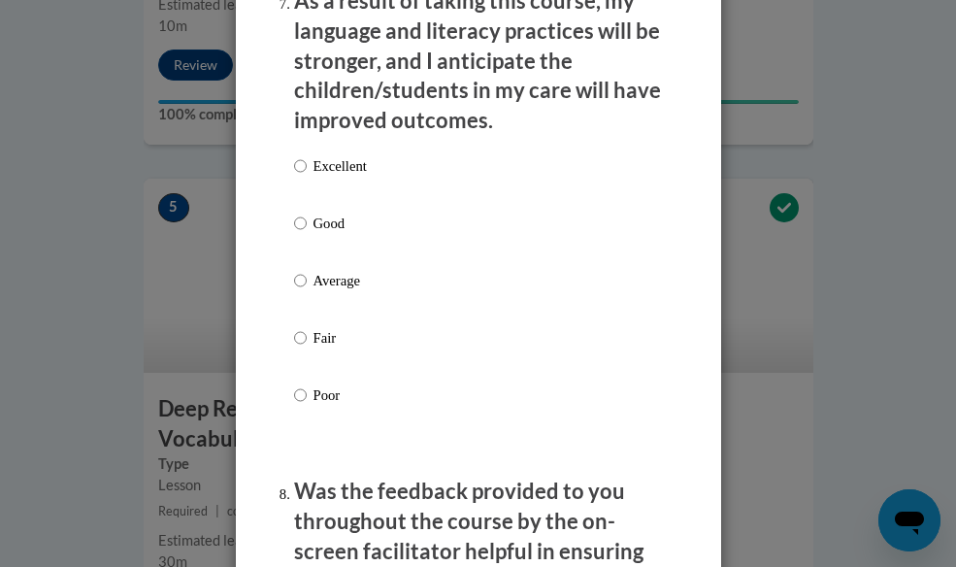
scroll to position [3043, 0]
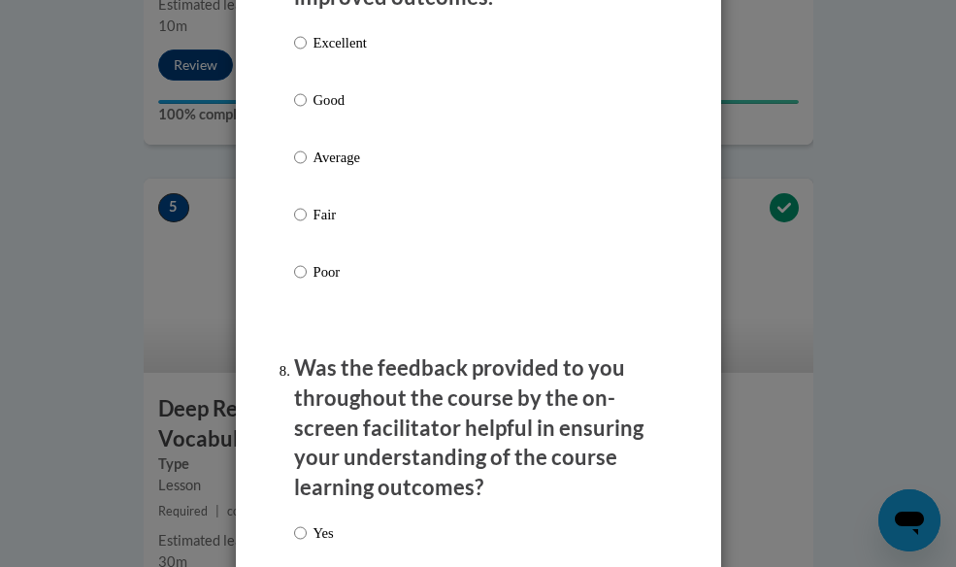
click at [347, 42] on p "Excellent" at bounding box center [340, 42] width 53 height 21
click at [307, 42] on input "Excellent" at bounding box center [300, 42] width 13 height 21
radio input "true"
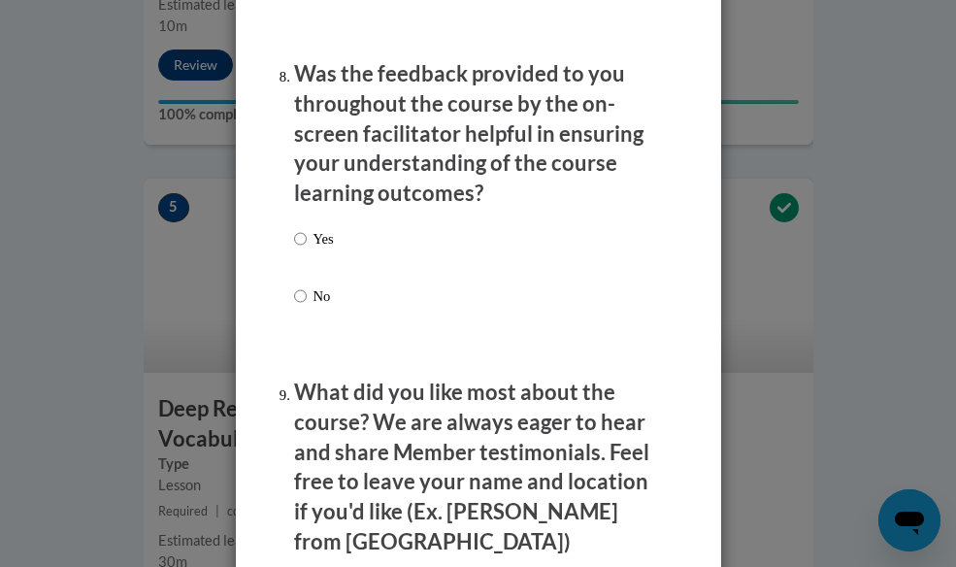
click at [305, 249] on label "Yes" at bounding box center [314, 254] width 40 height 52
click at [305, 249] on input "Yes" at bounding box center [300, 238] width 13 height 21
radio input "true"
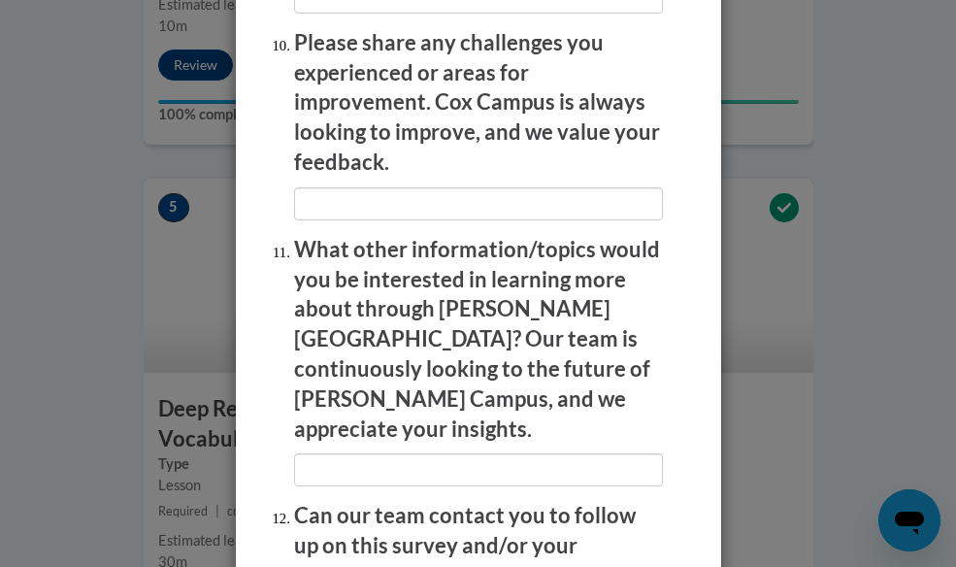
scroll to position [4042, 0]
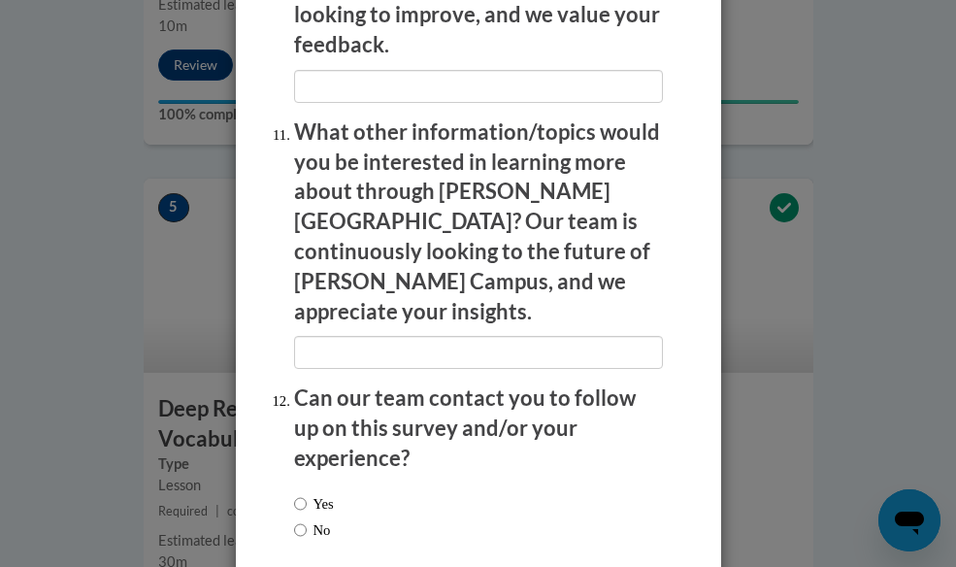
click at [304, 490] on label "Yes" at bounding box center [314, 503] width 40 height 21
click at [304, 490] on input "Yes" at bounding box center [300, 503] width 13 height 21
radio input "true"
click at [309, 490] on label "No" at bounding box center [312, 530] width 37 height 21
click at [307, 490] on input "No" at bounding box center [300, 530] width 13 height 21
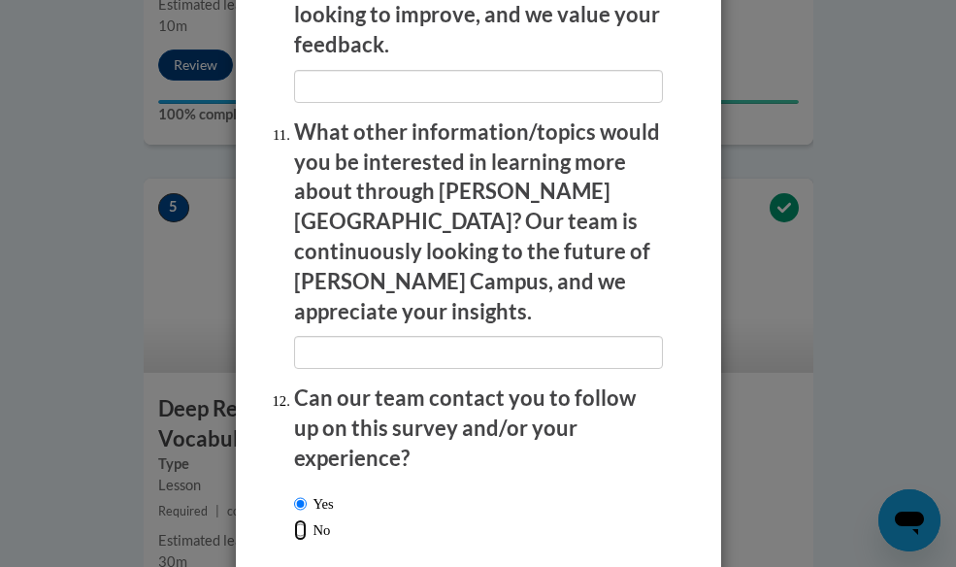
radio input "true"
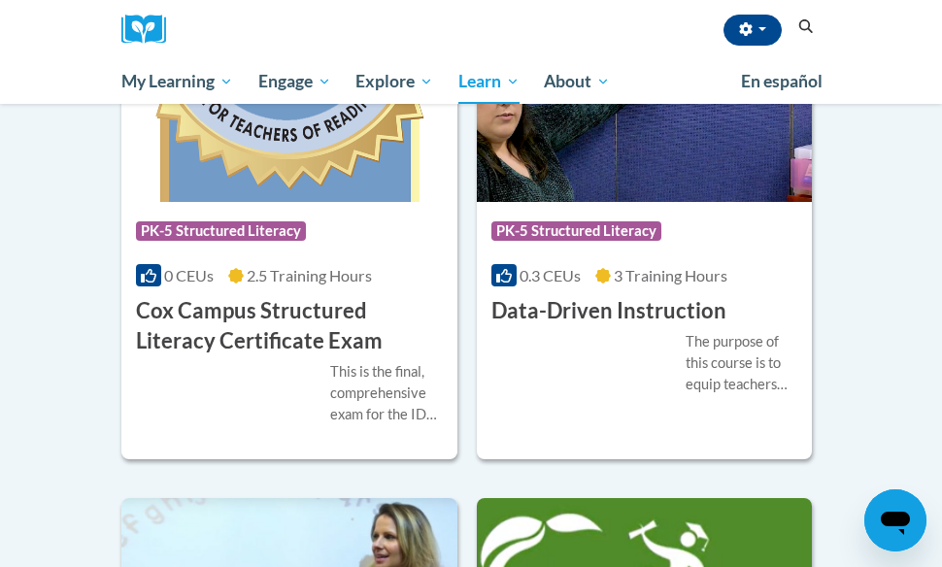
scroll to position [753, 0]
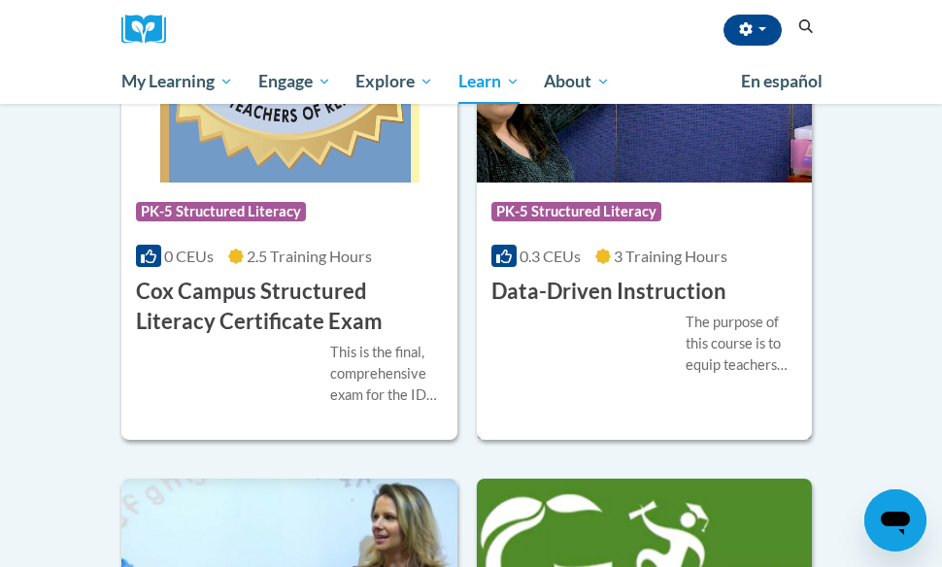
click at [586, 386] on div "More Info Enroll The purpose of this course is to equip teachers with knowledge…" at bounding box center [645, 356] width 336 height 98
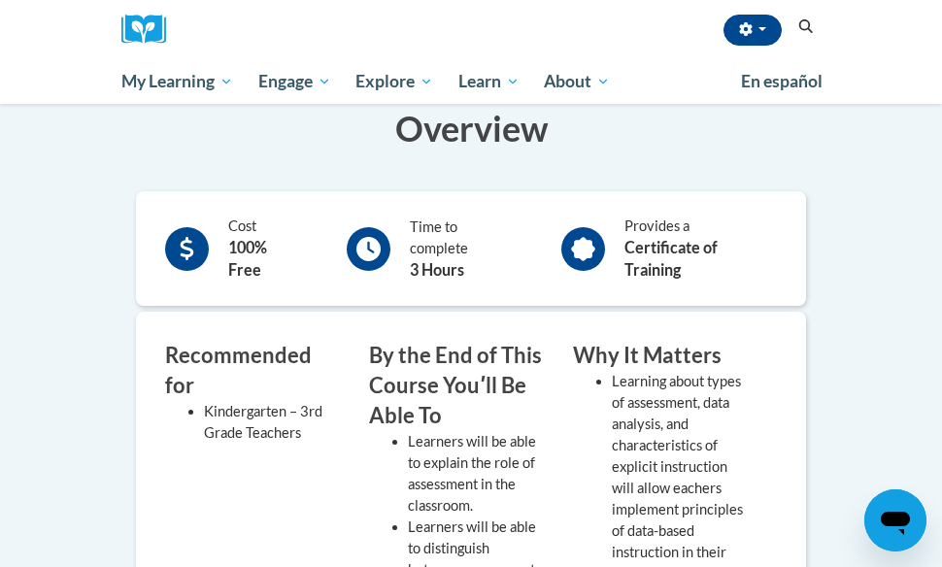
scroll to position [441, 0]
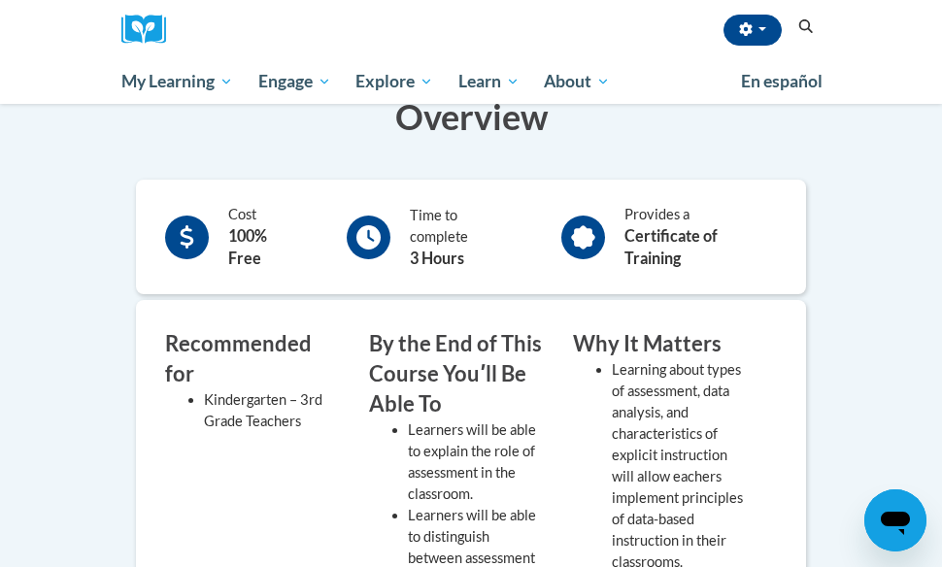
click at [306, 222] on div "Cost 100% Free" at bounding box center [234, 237] width 167 height 76
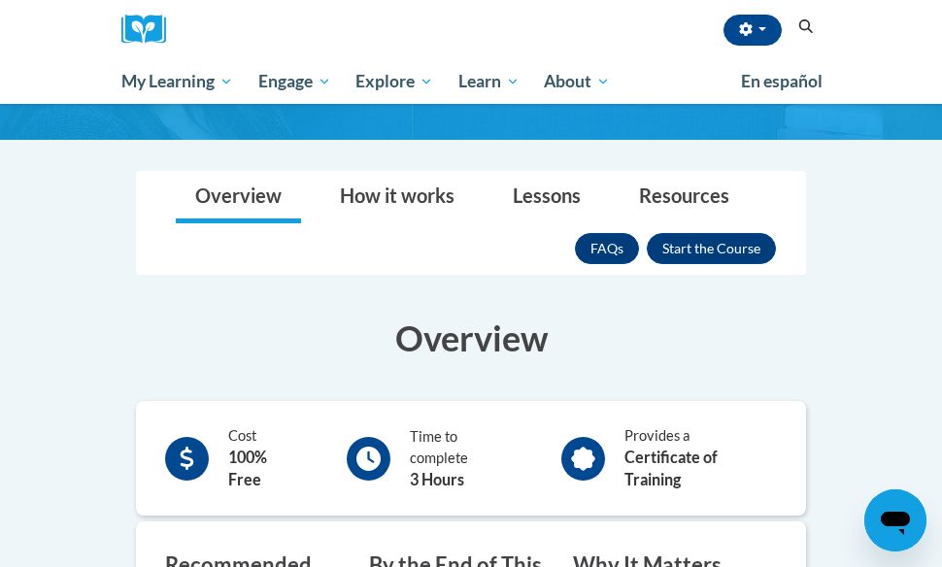
scroll to position [213, 0]
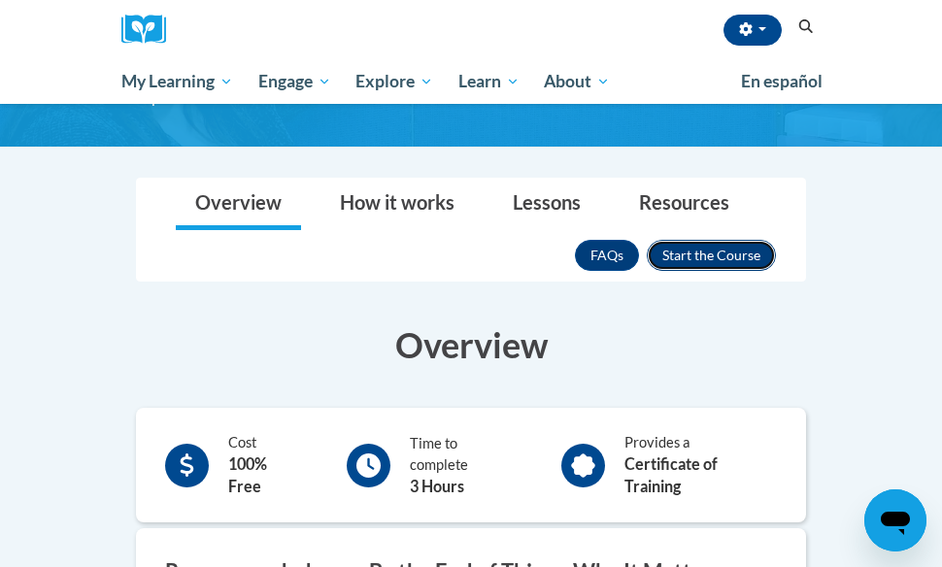
click at [732, 255] on button "Enroll" at bounding box center [711, 255] width 129 height 31
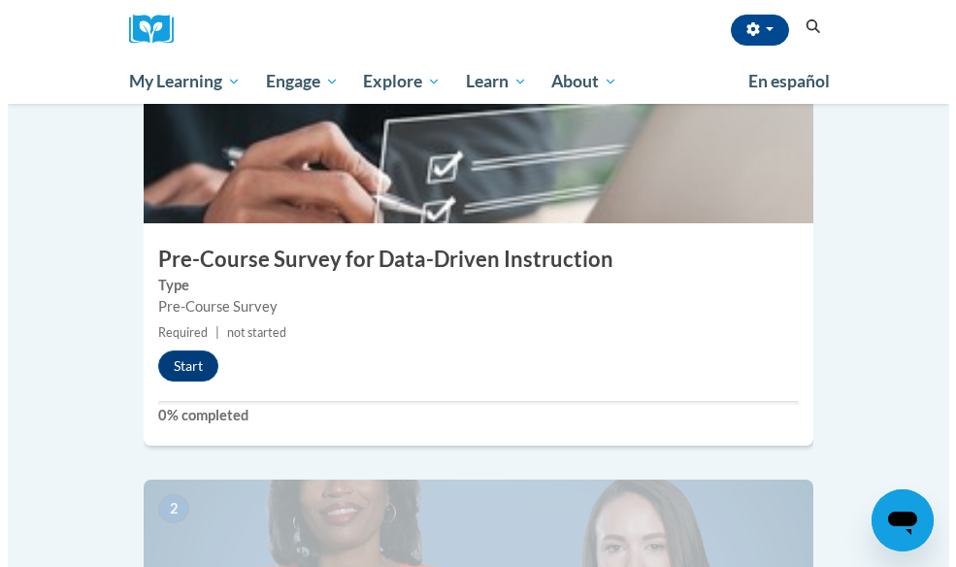
scroll to position [639, 0]
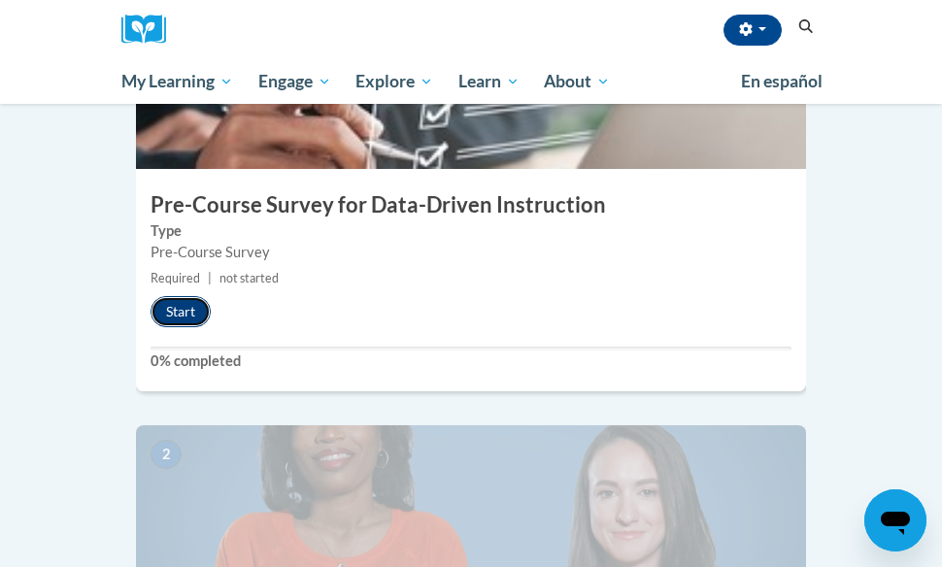
click at [188, 296] on button "Start" at bounding box center [181, 311] width 60 height 31
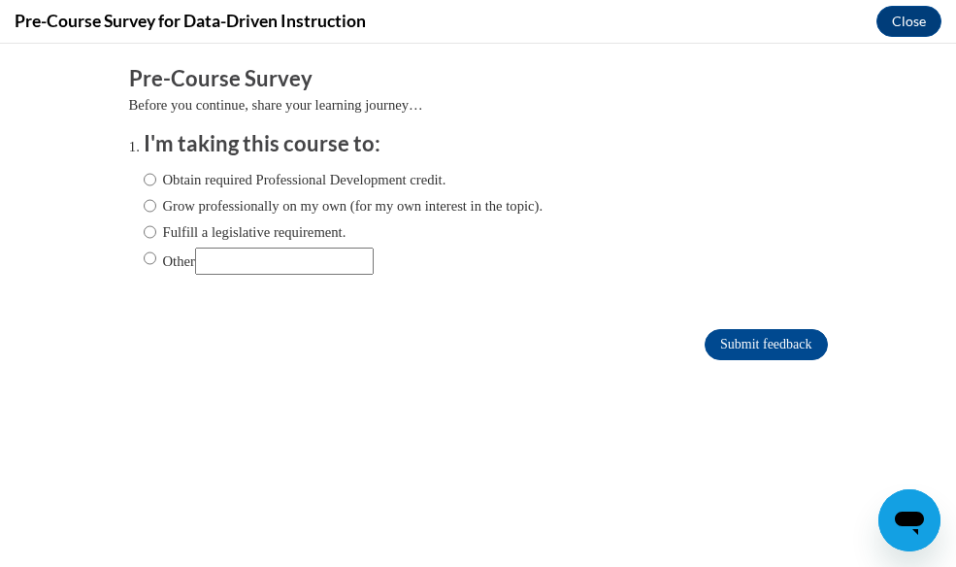
scroll to position [0, 0]
click at [273, 228] on label "Fulfill a legislative requirement." at bounding box center [245, 231] width 203 height 21
click at [156, 228] on input "Fulfill a legislative requirement." at bounding box center [150, 231] width 13 height 21
radio input "true"
click at [728, 338] on input "Submit feedback" at bounding box center [766, 344] width 122 height 31
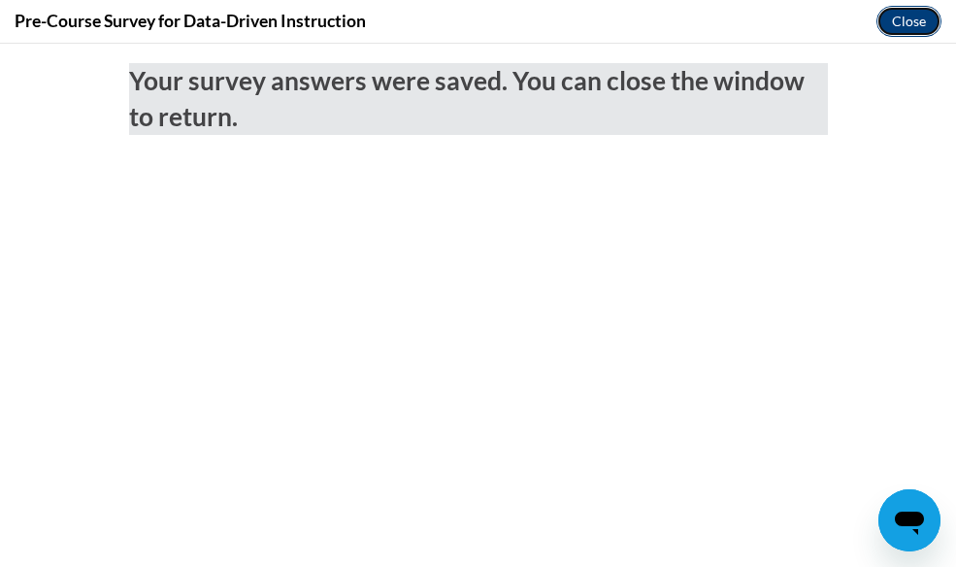
click at [889, 17] on button "Close" at bounding box center [909, 21] width 65 height 31
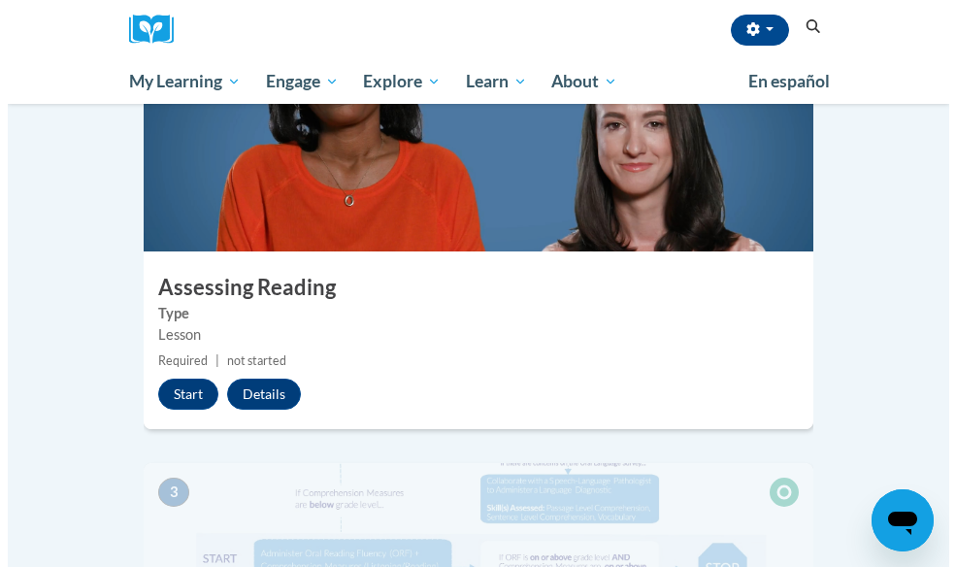
scroll to position [1009, 0]
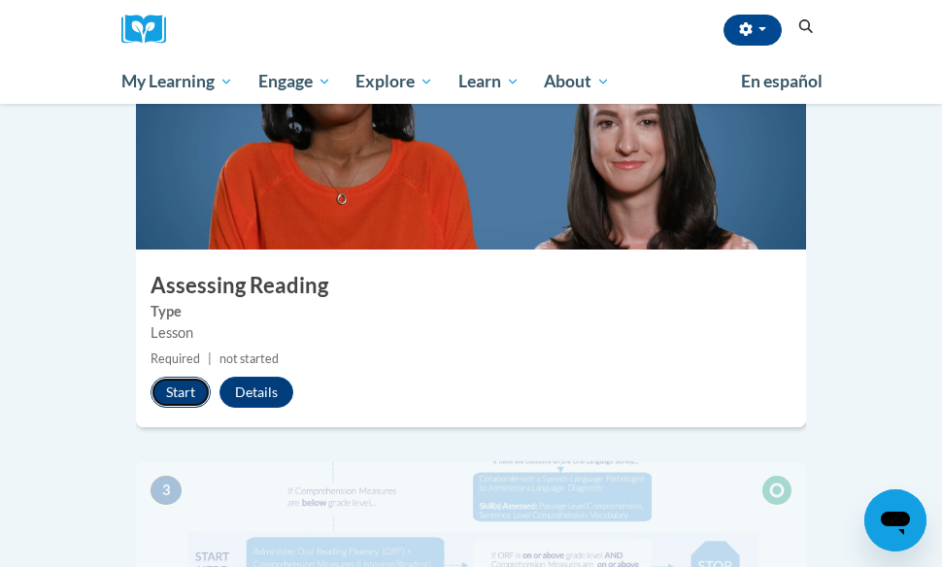
click at [169, 377] on button "Start" at bounding box center [181, 392] width 60 height 31
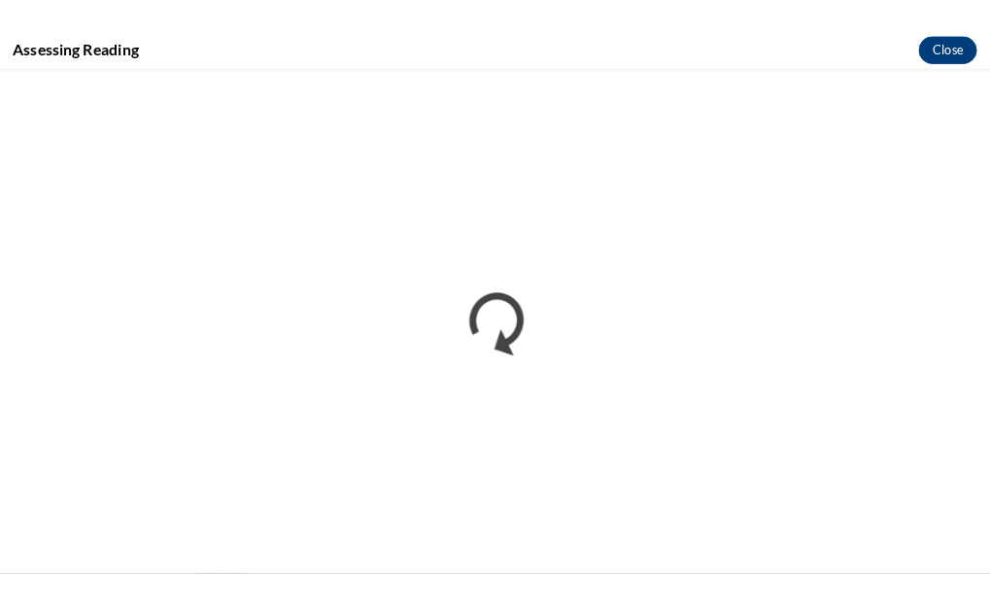
scroll to position [2315, 0]
